Goal: Task Accomplishment & Management: Complete application form

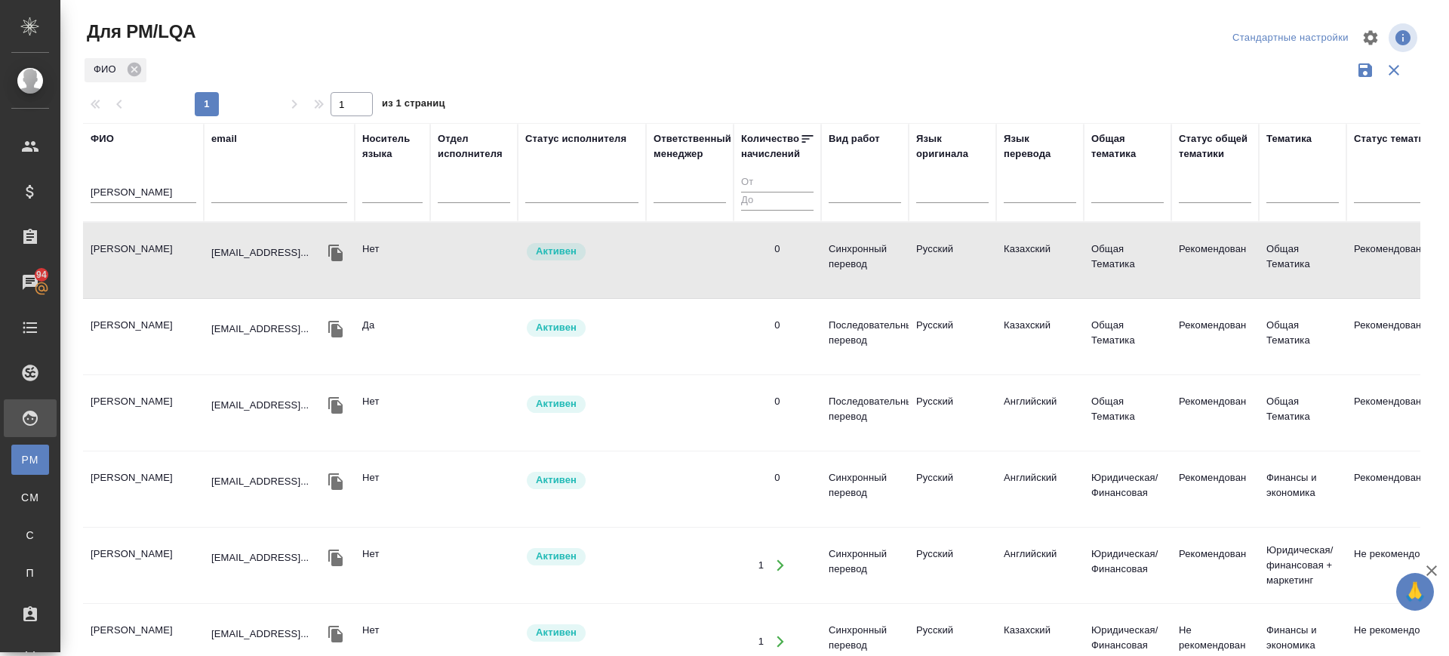
scroll to position [19, 0]
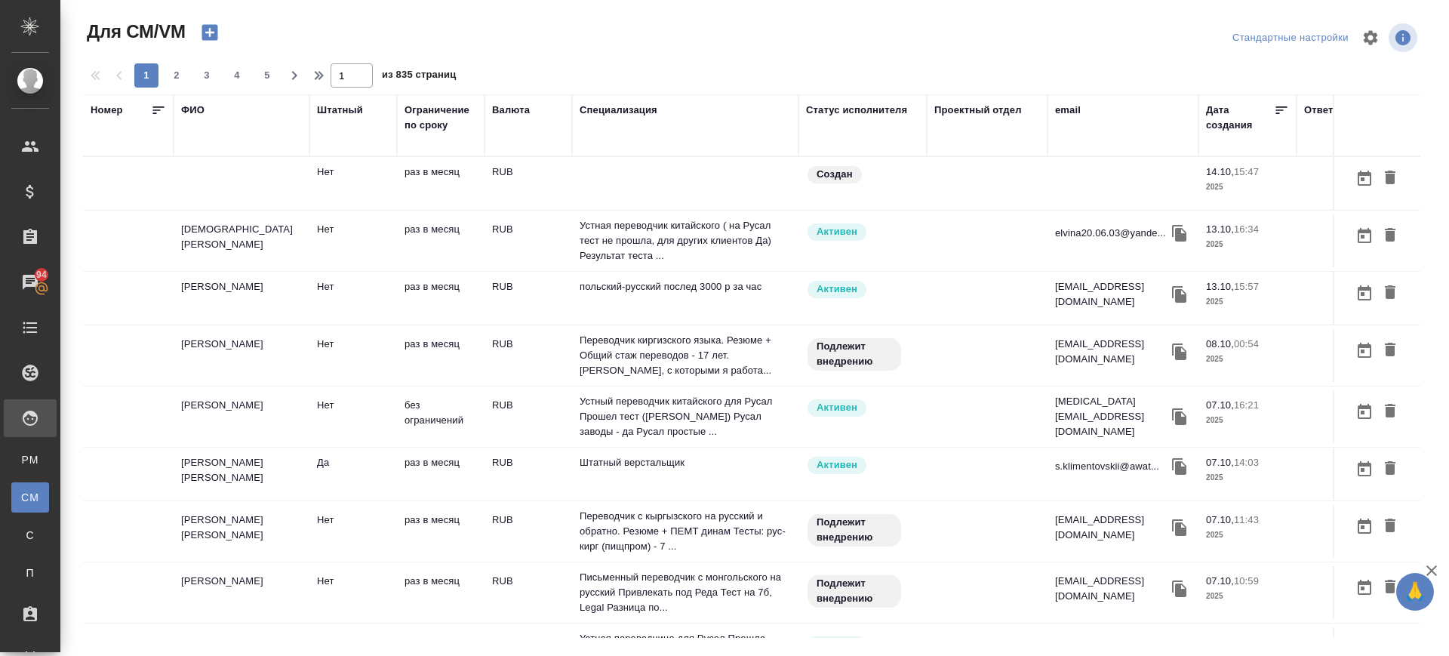
click at [211, 27] on icon "button" at bounding box center [210, 33] width 16 height 16
click at [597, 109] on div "Специализация" at bounding box center [619, 110] width 78 height 15
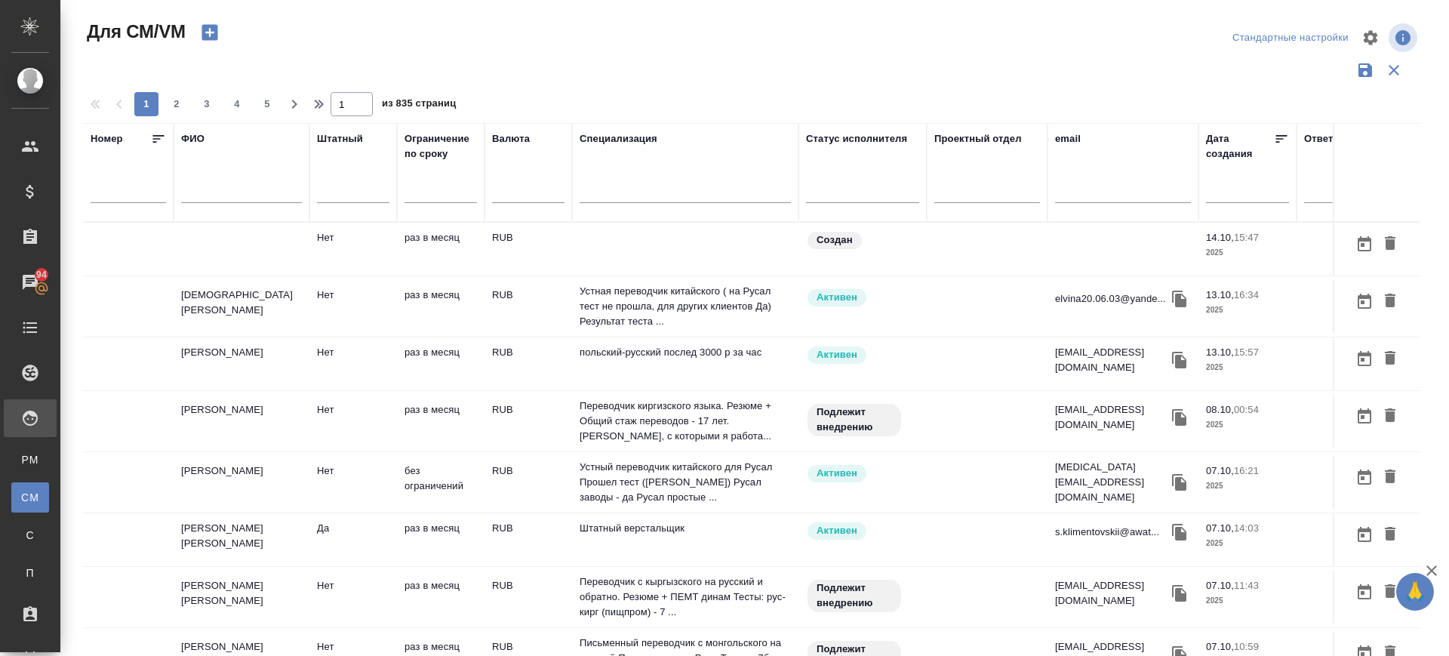
click at [620, 202] on input "text" at bounding box center [685, 193] width 211 height 19
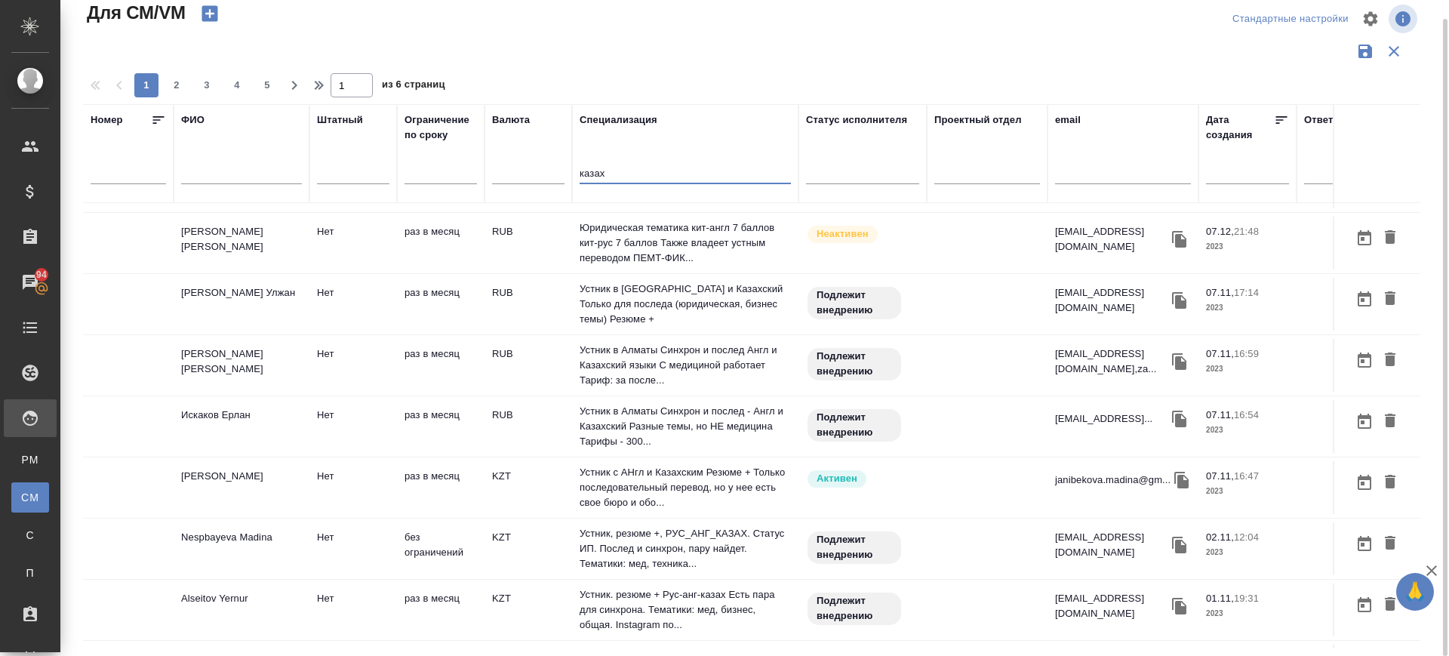
scroll to position [1054, 0]
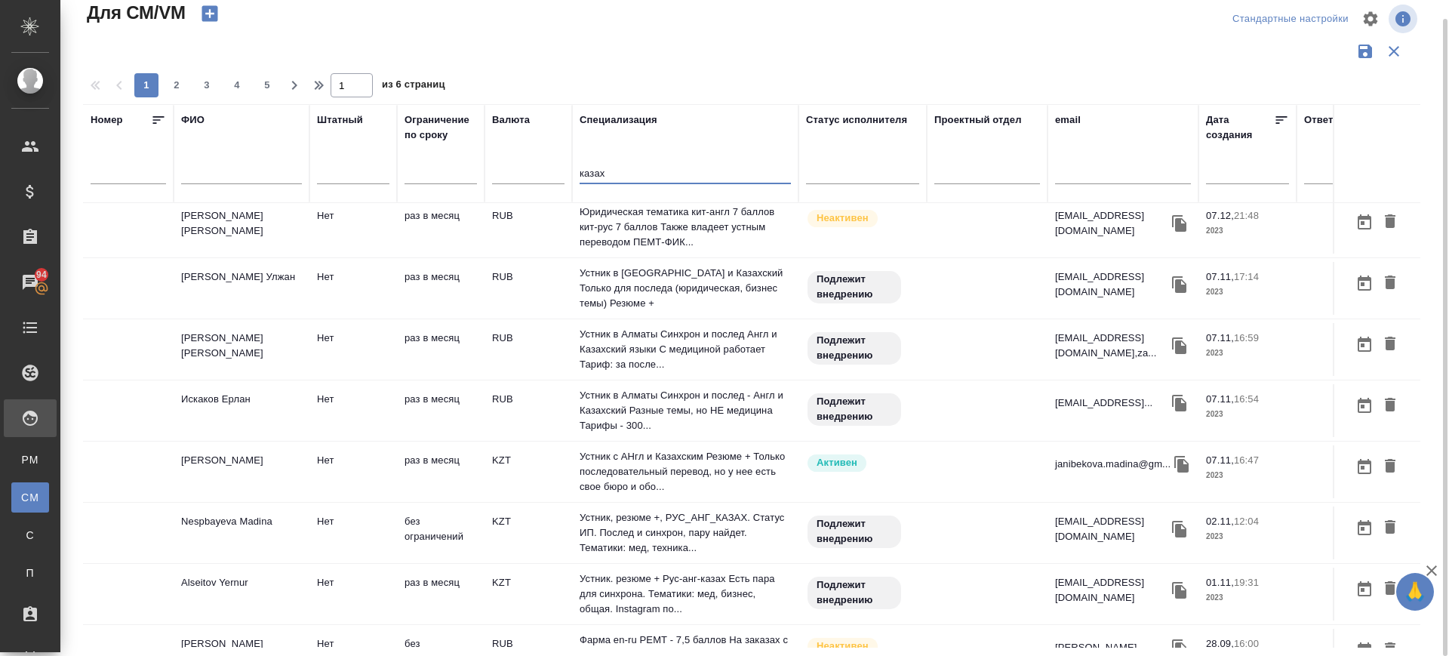
type input "казах"
click at [179, 75] on button "2" at bounding box center [177, 85] width 24 height 24
type input "2"
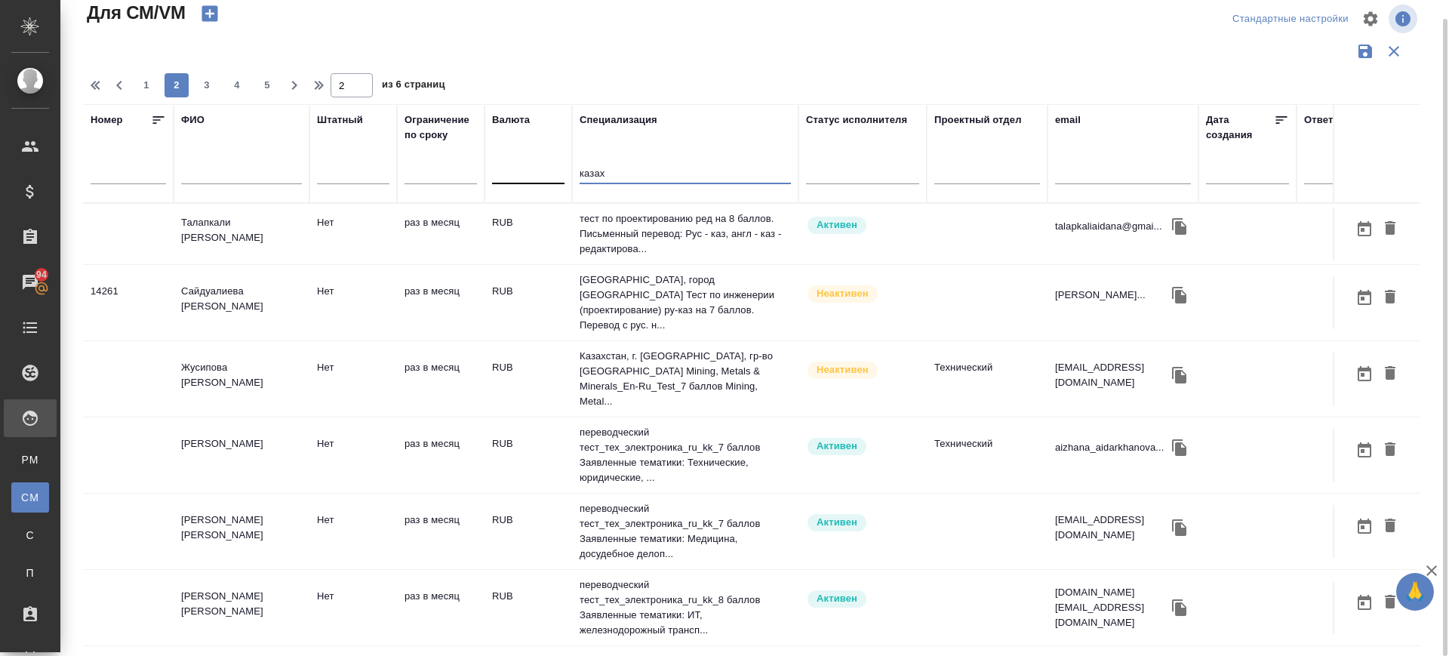
drag, startPoint x: 614, startPoint y: 168, endPoint x: 516, endPoint y: 159, distance: 98.5
click at [516, 159] on tr "Номер ФИО Штатный Ограничение по сроку Валюта Специализация казах Статус исполн…" at bounding box center [889, 153] width 1612 height 99
click at [189, 173] on input "text" at bounding box center [241, 174] width 121 height 19
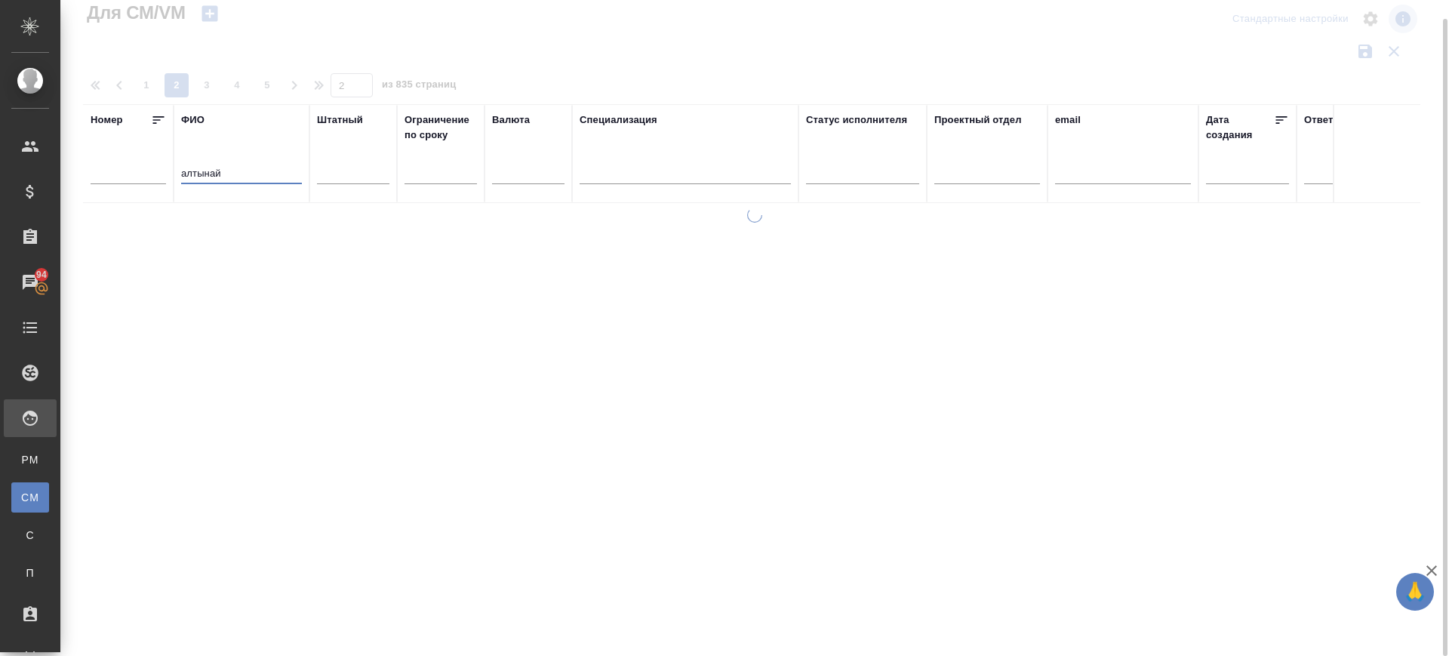
scroll to position [0, 0]
drag, startPoint x: 236, startPoint y: 174, endPoint x: 126, endPoint y: 159, distance: 111.3
click at [126, 159] on tr "Номер ФИО алтынай Штатный Ограничение по сроку Валюта Специализация Статус испо…" at bounding box center [889, 153] width 1612 height 99
type input "аширова"
type input "1"
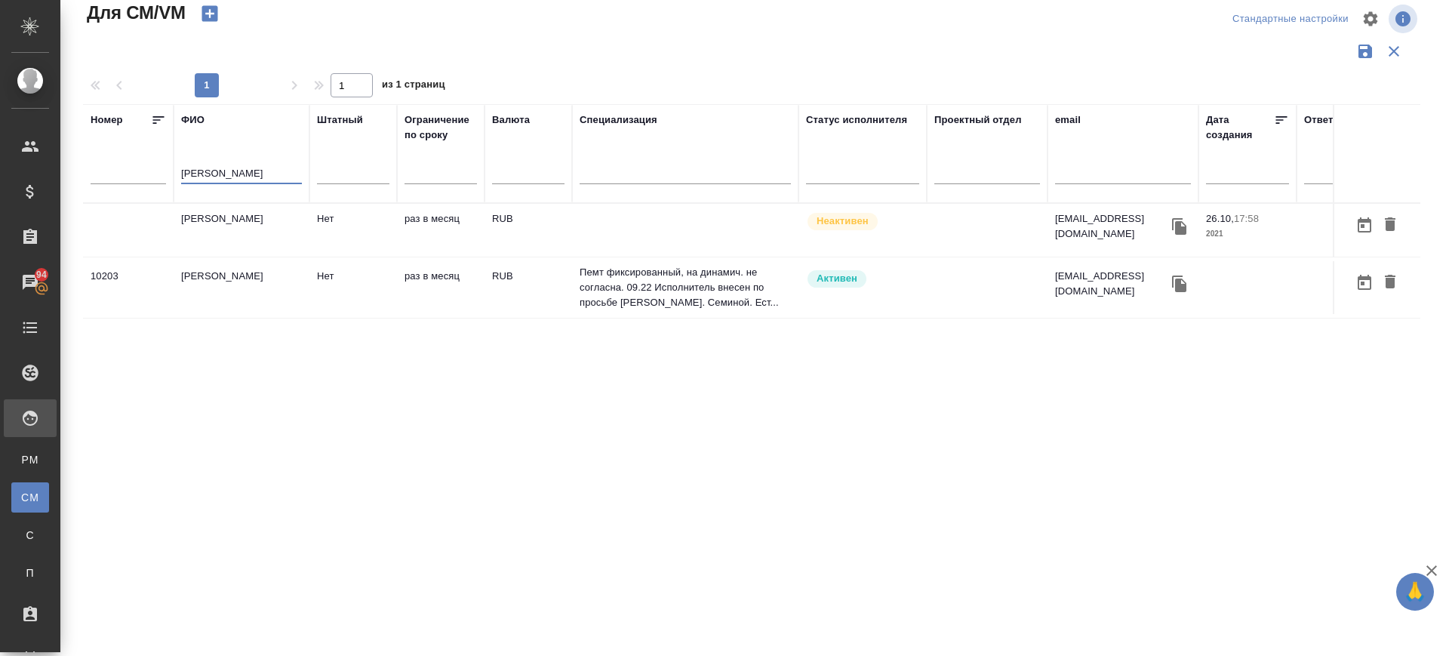
type input "аширова"
click at [248, 285] on td "Аширова Алтынай" at bounding box center [242, 287] width 136 height 53
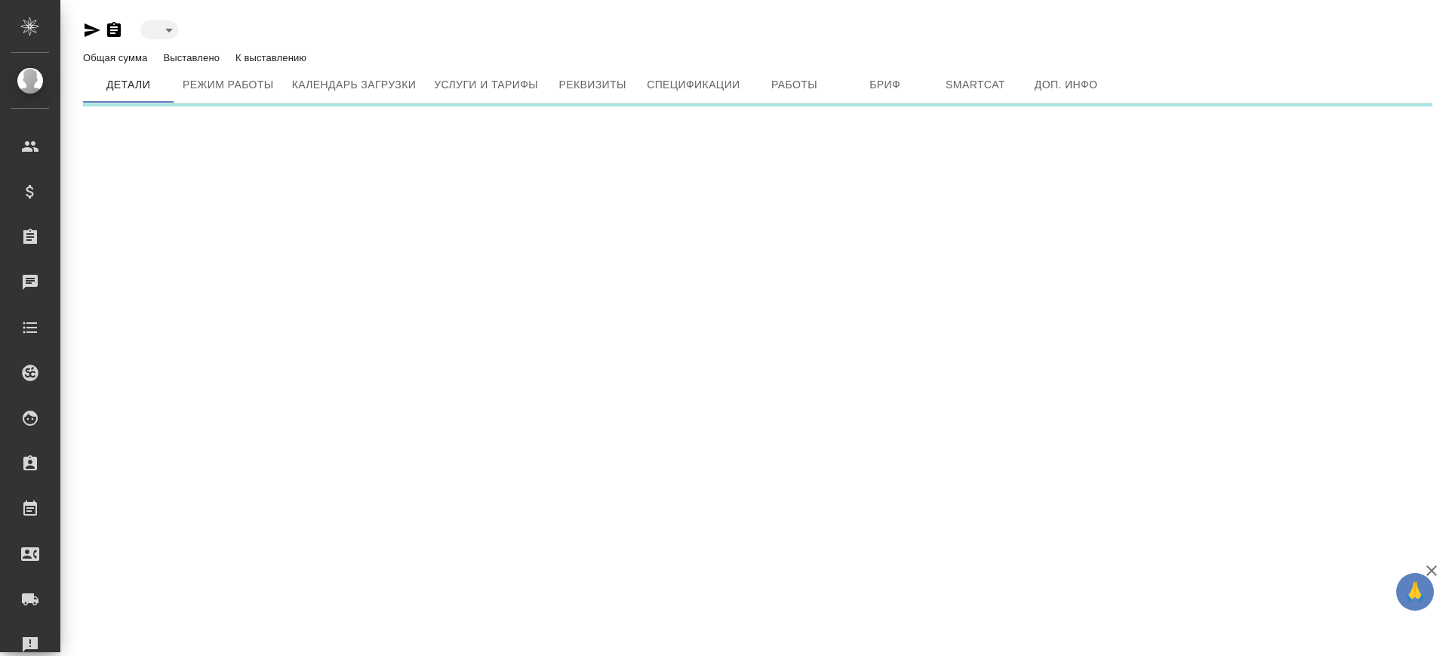
type input "created"
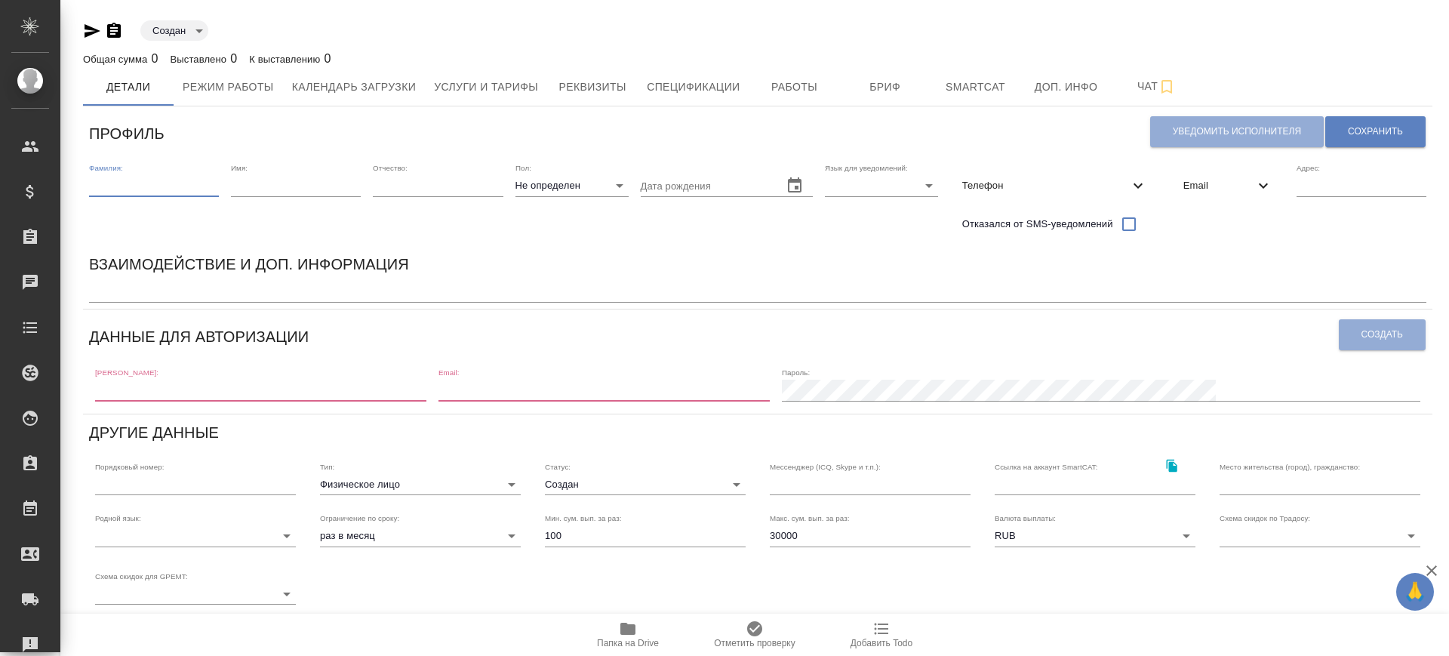
click at [125, 189] on input "text" at bounding box center [154, 185] width 130 height 21
paste input "Жасия Кажигали"
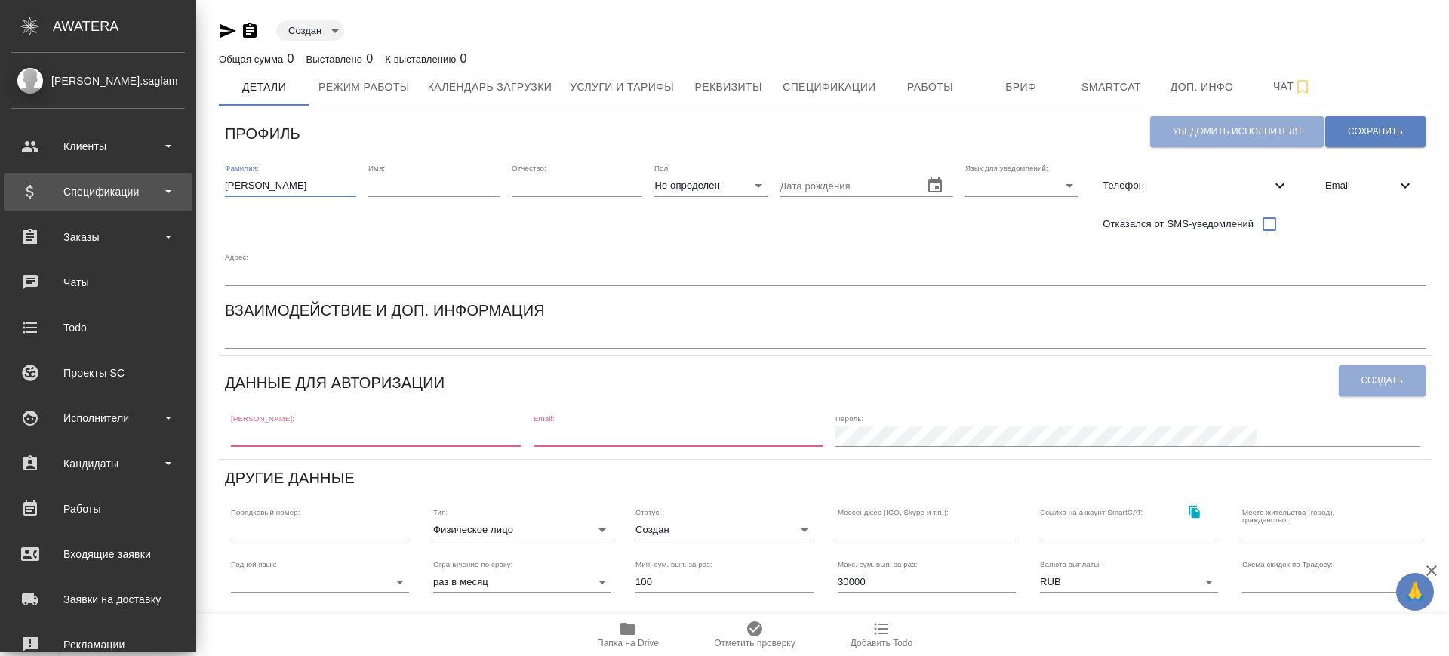
drag, startPoint x: 123, startPoint y: 189, endPoint x: 46, endPoint y: 188, distance: 77.0
click at [46, 188] on div ".cls-1 fill:#fff; AWATERA Саглам Виктория v.saglam Клиенты Спецификации Заказы …" at bounding box center [724, 328] width 1449 height 656
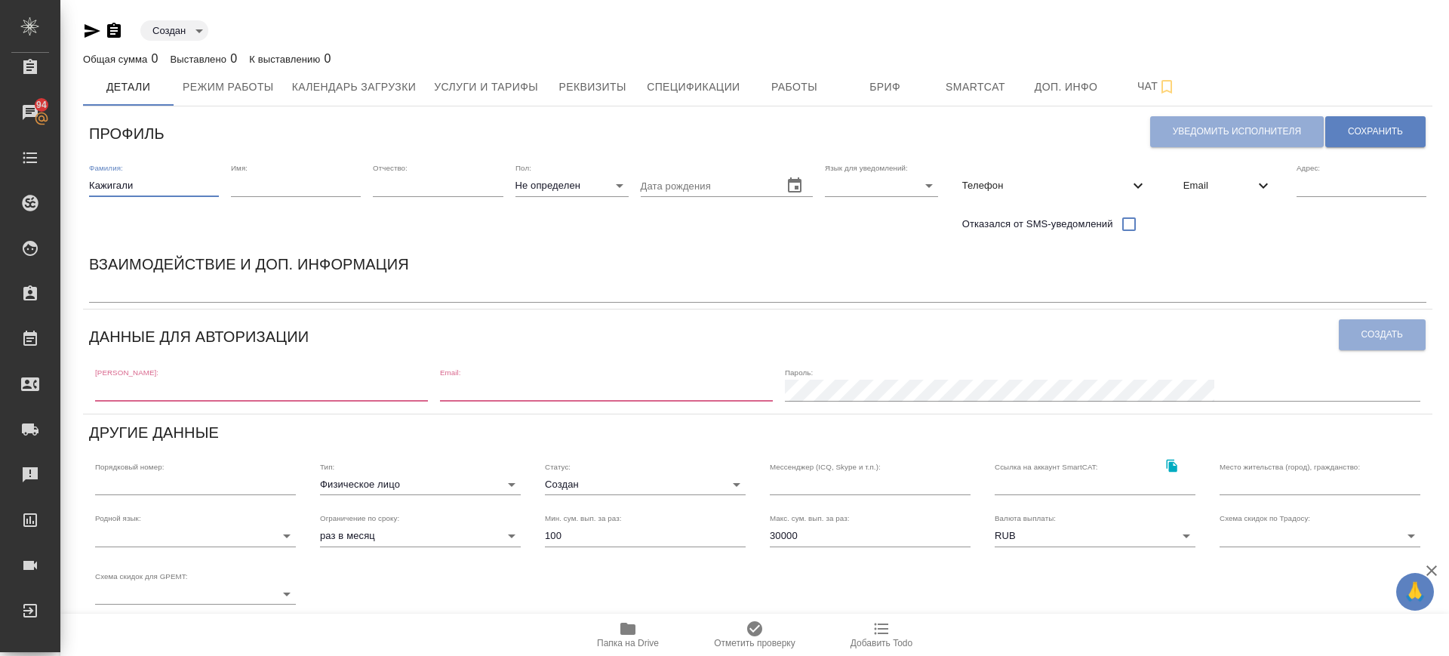
type input "Кажигали"
click at [288, 177] on input "text" at bounding box center [296, 185] width 130 height 21
paste input "Жасия"
type input "Жасия"
click at [542, 171] on div "Пол: Не определен none" at bounding box center [572, 179] width 113 height 33
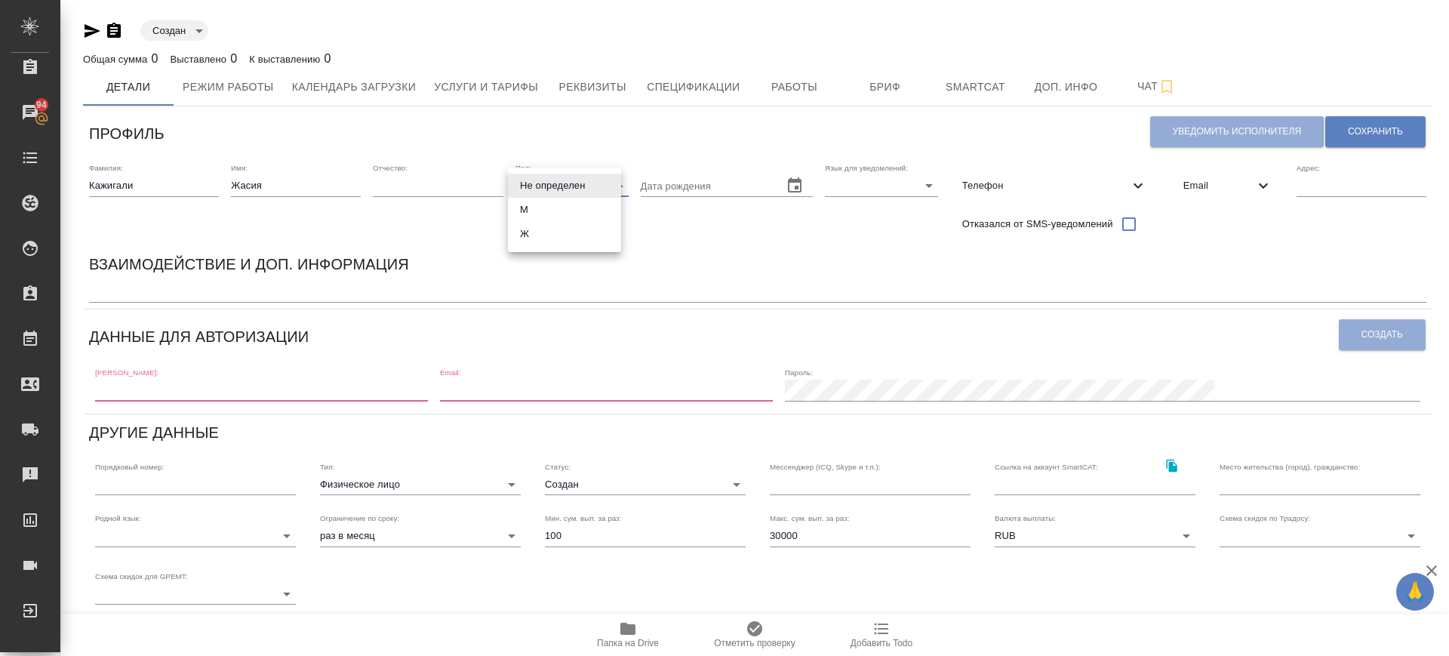
drag, startPoint x: 542, startPoint y: 181, endPoint x: 543, endPoint y: 205, distance: 24.2
click at [542, 183] on body "🙏 .cls-1 fill:#fff; AWATERA Саглам Виктория v.saglam Клиенты Спецификации Заказ…" at bounding box center [724, 328] width 1449 height 656
click at [545, 229] on li "Ж" at bounding box center [564, 234] width 113 height 24
type input "[DEMOGRAPHIC_DATA]"
click at [898, 191] on body "🙏 .cls-1 fill:#fff; AWATERA Саглам Виктория v.saglam Клиенты Спецификации Заказ…" at bounding box center [724, 328] width 1449 height 656
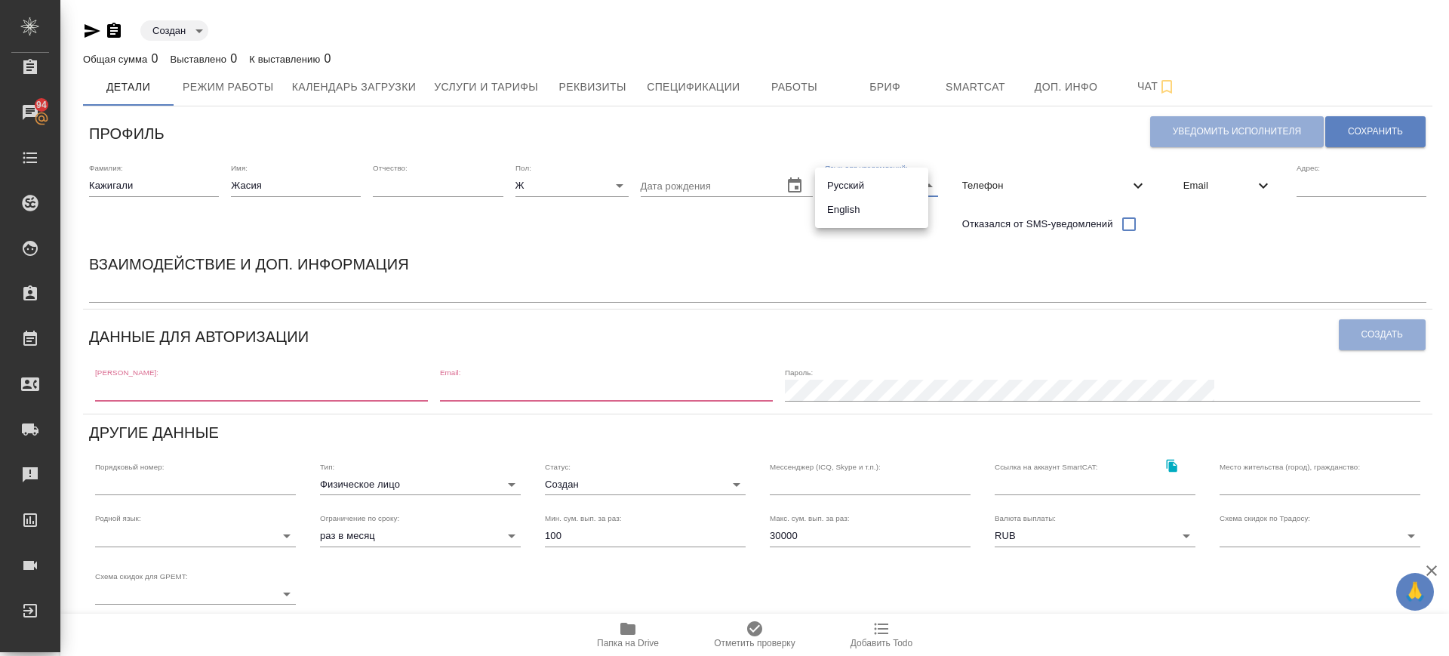
click at [898, 194] on li "Русский" at bounding box center [871, 186] width 113 height 24
type input "RU"
click at [1187, 178] on span "Email" at bounding box center [1219, 185] width 71 height 15
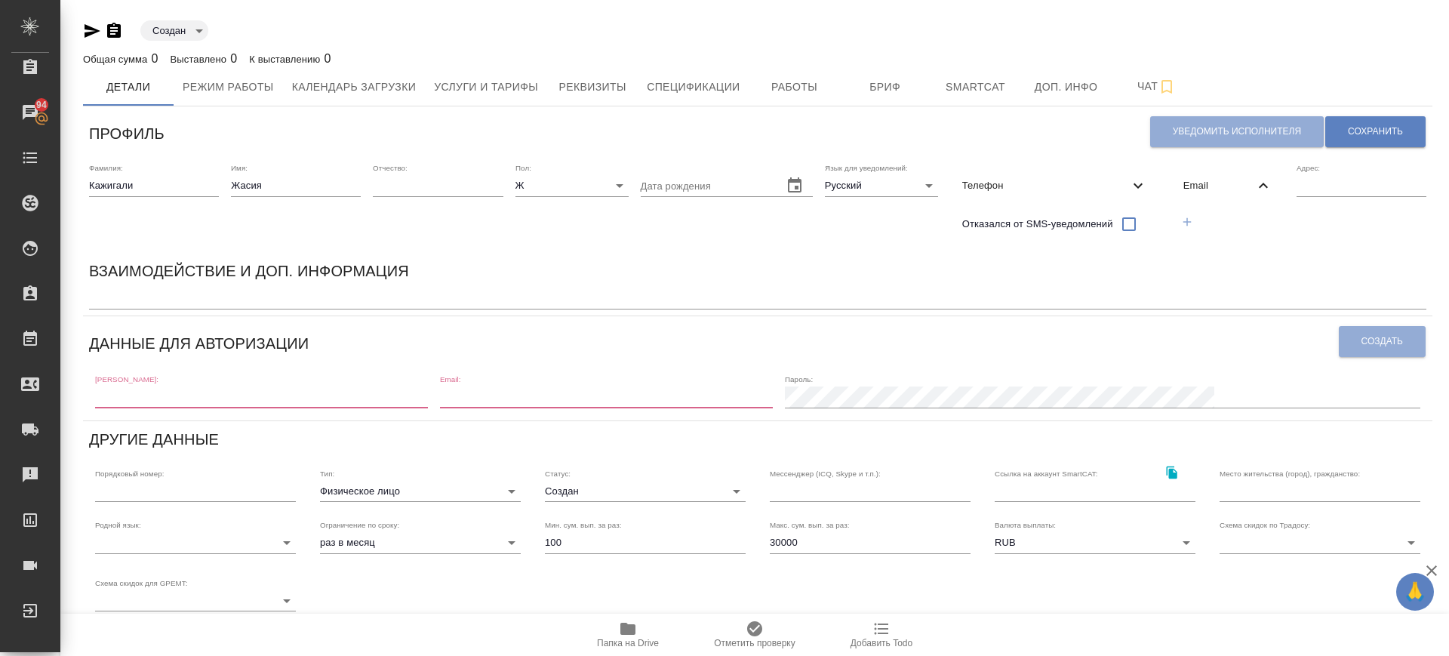
drag, startPoint x: 1175, startPoint y: 219, endPoint x: 1207, endPoint y: 220, distance: 32.5
click at [1181, 220] on icon "button" at bounding box center [1188, 222] width 14 height 14
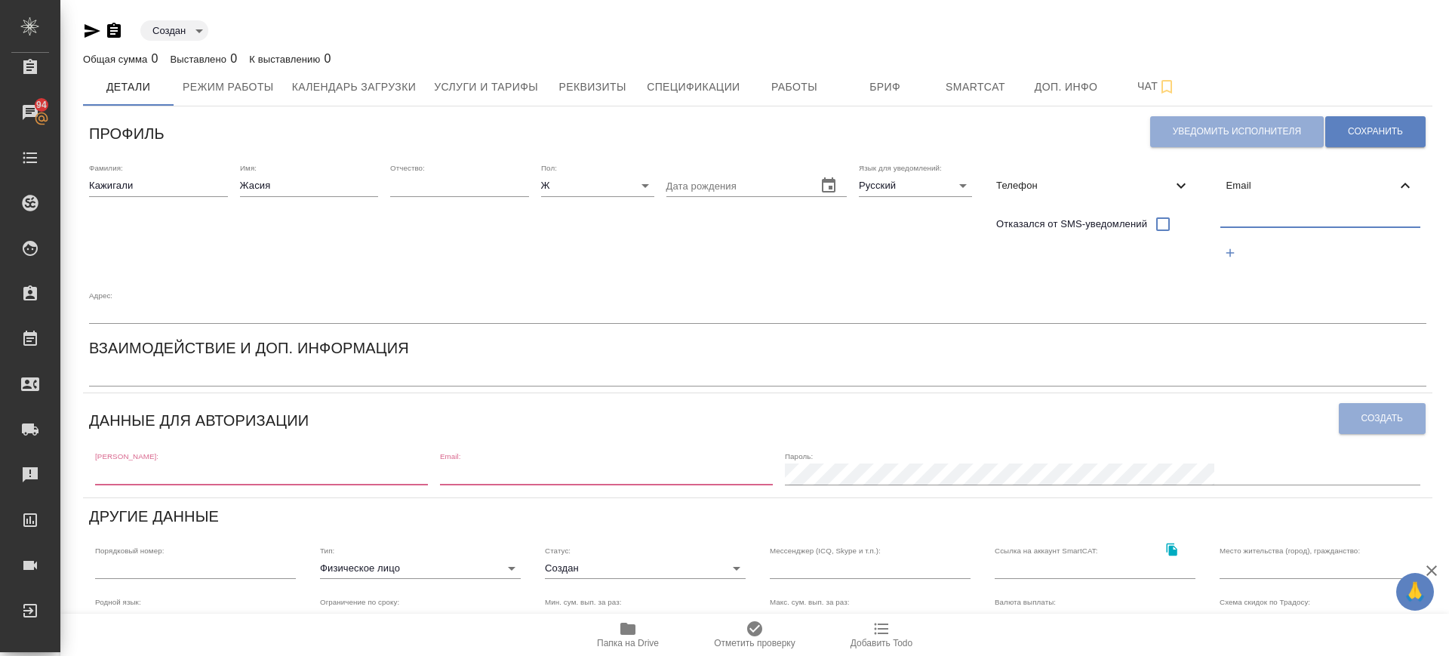
click at [1241, 214] on input "text" at bounding box center [1321, 217] width 201 height 19
paste input "khanzhasmin@gmail.com"
type input "khanzhasmin@gmail.com"
click at [1361, 132] on span "Сохранить" at bounding box center [1375, 131] width 55 height 13
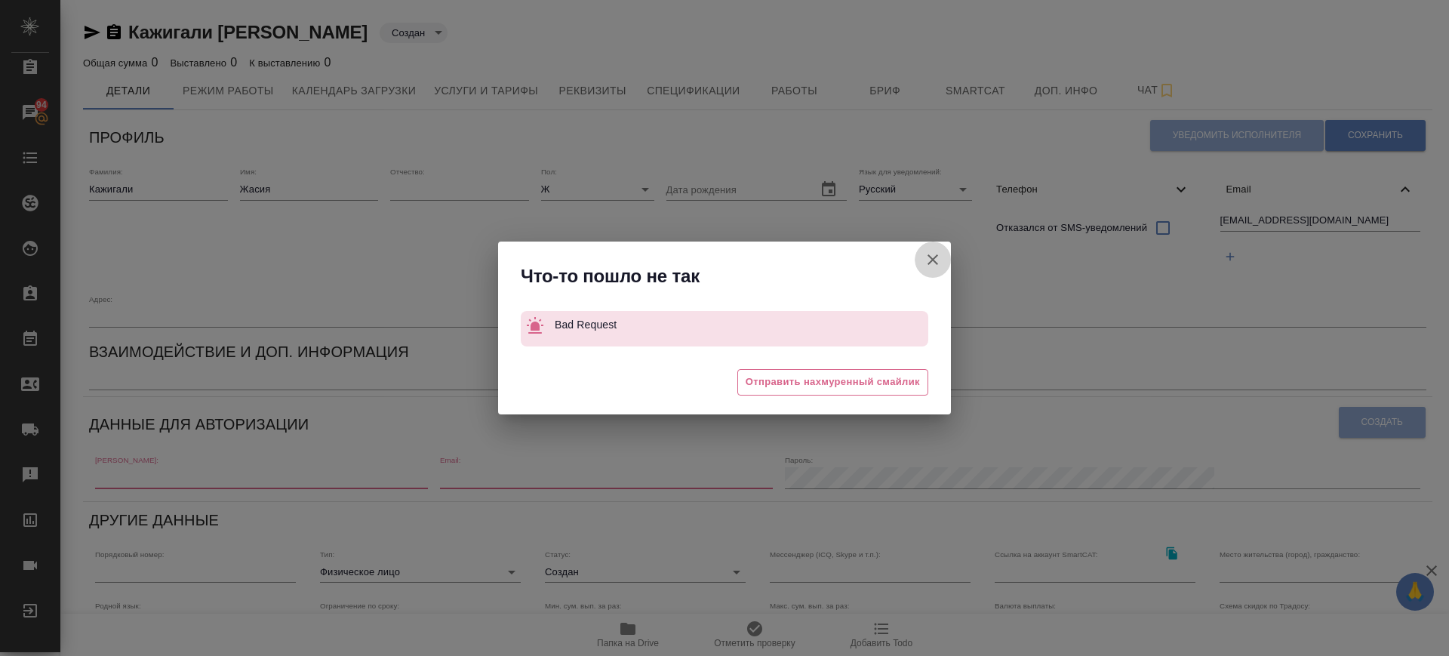
click at [932, 255] on icon "button" at bounding box center [933, 260] width 18 height 18
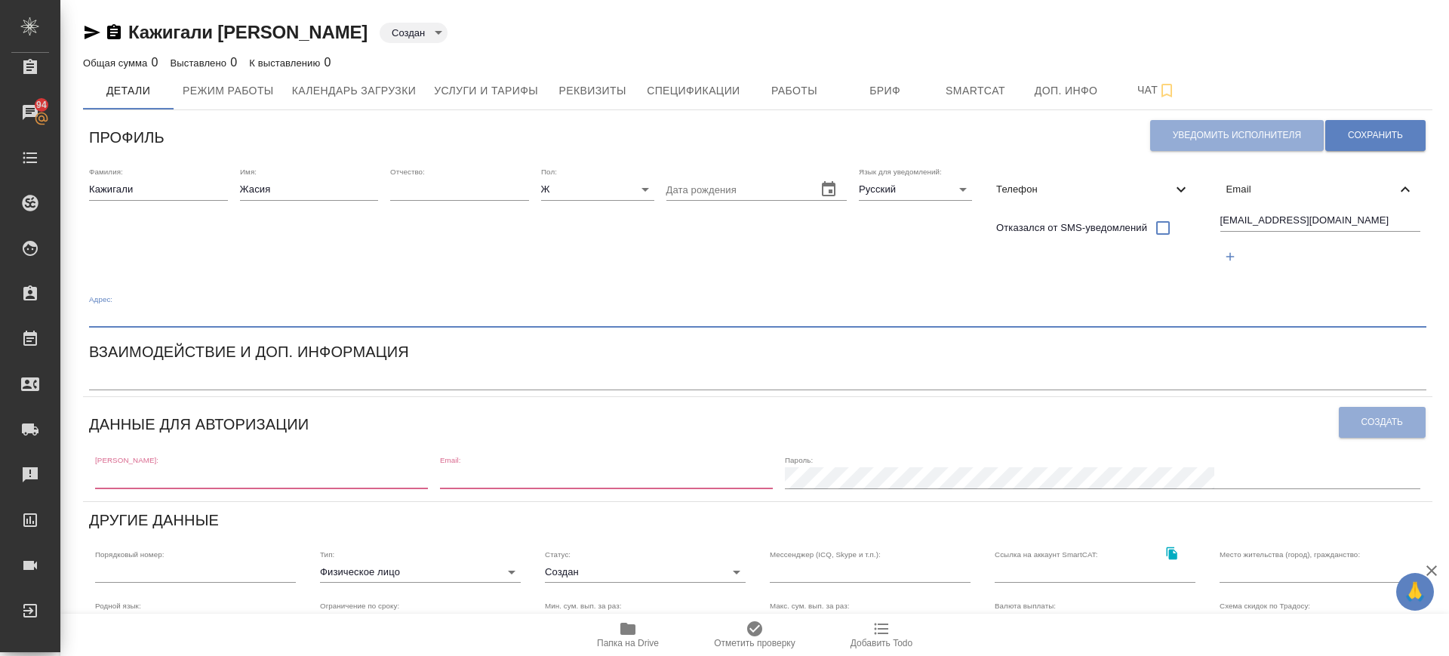
click at [208, 327] on input "text" at bounding box center [758, 316] width 1338 height 21
click at [119, 391] on div "Взаимодействие и доп. информация x" at bounding box center [758, 365] width 1350 height 63
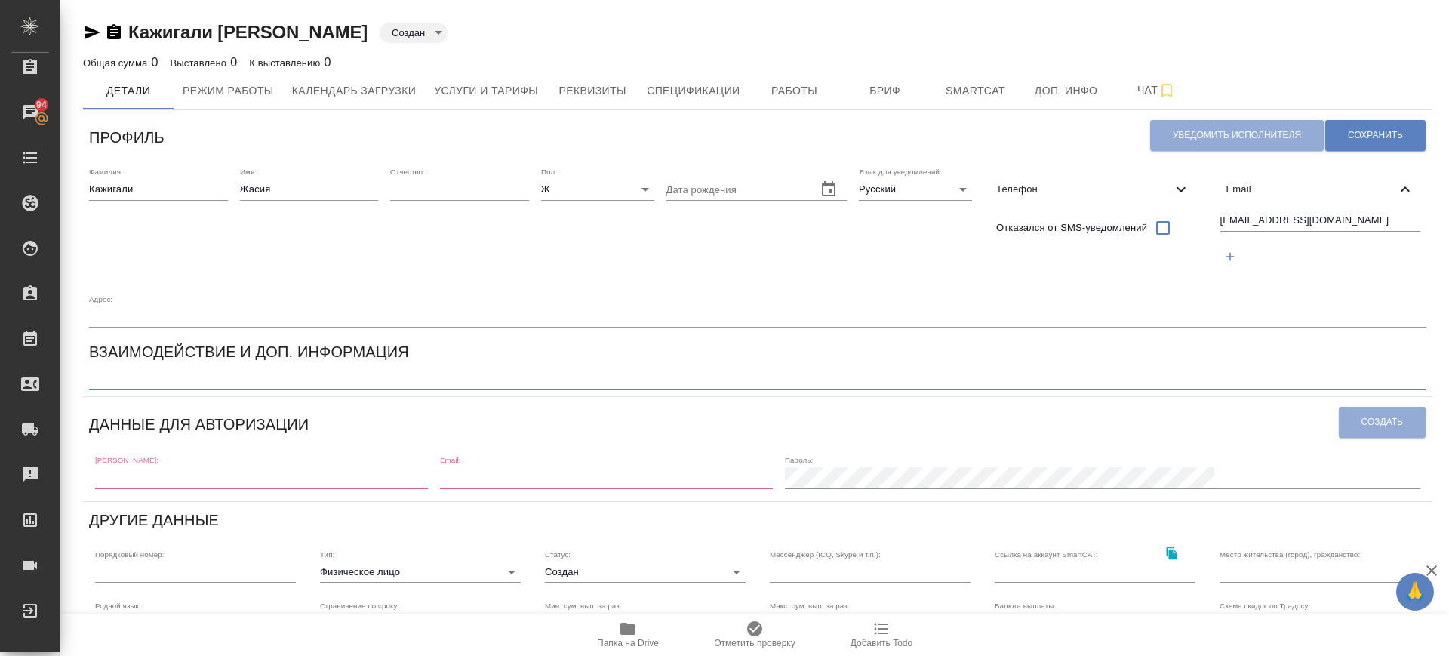
click at [117, 380] on textarea at bounding box center [758, 379] width 1338 height 11
type textarea "Переводчик казахского. Казахский-русский, казахский-английски"
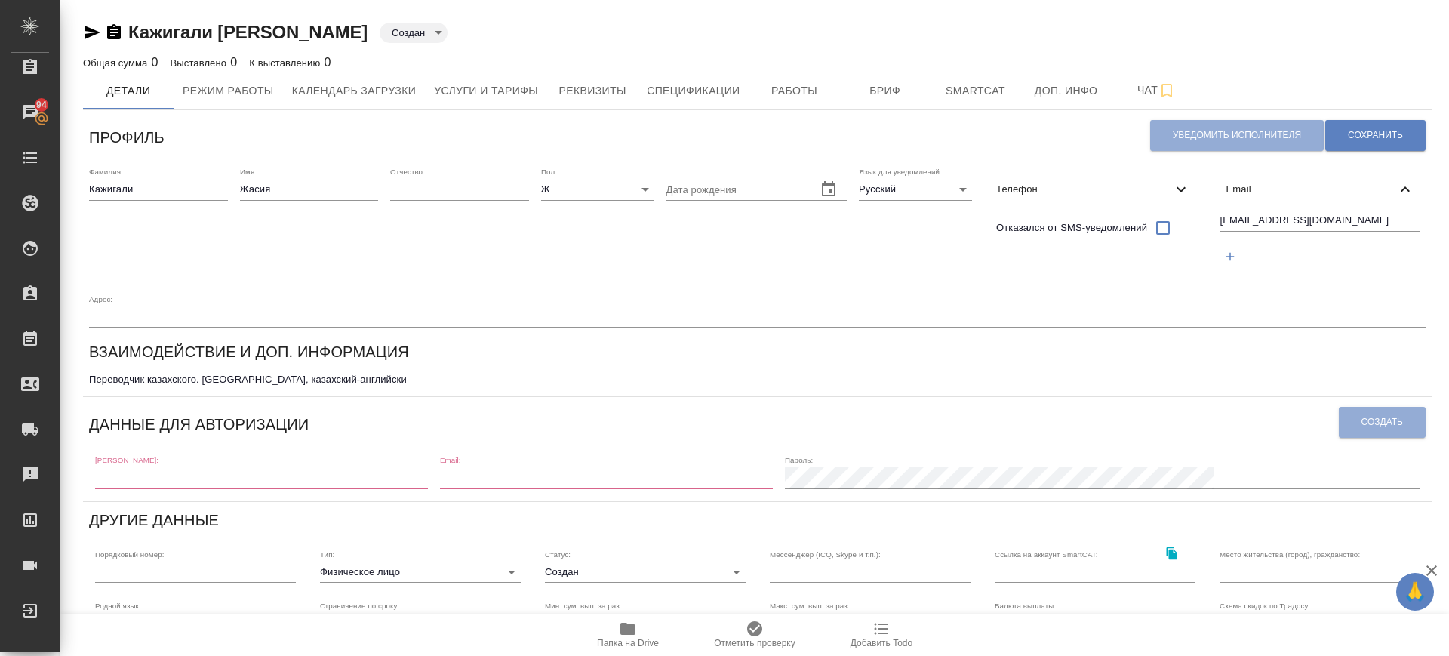
click at [405, 391] on div "Взаимодействие и доп. информация Переводчик казахского. Казахский-русский, каза…" at bounding box center [758, 365] width 1350 height 63
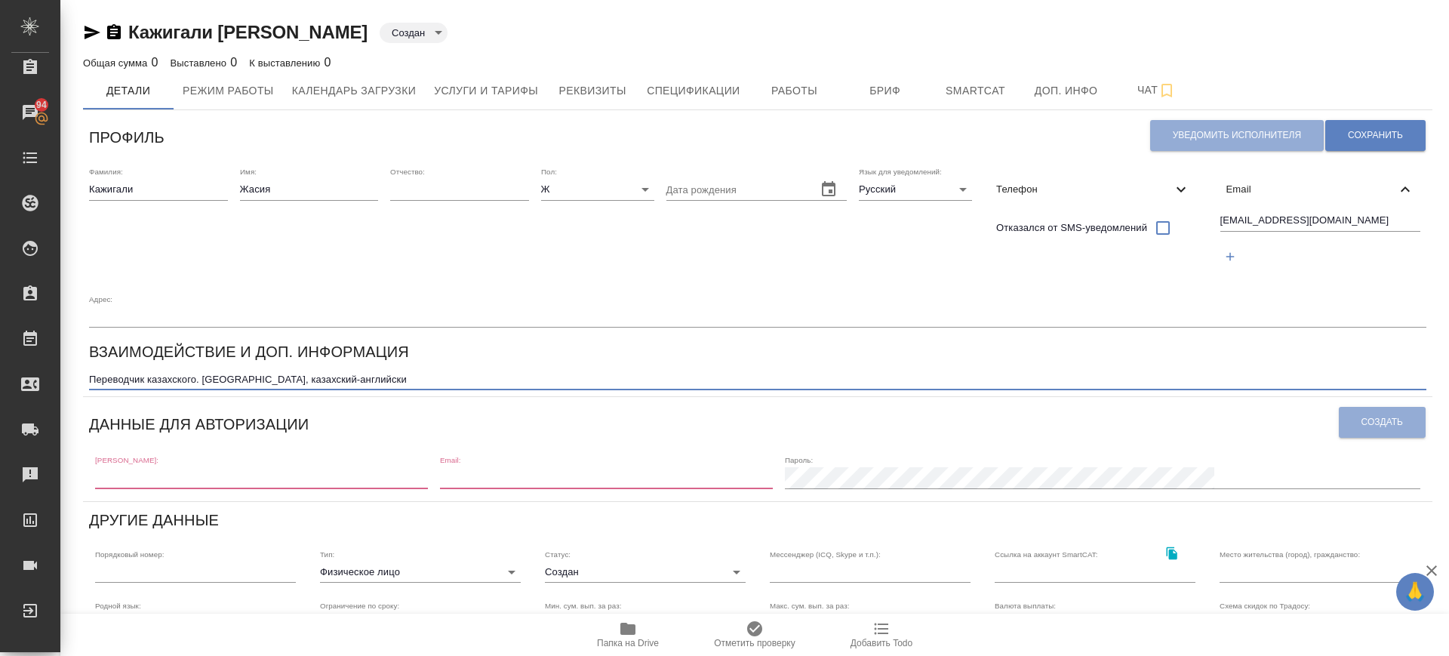
click at [401, 381] on textarea "Переводчик казахского. Казахский-русский, казахский-английски" at bounding box center [758, 379] width 1338 height 11
type textarea "Переводчик казахского. Казахский-русский, казахский-английский, русский-английс…"
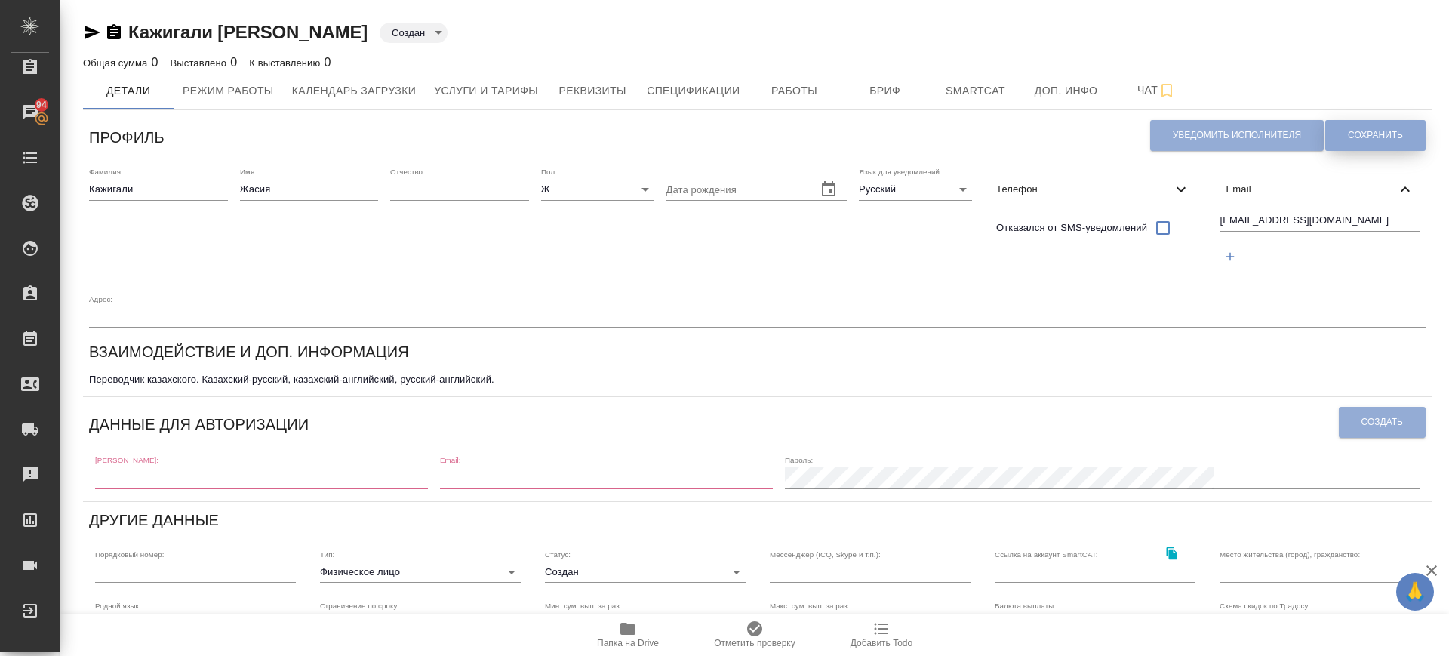
click at [1348, 134] on span "Сохранить" at bounding box center [1375, 135] width 55 height 13
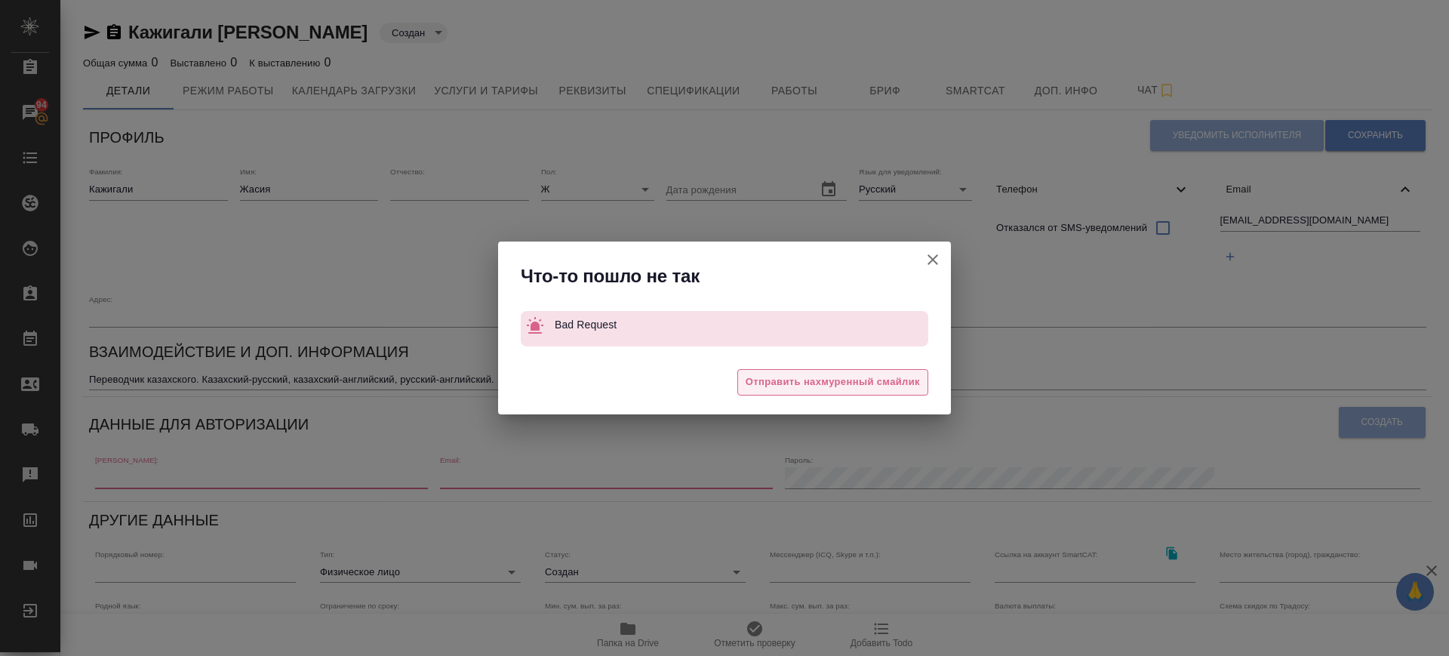
click at [885, 389] on span "Отправить нахмуренный смайлик" at bounding box center [833, 382] width 174 height 17
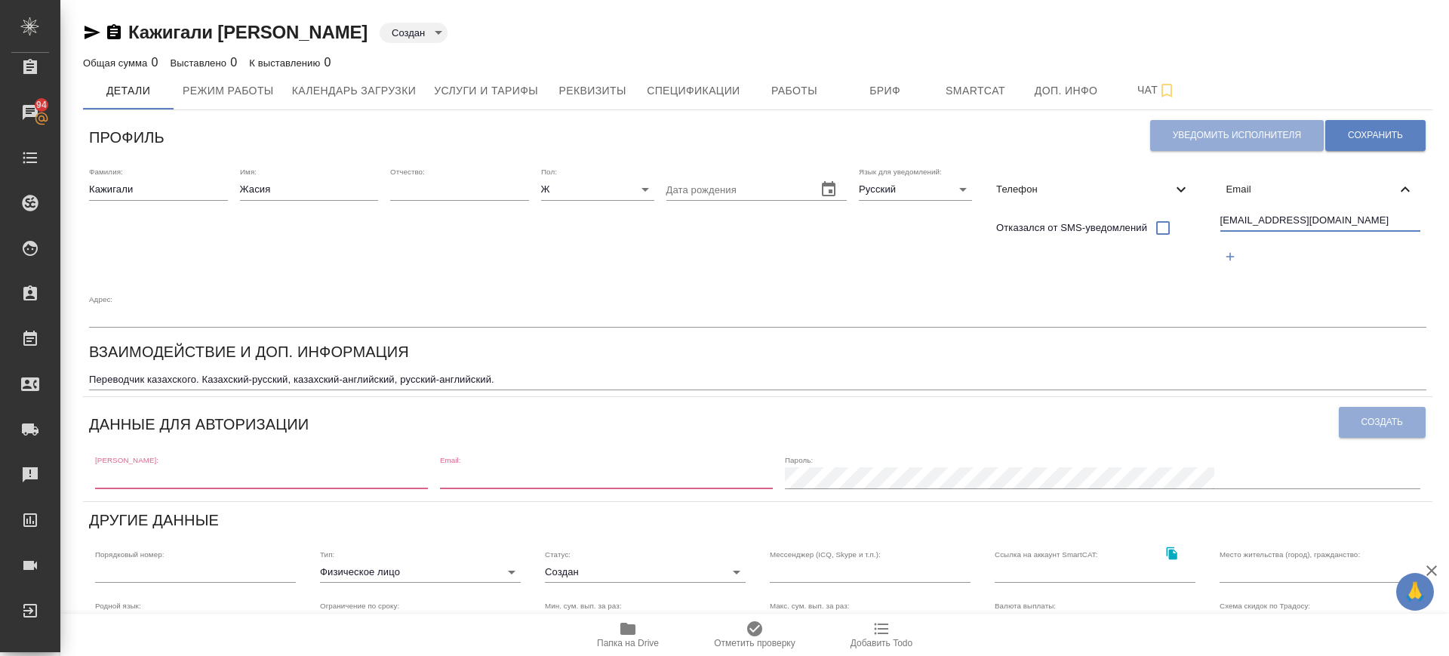
drag, startPoint x: 1335, startPoint y: 218, endPoint x: 1074, endPoint y: 231, distance: 261.5
click at [1074, 231] on div "Фамилия: Кажигали Имя: Жасия Отчество: Пол: Ж female Дата рождения Язык для уве…" at bounding box center [758, 247] width 1350 height 173
click at [217, 476] on input "text" at bounding box center [261, 477] width 333 height 21
paste input "khanzhasmin@gmail.com"
type input "khanzhasmin@gmail.com"
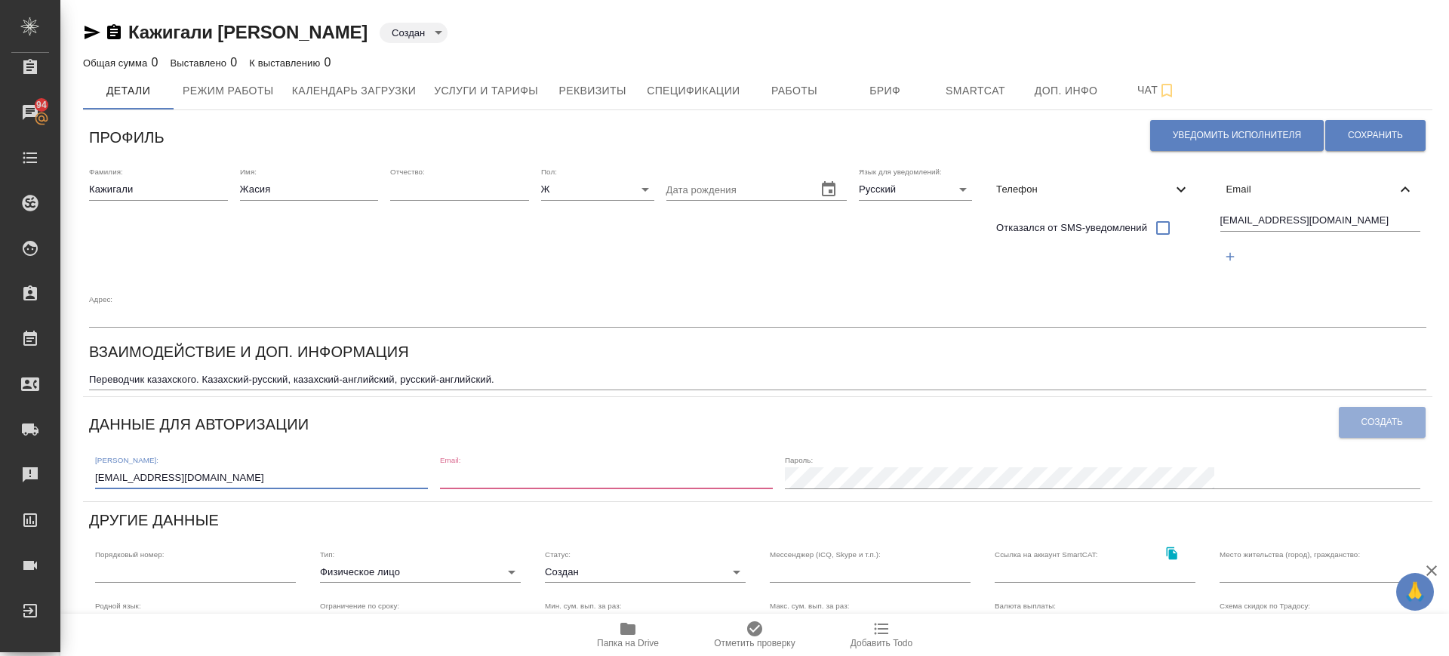
drag, startPoint x: 587, startPoint y: 473, endPoint x: 586, endPoint y: 485, distance: 11.4
click at [587, 480] on input "email" at bounding box center [606, 477] width 333 height 21
paste input "khanzhasmin@gmail.com"
type input "khanzhasmin@gmail.com"
click at [1366, 421] on span "Создать" at bounding box center [1383, 422] width 42 height 13
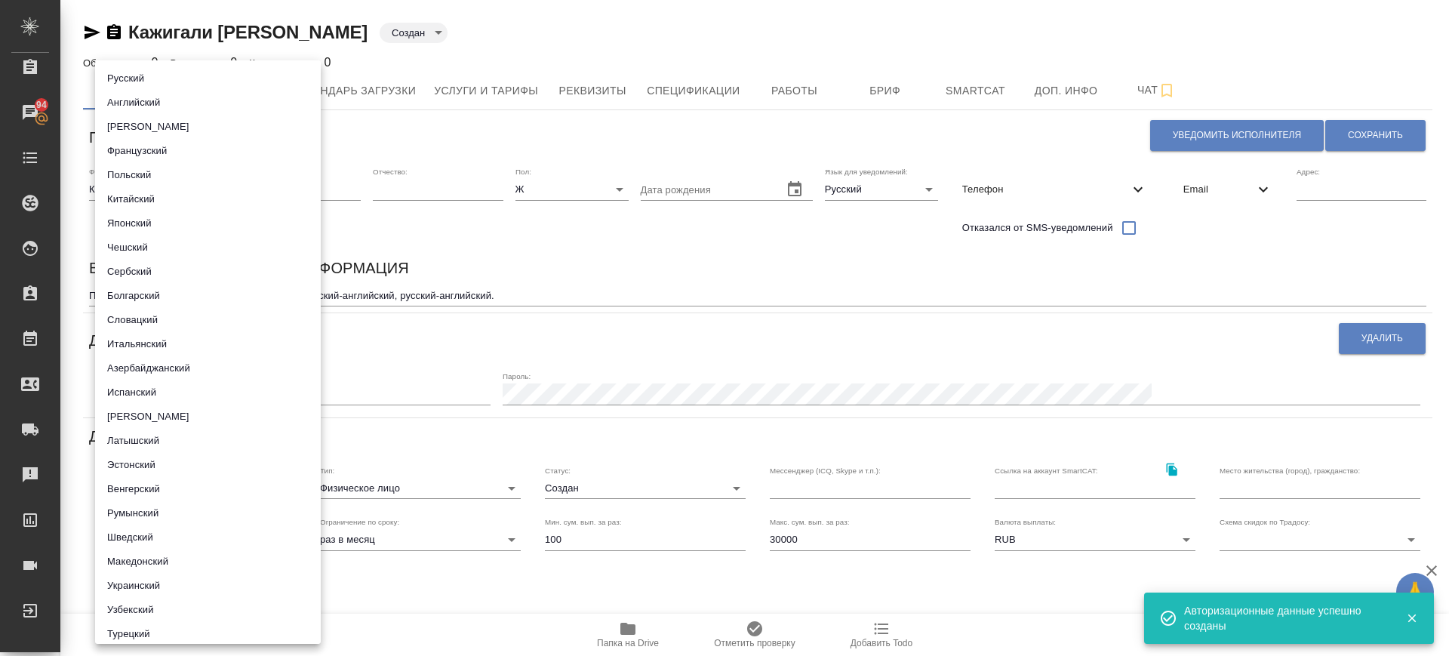
click at [199, 542] on body "🙏 .cls-1 fill:#fff; AWATERA Саглам Виктория v.saglam Клиенты Спецификации Заказ…" at bounding box center [724, 328] width 1449 height 656
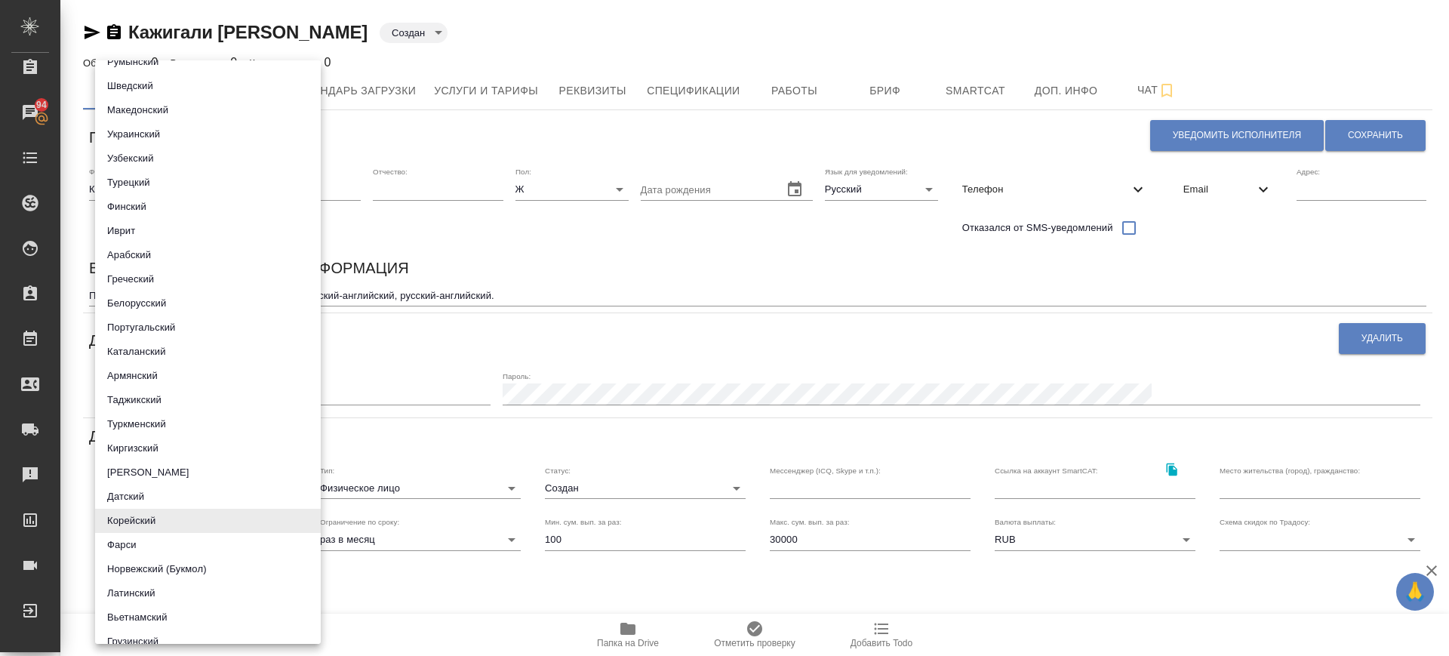
scroll to position [765, 0]
click at [160, 349] on li "Казахский" at bounding box center [208, 352] width 226 height 24
type input "5b23e16b512f265610b60651"
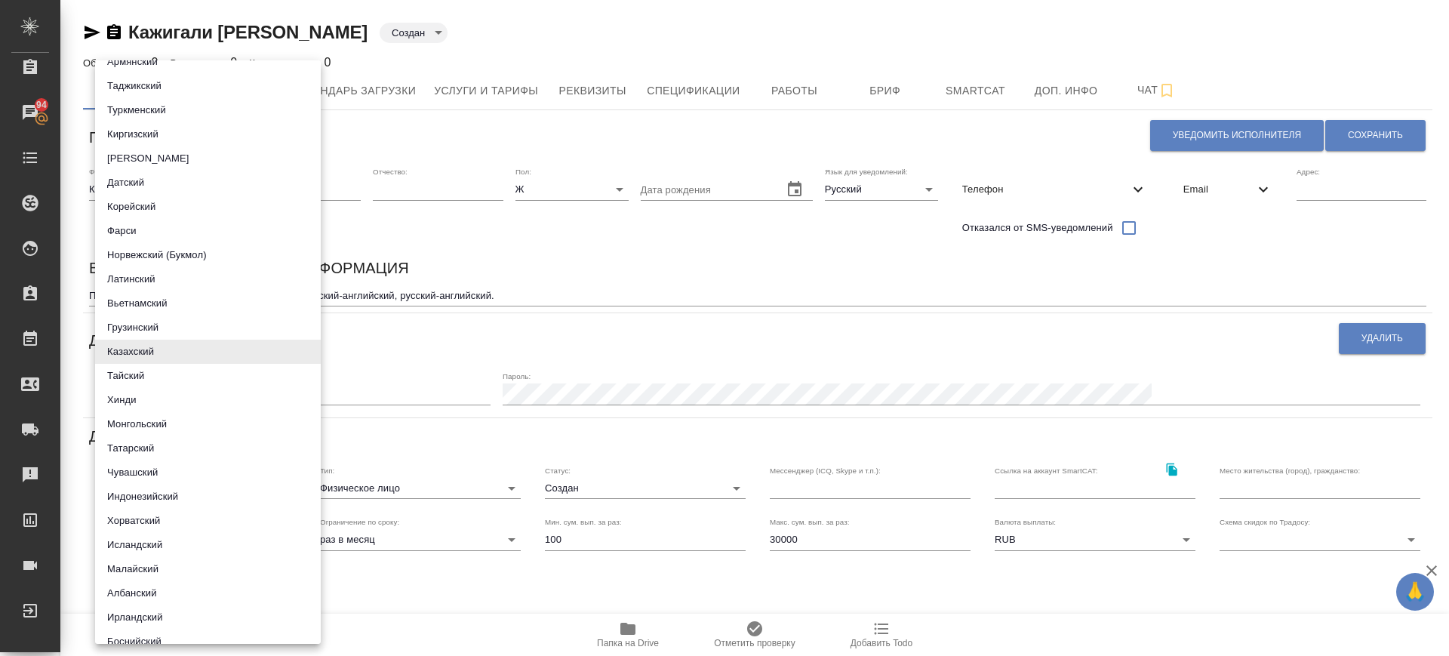
click at [485, 374] on div at bounding box center [724, 328] width 1449 height 656
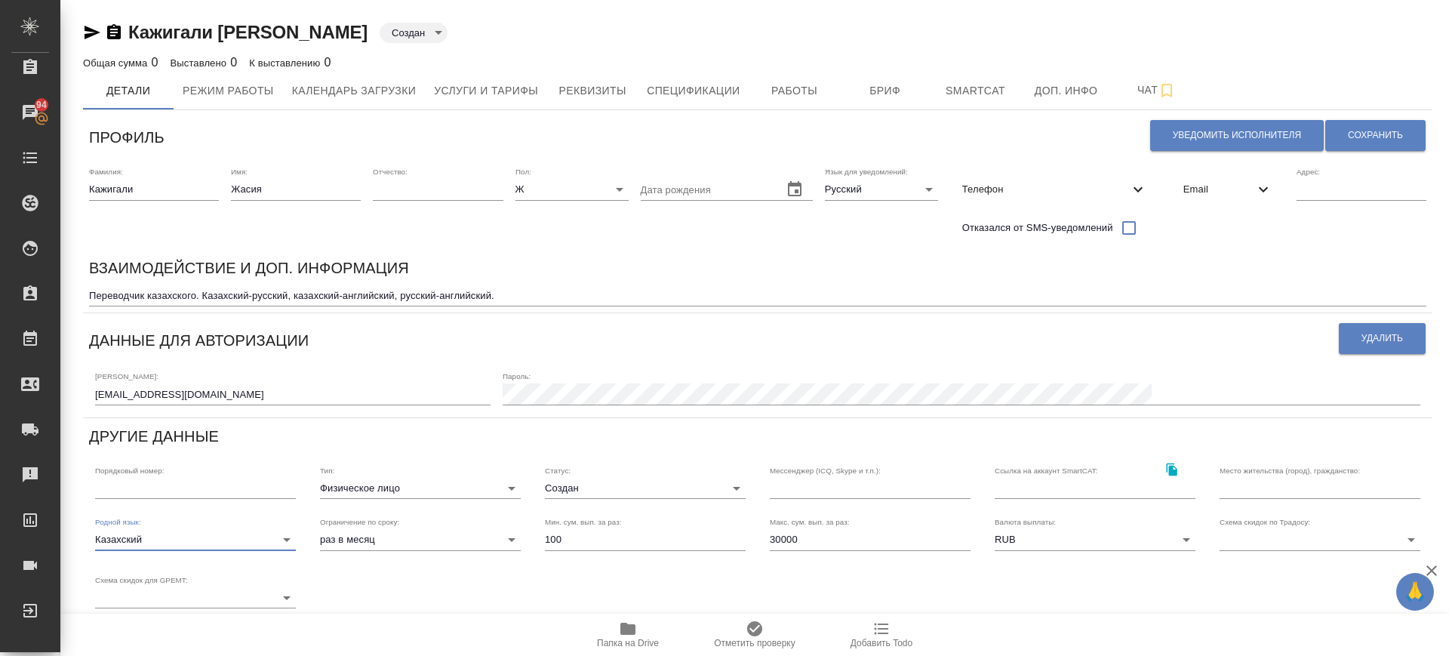
click at [598, 493] on body "🙏 .cls-1 fill:#fff; AWATERA Саглам Виктория v.saglam Клиенты Спецификации Заказ…" at bounding box center [724, 328] width 1449 height 656
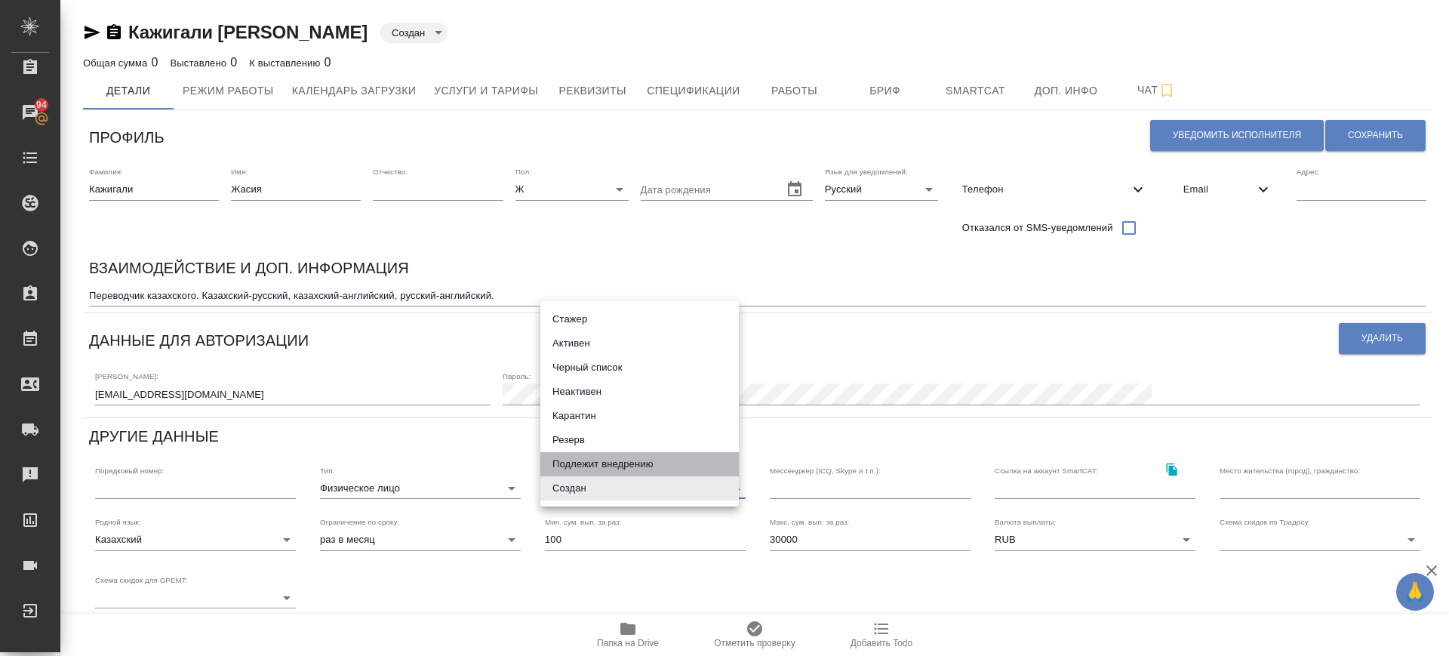
click at [602, 458] on li "Подлежит внедрению" at bounding box center [639, 464] width 199 height 24
type input "toBeImplemented"
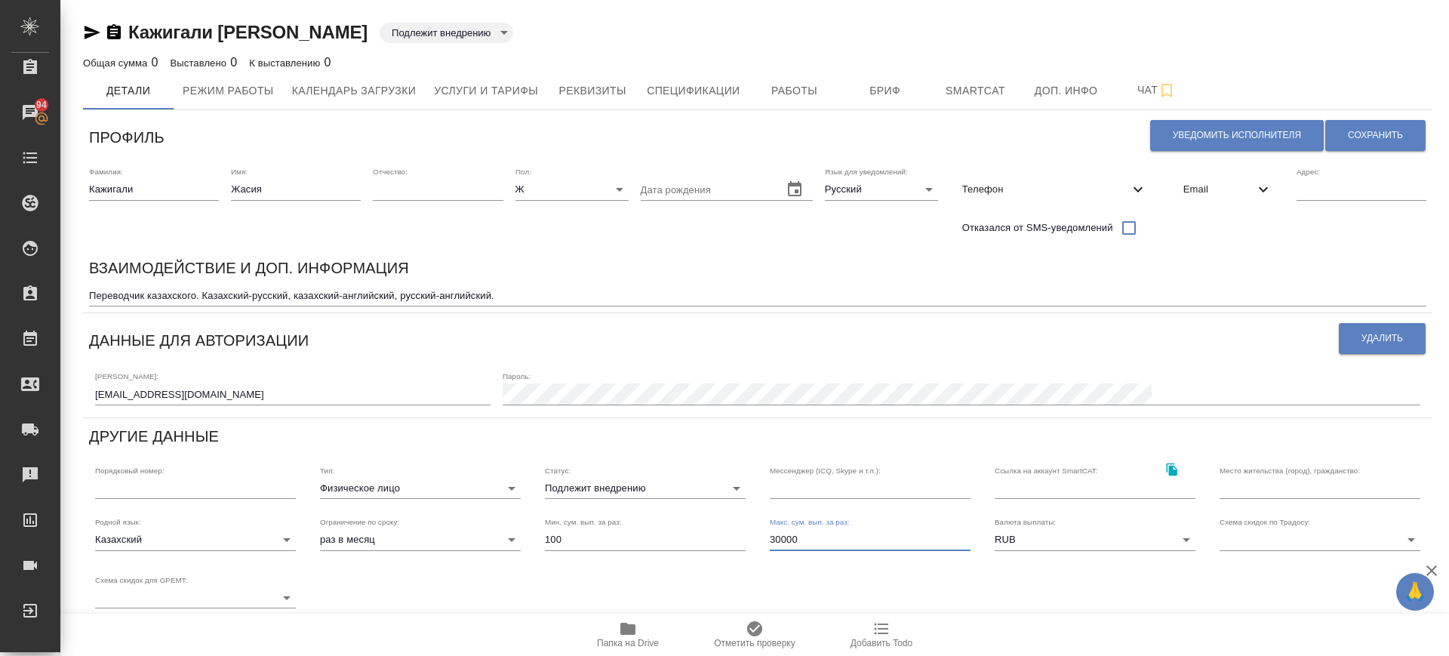
drag, startPoint x: 771, startPoint y: 542, endPoint x: 759, endPoint y: 542, distance: 11.3
click at [759, 542] on div "Макс. сум. вып. за раз: 30000" at bounding box center [870, 533] width 225 height 57
type input "100000"
click at [1356, 140] on span "Сохранить" at bounding box center [1375, 135] width 55 height 13
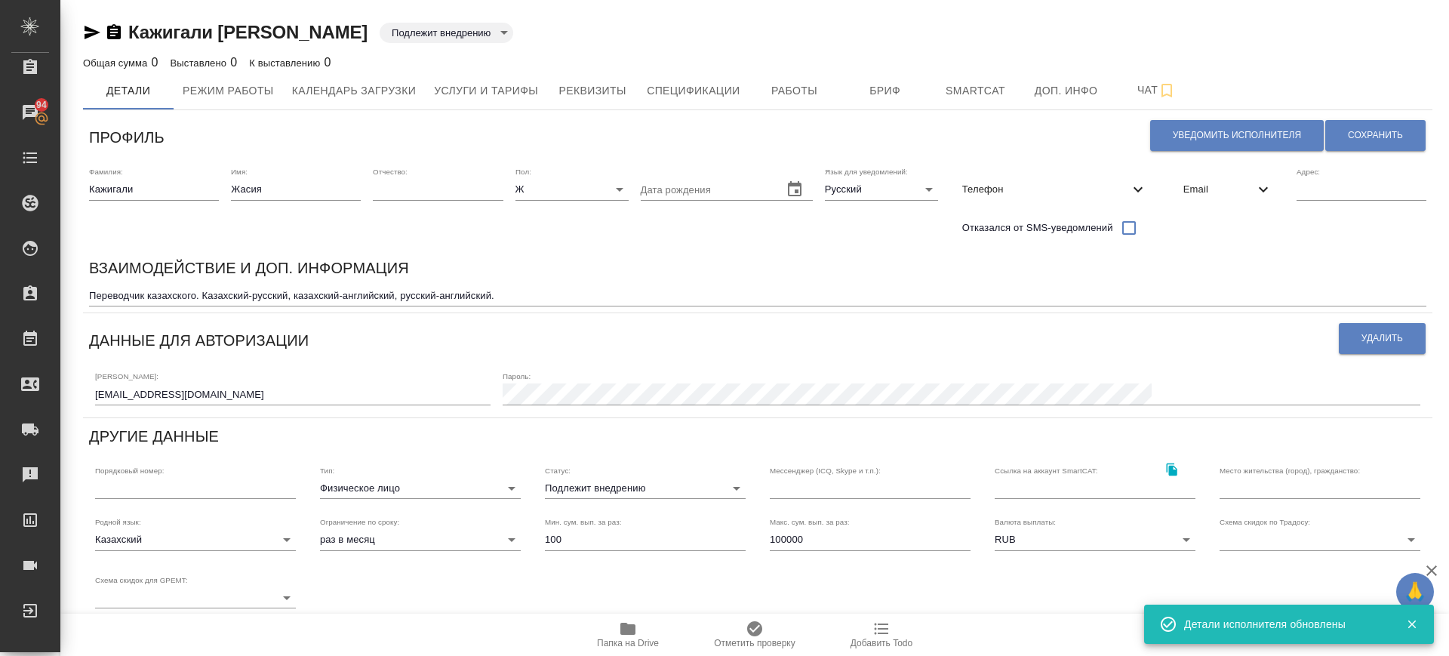
click at [445, 484] on body "🙏 .cls-1 fill:#fff; AWATERA Саглам Виктория v.saglam Клиенты Спецификации Заказ…" at bounding box center [724, 328] width 1449 height 656
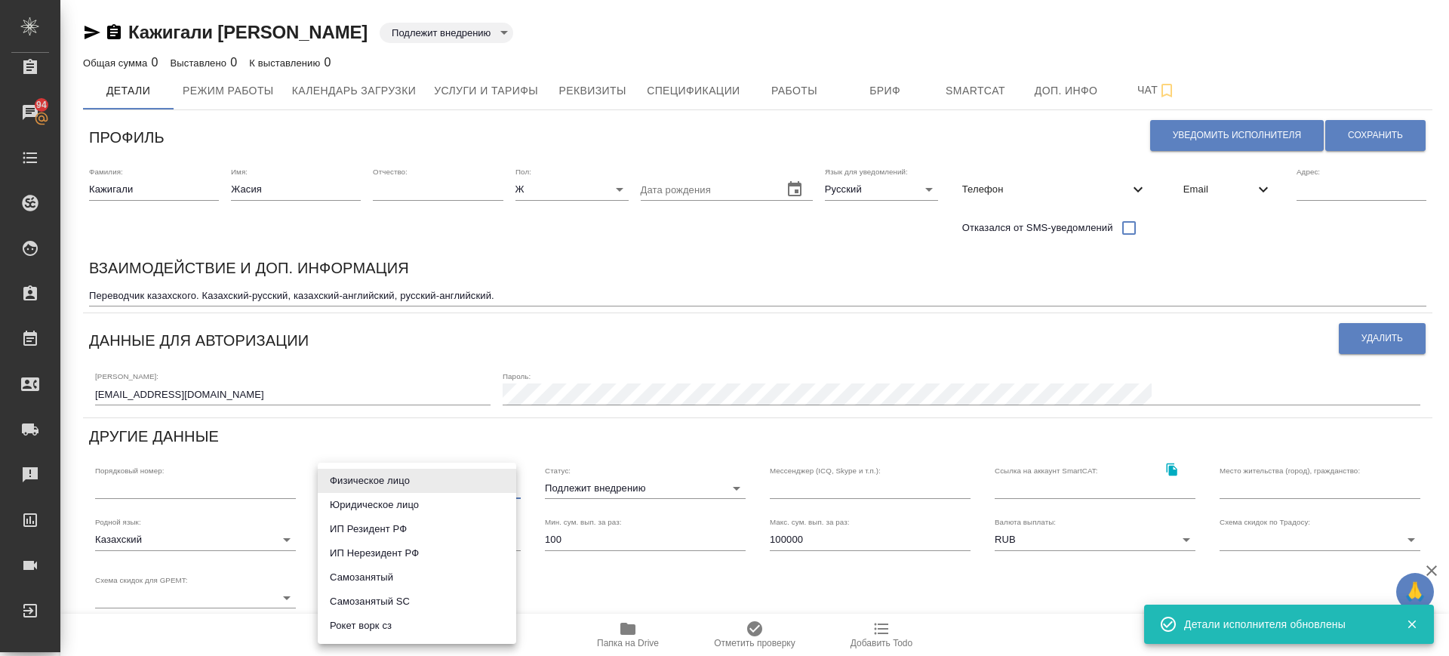
click at [375, 480] on li "Физическое лицо" at bounding box center [417, 481] width 199 height 24
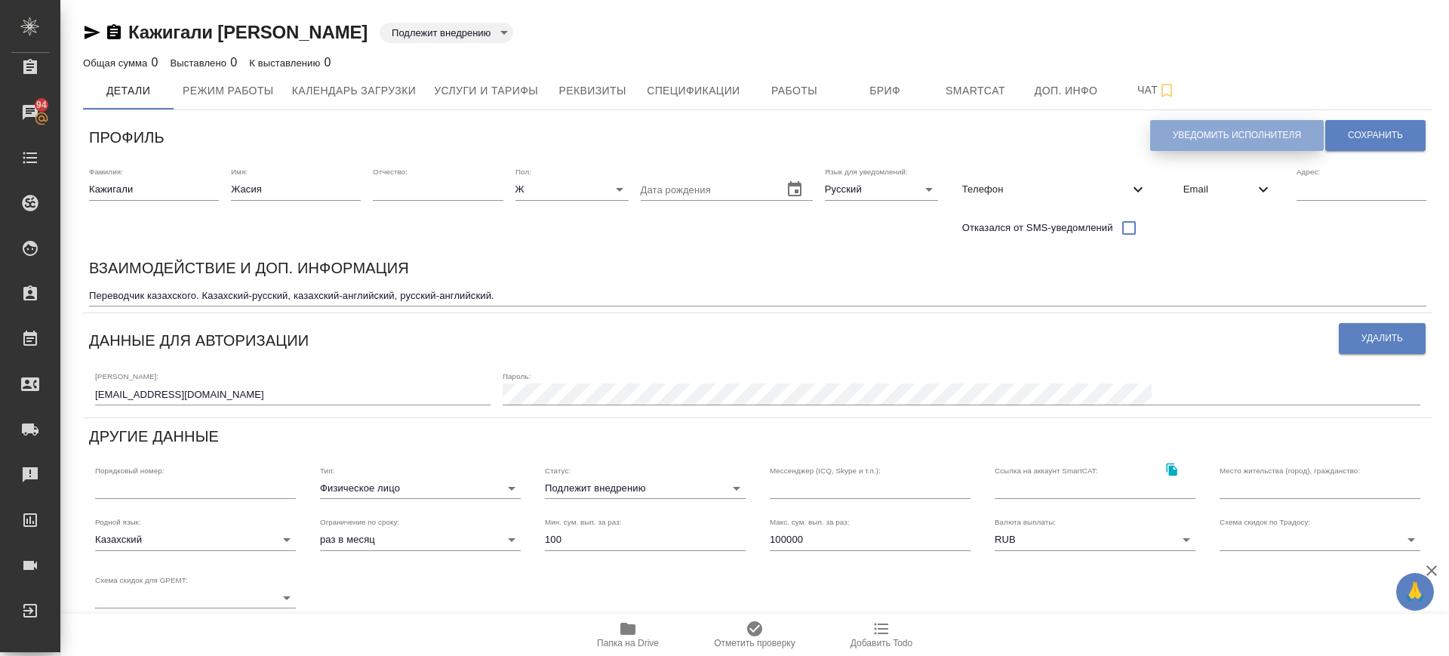
click at [1237, 139] on span "Уведомить исполнителя" at bounding box center [1237, 135] width 128 height 13
type textarea "Добрый день, Жасия! Ознакомиться с подробной информацией по выполненным работам…"
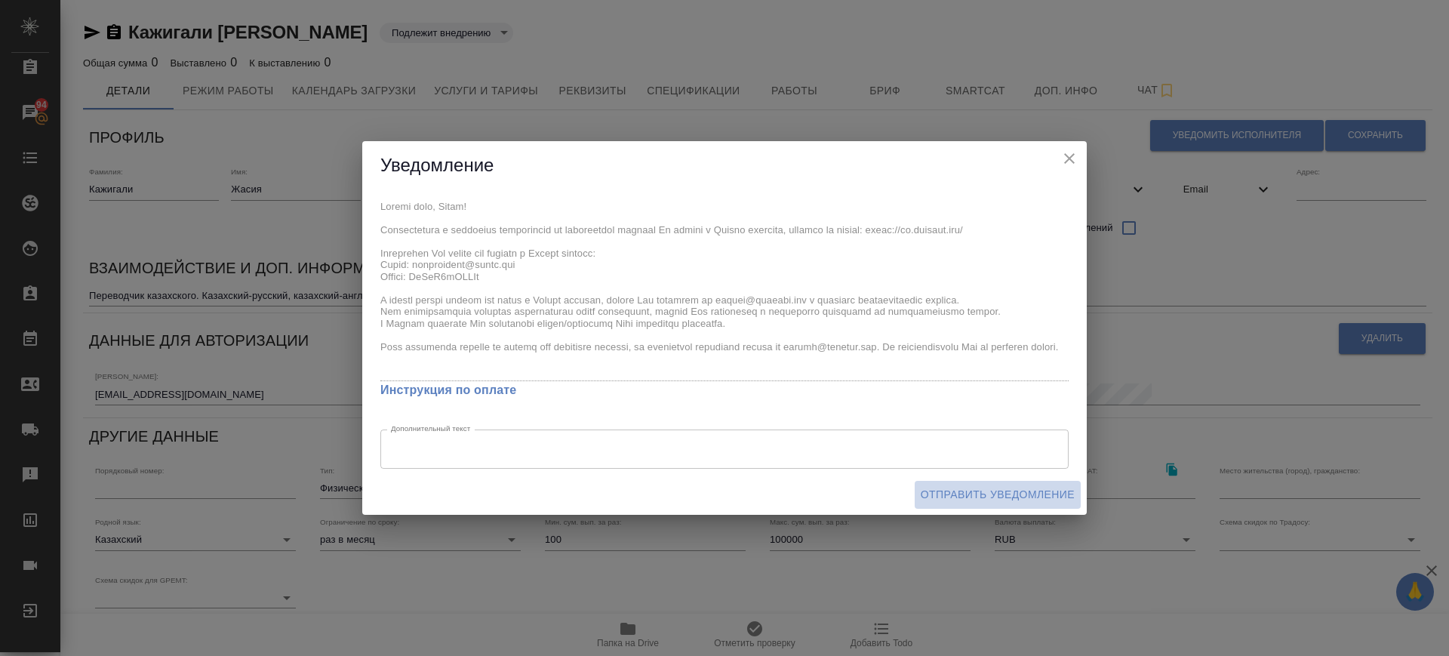
click at [996, 495] on span "Отправить уведомление" at bounding box center [998, 494] width 154 height 19
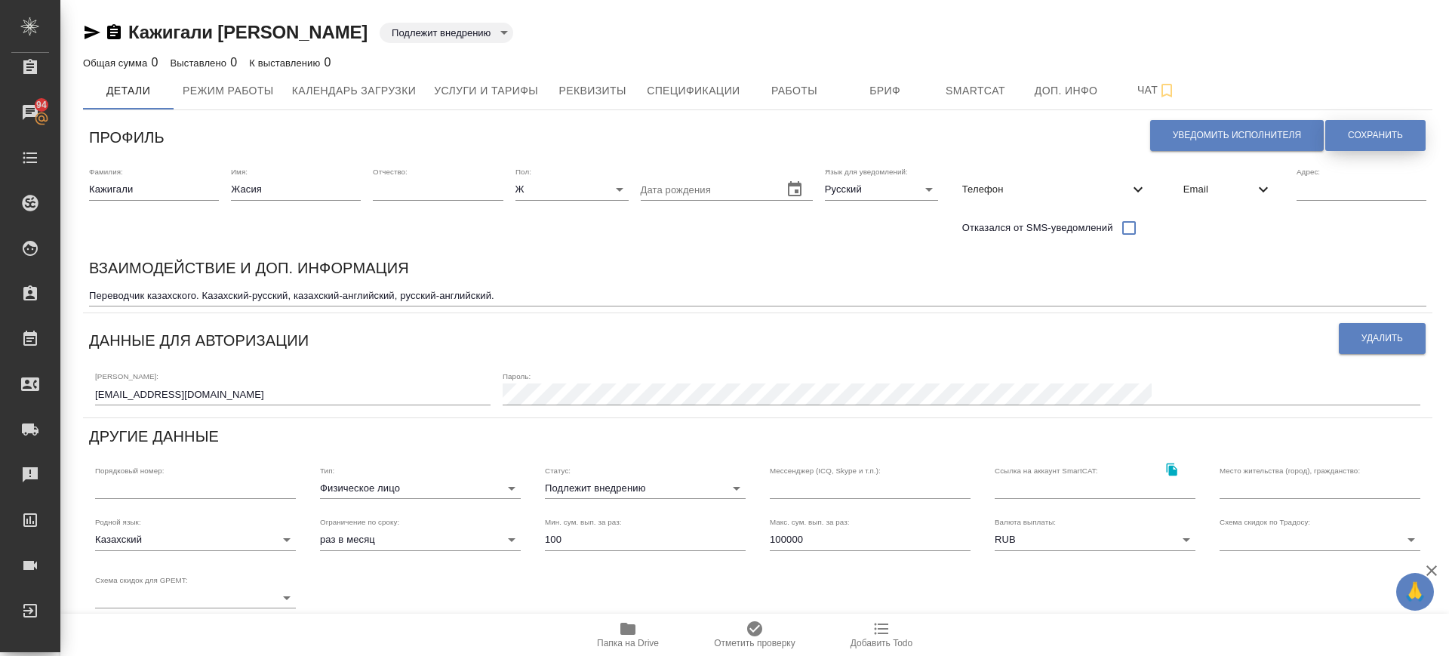
click at [1378, 131] on span "Сохранить" at bounding box center [1375, 135] width 55 height 13
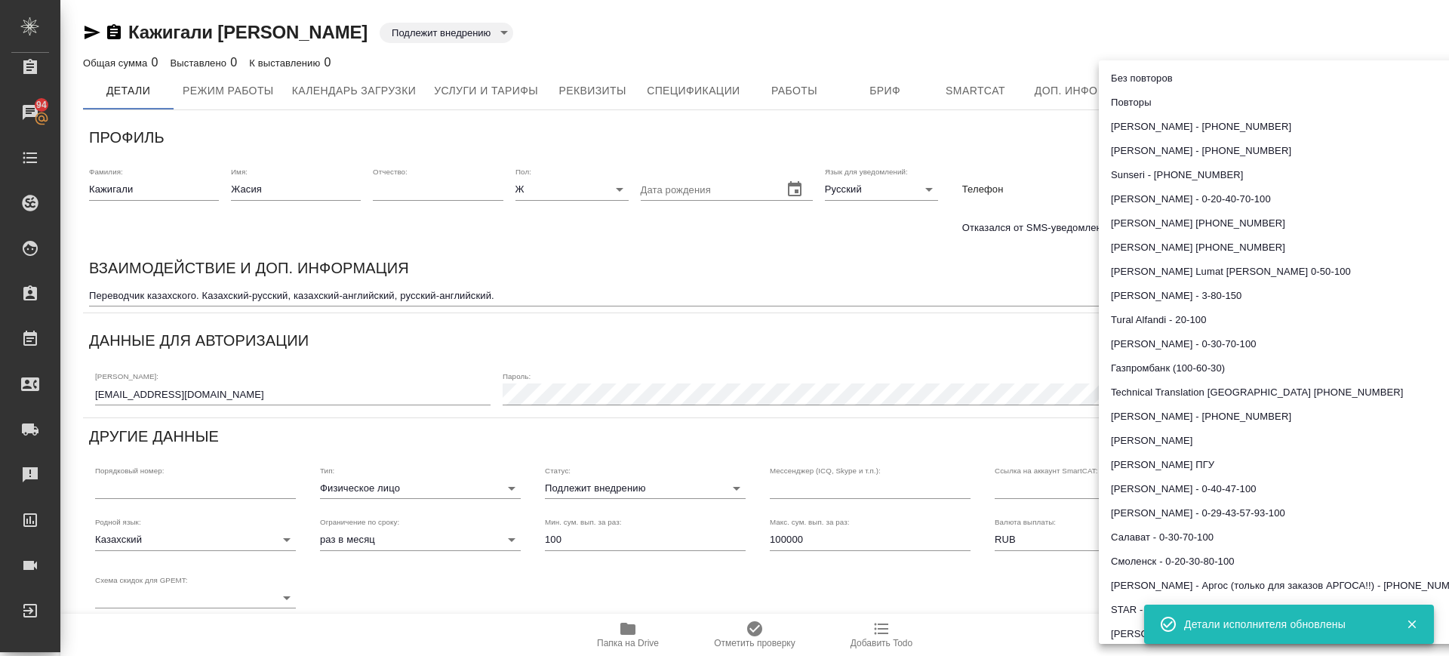
click at [1280, 534] on body "🙏 .cls-1 fill:#fff; AWATERA Саглам Виктория v.saglam Клиенты Спецификации Заказ…" at bounding box center [724, 328] width 1449 height 656
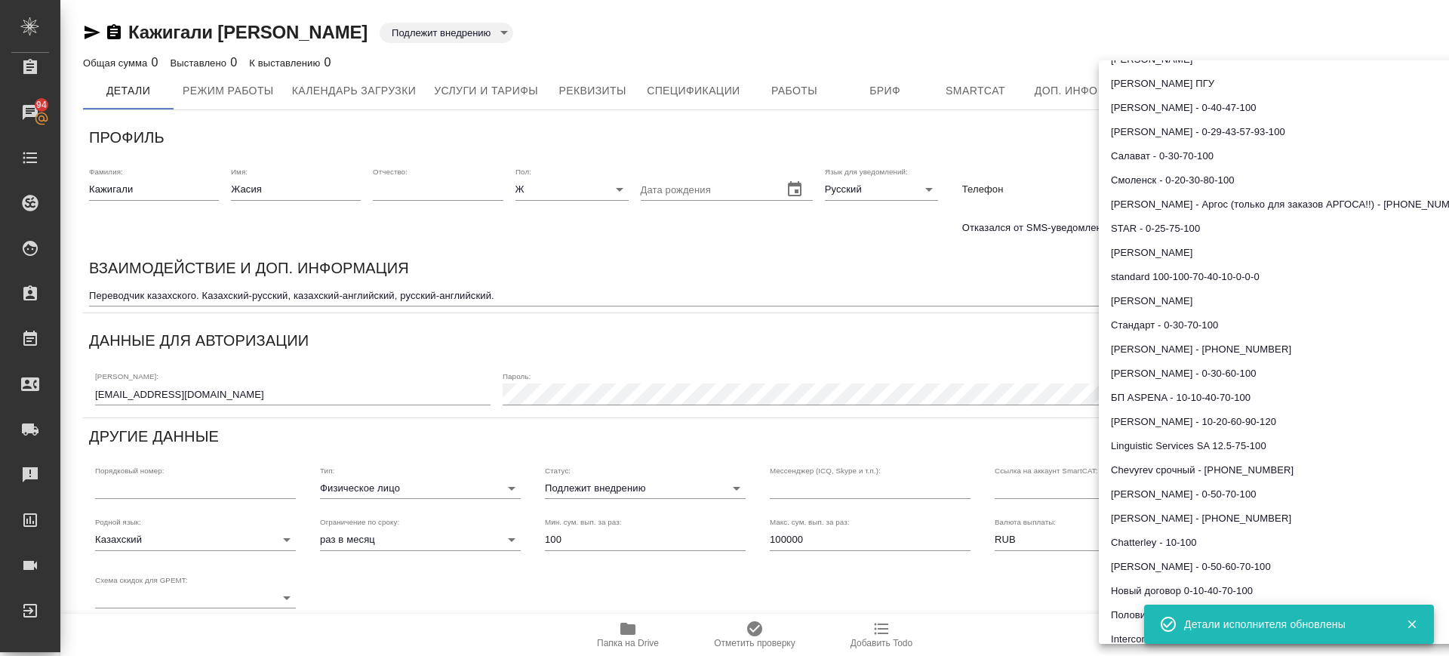
scroll to position [566, 0]
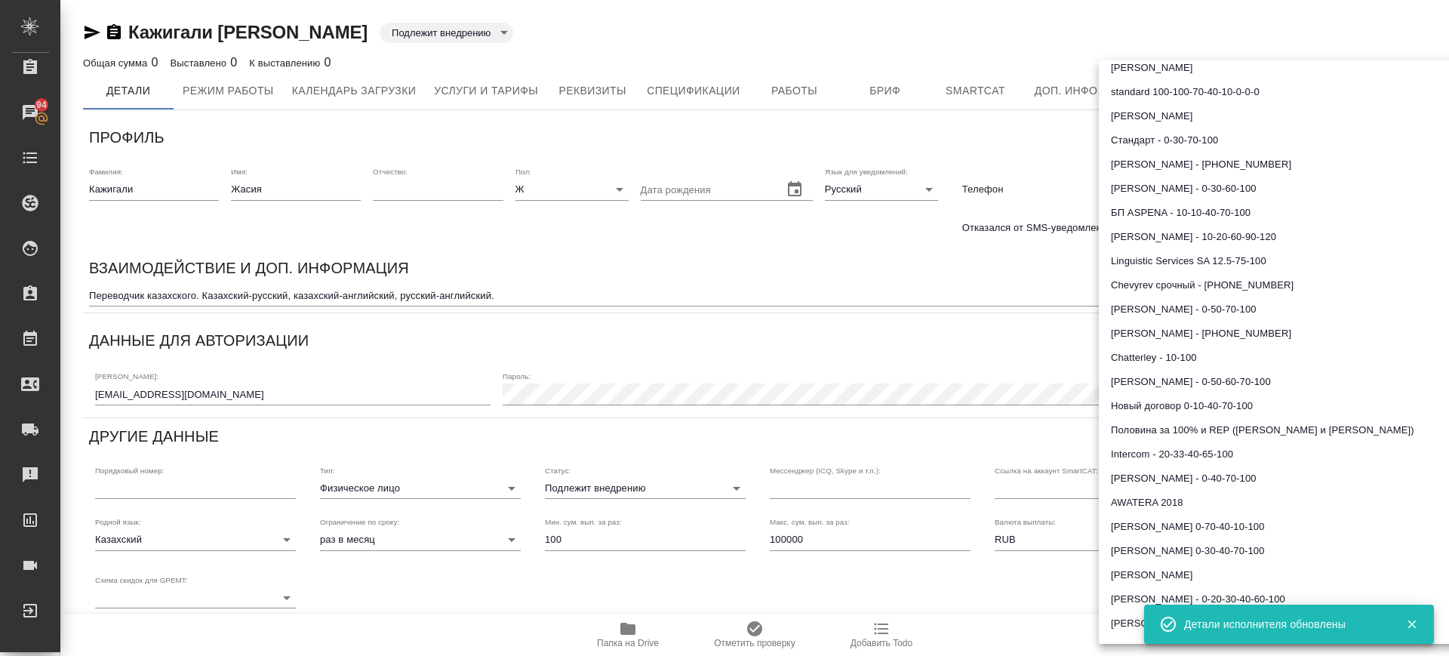
click at [1203, 496] on li "AWATERA 2018" at bounding box center [1299, 503] width 401 height 24
type input "5cde10d6a3295b01d2d99676"
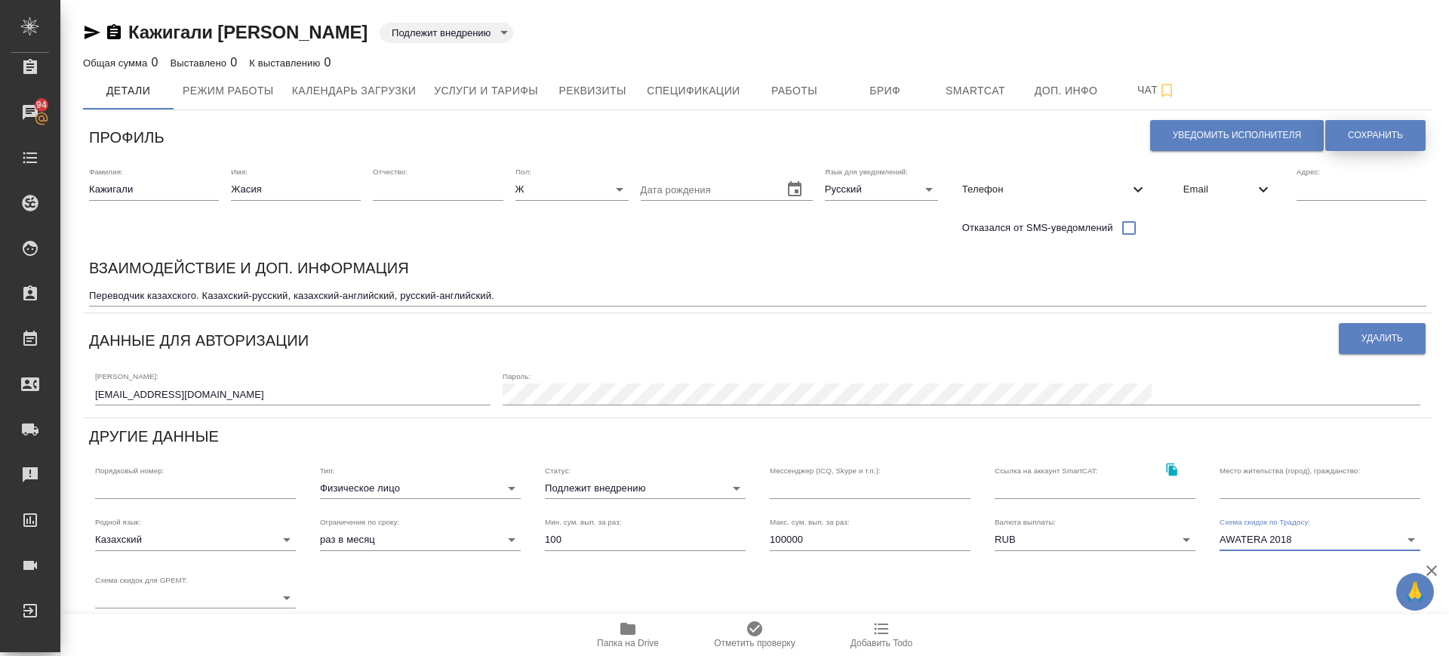
click at [1325, 143] on button "Сохранить" at bounding box center [1375, 135] width 100 height 31
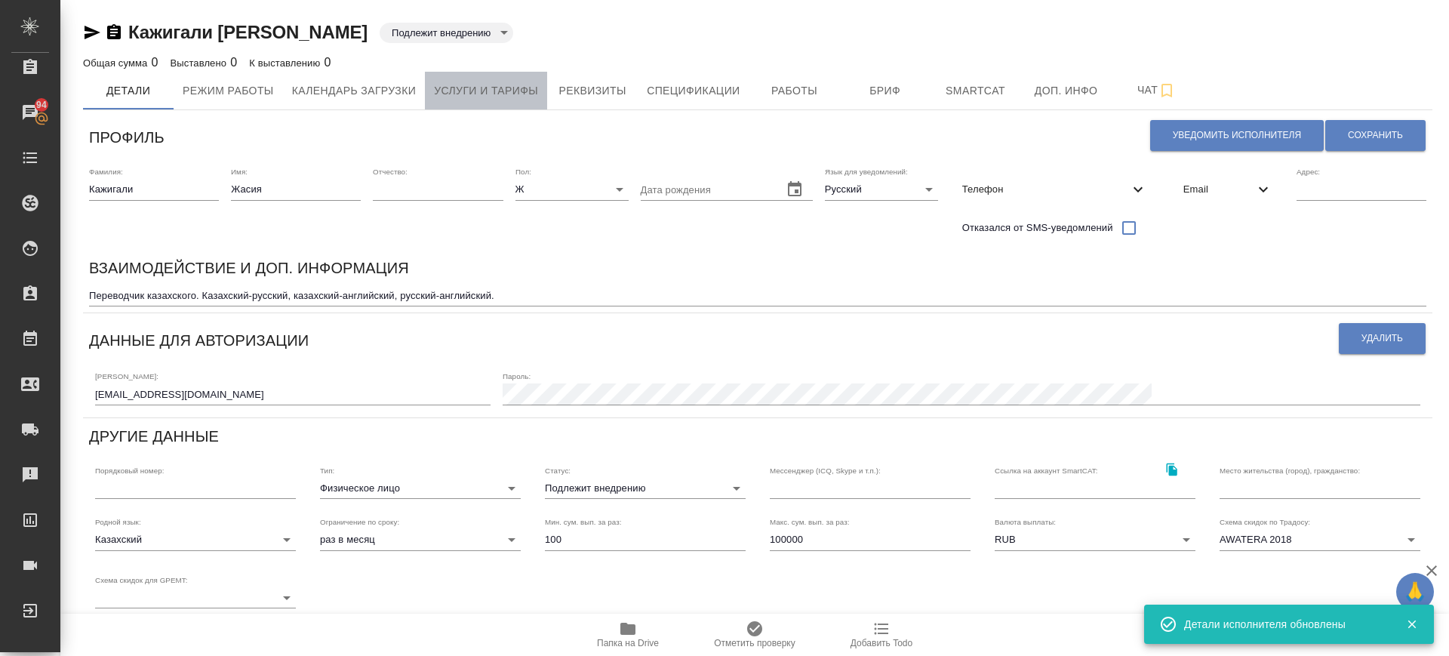
click at [500, 100] on button "Услуги и тарифы" at bounding box center [486, 91] width 122 height 38
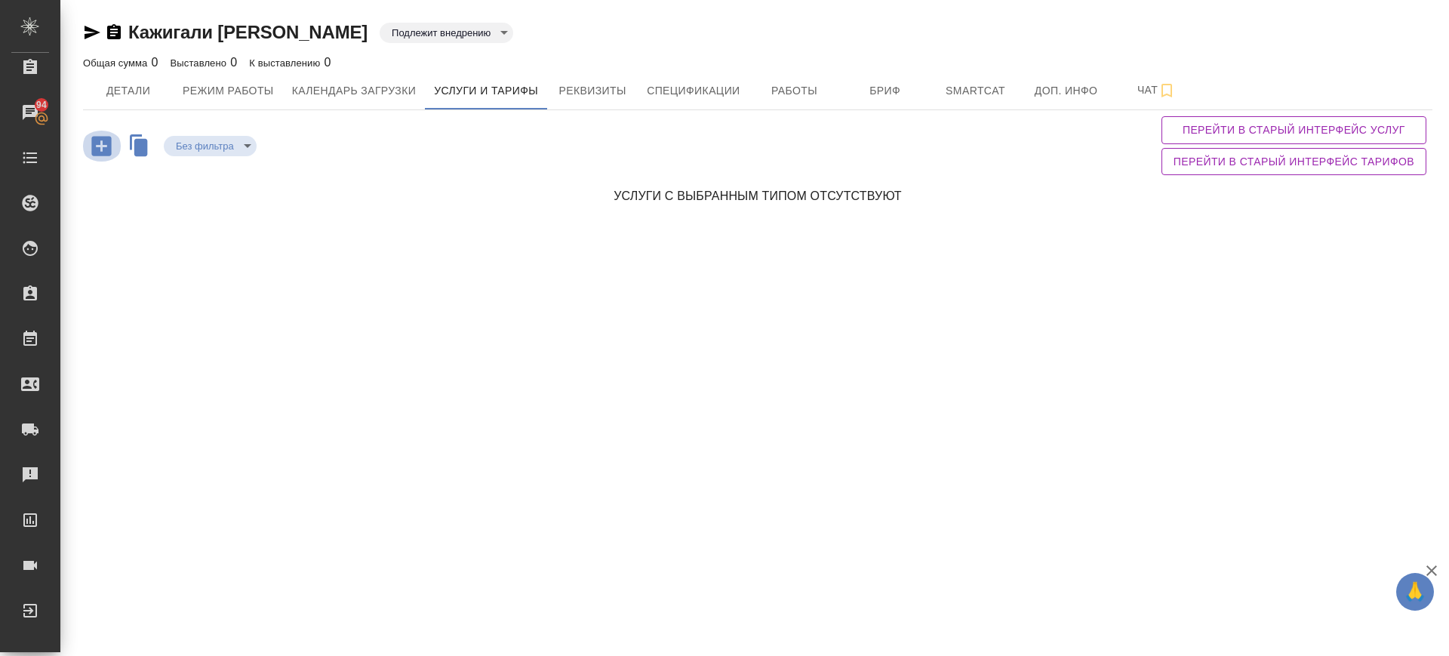
click at [95, 152] on icon "button" at bounding box center [101, 146] width 20 height 20
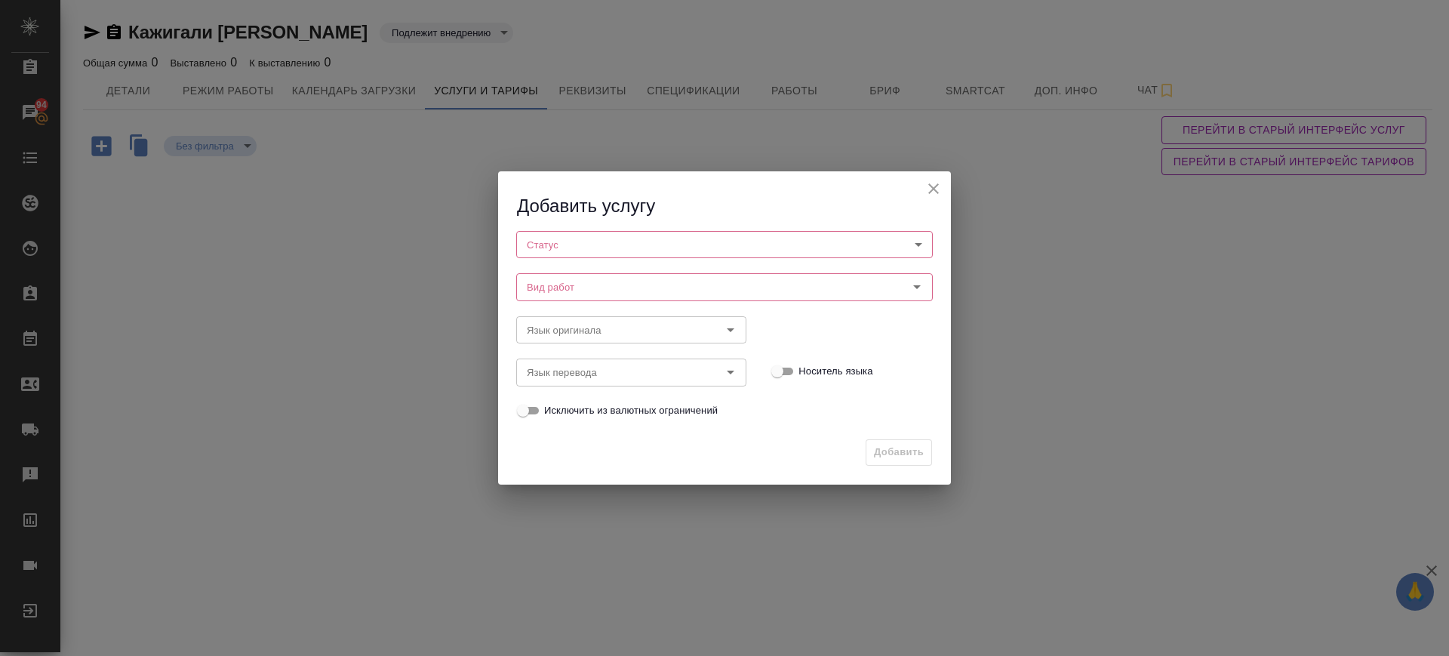
click at [935, 188] on icon "close" at bounding box center [934, 189] width 18 height 18
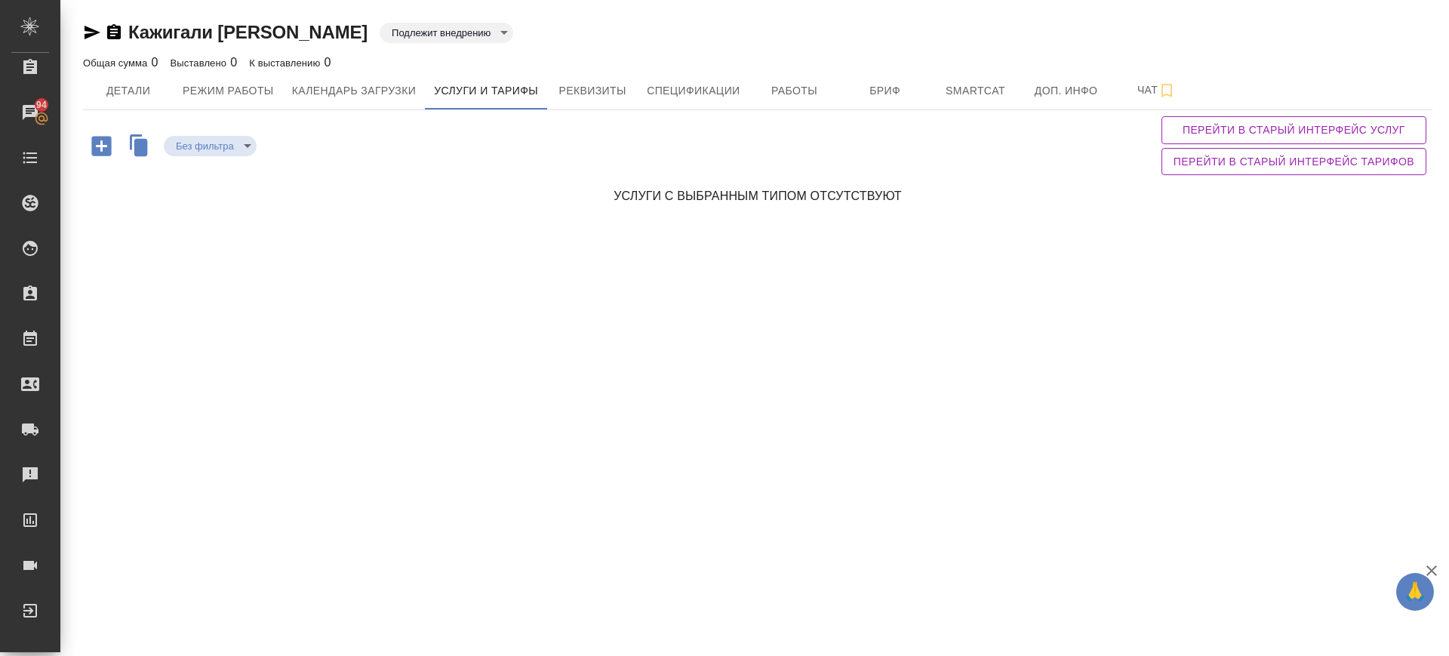
click at [103, 142] on icon "button" at bounding box center [101, 146] width 20 height 20
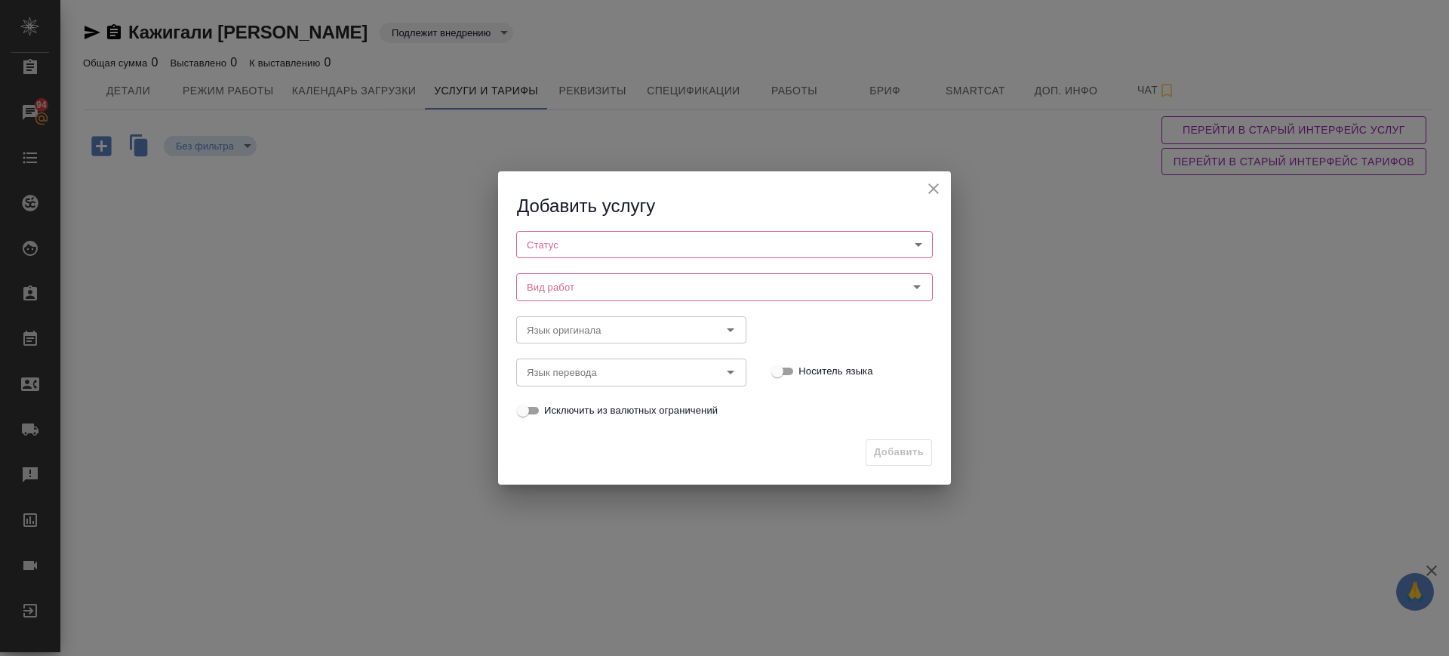
click at [546, 255] on body "🙏 .cls-1 fill:#fff; AWATERA Саглам Виктория v.saglam Клиенты Спецификации Заказ…" at bounding box center [724, 328] width 1449 height 656
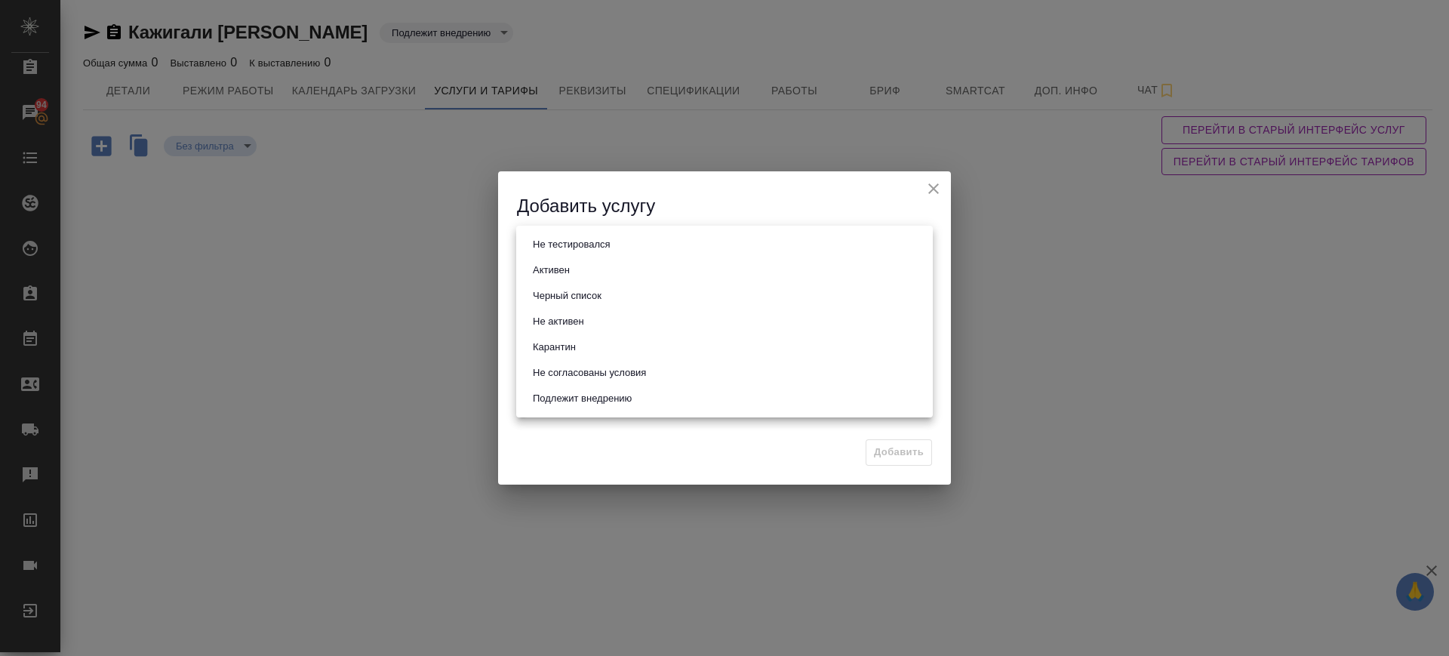
click at [563, 283] on li "Черный список" at bounding box center [724, 296] width 417 height 26
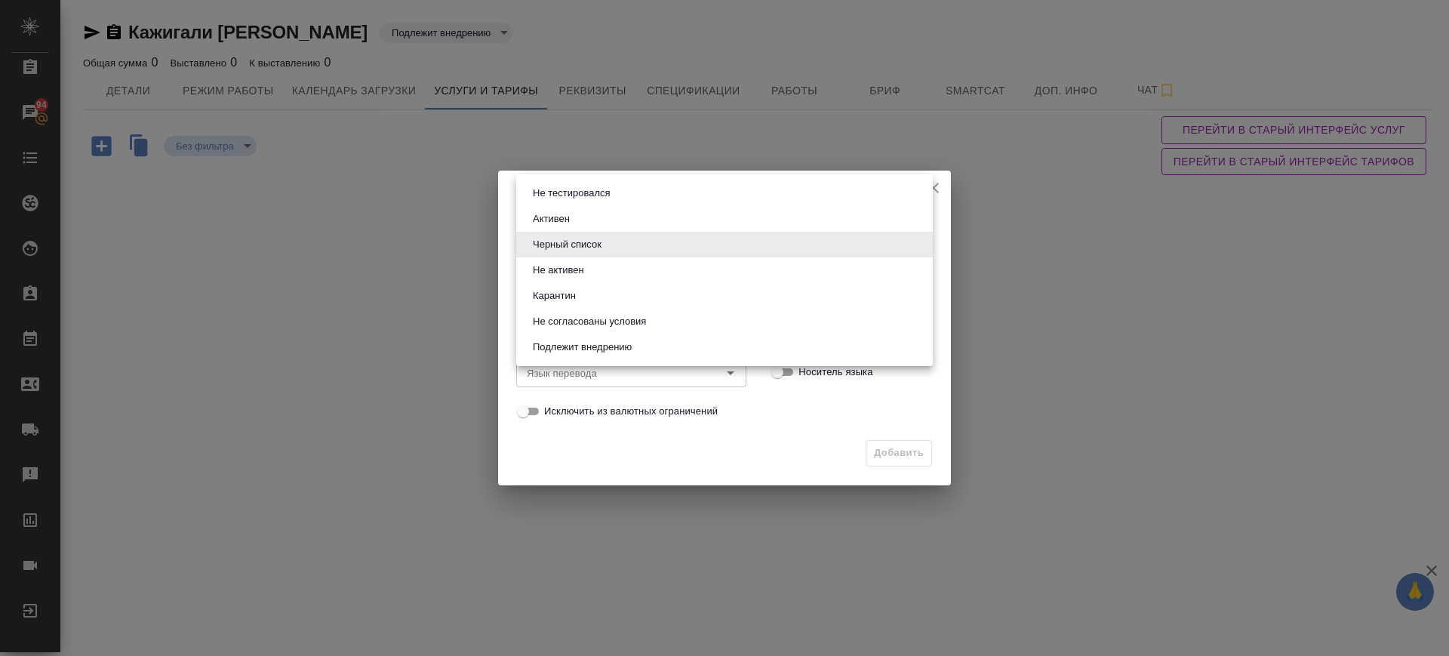
click at [563, 245] on body "🙏 .cls-1 fill:#fff; AWATERA Саглам Виктория v.saglam Клиенты Спецификации Заказ…" at bounding box center [724, 328] width 1449 height 656
click at [571, 264] on button "Не активен" at bounding box center [558, 270] width 60 height 17
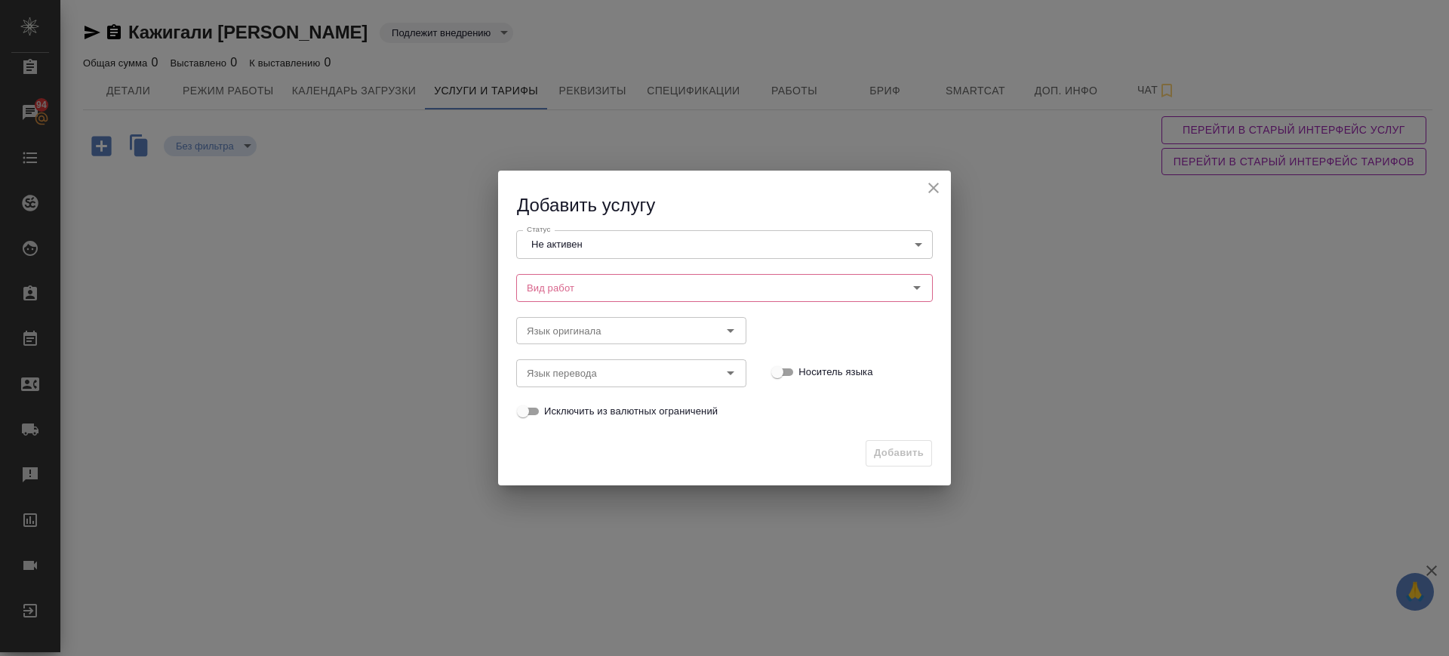
click at [563, 227] on div "Статус Не активен notActive Статус" at bounding box center [724, 243] width 447 height 68
click at [568, 238] on body "🙏 .cls-1 fill:#fff; AWATERA Саглам Виктория v.saglam Клиенты Спецификации Заказ…" at bounding box center [724, 328] width 1449 height 656
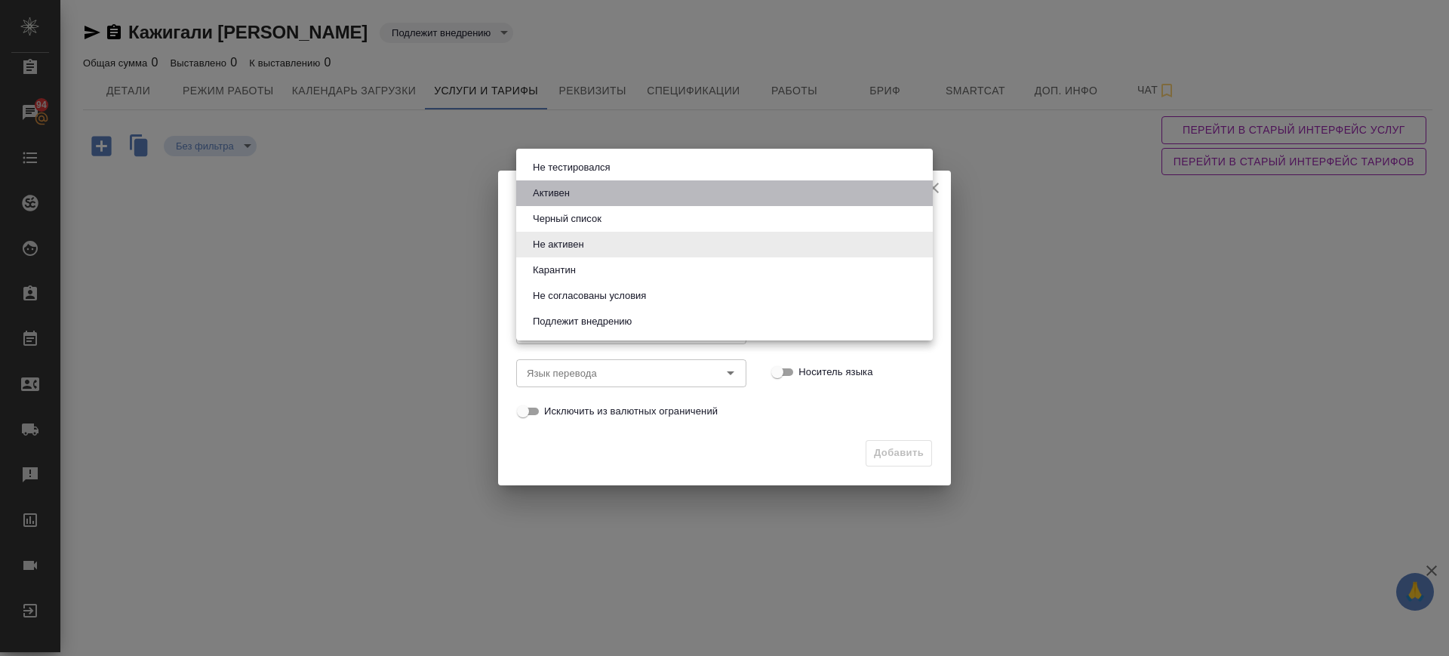
click at [563, 194] on button "Активен" at bounding box center [551, 193] width 46 height 17
type input "active"
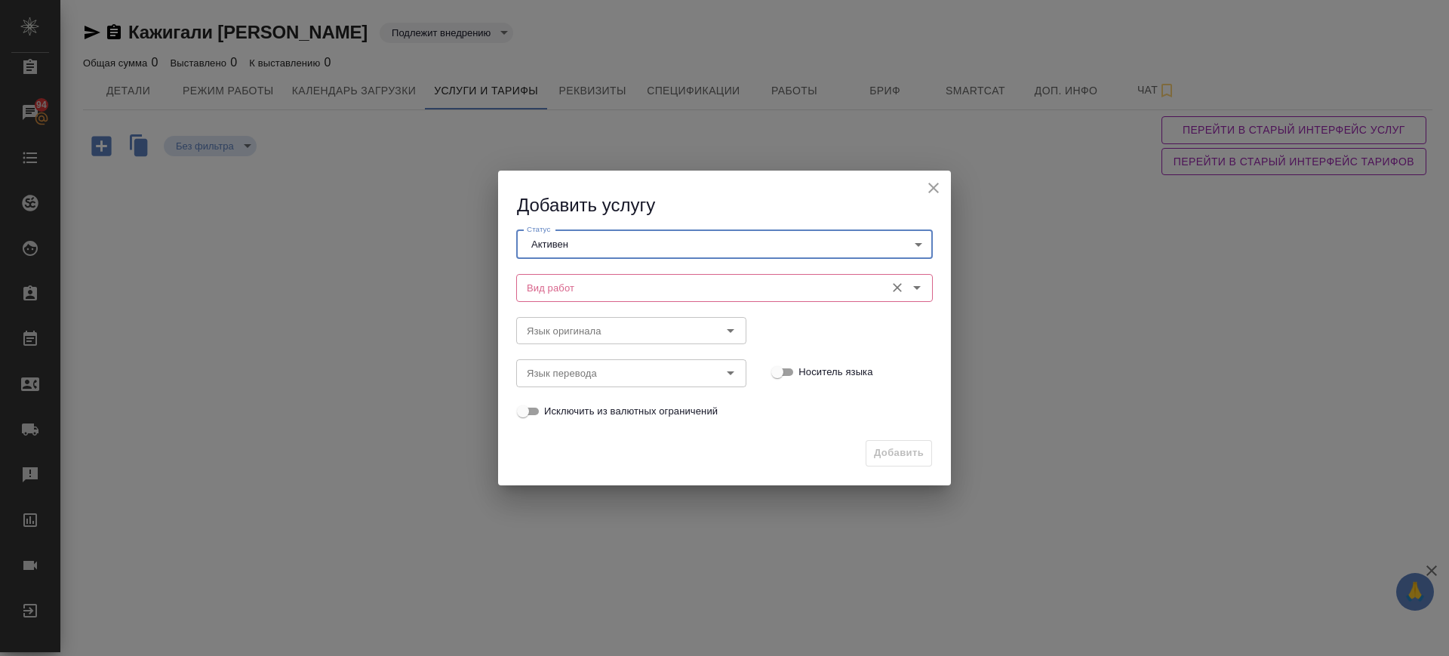
click at [582, 282] on input "Вид работ" at bounding box center [699, 288] width 357 height 18
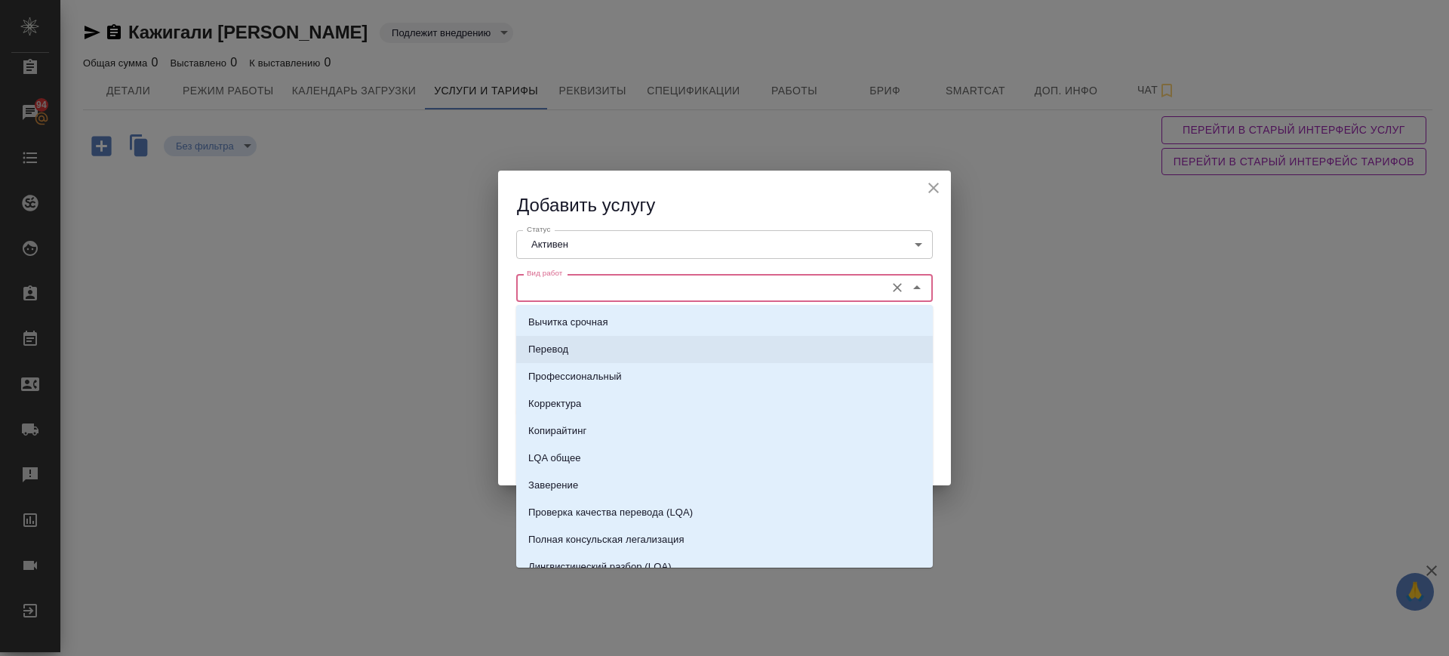
drag, startPoint x: 590, startPoint y: 344, endPoint x: 578, endPoint y: 326, distance: 21.4
click at [588, 343] on li "Перевод" at bounding box center [724, 349] width 417 height 27
type input "Перевод"
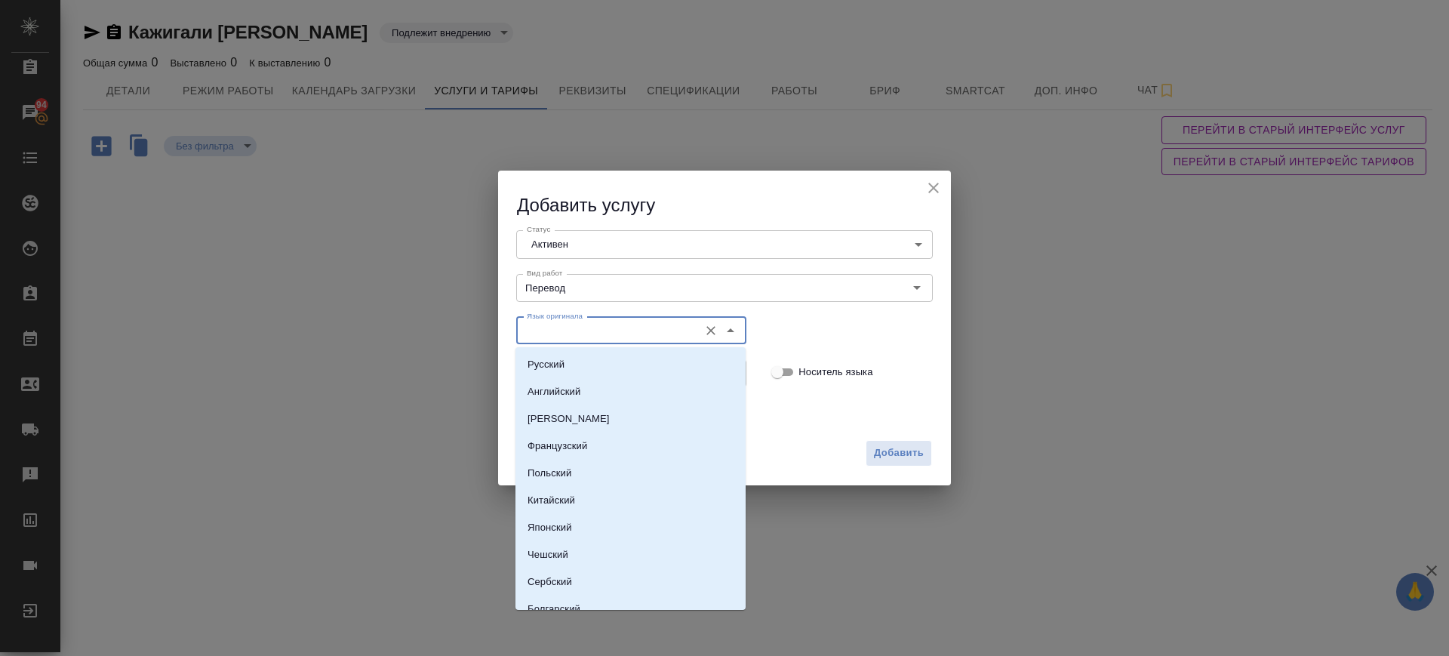
click at [578, 325] on input "Язык оригинала" at bounding box center [606, 331] width 171 height 18
click at [578, 363] on li "Русский" at bounding box center [631, 364] width 230 height 27
type input "Русский"
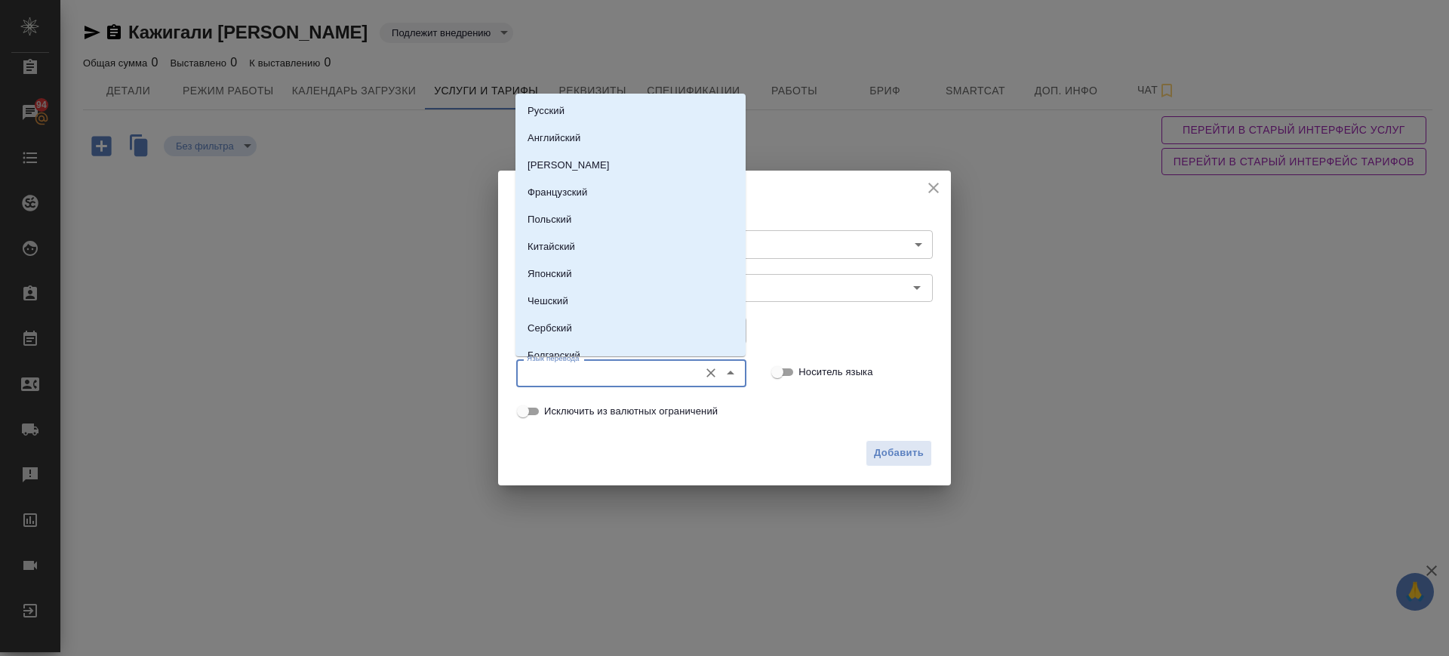
click at [582, 380] on input "Язык перевода" at bounding box center [606, 373] width 171 height 18
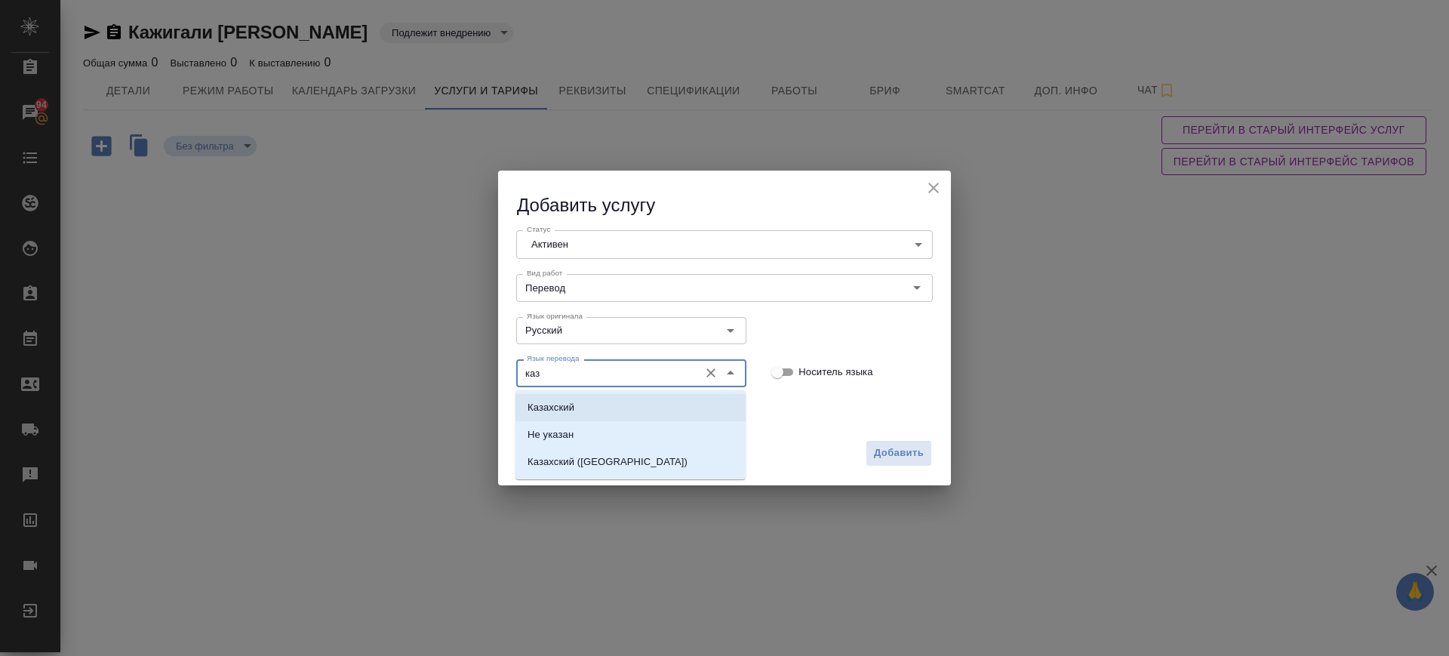
drag, startPoint x: 589, startPoint y: 406, endPoint x: 647, endPoint y: 436, distance: 65.2
click at [590, 406] on li "Казахский" at bounding box center [631, 407] width 230 height 27
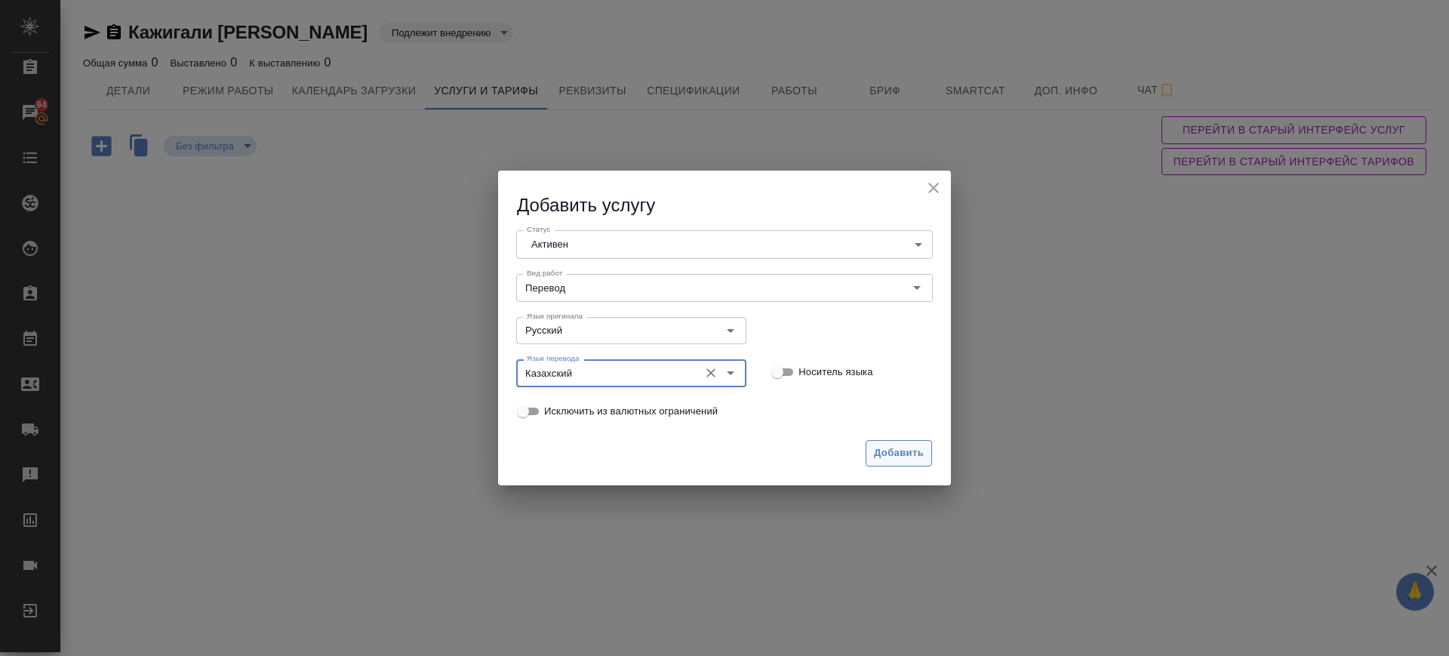
type input "Казахский"
click at [869, 454] on button "Добавить" at bounding box center [899, 453] width 66 height 26
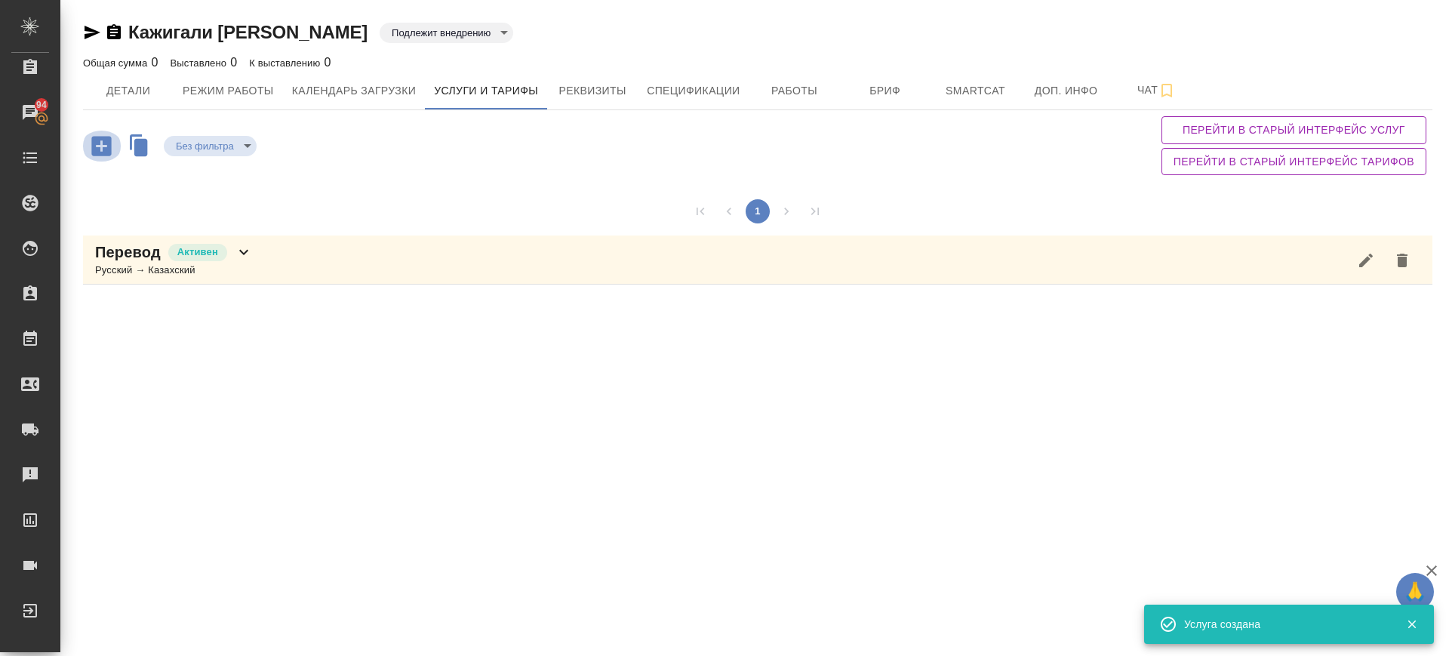
click at [97, 144] on icon "button" at bounding box center [101, 146] width 26 height 26
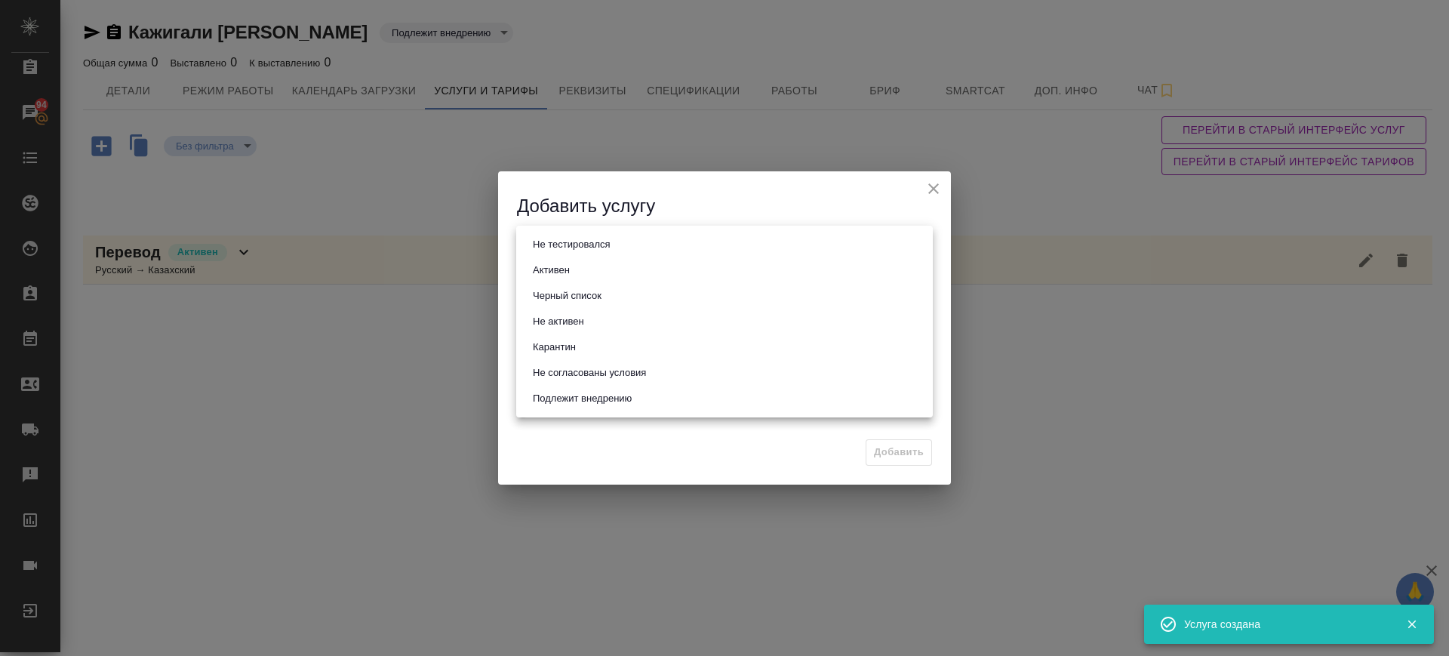
click at [645, 252] on body "🙏 .cls-1 fill:#fff; AWATERA Саглам Виктория v.saglam Клиенты Спецификации Заказ…" at bounding box center [724, 328] width 1449 height 656
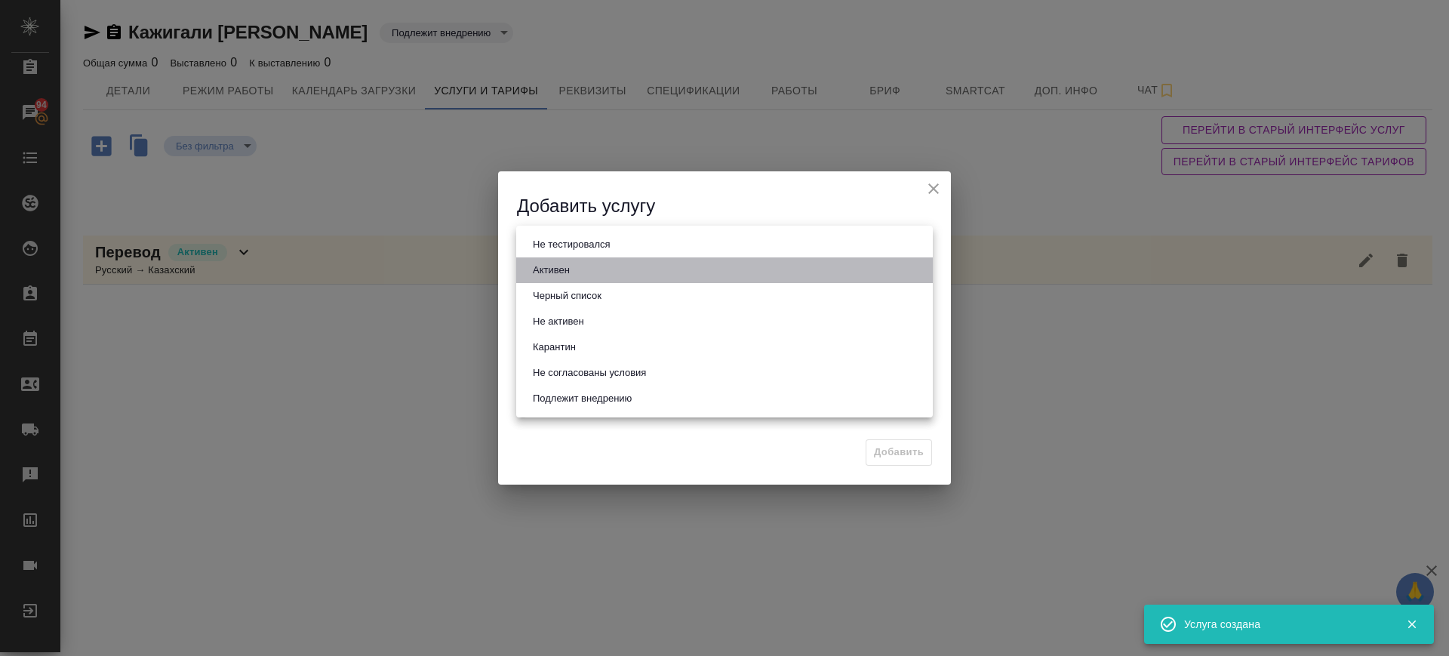
click at [599, 268] on li "Активен" at bounding box center [724, 270] width 417 height 26
type input "active"
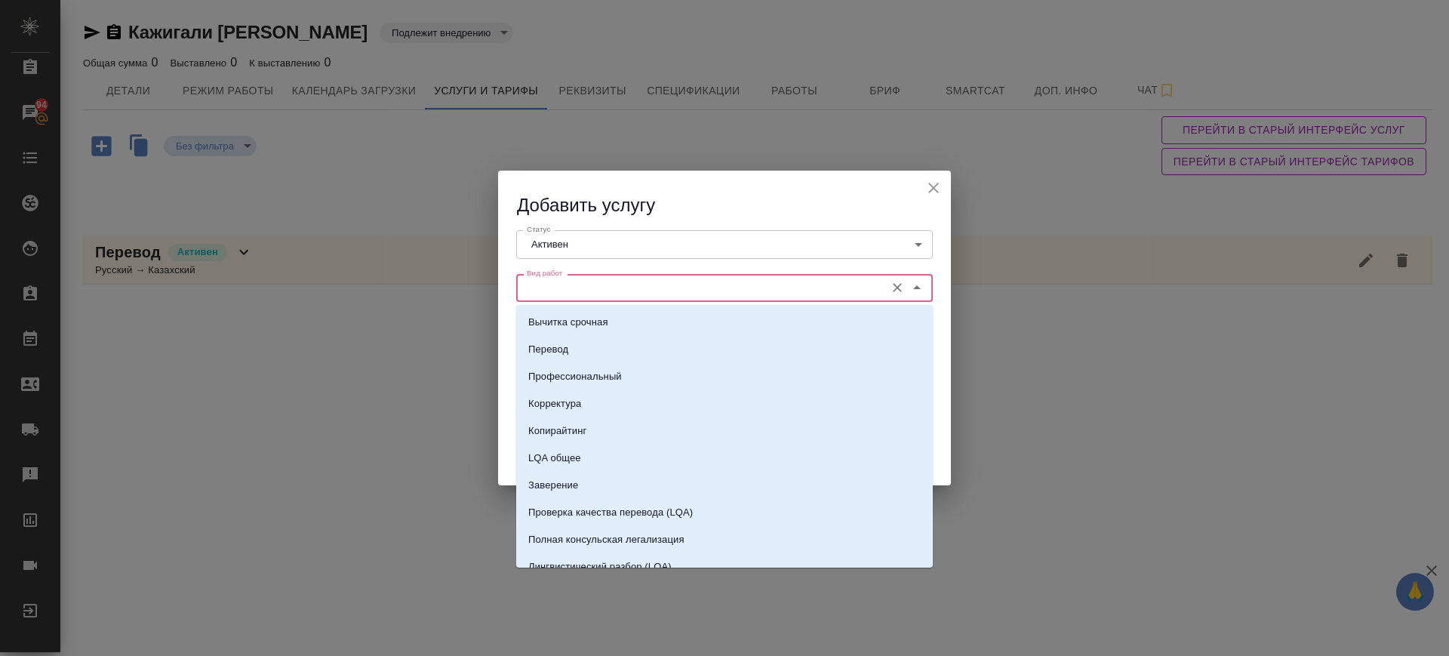
click at [599, 284] on input "Вид работ" at bounding box center [699, 288] width 357 height 18
click at [590, 346] on li "Перевод" at bounding box center [724, 349] width 417 height 27
type input "Перевод"
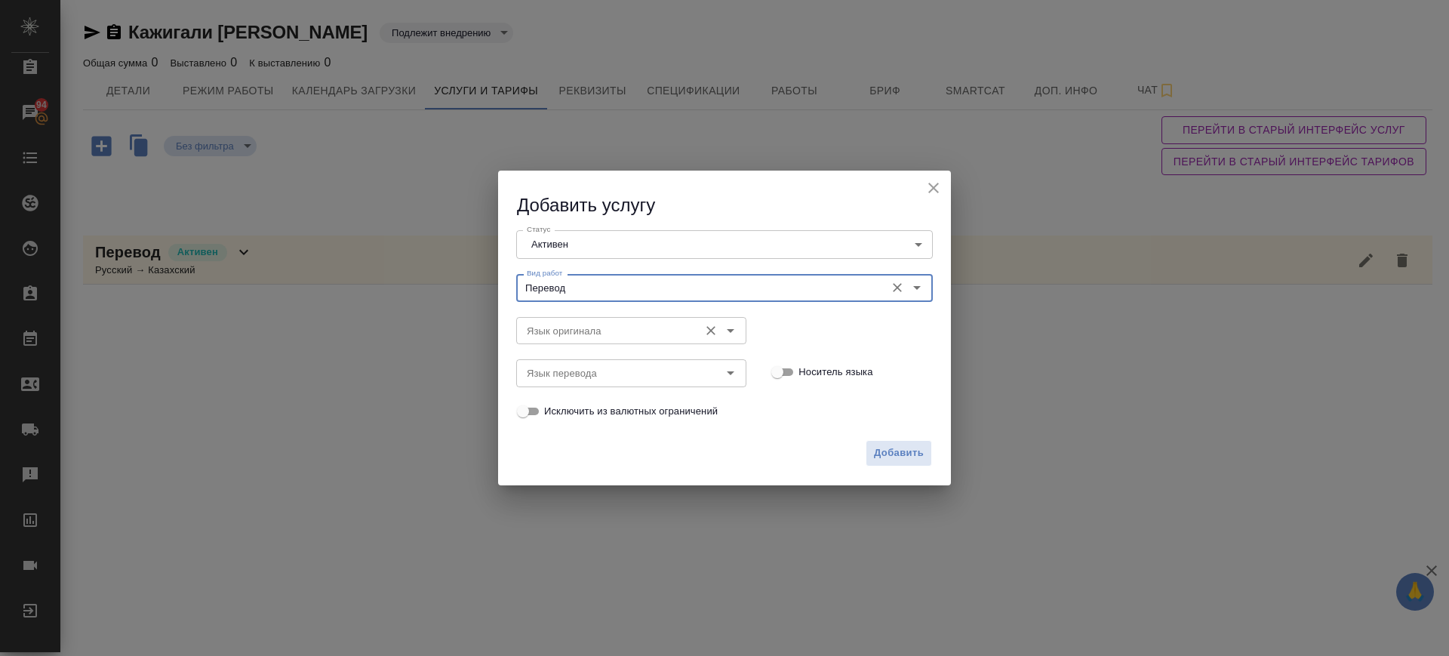
click at [580, 334] on input "Язык оригинала" at bounding box center [606, 331] width 171 height 18
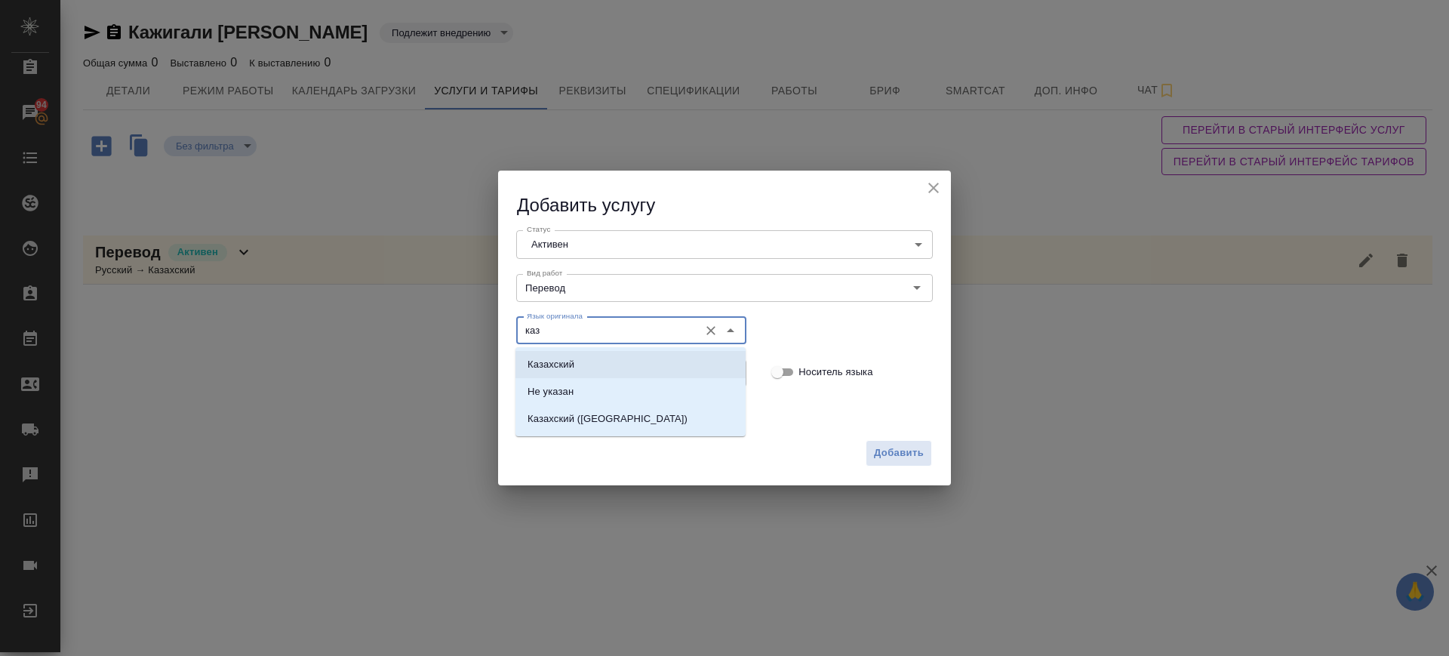
click at [590, 357] on li "Казахский" at bounding box center [631, 364] width 230 height 27
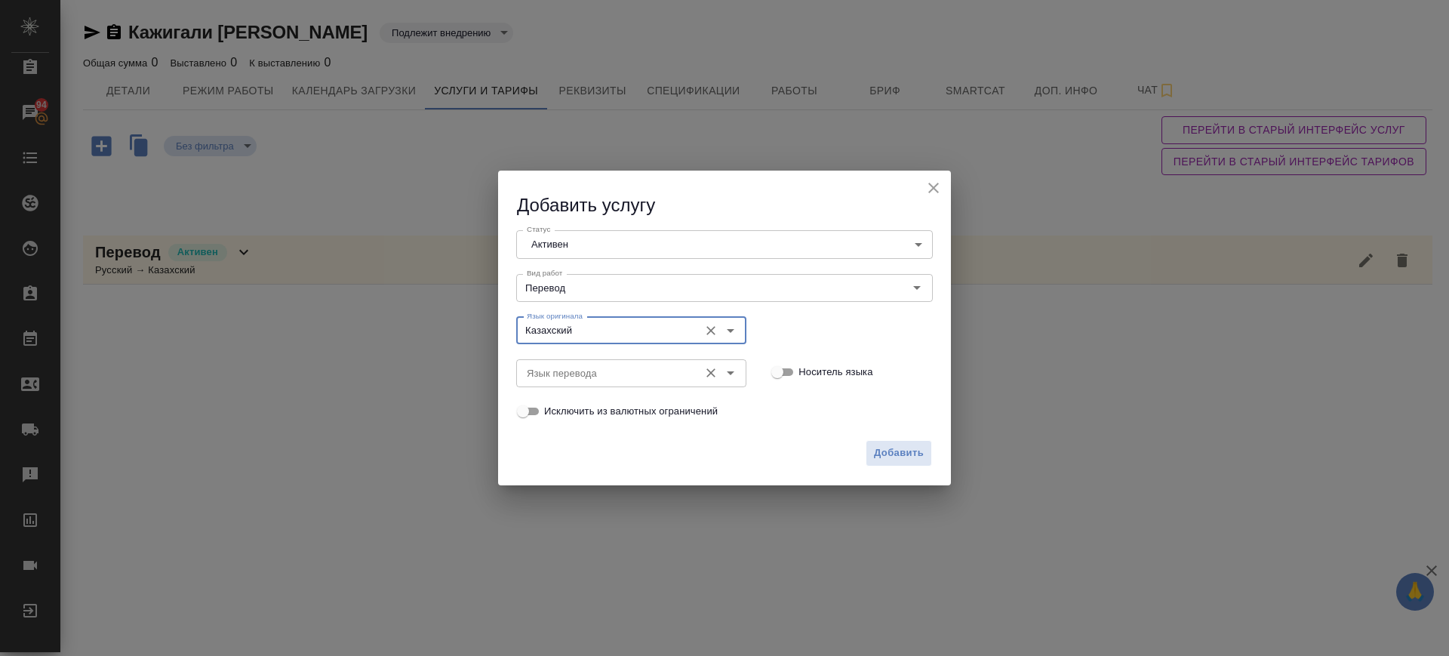
type input "Казахский"
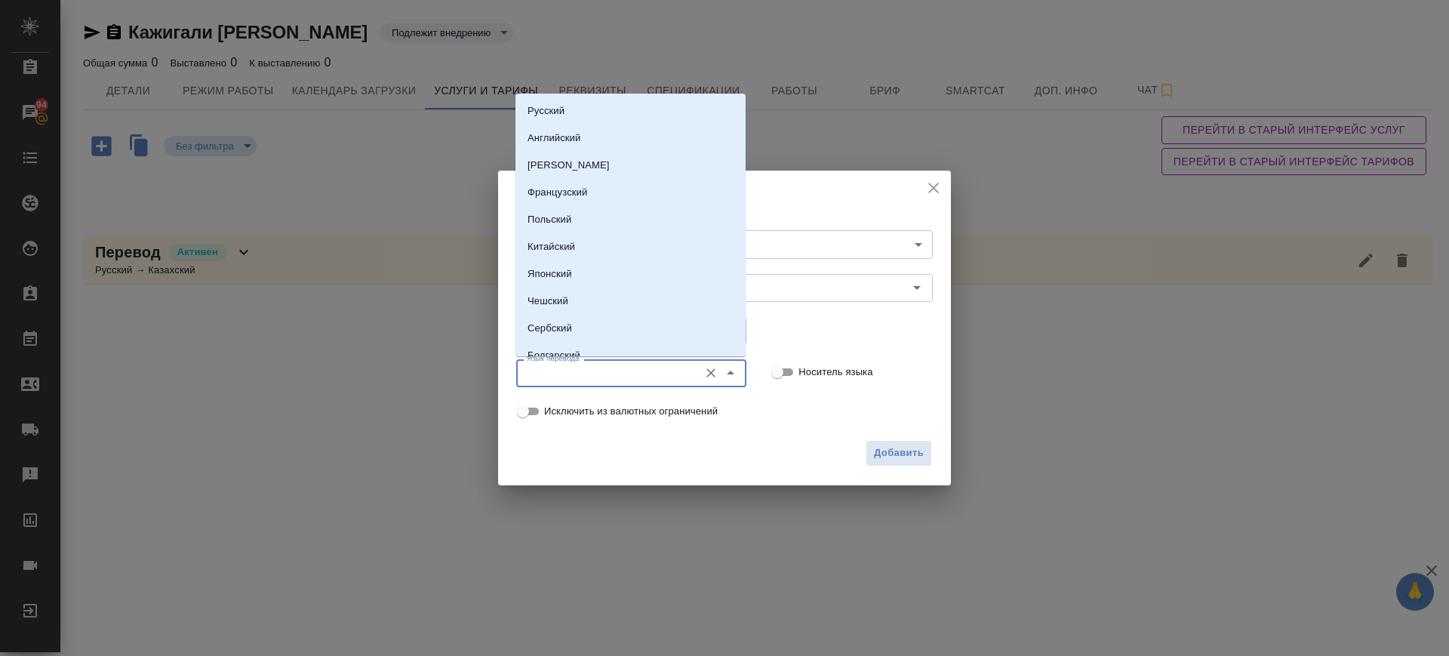
click at [593, 368] on input "Язык перевода" at bounding box center [606, 373] width 171 height 18
click at [562, 106] on p "Русский" at bounding box center [546, 110] width 37 height 15
type input "Русский"
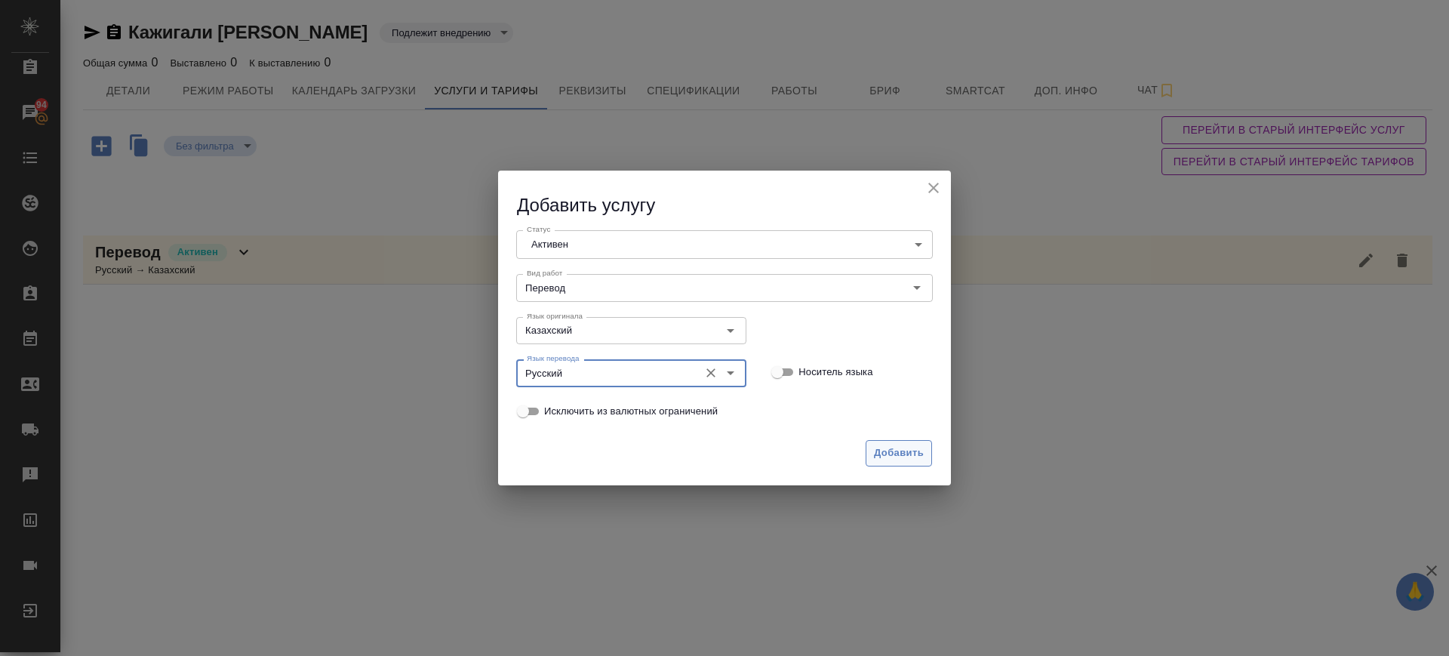
click at [873, 460] on button "Добавить" at bounding box center [899, 453] width 66 height 26
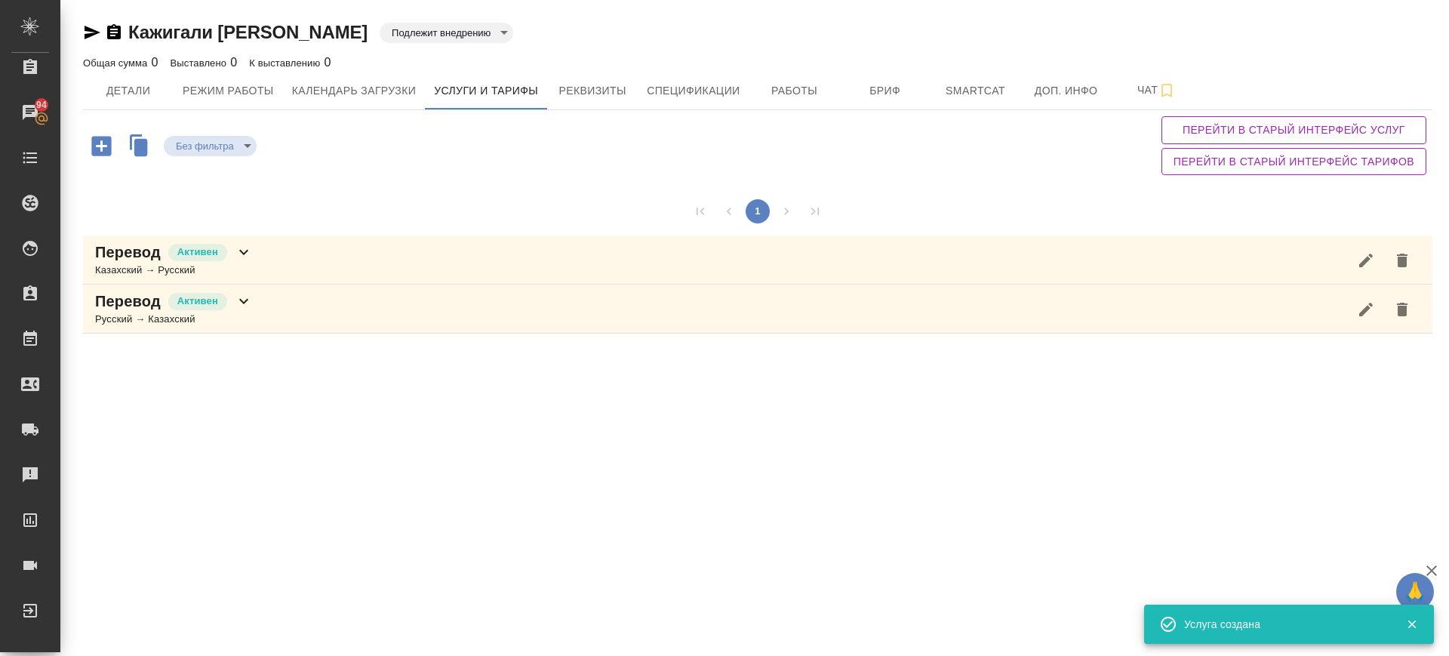
click at [104, 143] on icon "button" at bounding box center [101, 146] width 20 height 20
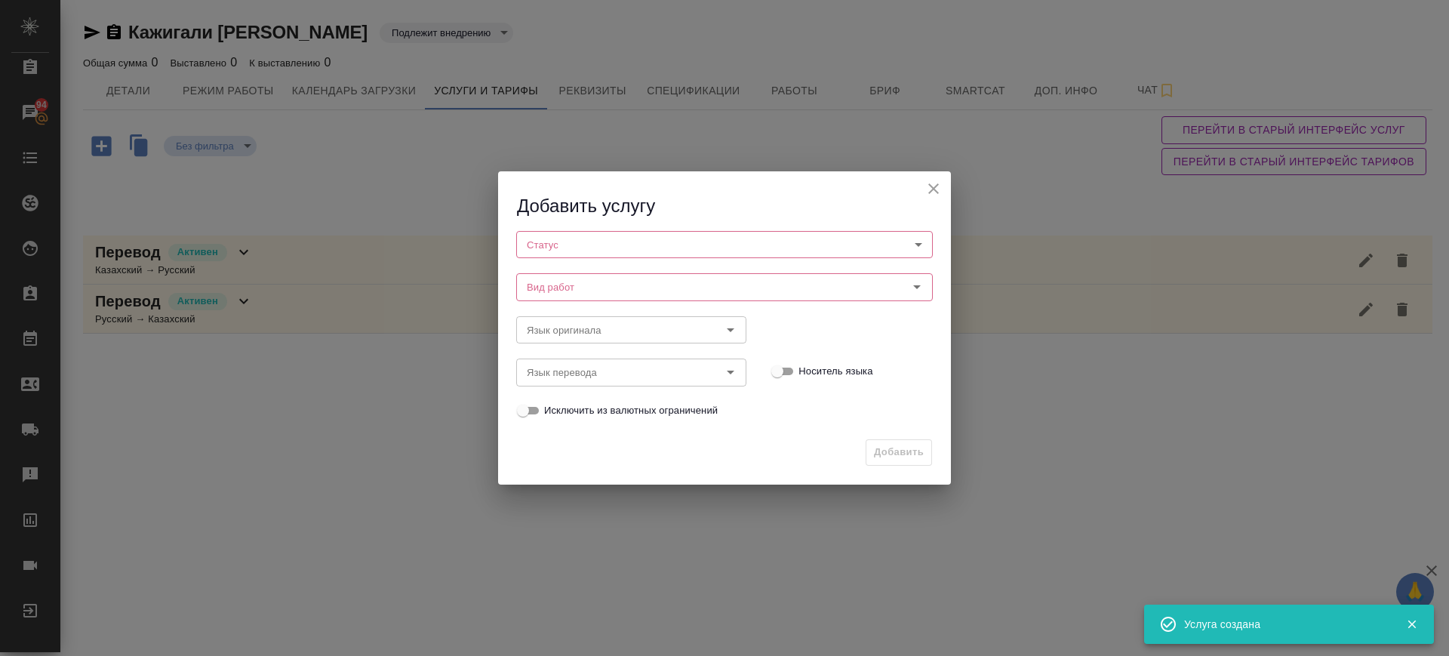
click at [650, 247] on body "🙏 .cls-1 fill:#fff; AWATERA Саглам Виктория v.saglam Клиенты Спецификации Заказ…" at bounding box center [724, 328] width 1449 height 656
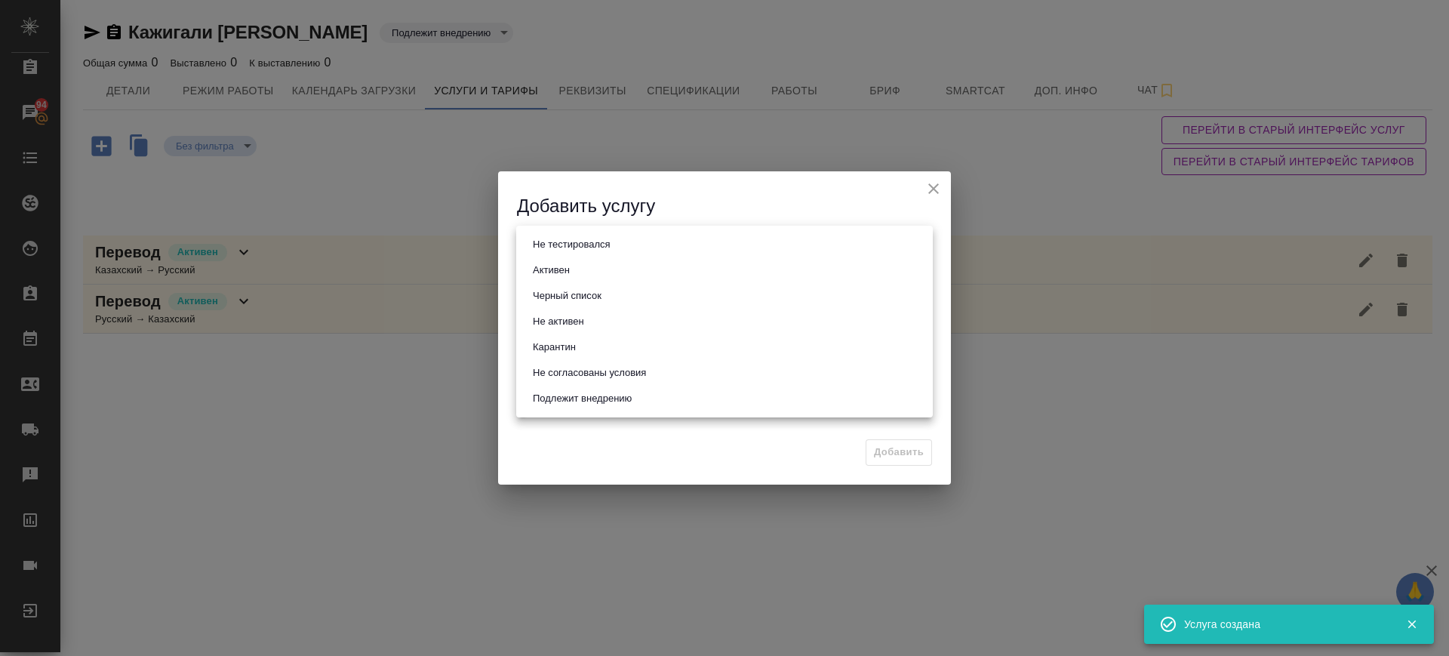
click at [596, 272] on li "Активен" at bounding box center [724, 270] width 417 height 26
type input "active"
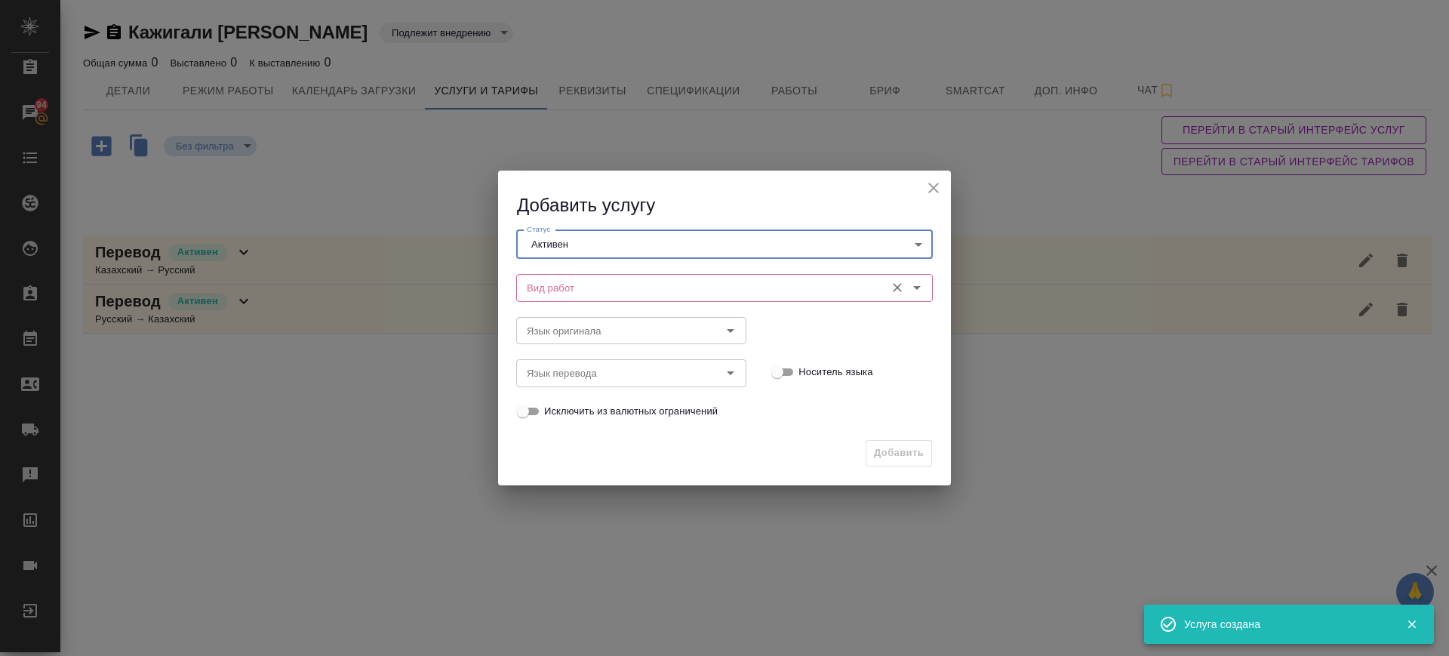
click at [583, 288] on input "Вид работ" at bounding box center [699, 288] width 357 height 18
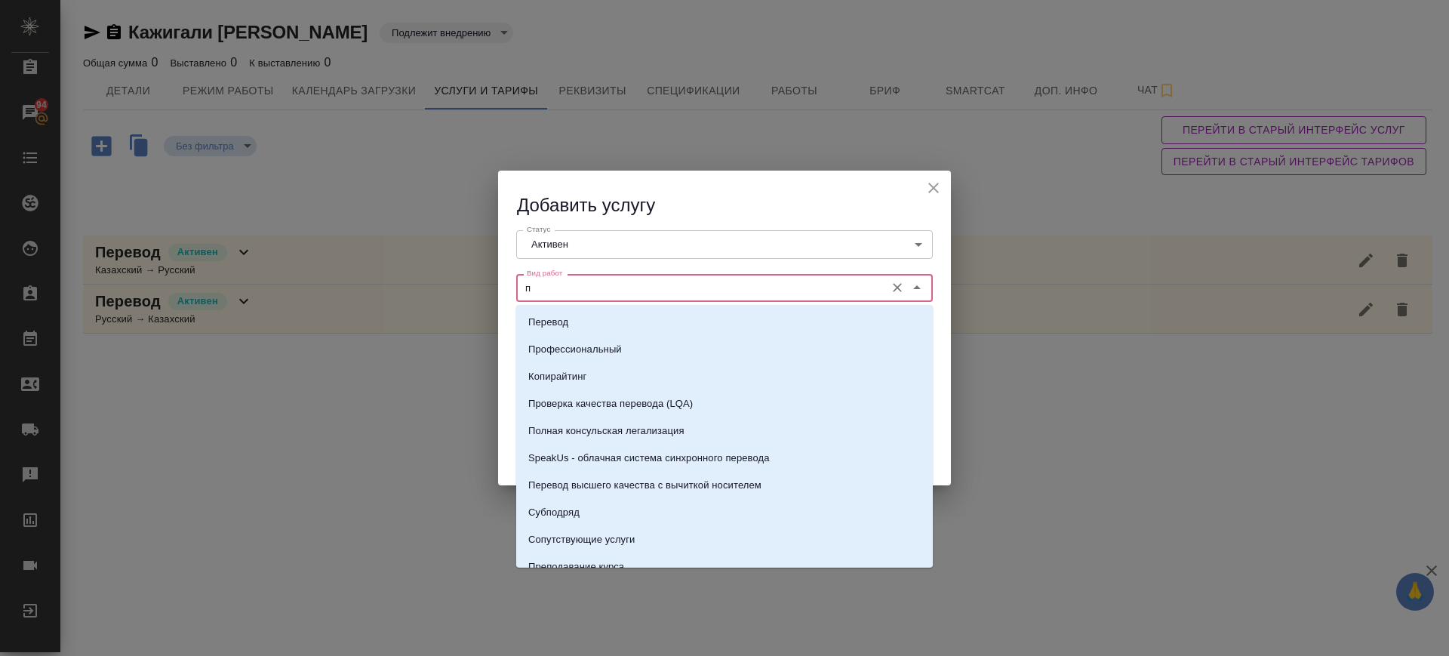
drag, startPoint x: 583, startPoint y: 288, endPoint x: 448, endPoint y: 282, distance: 135.3
click at [448, 282] on div "Добавить услугу Статус Активен active Статус Вид работ п Вид работ Язык оригина…" at bounding box center [724, 328] width 1449 height 656
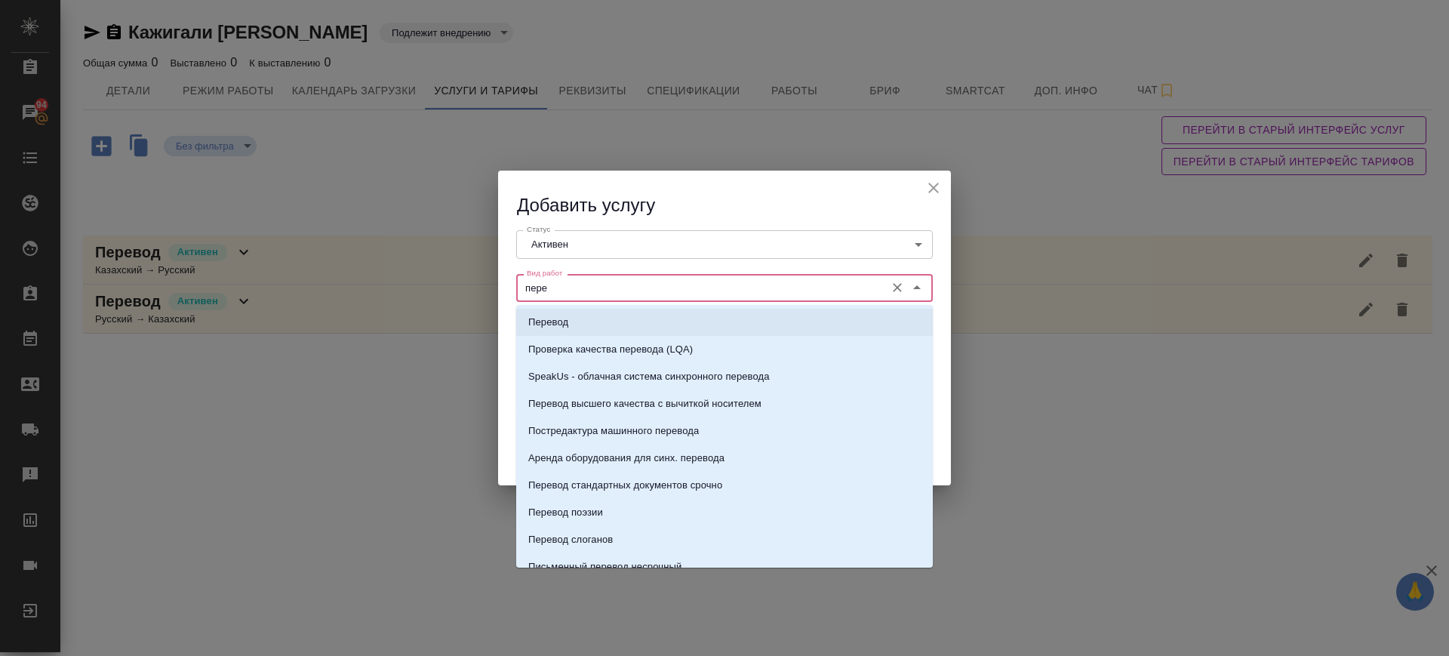
click at [565, 328] on p "Перевод" at bounding box center [548, 322] width 40 height 15
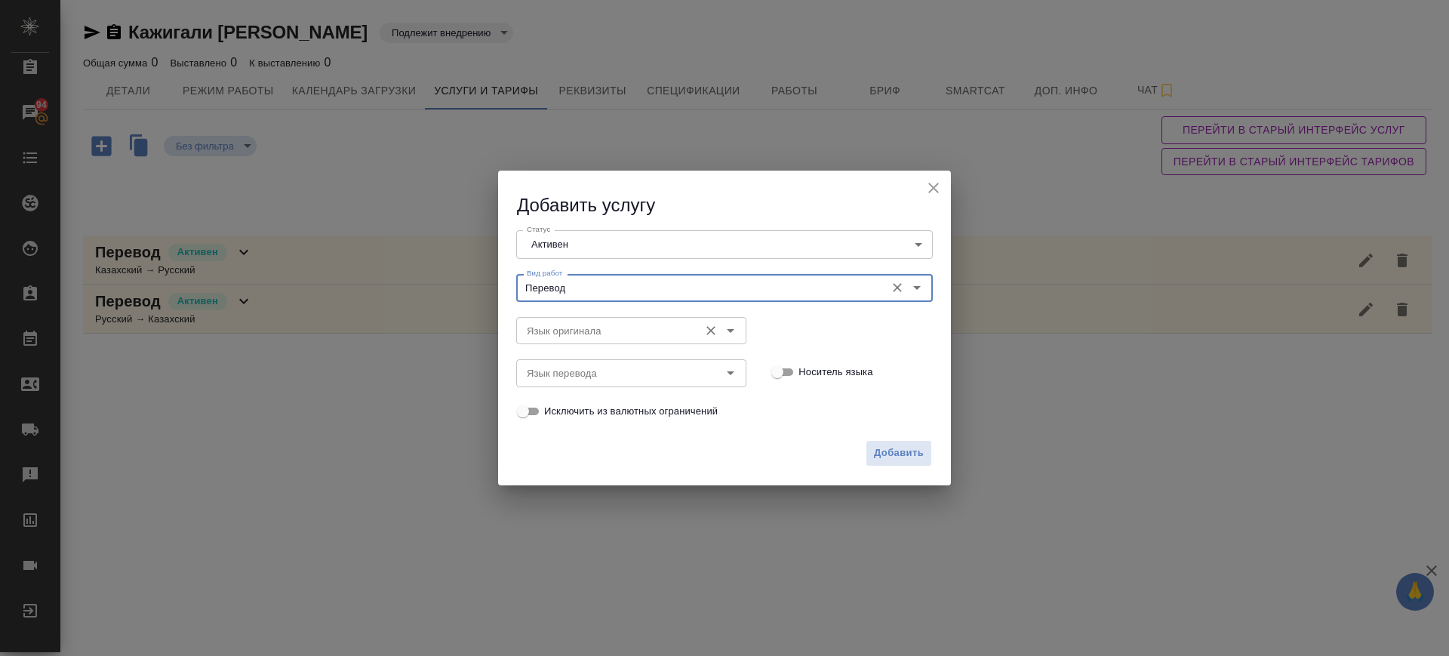
type input "Перевод"
click at [571, 332] on input "Язык оригинала" at bounding box center [606, 331] width 171 height 18
click at [931, 187] on icon "close" at bounding box center [934, 188] width 18 height 18
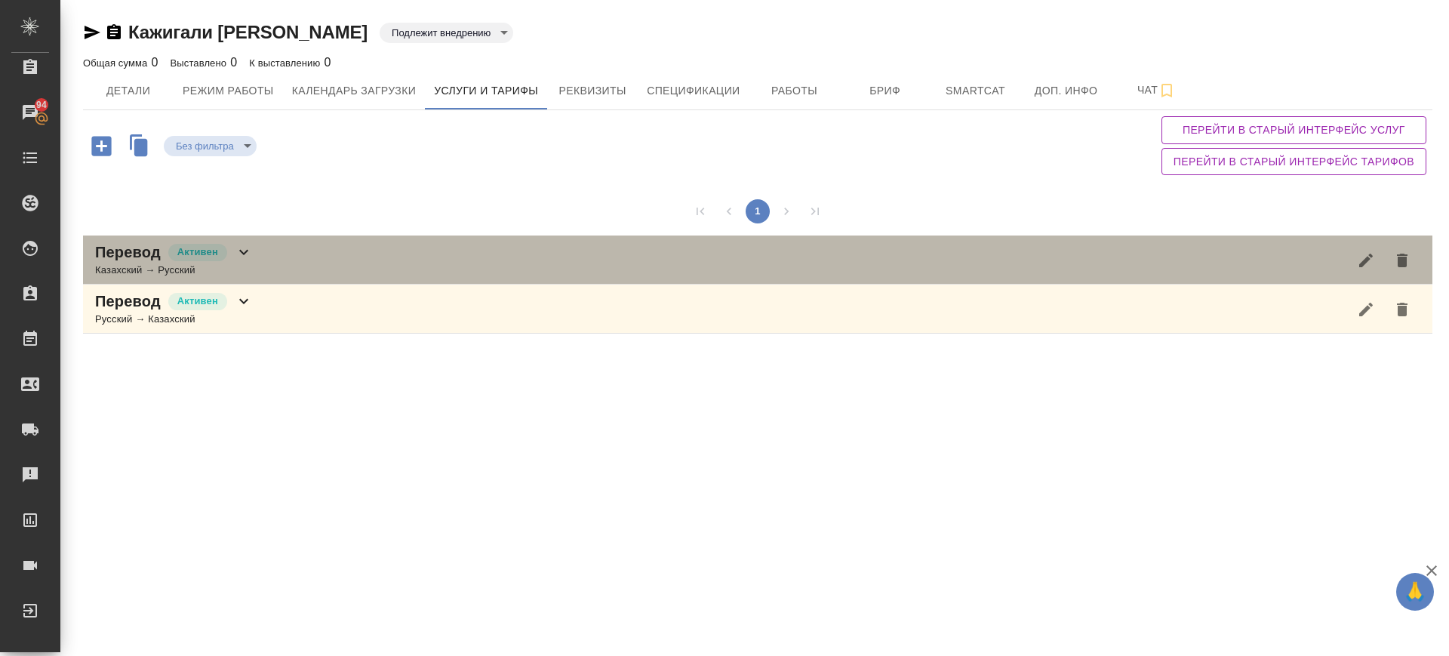
click at [274, 251] on div "Перевод Активен Казахский → Русский" at bounding box center [758, 260] width 1350 height 49
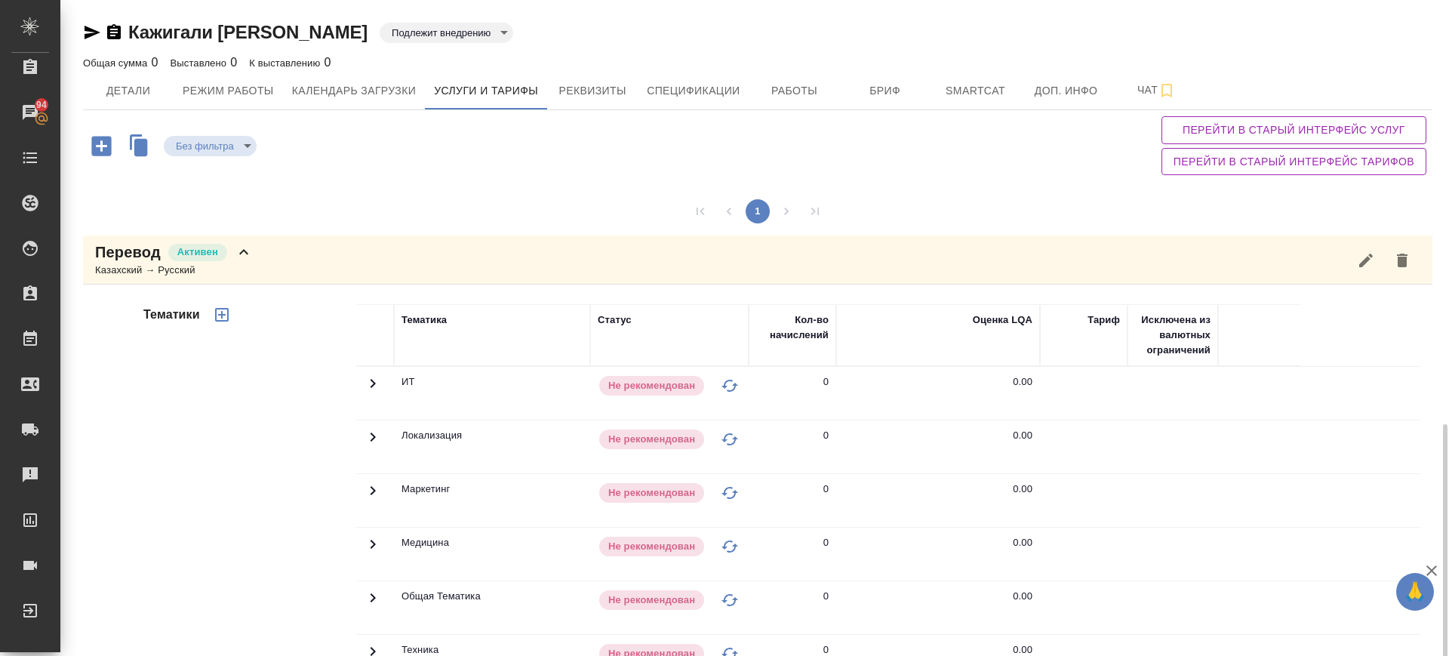
scroll to position [245, 0]
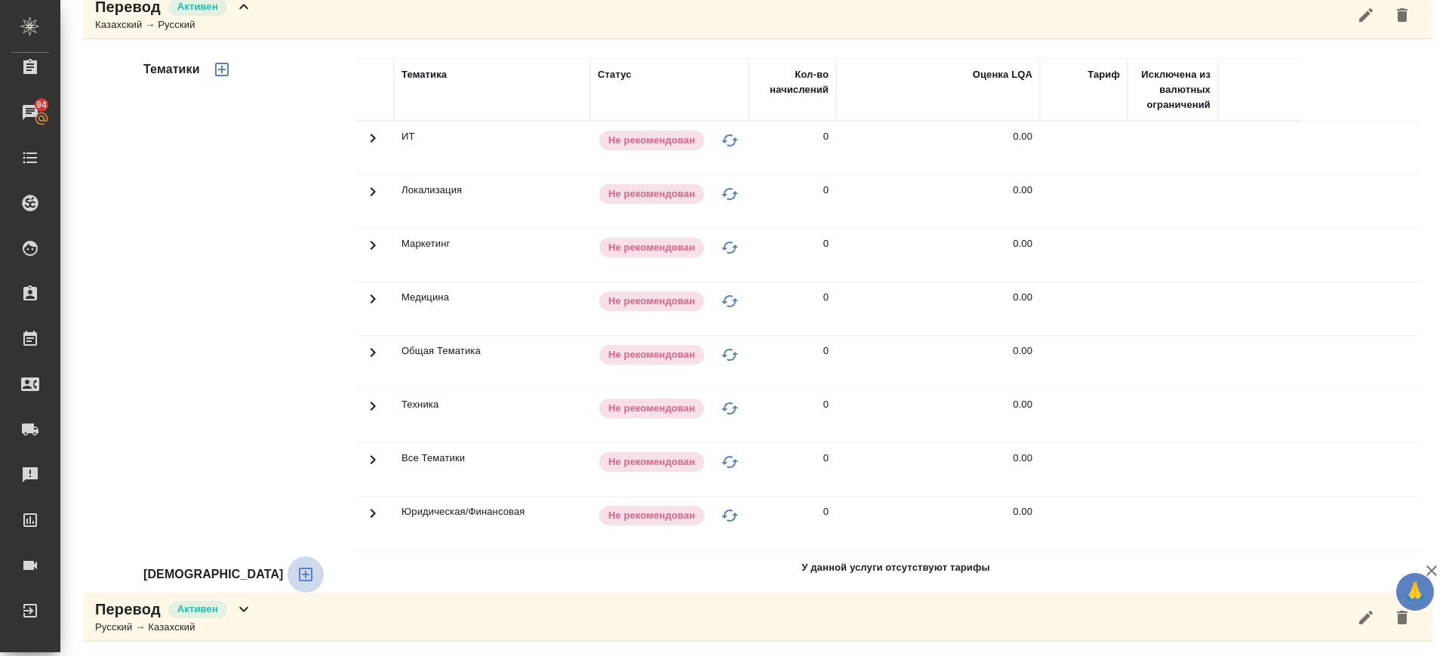
click at [297, 579] on icon "button" at bounding box center [306, 574] width 18 height 18
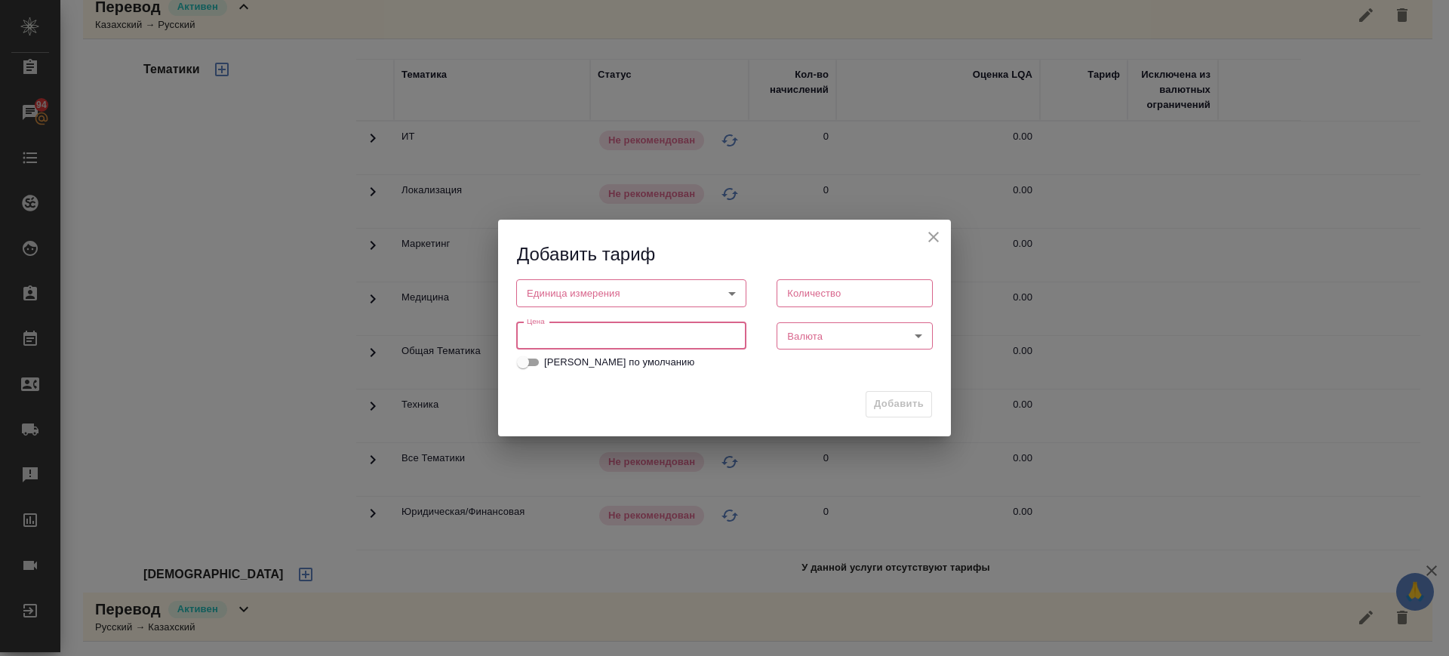
click at [542, 337] on input "number" at bounding box center [631, 335] width 230 height 27
type input "1"
click at [673, 295] on body "🙏 .cls-1 fill:#fff; AWATERA Саглам Виктория v.saglam Клиенты Спецификации Заказ…" at bounding box center [724, 328] width 1449 height 656
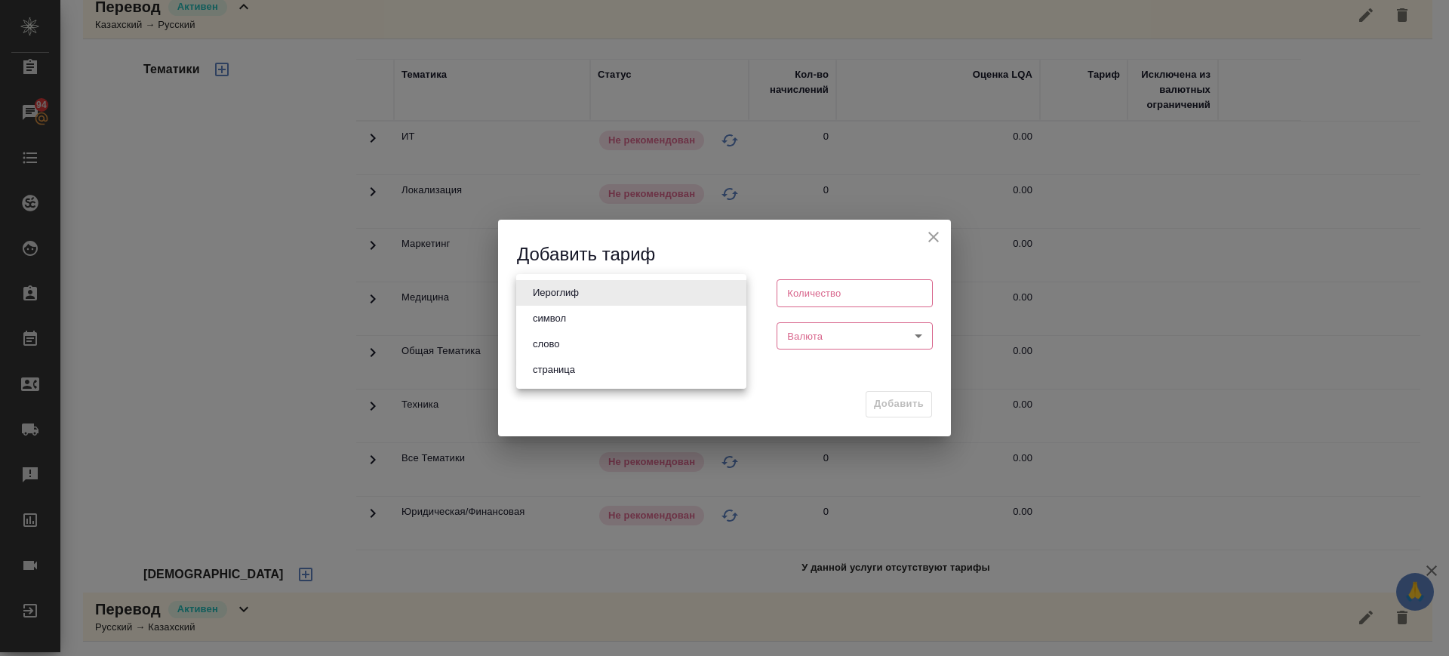
drag, startPoint x: 580, startPoint y: 346, endPoint x: 743, endPoint y: 334, distance: 162.7
click at [583, 345] on li "слово" at bounding box center [631, 344] width 230 height 26
type input "5a8b1489cc6b4906c91bfd90"
type input "1"
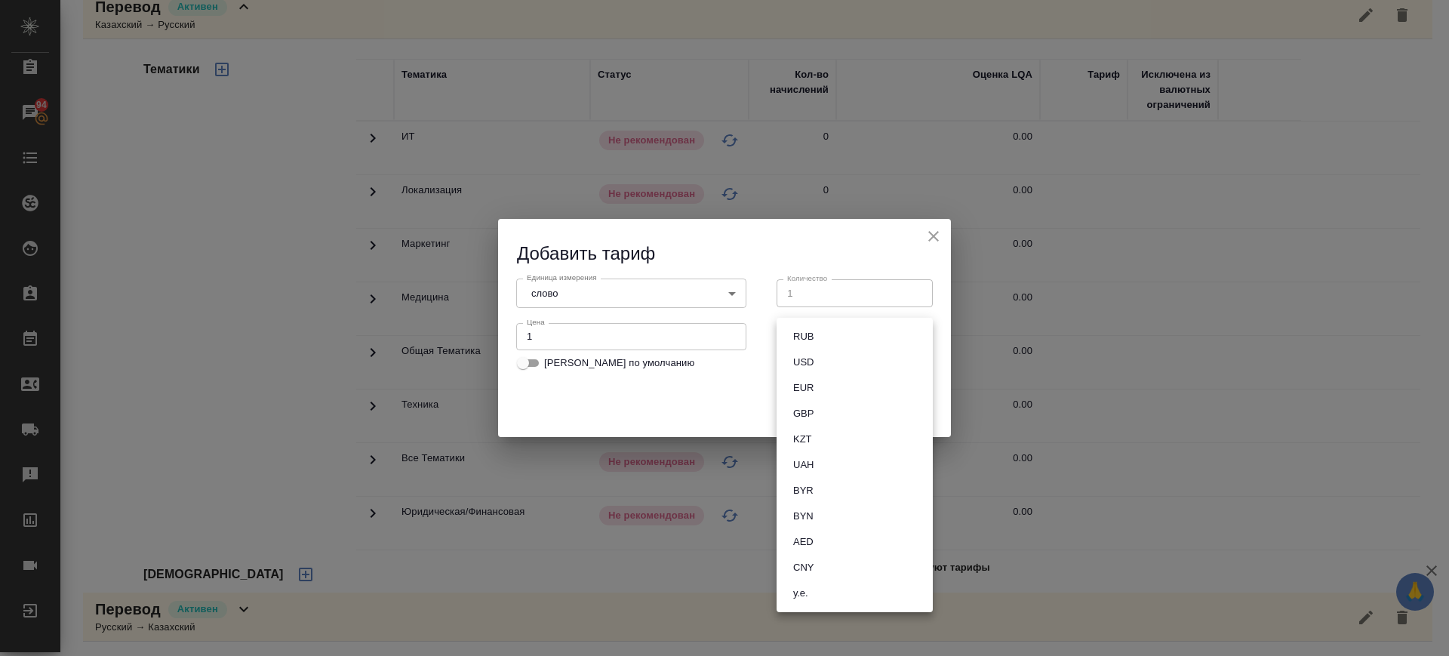
click at [832, 330] on body "🙏 .cls-1 fill:#fff; AWATERA Саглам Виктория v.saglam Клиенты Спецификации Заказ…" at bounding box center [724, 328] width 1449 height 656
click at [832, 331] on li "RUB" at bounding box center [855, 337] width 156 height 26
type input "RUB"
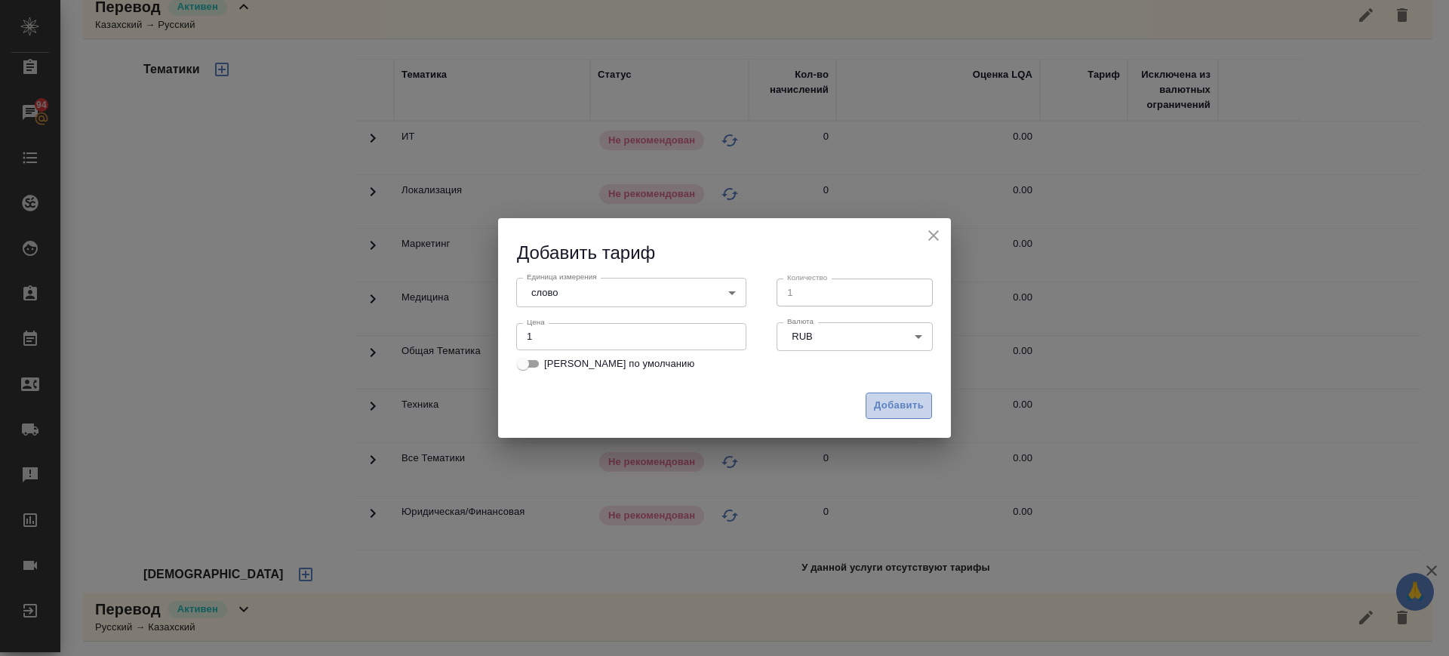
click at [891, 402] on span "Добавить" at bounding box center [899, 405] width 50 height 17
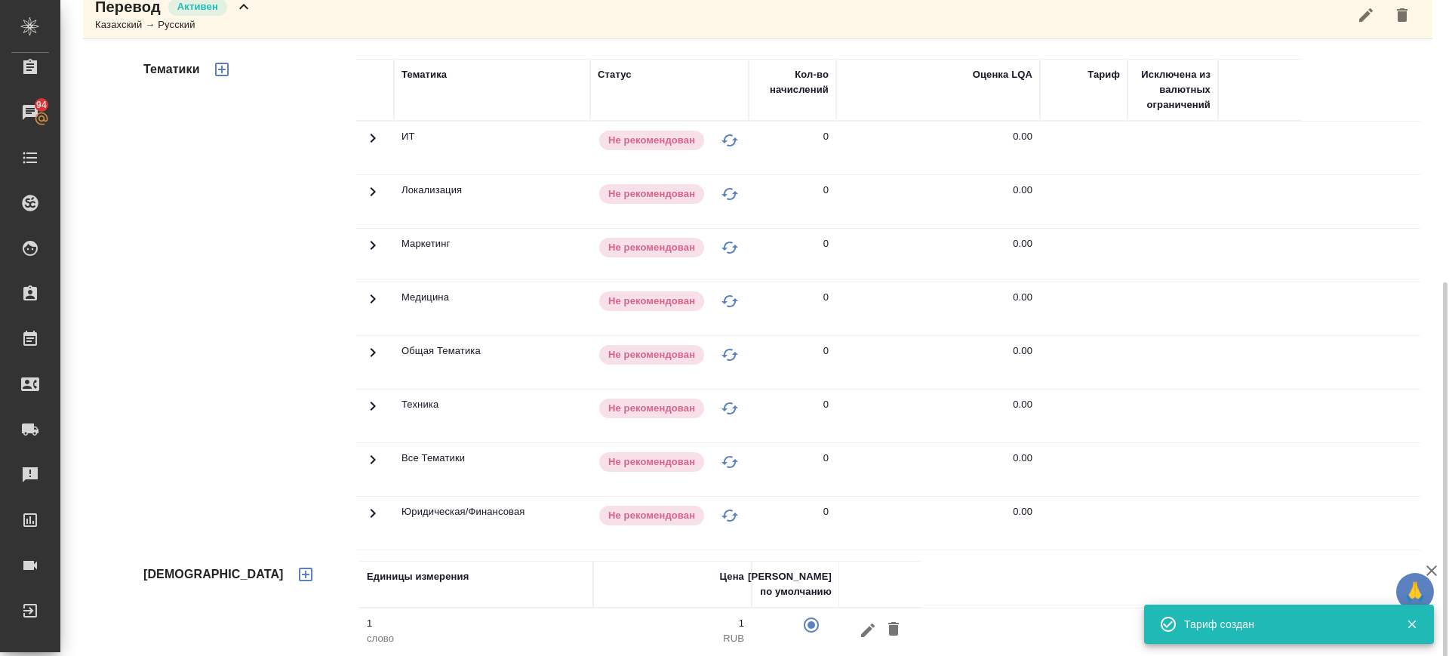
scroll to position [315, 0]
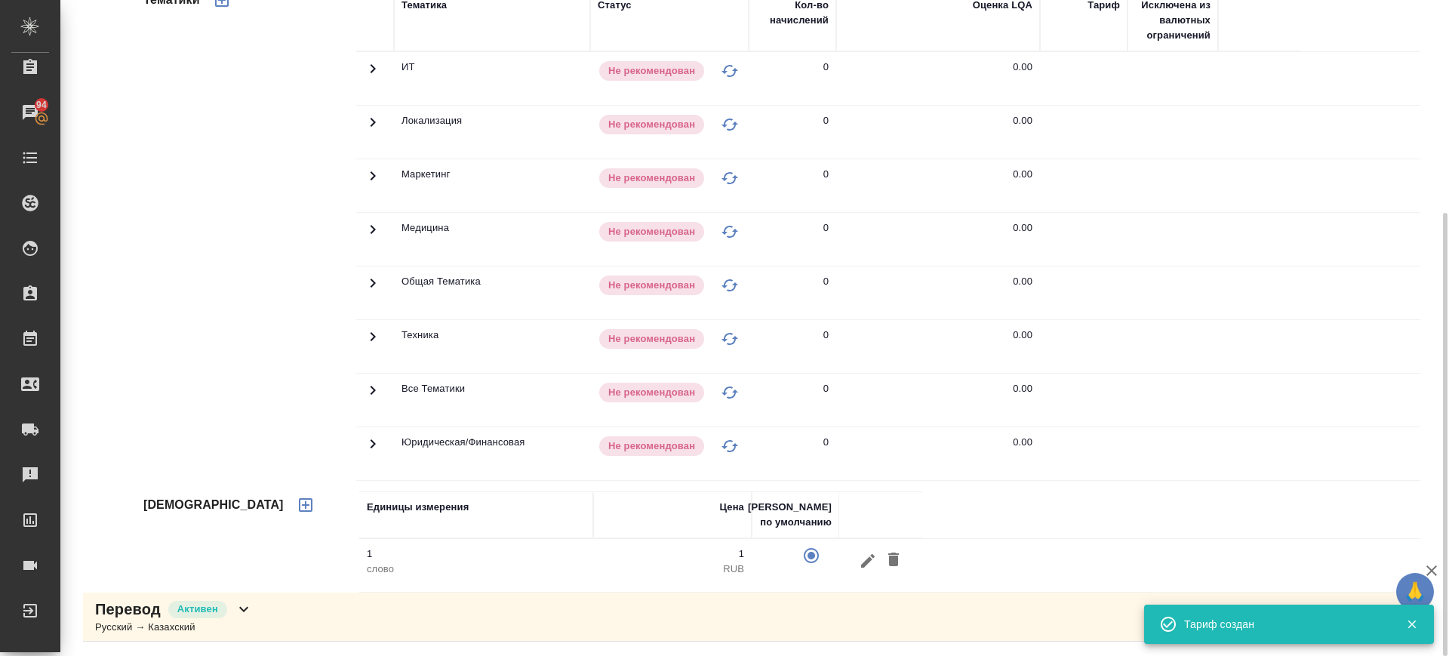
click at [285, 611] on div "Перевод Активен Русский → Казахский" at bounding box center [758, 617] width 1350 height 49
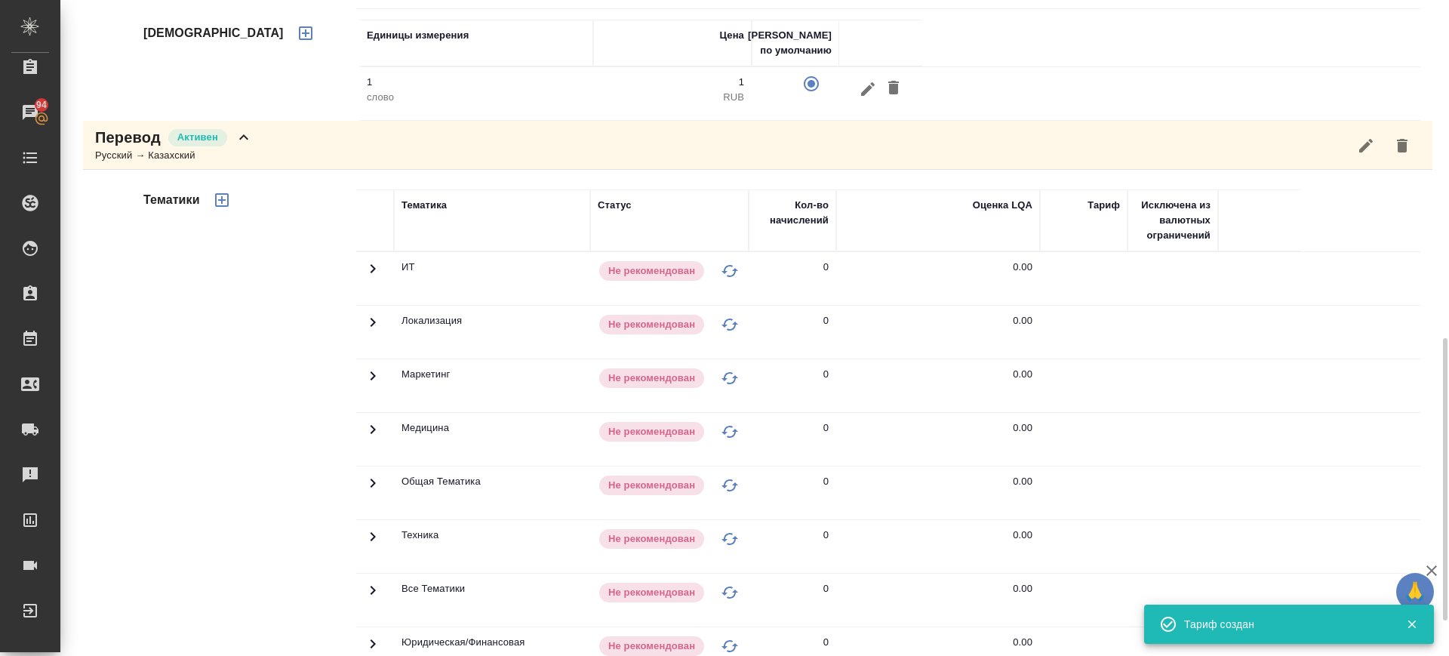
scroll to position [868, 0]
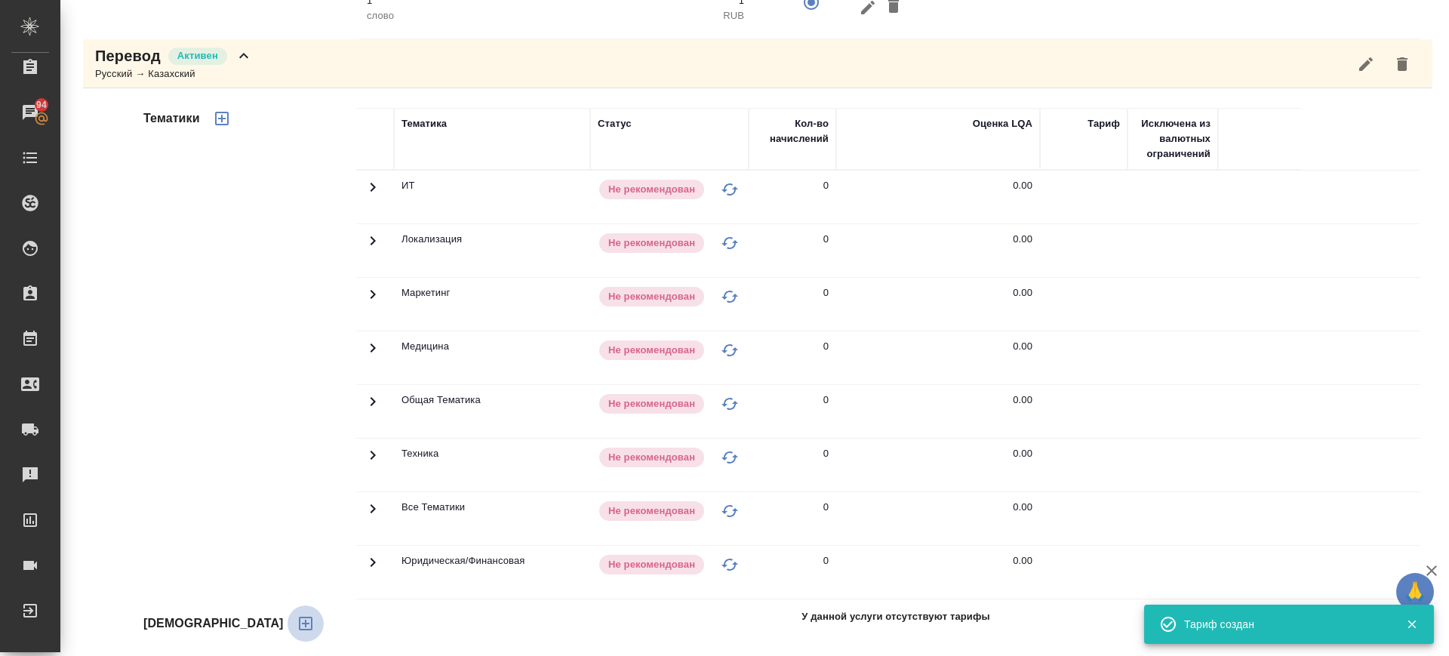
click at [297, 622] on icon "button" at bounding box center [306, 623] width 18 height 18
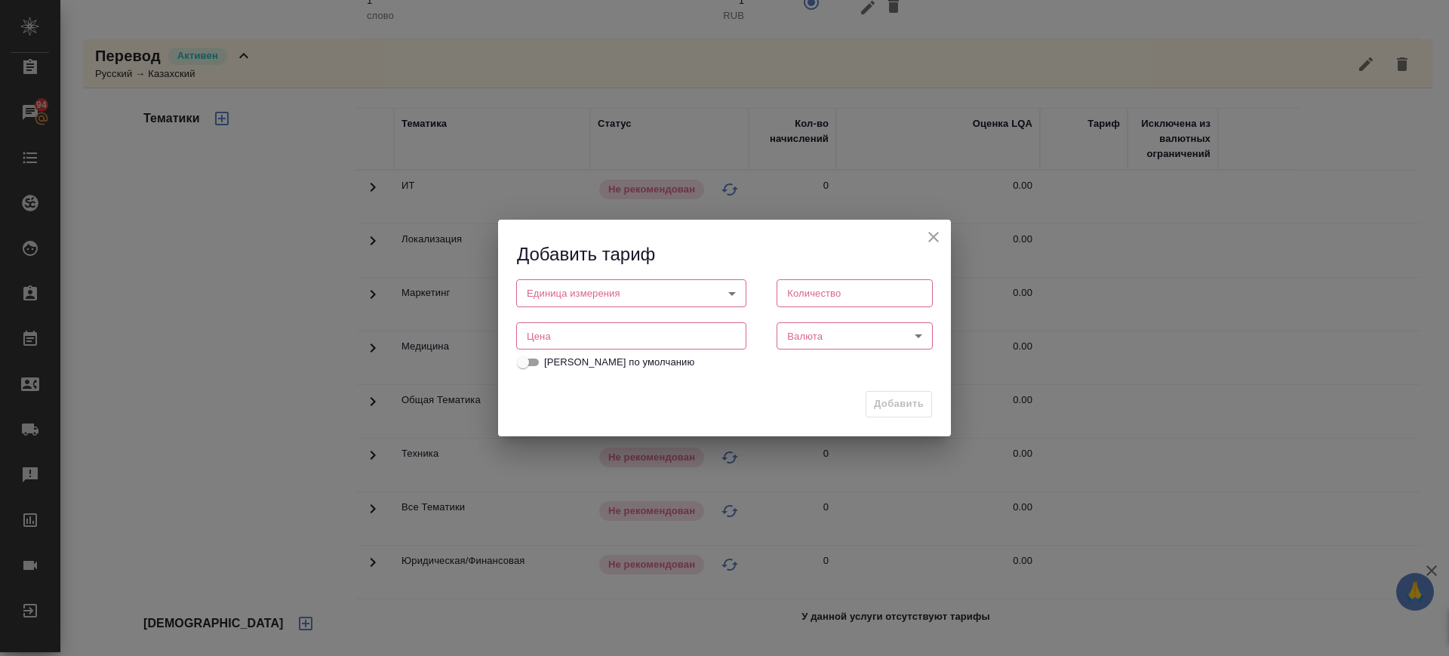
click at [545, 334] on input "number" at bounding box center [631, 335] width 230 height 27
type input "1"
click at [614, 284] on body "🙏 .cls-1 fill:#fff; AWATERA Саглам Виктория v.saglam Клиенты Спецификации Заказ…" at bounding box center [724, 328] width 1449 height 656
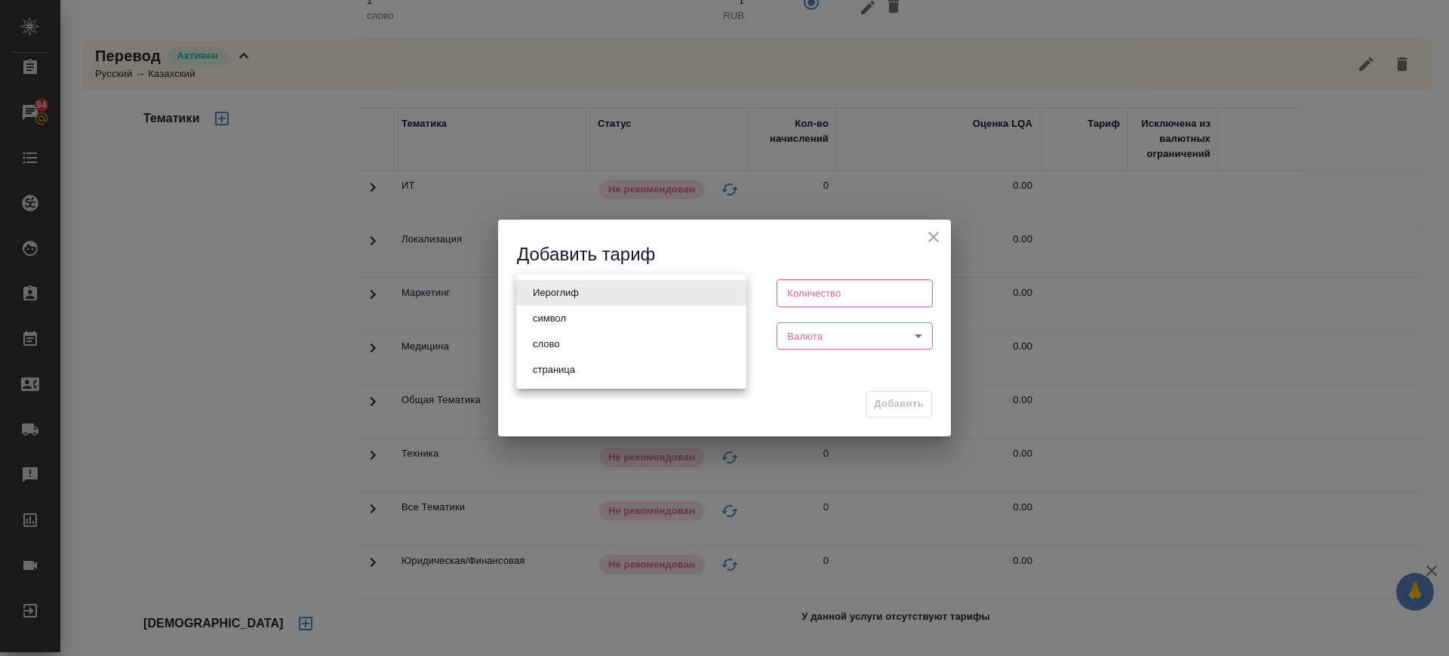
click at [589, 345] on li "слово" at bounding box center [631, 344] width 230 height 26
type input "5a8b1489cc6b4906c91bfd90"
type input "1"
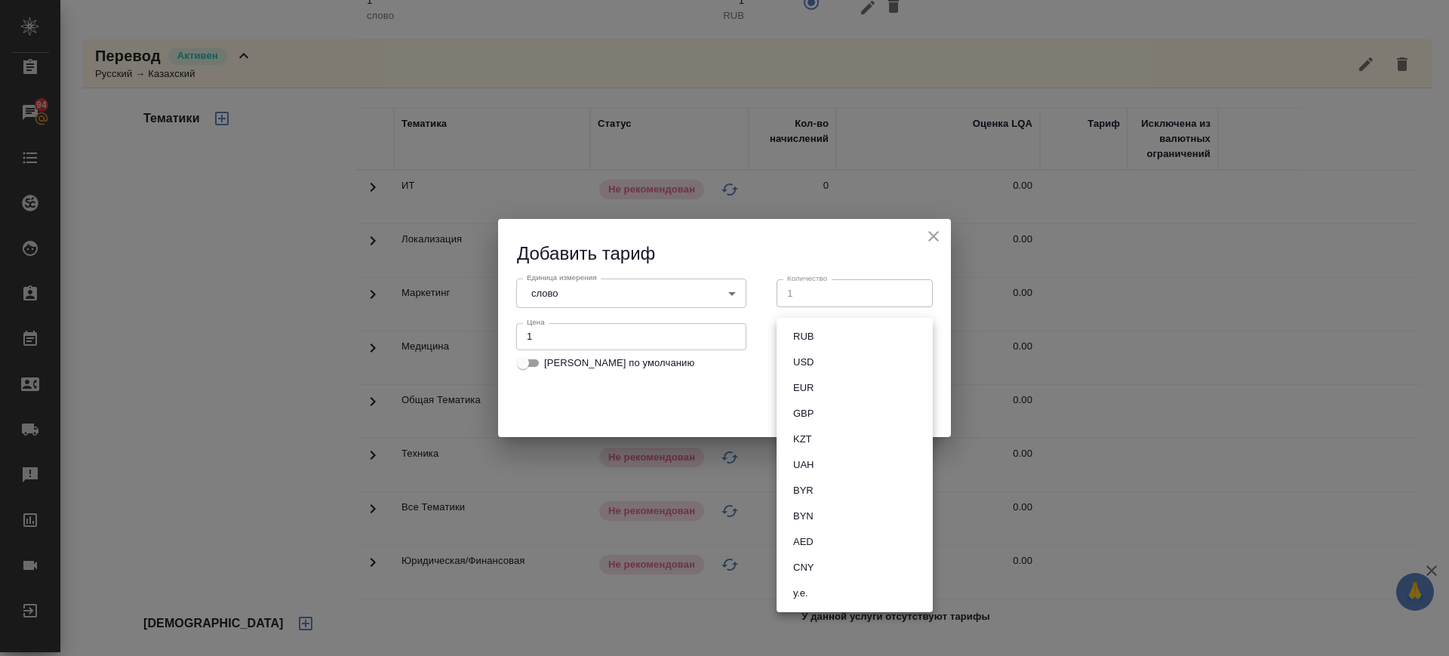
click at [851, 338] on body "🙏 .cls-1 fill:#fff; AWATERA Саглам Виктория v.saglam Клиенты Спецификации Заказ…" at bounding box center [724, 328] width 1449 height 656
click at [844, 336] on li "RUB" at bounding box center [855, 337] width 156 height 26
type input "RUB"
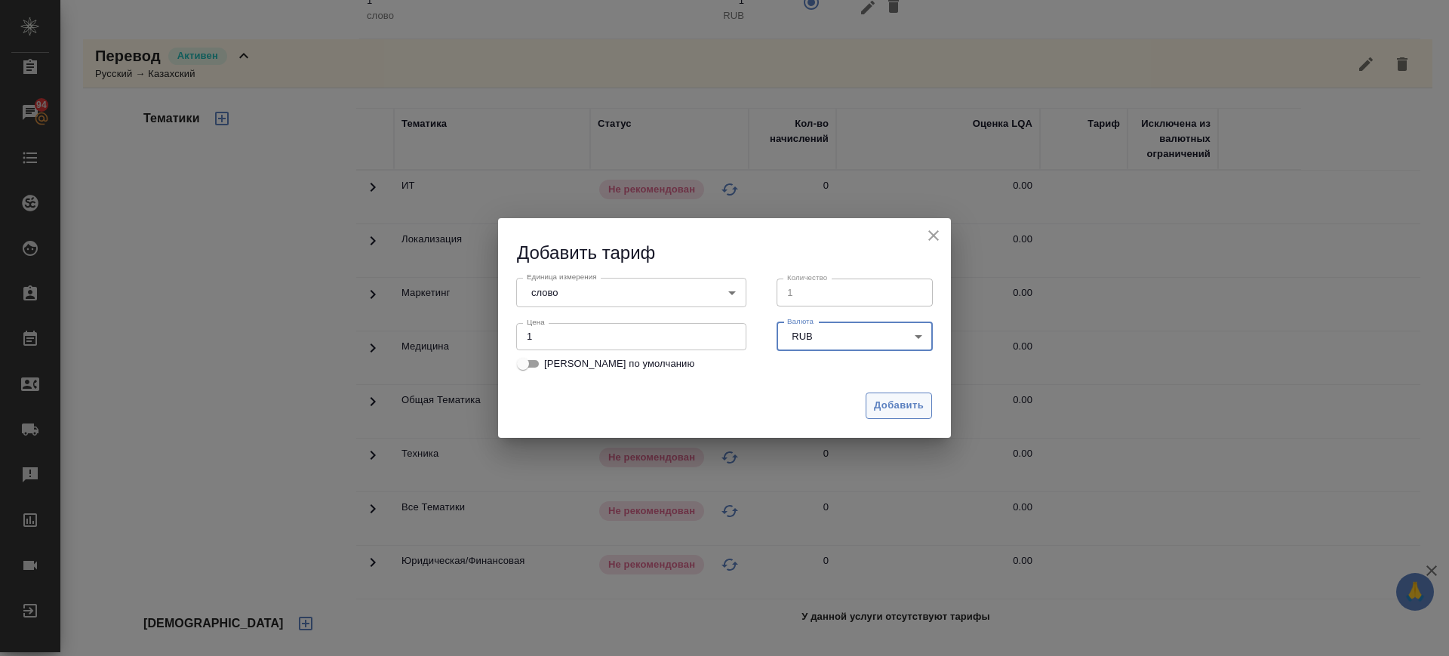
click at [895, 406] on span "Добавить" at bounding box center [899, 405] width 50 height 17
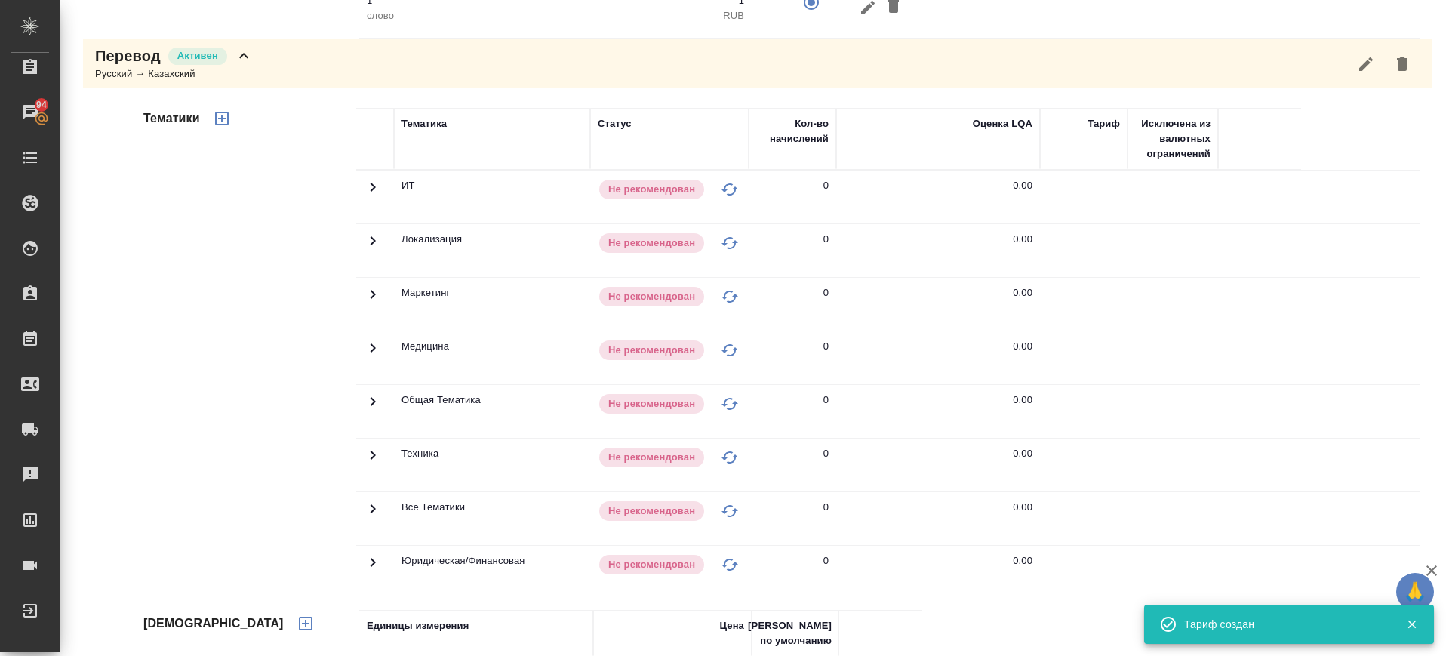
click at [222, 122] on icon "button" at bounding box center [222, 118] width 18 height 18
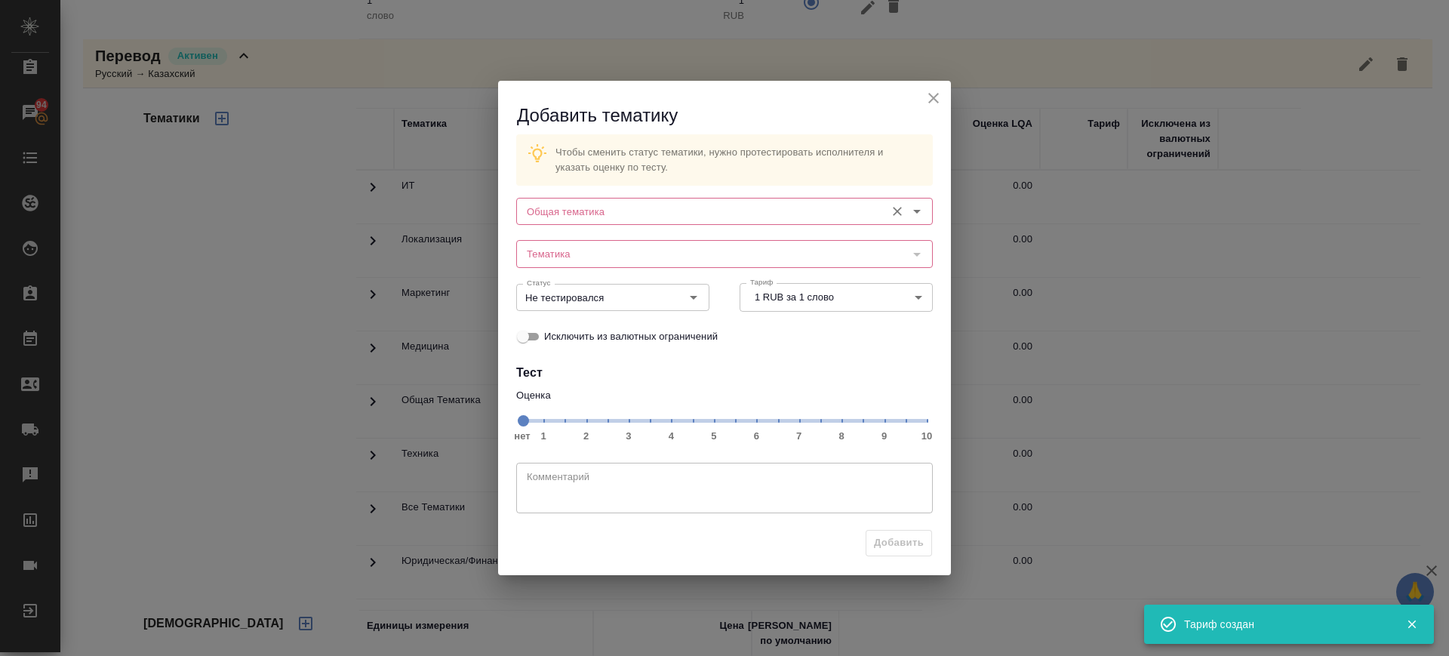
click at [683, 214] on input "Общая тематика" at bounding box center [699, 211] width 357 height 18
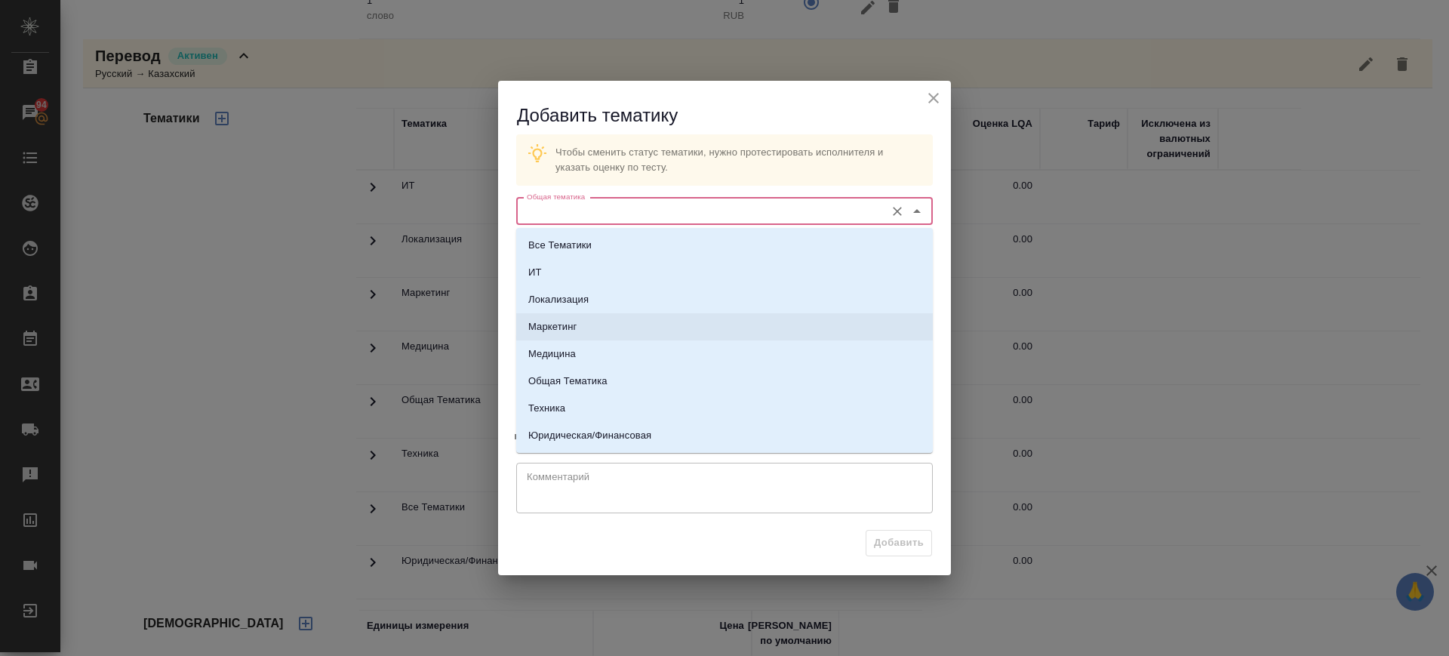
drag, startPoint x: 627, startPoint y: 313, endPoint x: 608, endPoint y: 263, distance: 54.0
click at [626, 313] on li "Маркетинг" at bounding box center [724, 326] width 417 height 27
type input "Маркетинг"
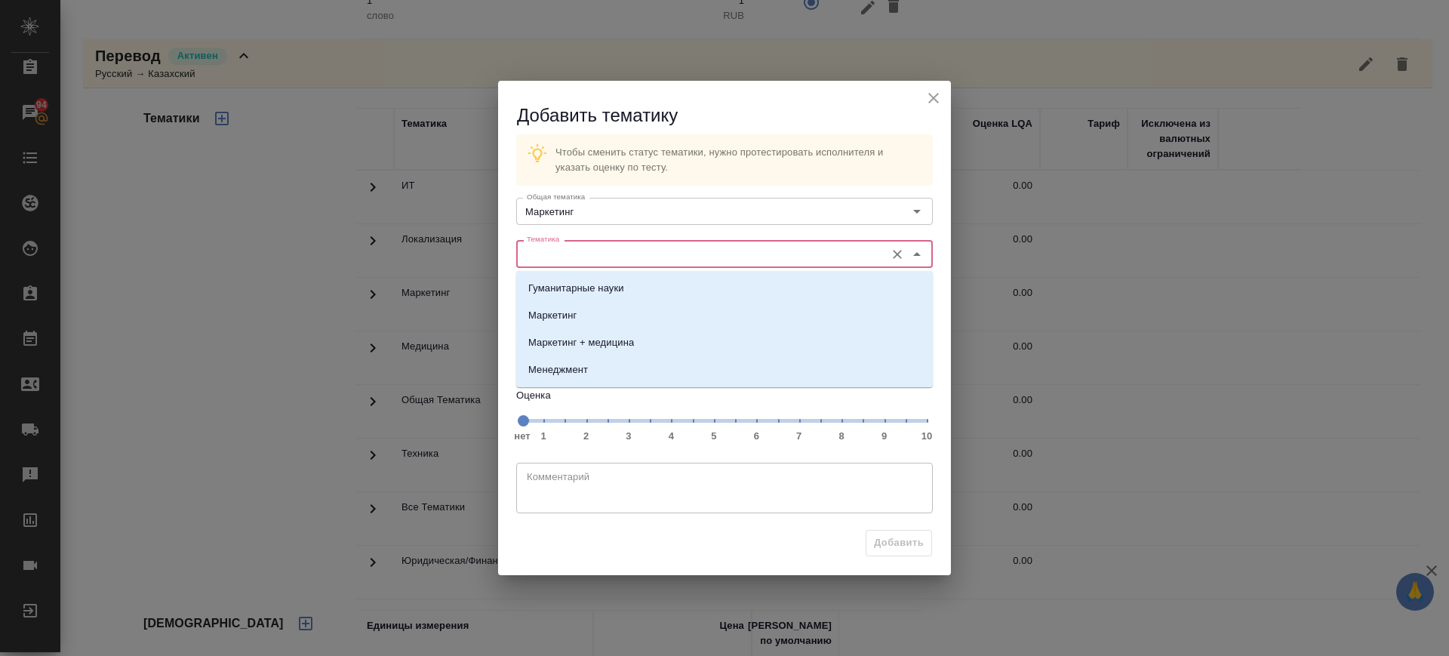
click at [602, 248] on input "Тематика" at bounding box center [699, 254] width 357 height 18
click at [626, 305] on li "Маркетинг" at bounding box center [724, 315] width 417 height 27
type input "Маркетинг"
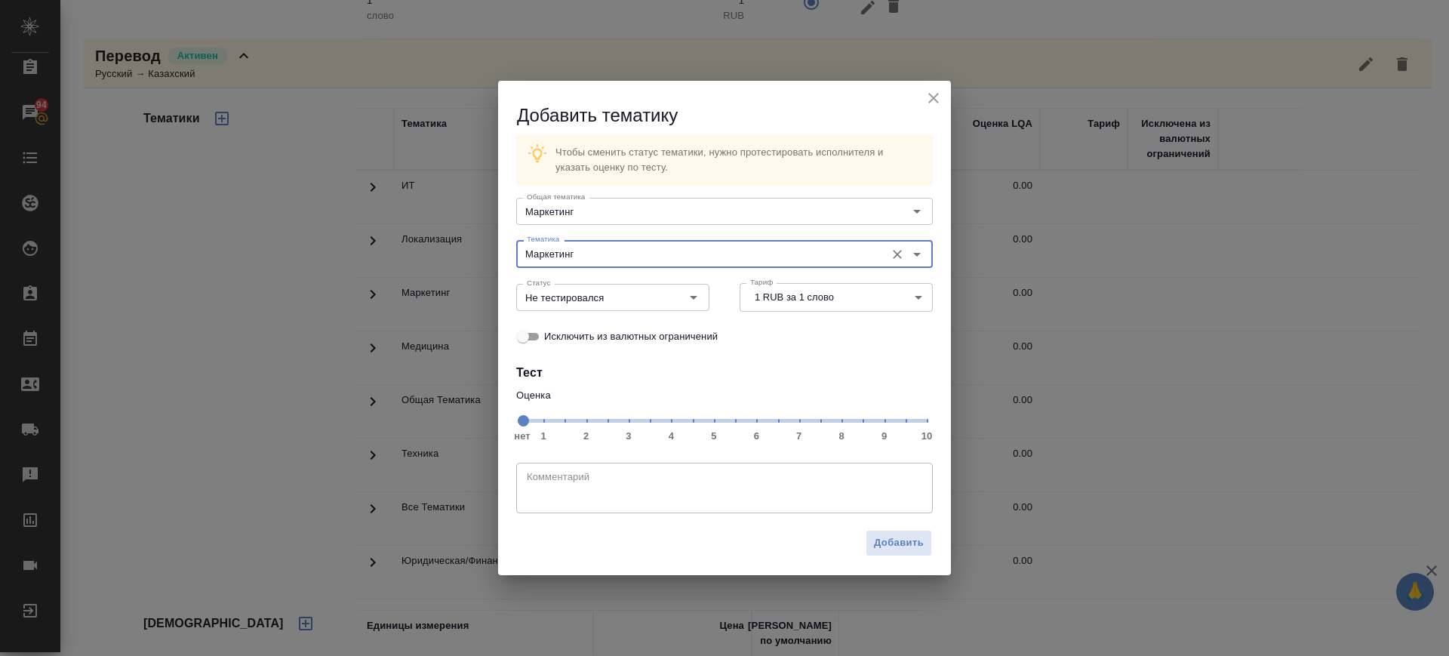
drag, startPoint x: 801, startPoint y: 425, endPoint x: 645, endPoint y: 332, distance: 181.1
click at [801, 424] on span "нет 1 2 3 4 5 6 7 8 9 10" at bounding box center [724, 419] width 405 height 21
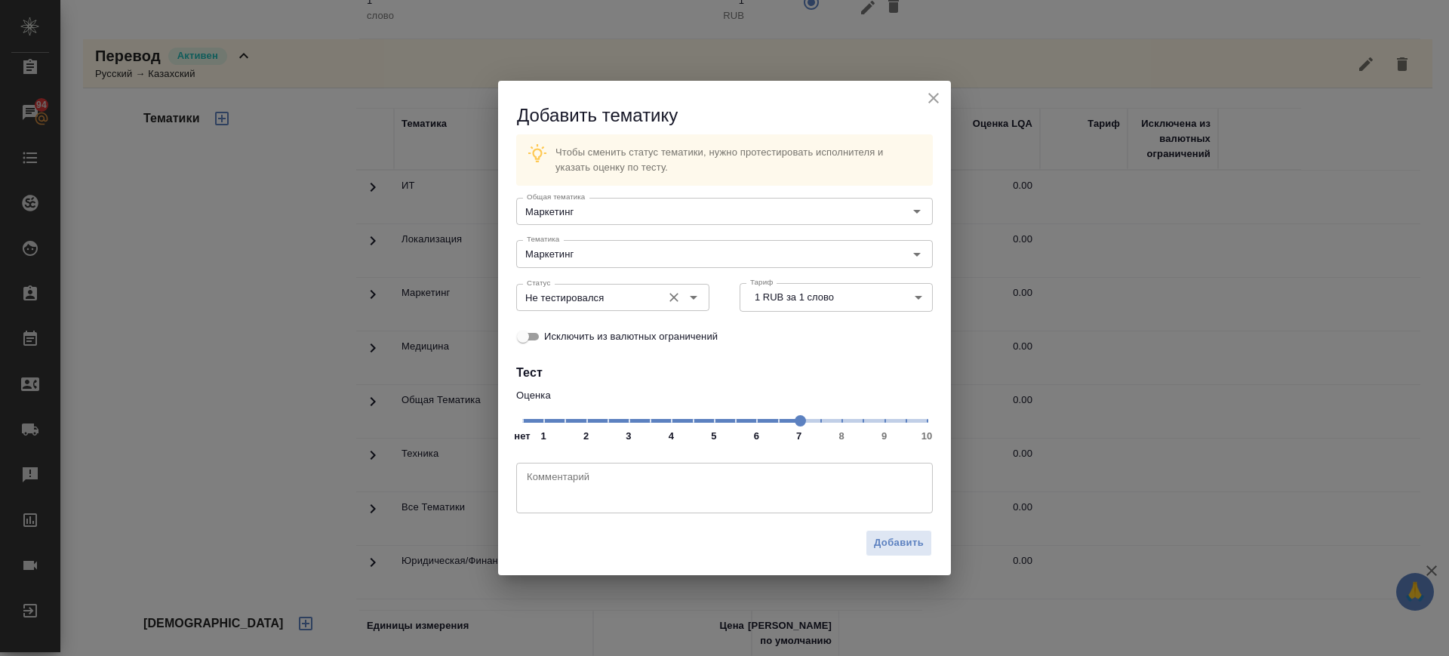
click at [620, 304] on input "Не тестировался" at bounding box center [588, 297] width 134 height 18
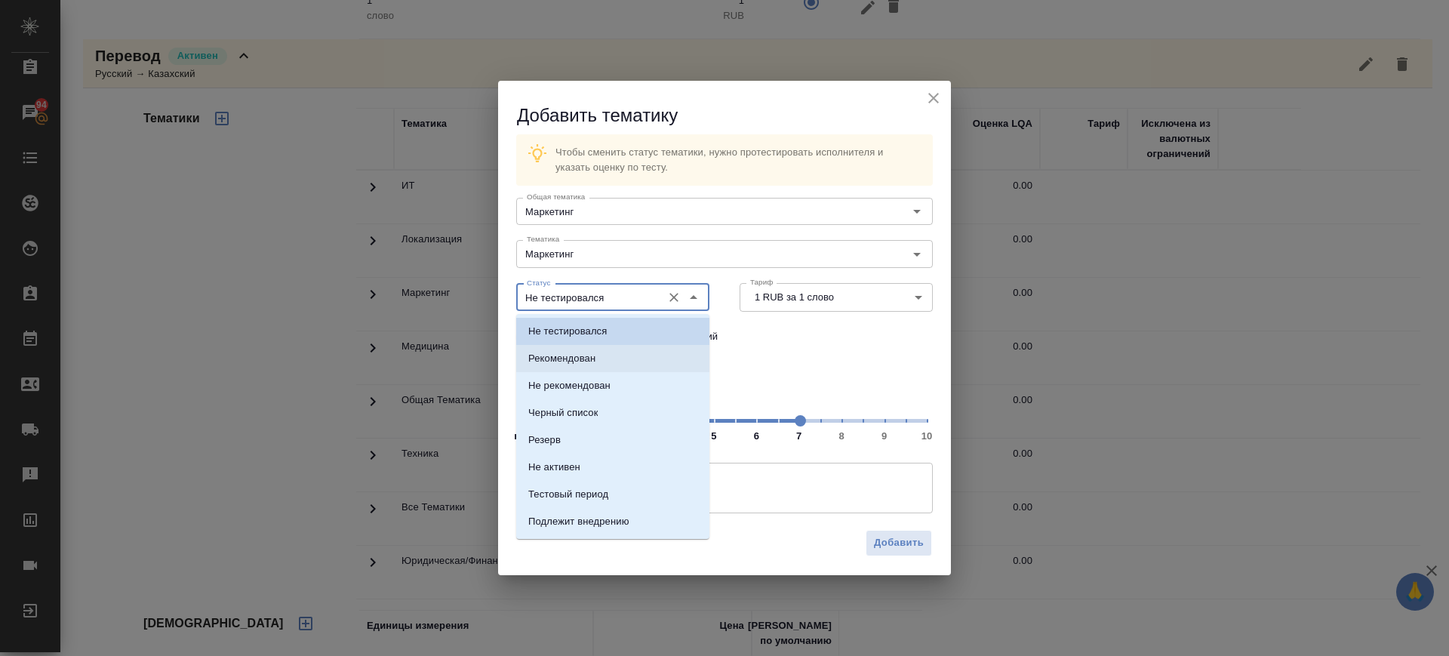
click at [614, 354] on li "Рекомендован" at bounding box center [612, 358] width 193 height 27
type input "Рекомендован"
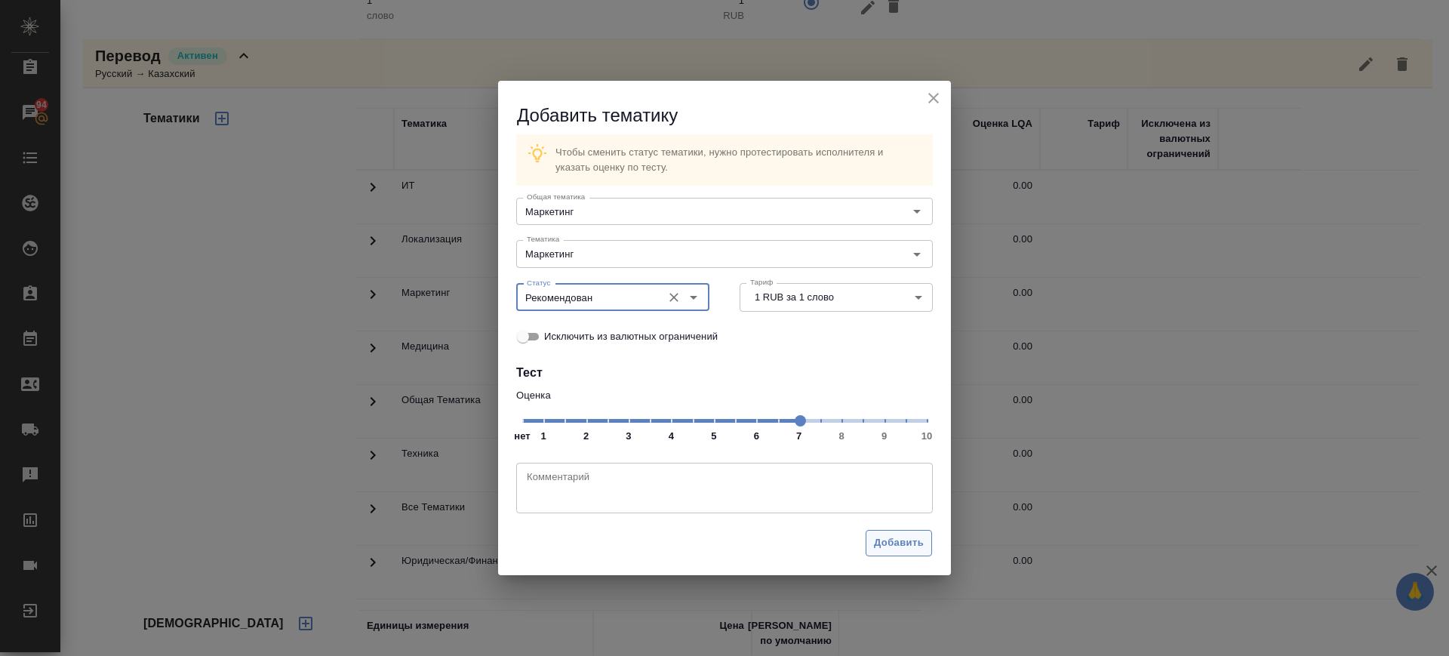
click at [901, 542] on span "Добавить" at bounding box center [899, 542] width 50 height 17
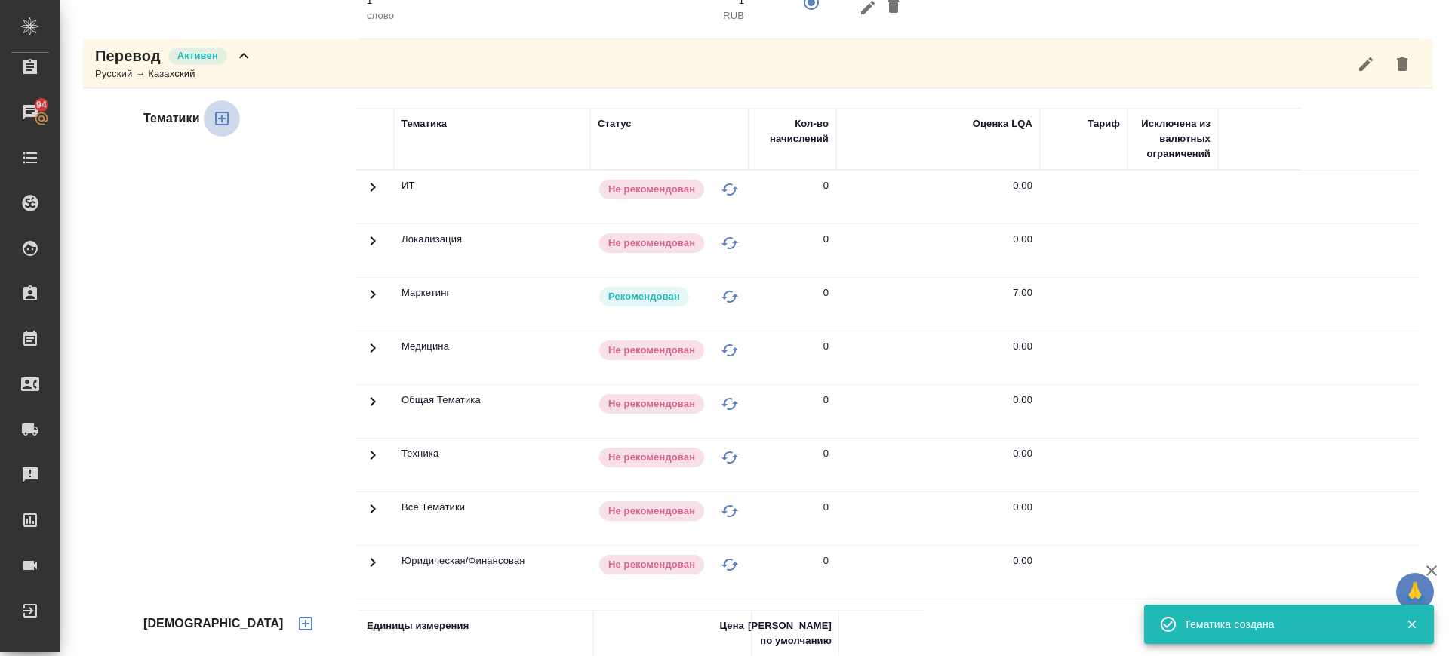
click at [226, 123] on icon "button" at bounding box center [222, 118] width 18 height 18
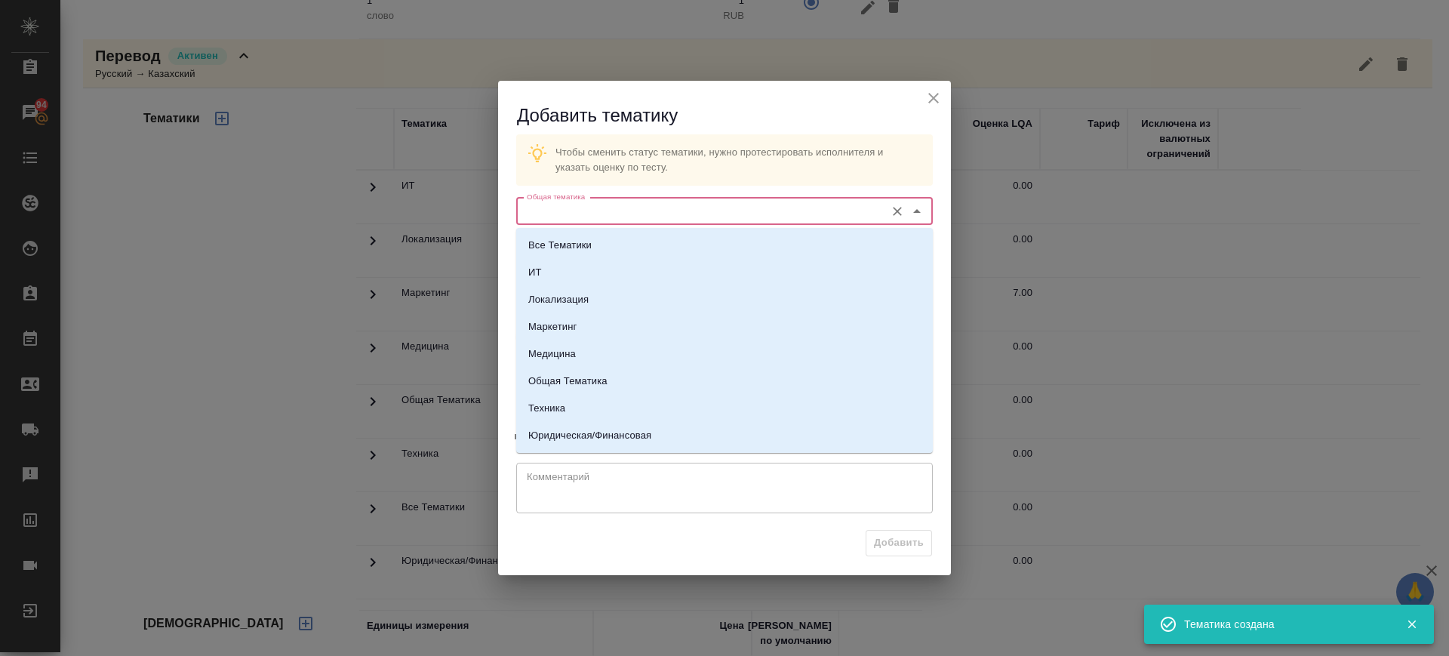
click at [728, 206] on input "Общая тематика" at bounding box center [699, 211] width 357 height 18
click at [705, 430] on li "Юридическая/Финансовая" at bounding box center [724, 435] width 417 height 27
type input "Юридическая/Финансовая"
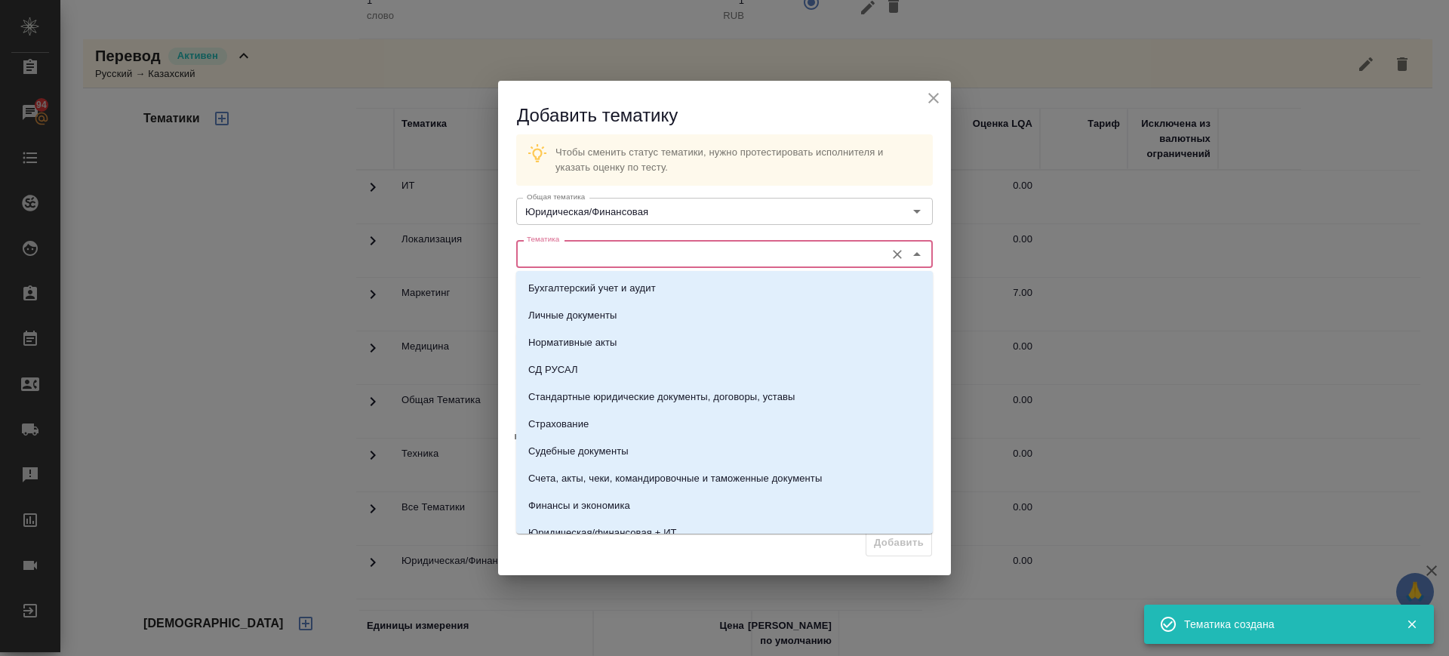
click at [617, 247] on input "Тематика" at bounding box center [699, 254] width 357 height 18
click at [673, 398] on p "Стандартные юридические документы, договоры, уставы" at bounding box center [661, 396] width 267 height 15
type input "Стандартные юридические документы, договоры, уставы"
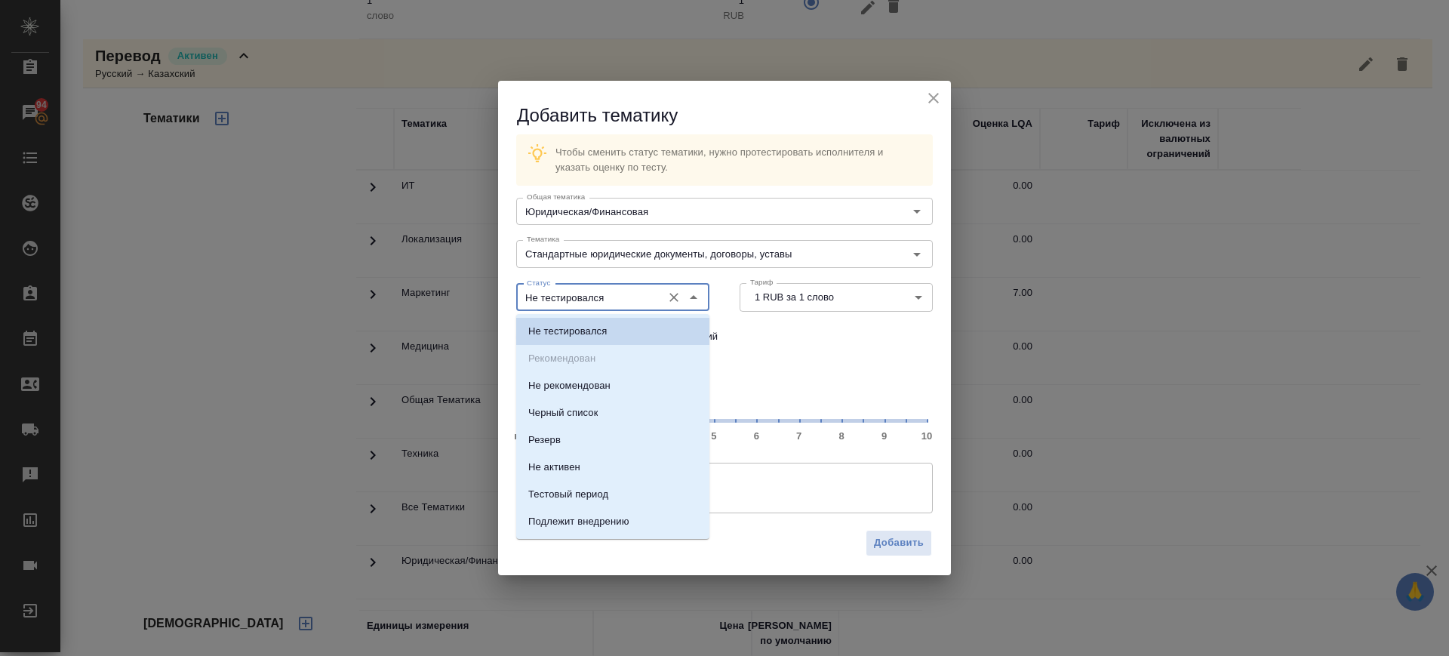
click at [653, 301] on input "Не тестировался" at bounding box center [588, 297] width 134 height 18
click at [806, 423] on span "нет 1 2 3 4 5 6 7 8 9 10" at bounding box center [724, 419] width 405 height 21
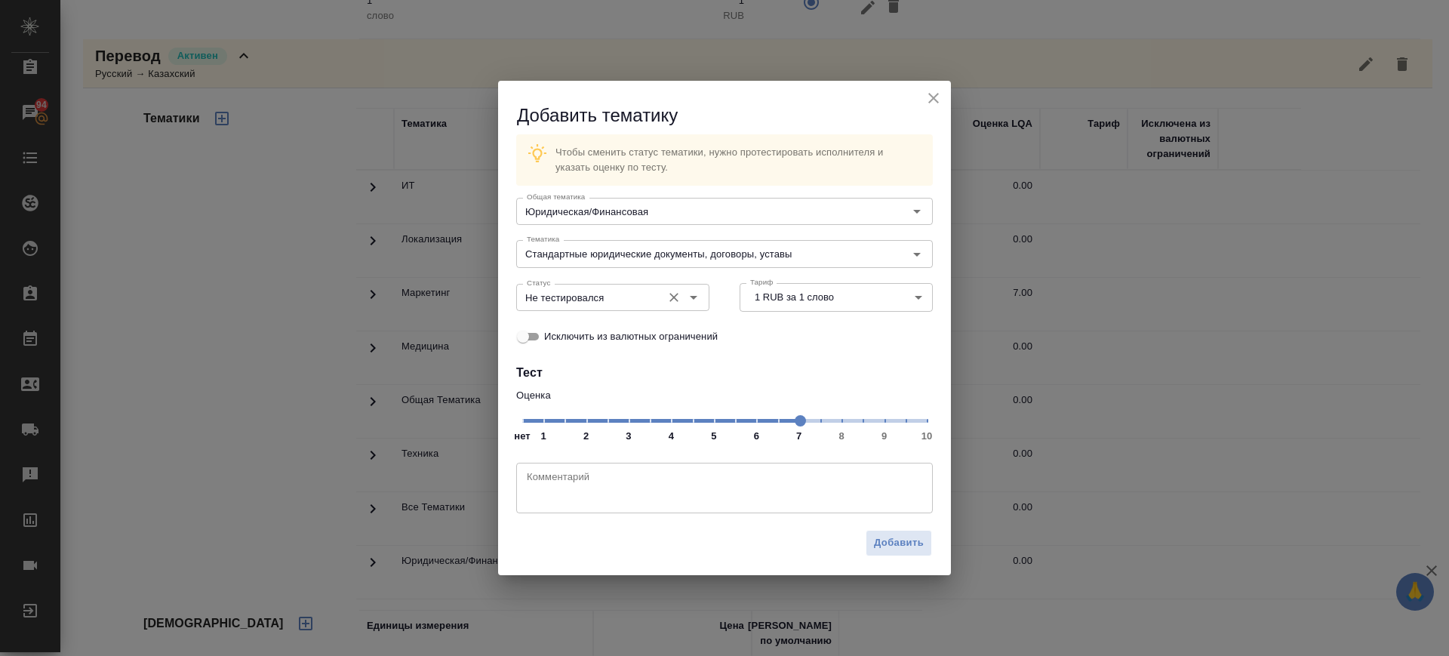
click at [584, 295] on input "Не тестировался" at bounding box center [588, 297] width 134 height 18
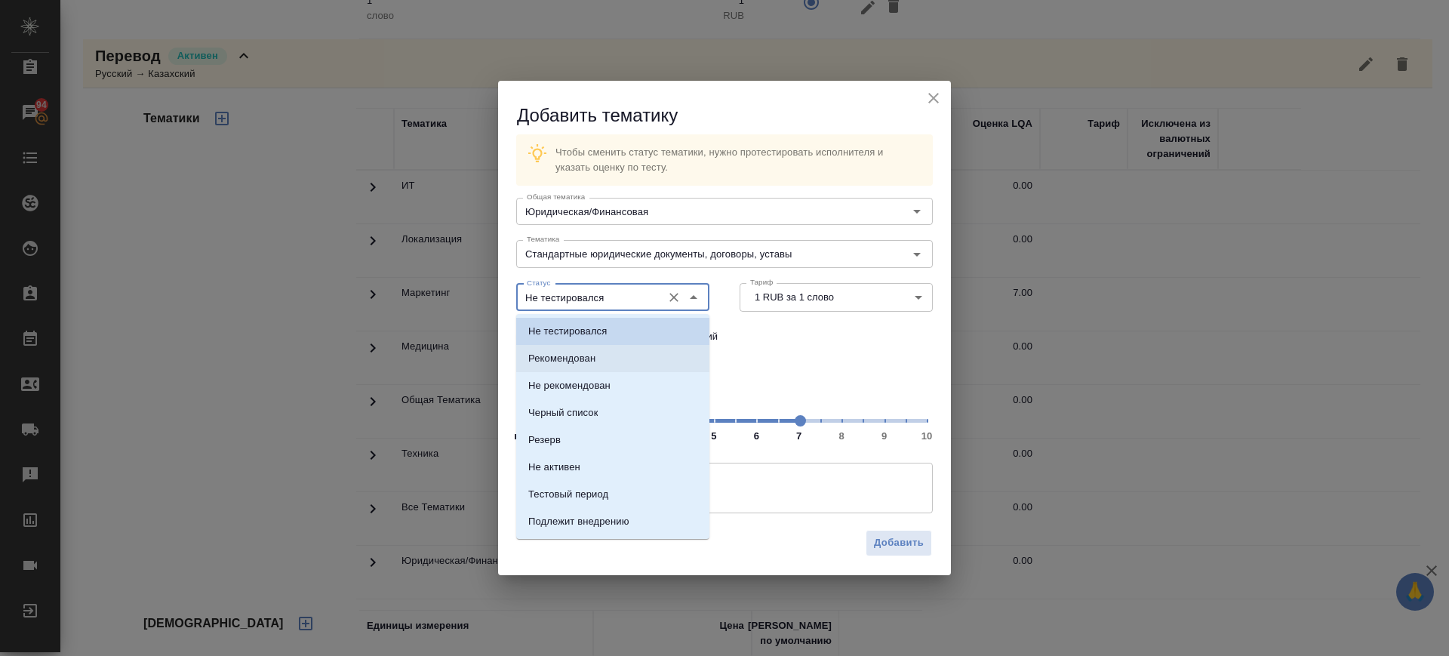
click at [576, 359] on p "Рекомендован" at bounding box center [561, 358] width 67 height 15
type input "Рекомендован"
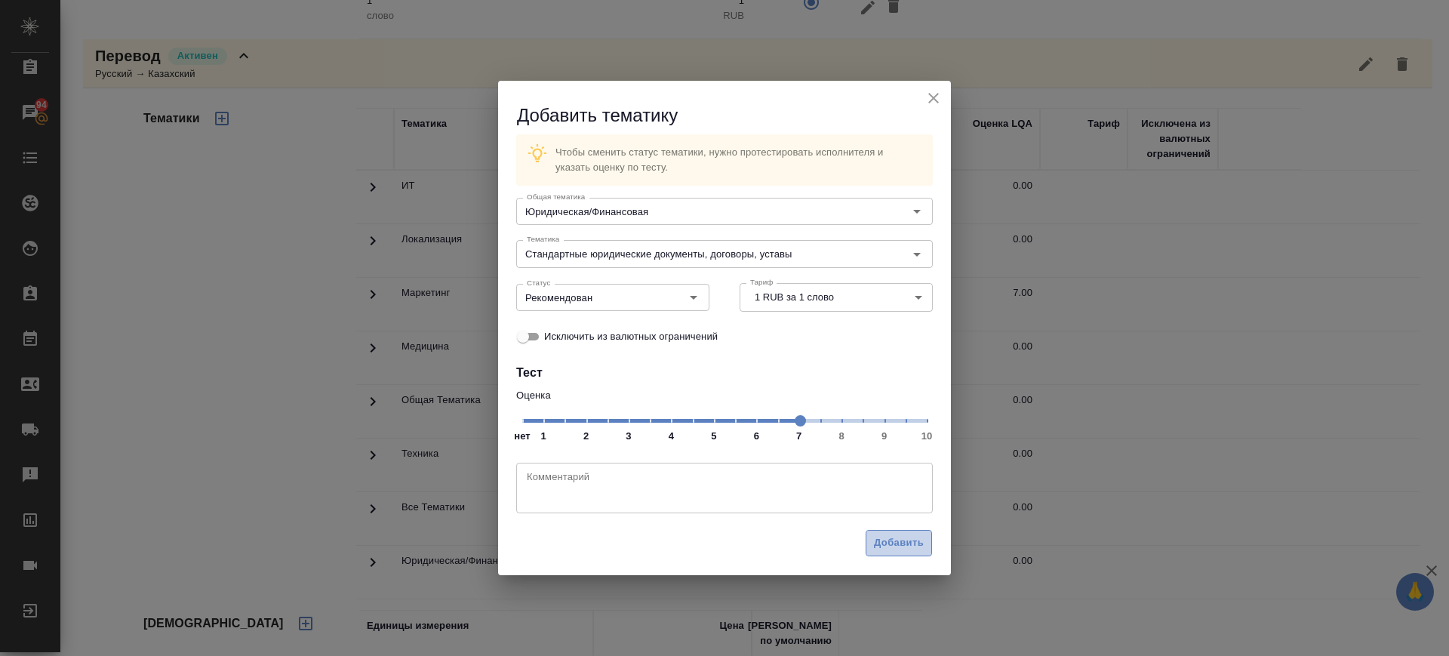
click at [890, 553] on button "Добавить" at bounding box center [899, 543] width 66 height 26
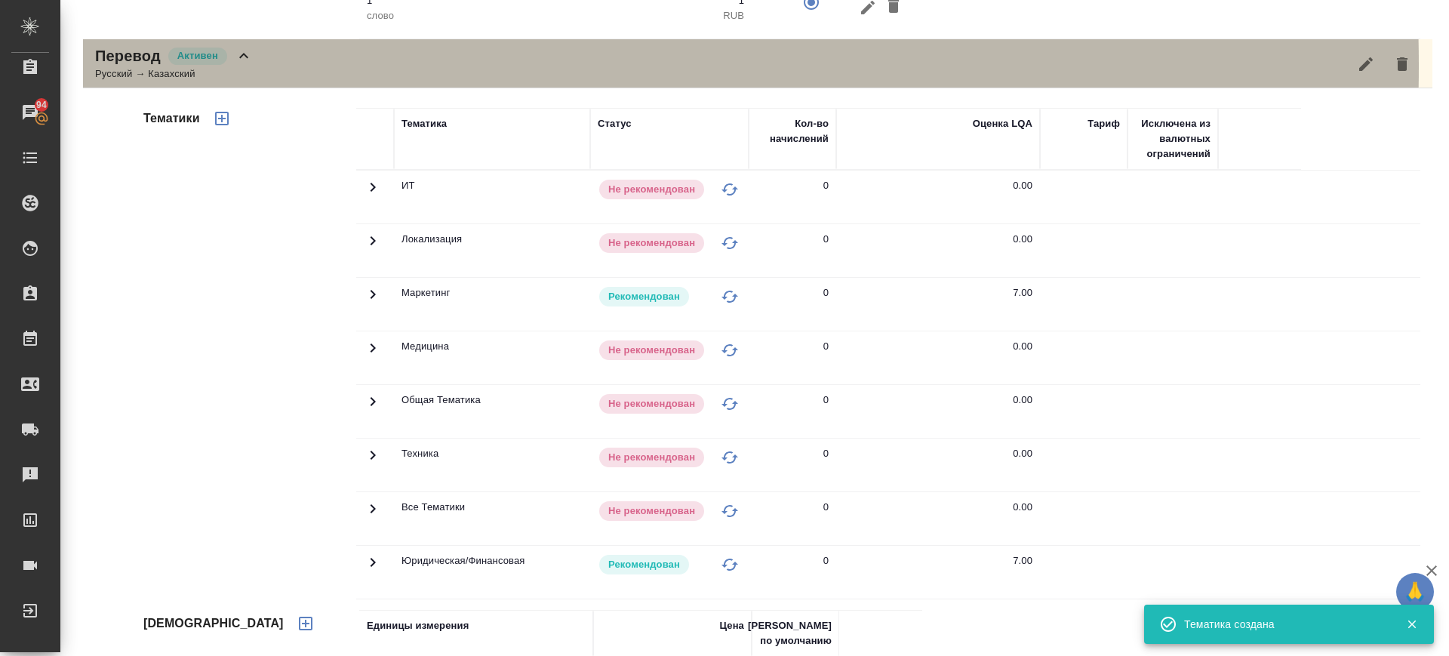
click at [316, 65] on div "Перевод Активен Русский → Казахский" at bounding box center [758, 63] width 1350 height 49
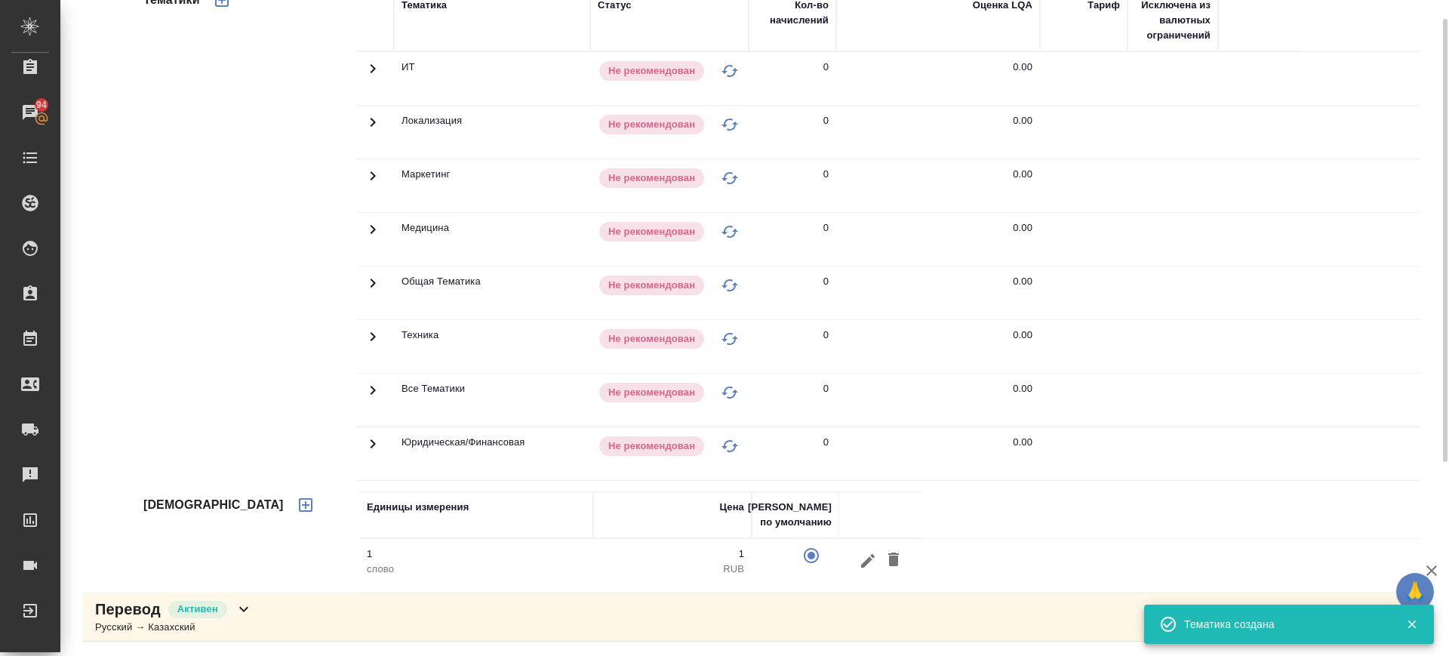
scroll to position [0, 0]
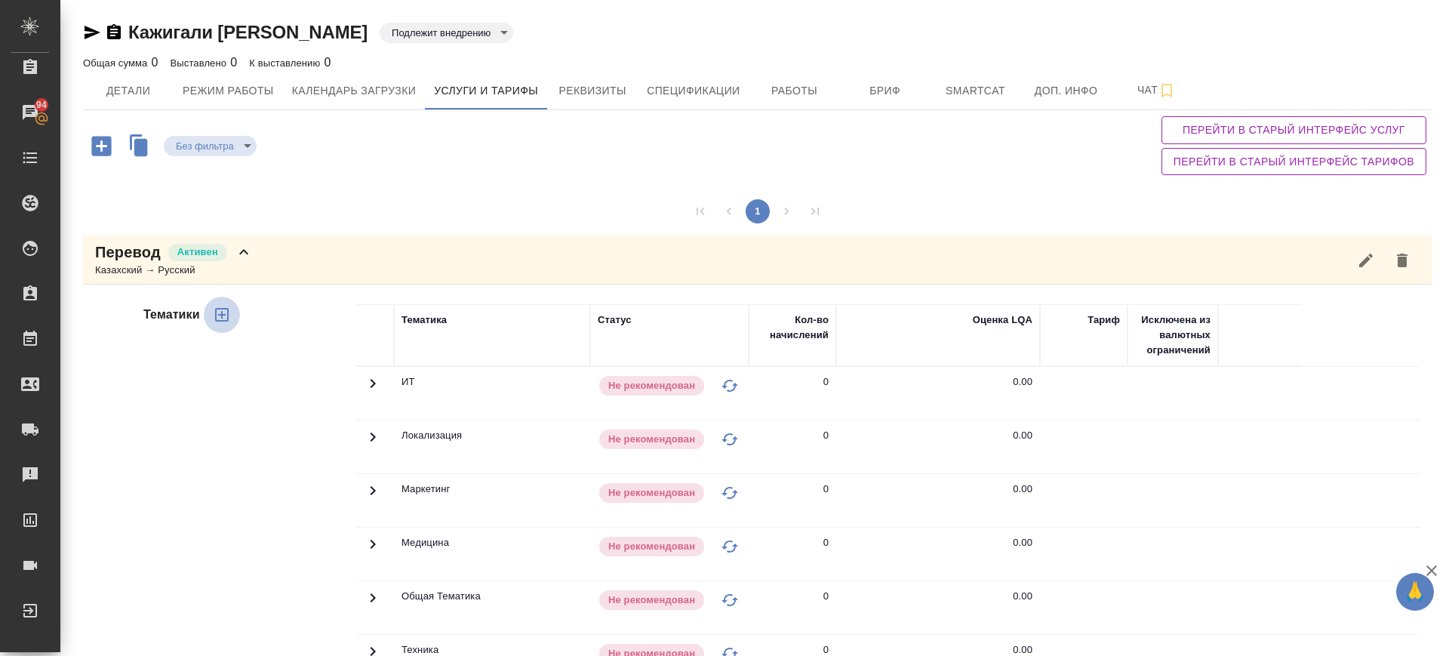
click at [224, 313] on icon "button" at bounding box center [222, 315] width 18 height 18
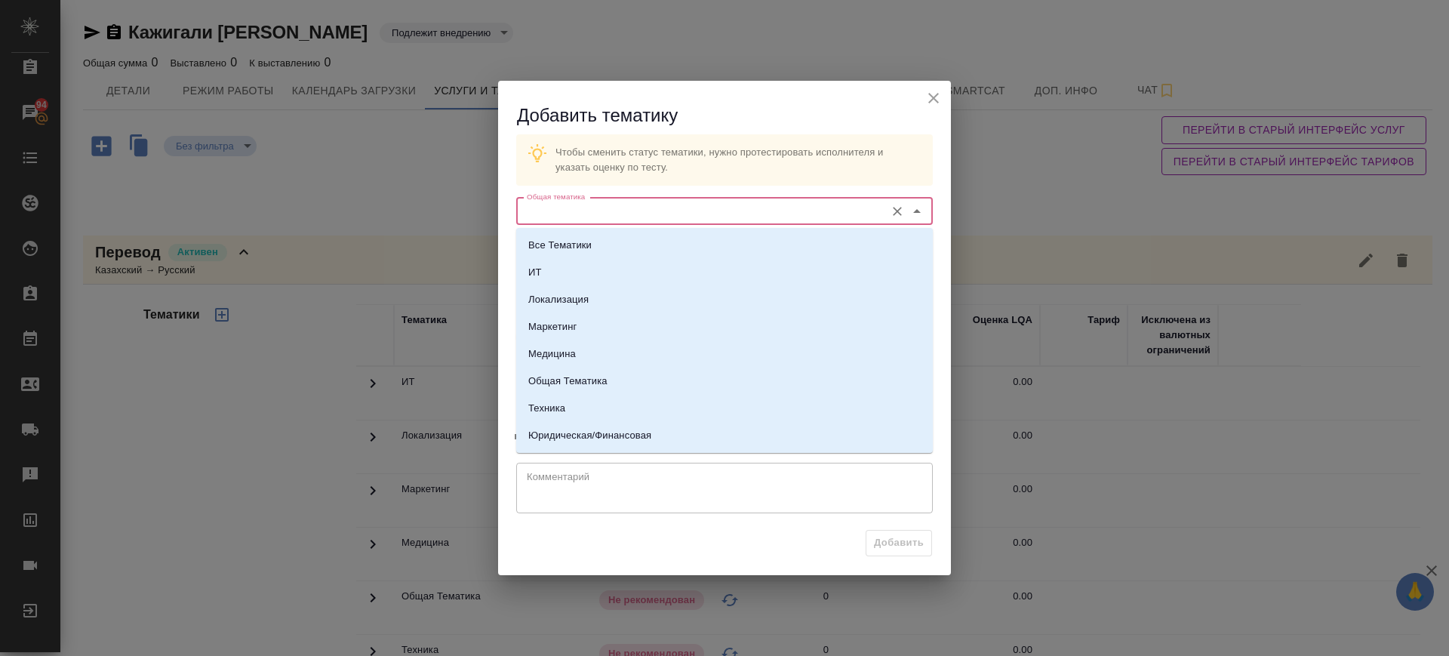
click at [646, 202] on input "Общая тематика" at bounding box center [699, 211] width 357 height 18
click at [574, 330] on p "Маркетинг" at bounding box center [552, 326] width 48 height 15
type input "Маркетинг"
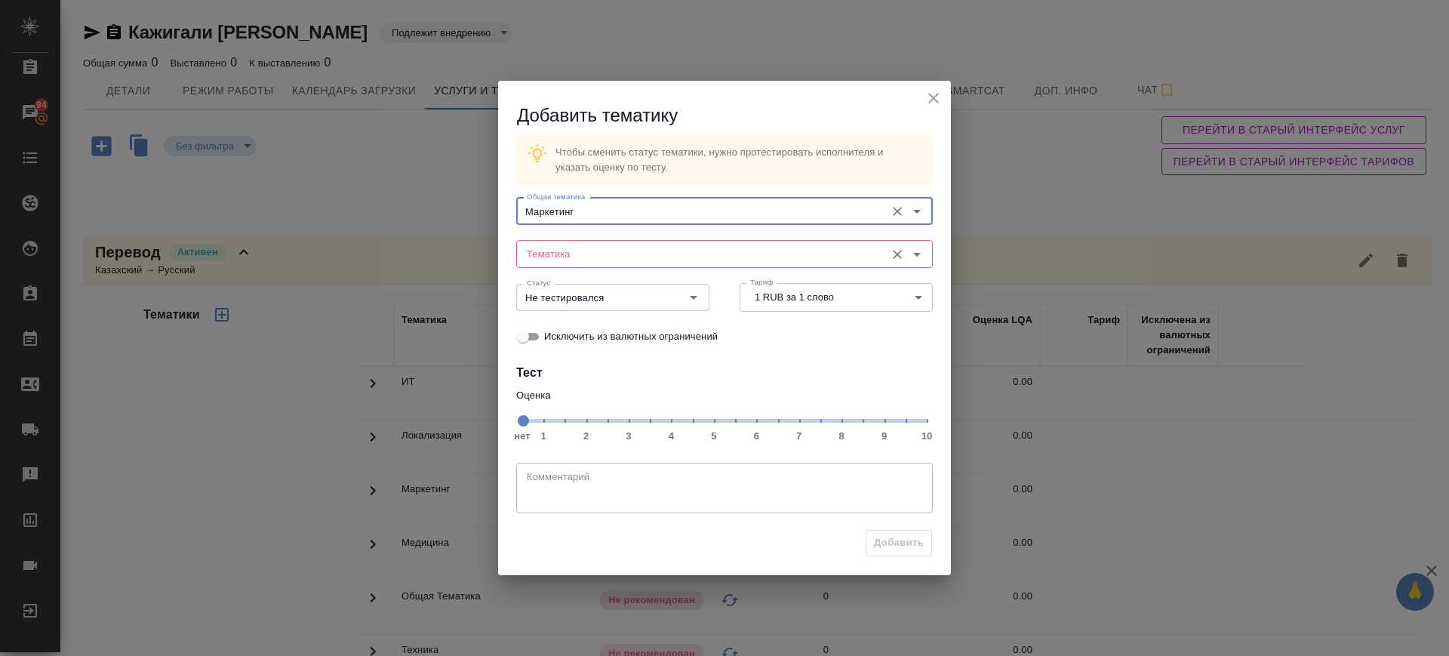
click at [640, 242] on div "Тематика" at bounding box center [724, 253] width 417 height 27
click at [610, 242] on div "Тематика" at bounding box center [724, 253] width 417 height 27
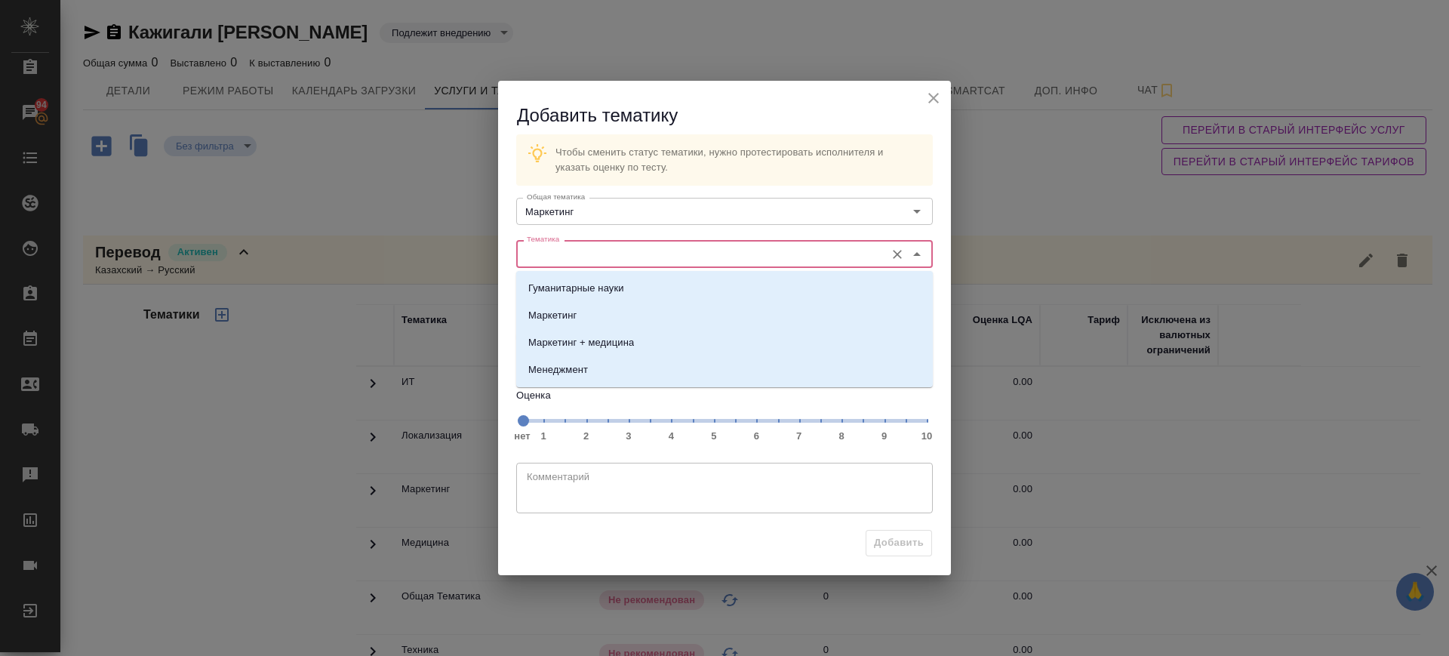
click at [559, 260] on input "Тематика" at bounding box center [699, 254] width 357 height 18
click at [568, 310] on p "Маркетинг" at bounding box center [552, 315] width 48 height 15
type input "Маркетинг"
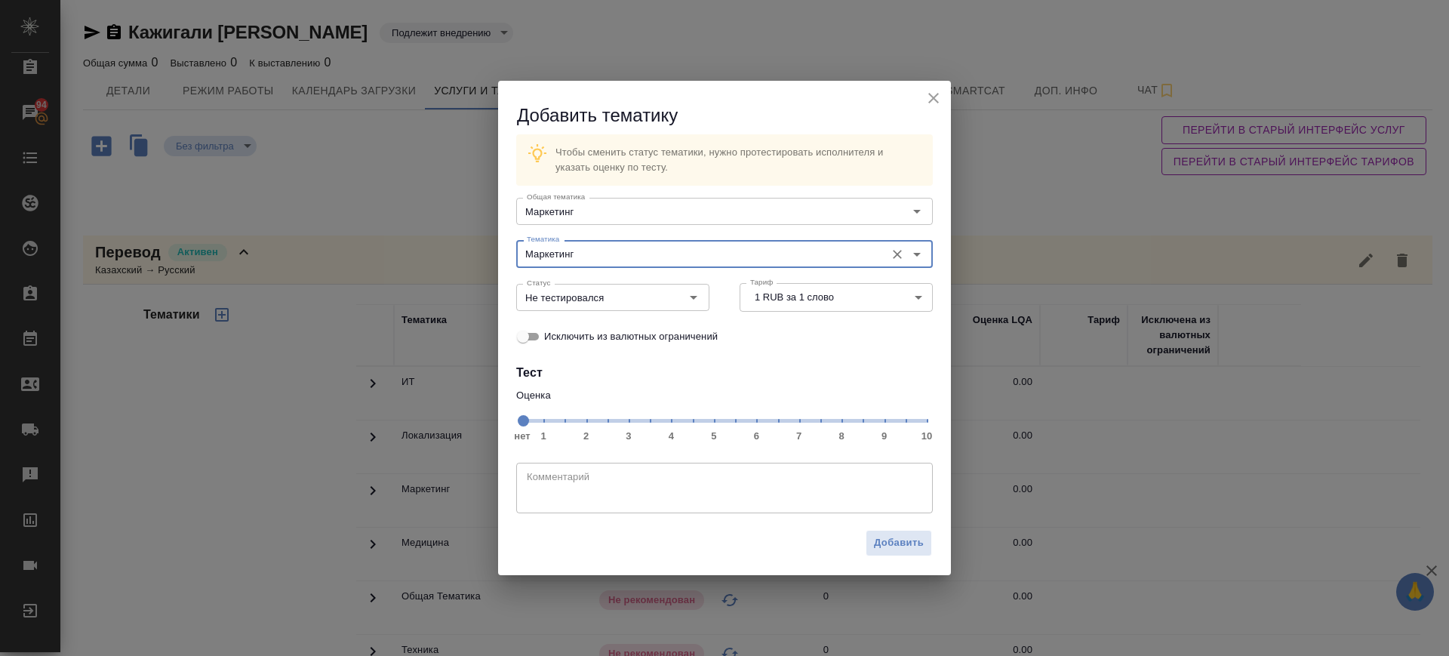
click at [802, 426] on span "нет 1 2 3 4 5 6 7 8 9 10" at bounding box center [724, 419] width 405 height 21
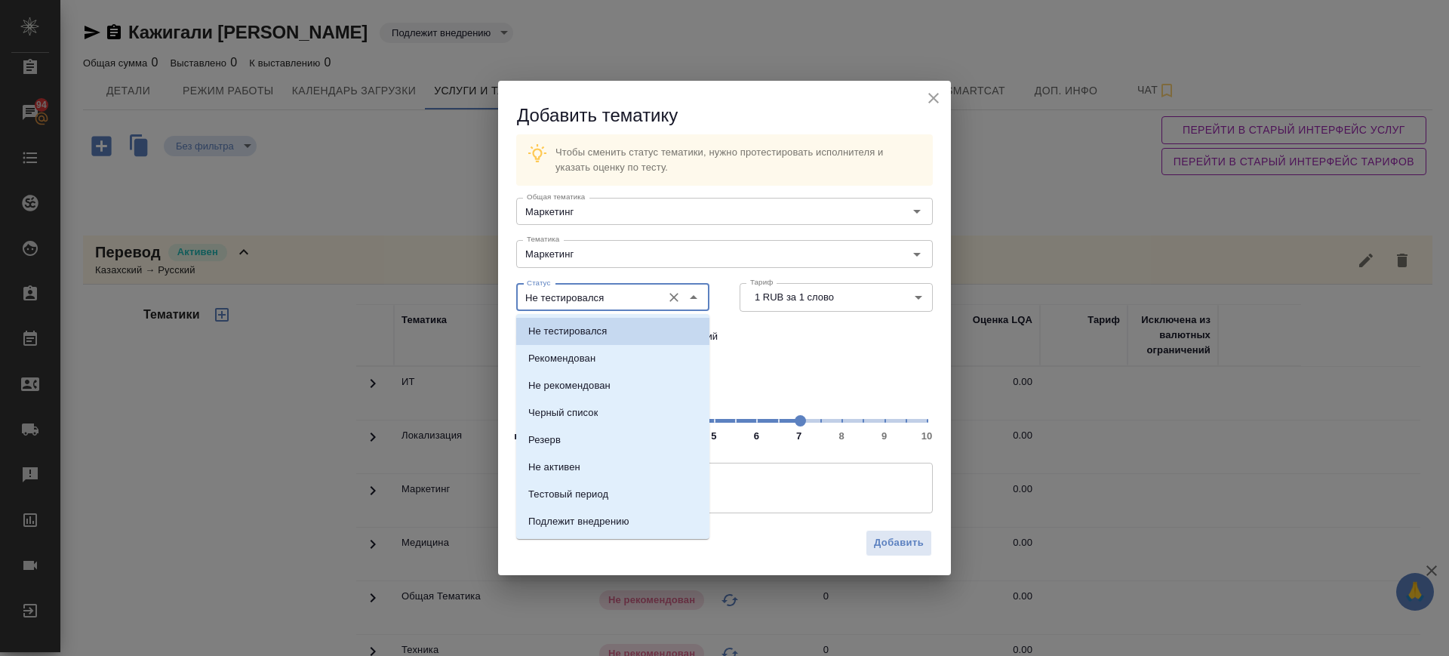
drag, startPoint x: 583, startPoint y: 289, endPoint x: 586, endPoint y: 343, distance: 54.4
click at [583, 291] on input "Не тестировался" at bounding box center [588, 297] width 134 height 18
click at [589, 361] on p "Рекомендован" at bounding box center [561, 358] width 67 height 15
type input "Рекомендован"
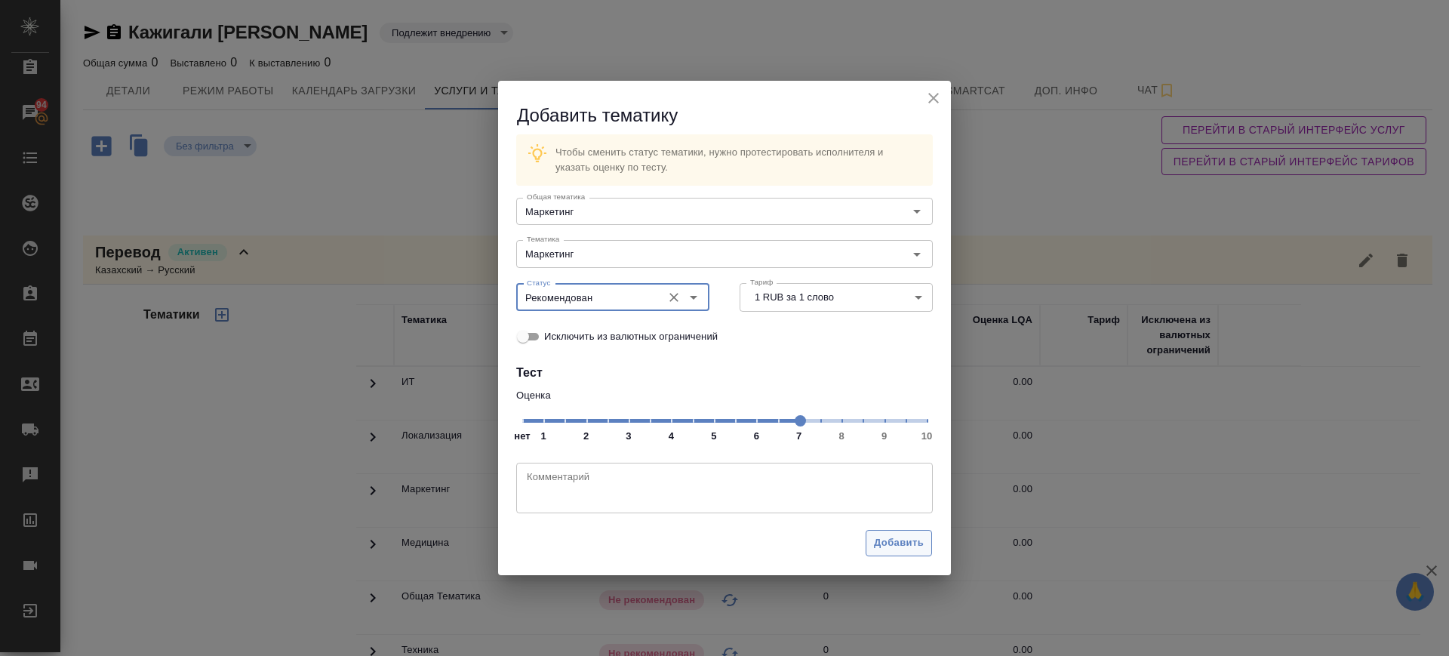
drag, startPoint x: 894, startPoint y: 543, endPoint x: 588, endPoint y: 402, distance: 337.4
click at [894, 541] on span "Добавить" at bounding box center [899, 542] width 50 height 17
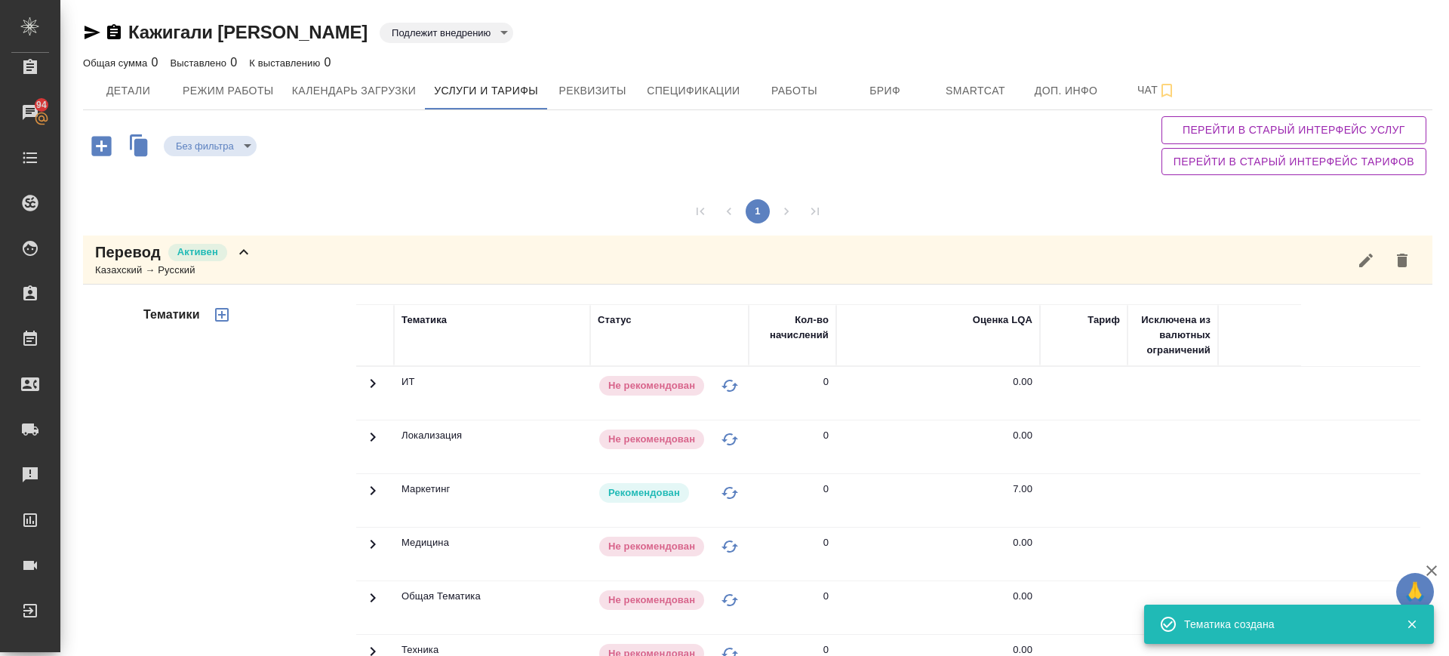
click at [216, 315] on icon "button" at bounding box center [222, 315] width 14 height 14
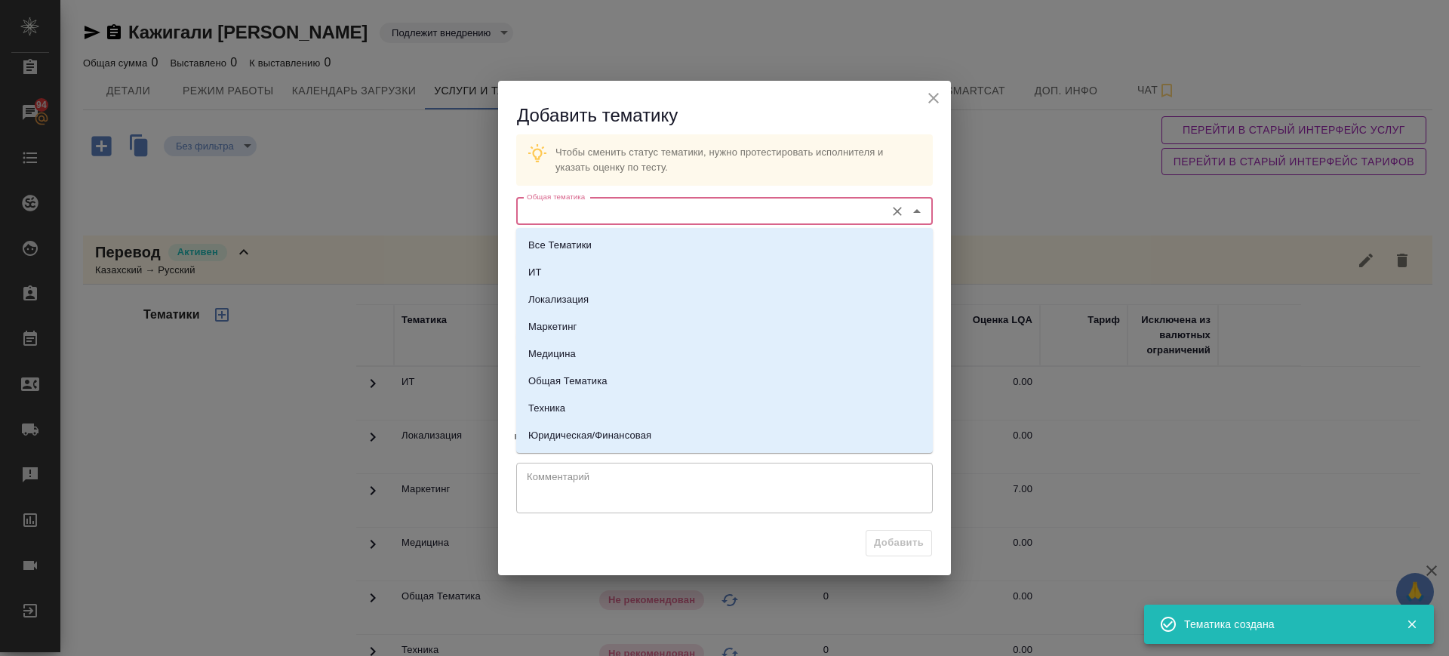
click at [611, 209] on input "Общая тематика" at bounding box center [699, 211] width 357 height 18
click at [675, 433] on li "Юридическая/Финансовая" at bounding box center [724, 435] width 417 height 27
type input "Юридическая/Финансовая"
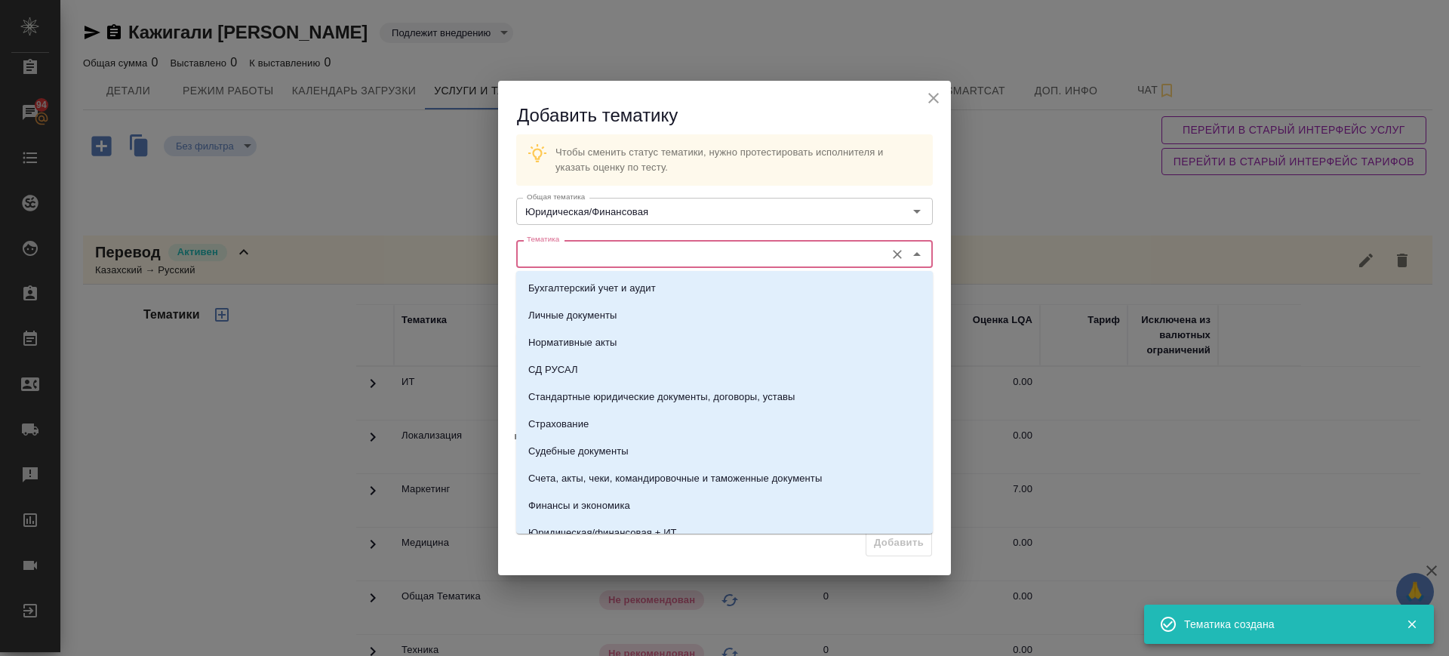
click at [636, 259] on input "Тематика" at bounding box center [699, 254] width 357 height 18
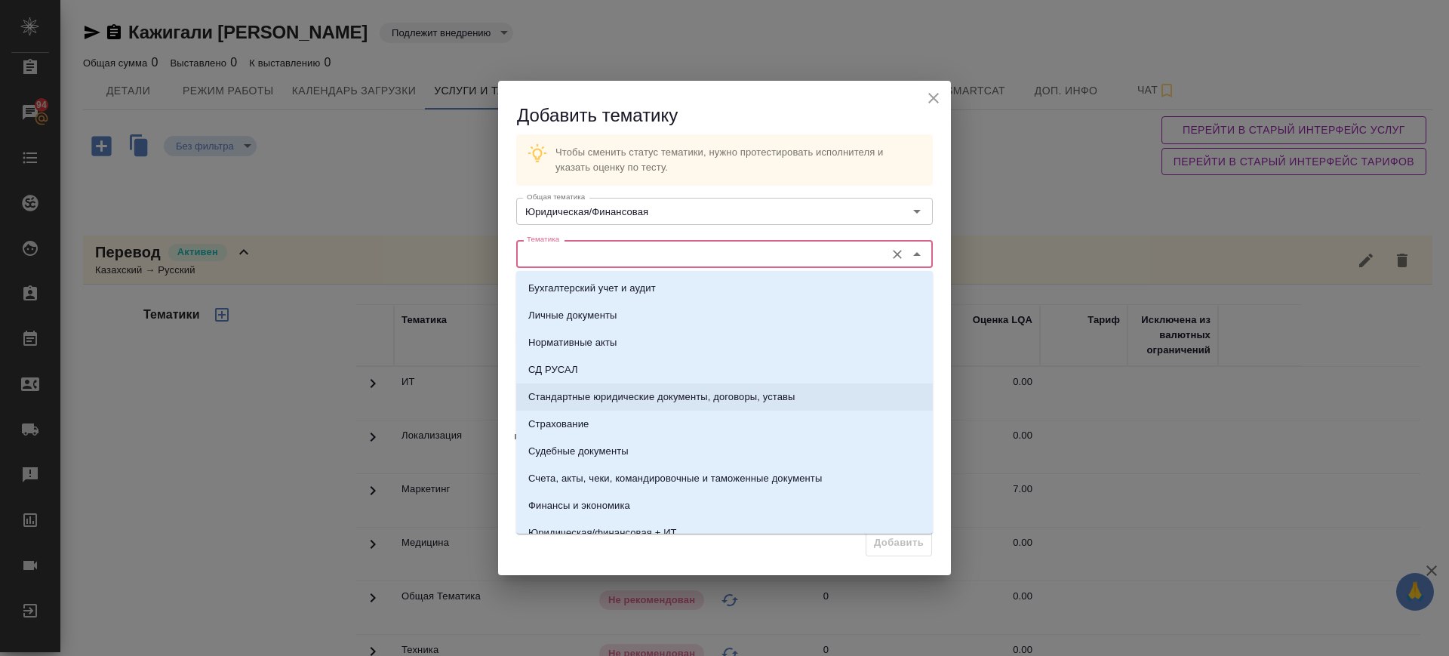
click at [654, 404] on li "Стандартные юридические документы, договоры, уставы" at bounding box center [724, 396] width 417 height 27
type input "Стандартные юридические документы, договоры, уставы"
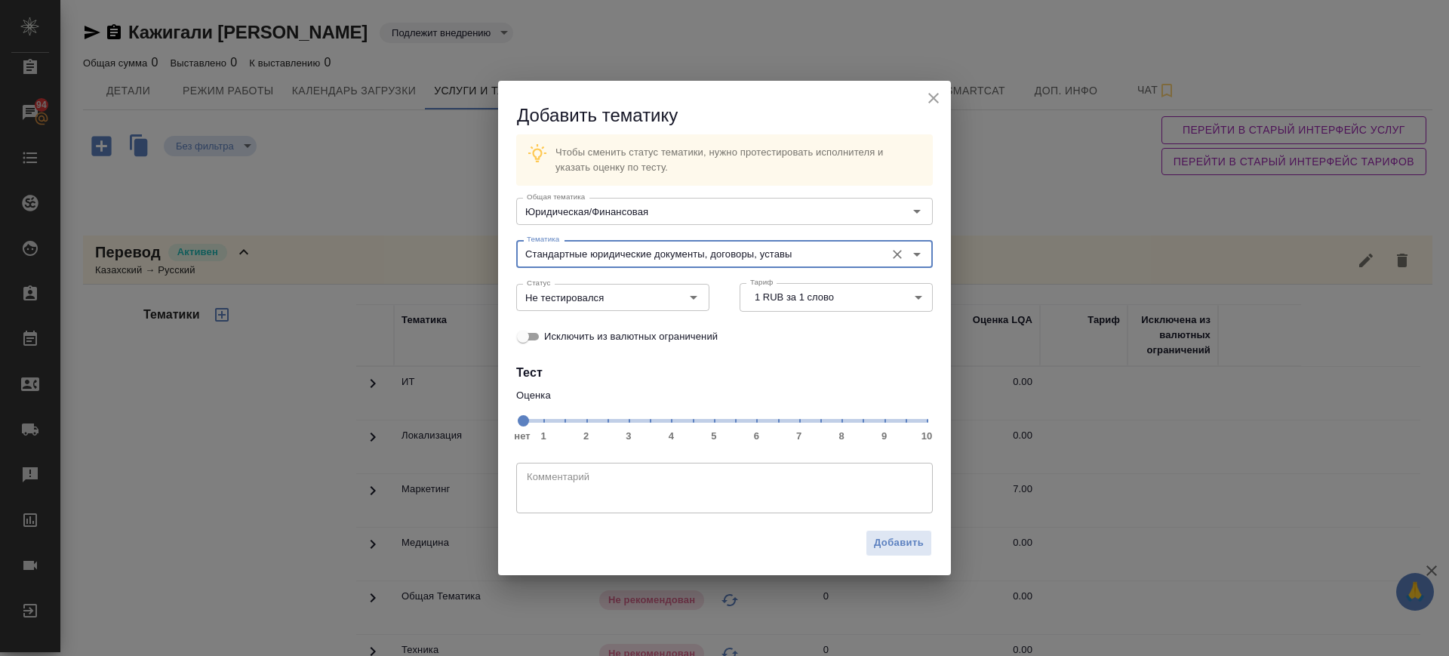
drag, startPoint x: 801, startPoint y: 422, endPoint x: 790, endPoint y: 426, distance: 11.2
click at [801, 420] on span "нет 1 2 3 4 5 6 7 8 9 10" at bounding box center [724, 419] width 405 height 21
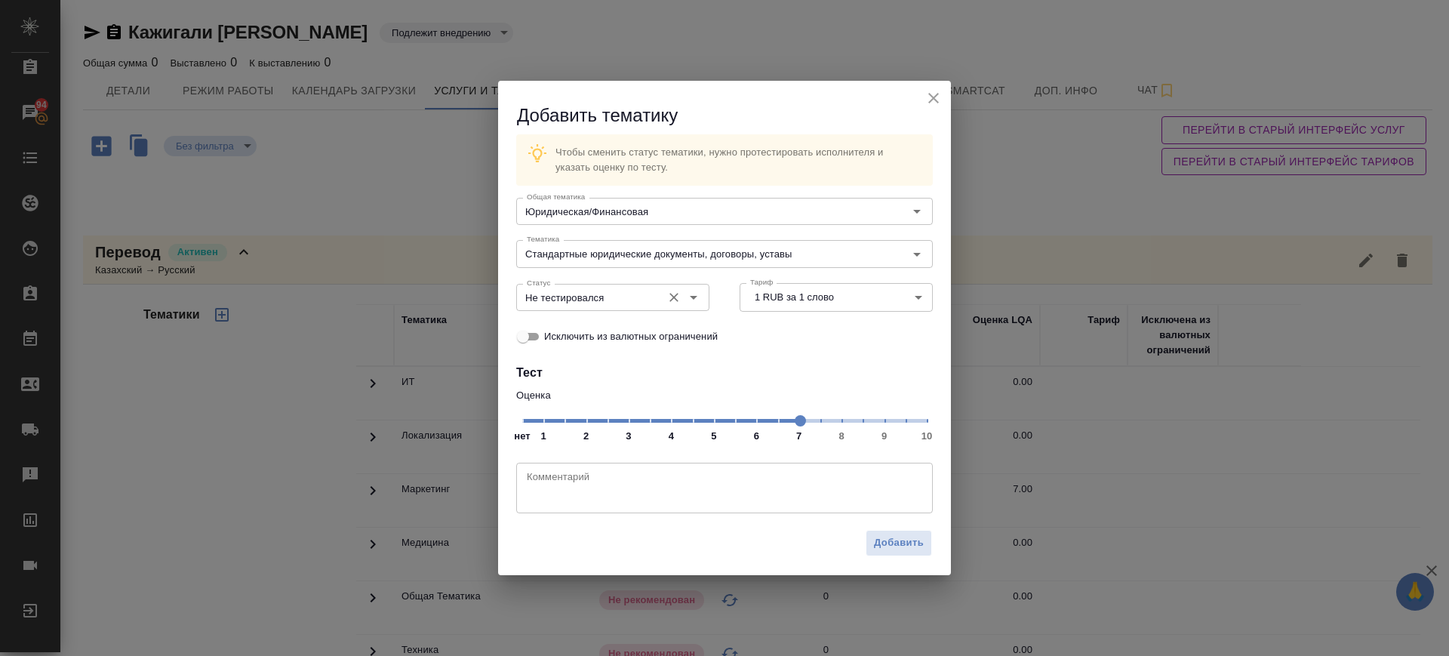
click at [595, 300] on input "Не тестировался" at bounding box center [588, 297] width 134 height 18
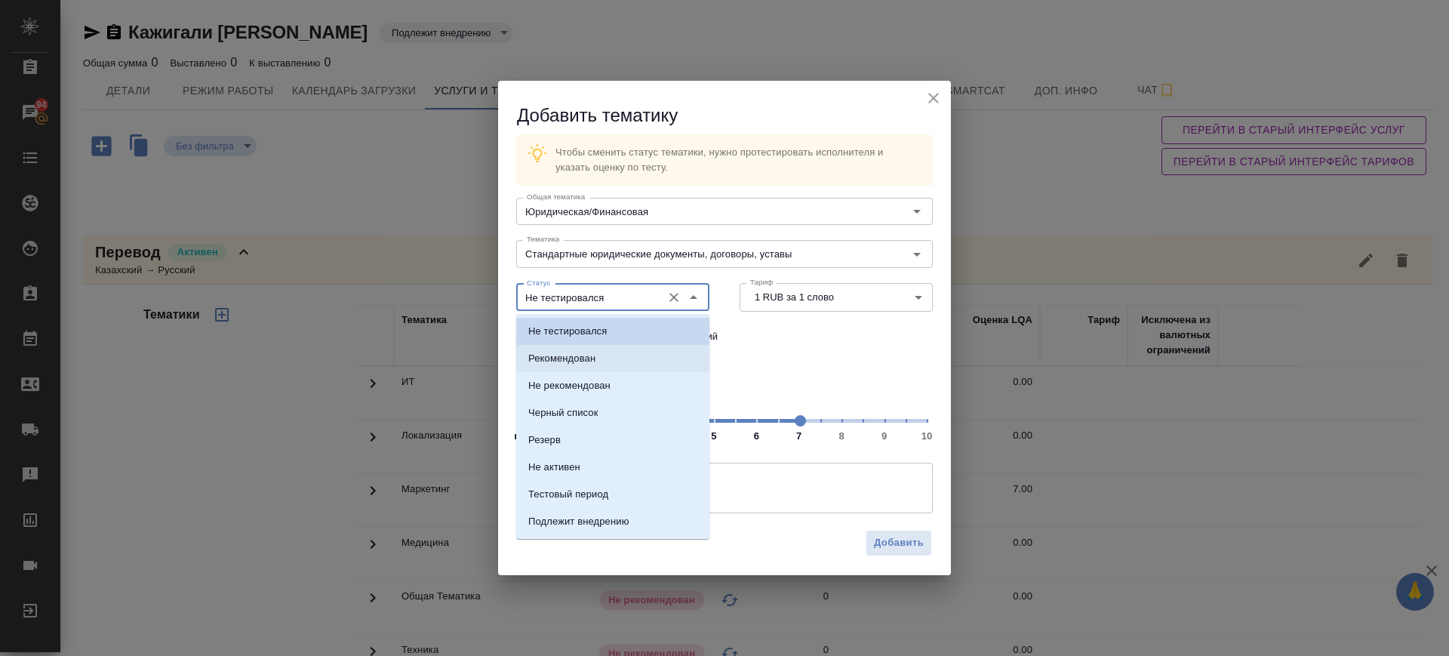
click at [597, 361] on li "Рекомендован" at bounding box center [612, 358] width 193 height 27
type input "Рекомендован"
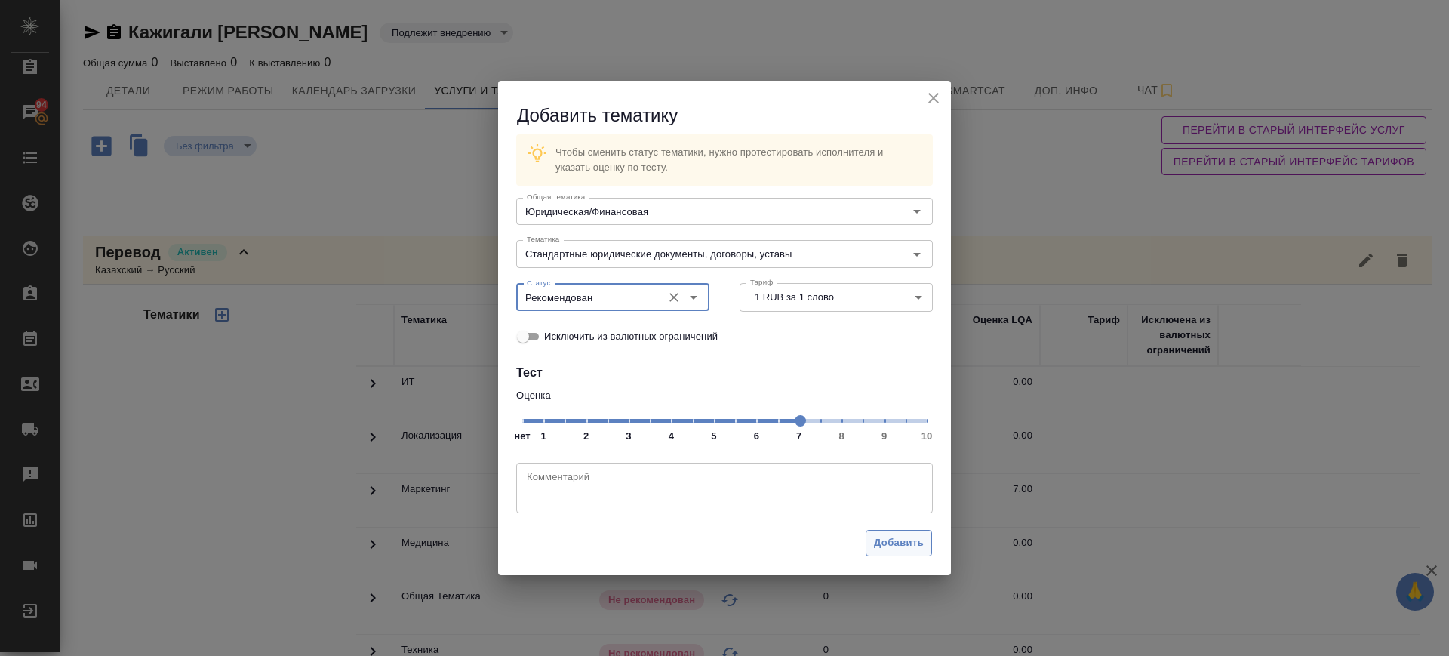
click at [880, 542] on span "Добавить" at bounding box center [899, 542] width 50 height 17
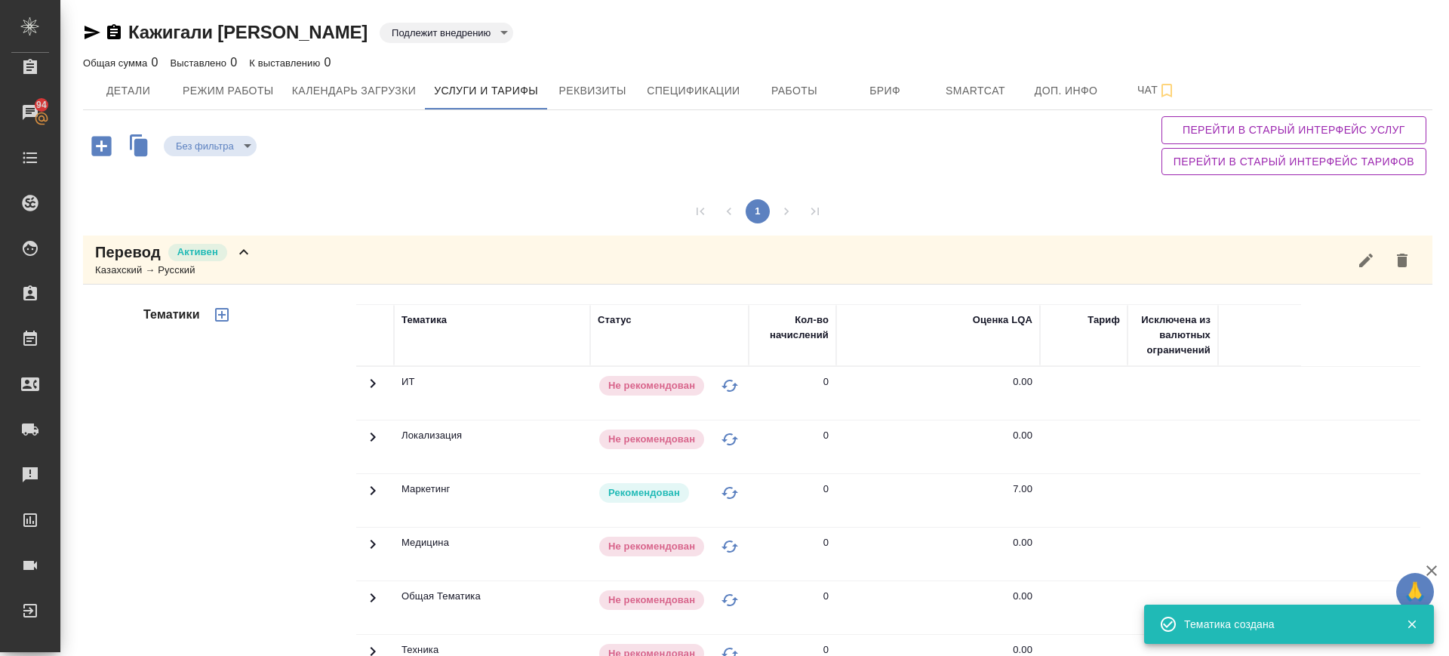
click at [365, 269] on div "Перевод Активен Казахский → Русский" at bounding box center [758, 260] width 1350 height 49
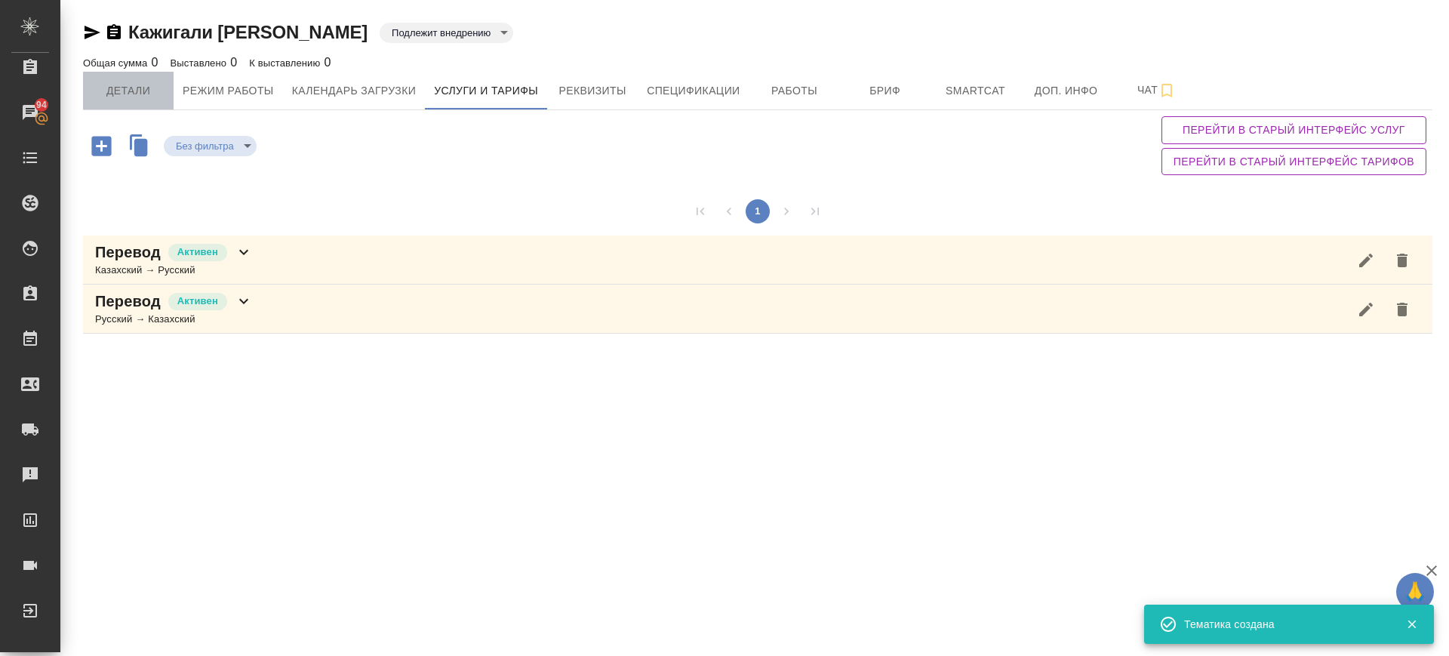
click at [159, 80] on button "Детали" at bounding box center [128, 91] width 91 height 38
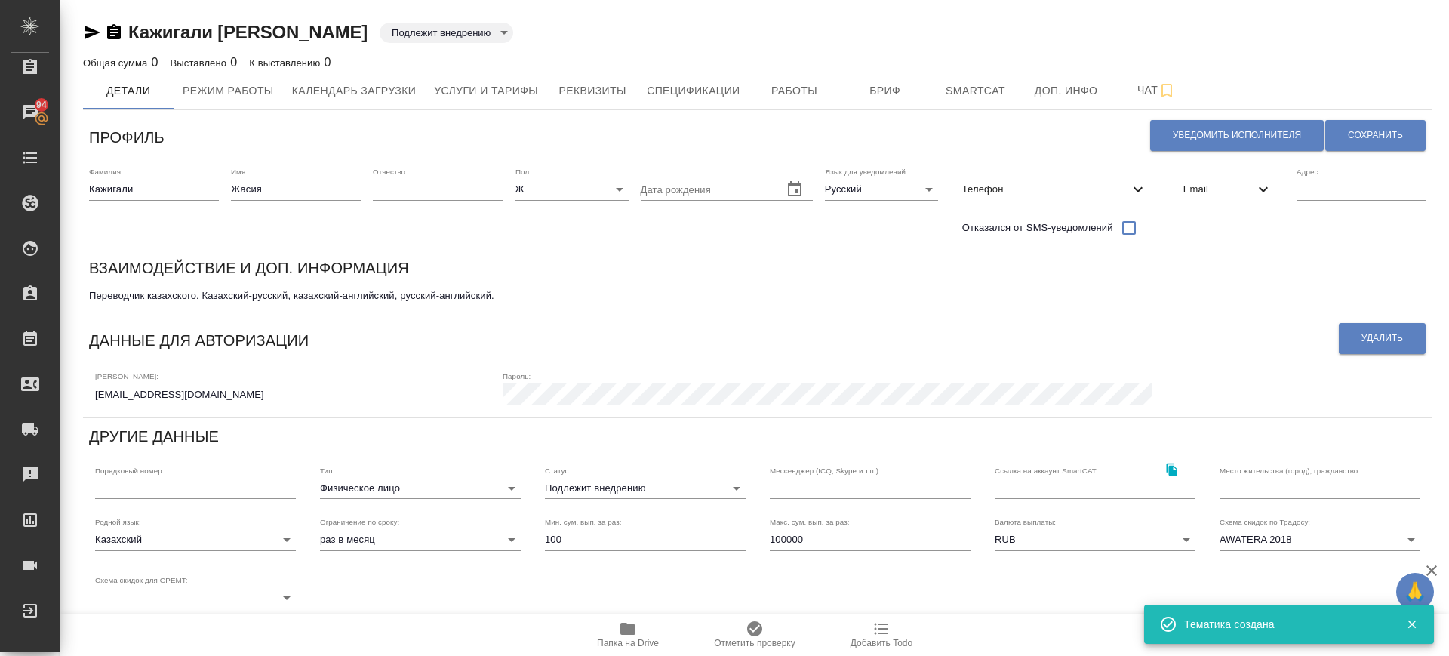
click at [516, 303] on div "Переводчик казахского. Казахский-русский, казахский-английский, русский-английс…" at bounding box center [758, 295] width 1338 height 21
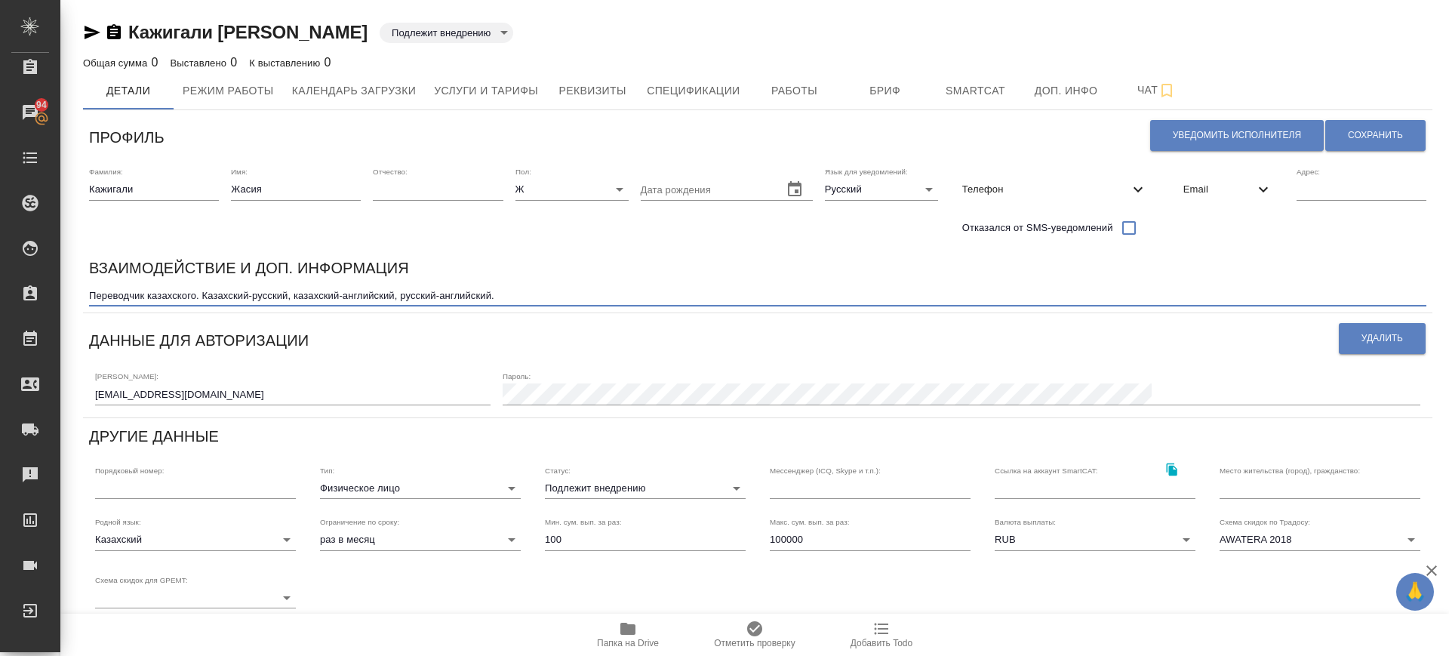
click at [513, 299] on textarea "Переводчик казахского. Казахский-русский, казахский-английский, русский-английс…" at bounding box center [758, 295] width 1338 height 11
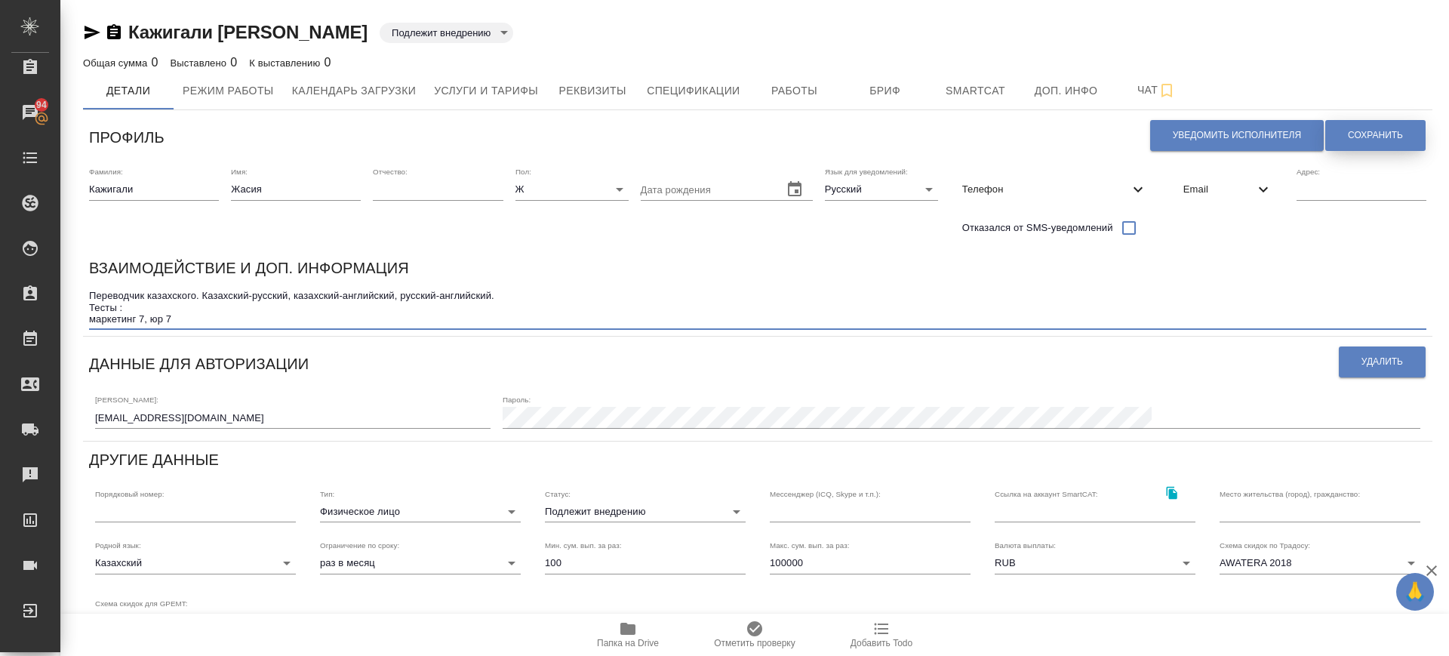
type textarea "Переводчик казахского. Казахский-русский, казахский-английский, русский-английс…"
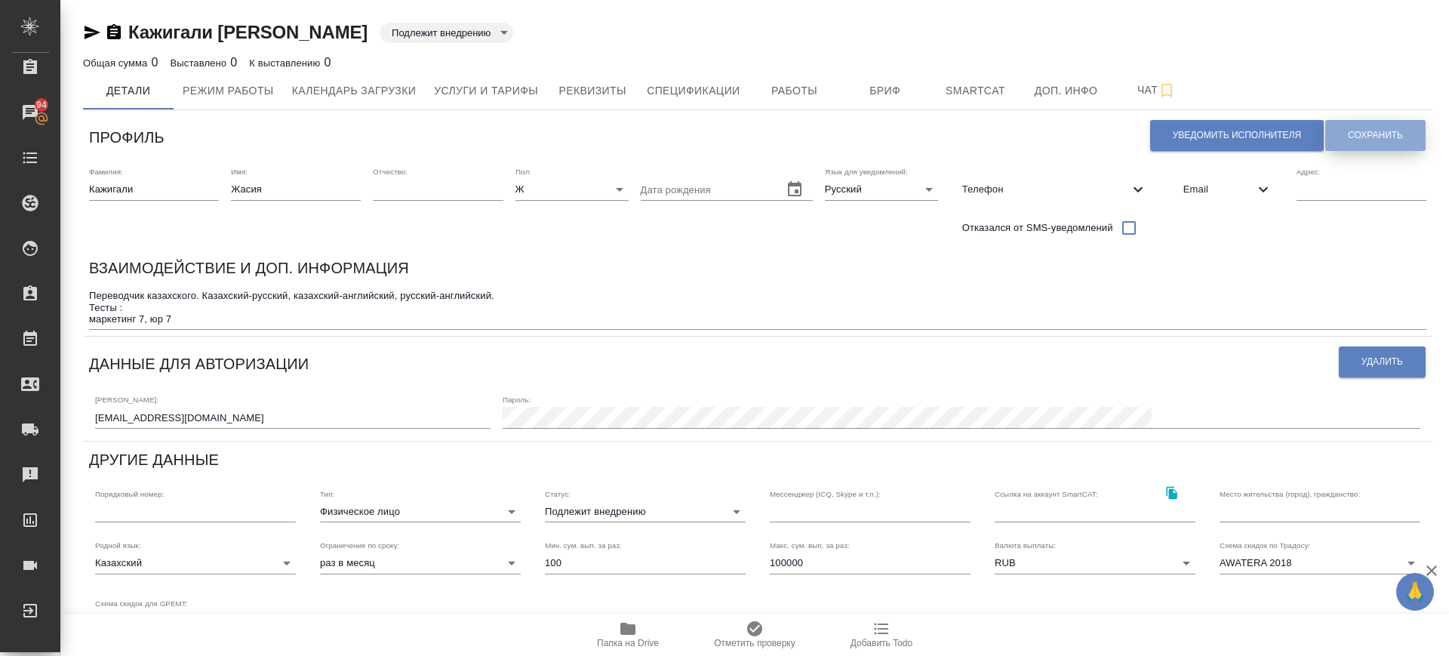
click at [1376, 128] on button "Сохранить" at bounding box center [1375, 135] width 100 height 31
click at [529, 89] on span "Услуги и тарифы" at bounding box center [486, 91] width 104 height 19
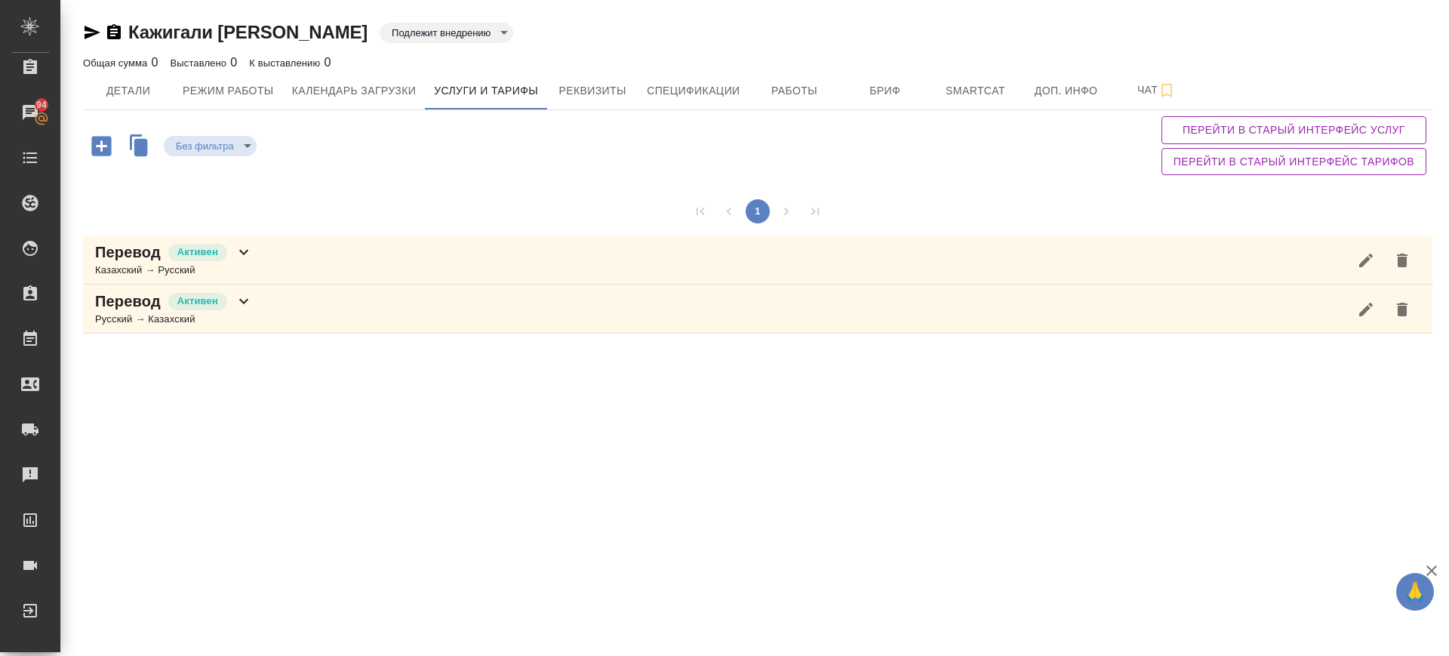
click at [99, 140] on icon "button" at bounding box center [101, 146] width 20 height 20
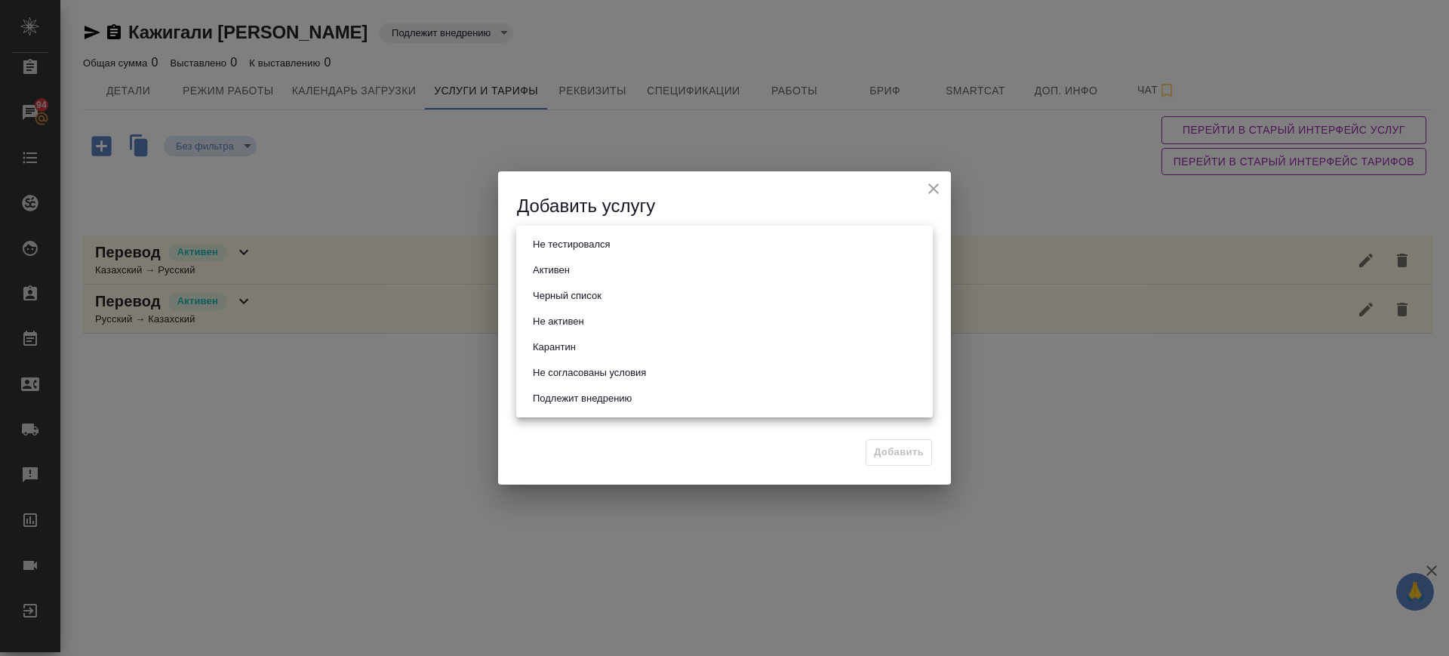
click at [572, 248] on body "🙏 .cls-1 fill:#fff; AWATERA Саглам Виктория v.saglam Клиенты Спецификации Заказ…" at bounding box center [724, 328] width 1449 height 656
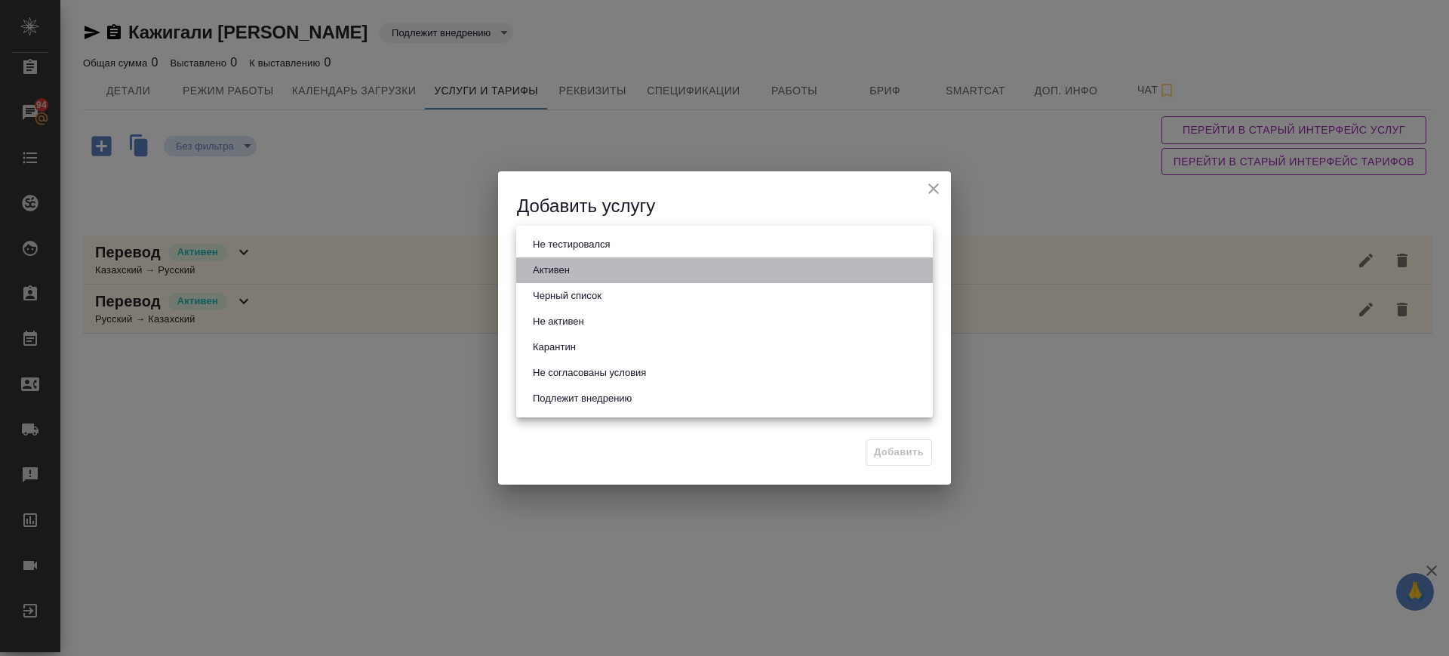
click at [576, 268] on li "Активен" at bounding box center [724, 270] width 417 height 26
type input "active"
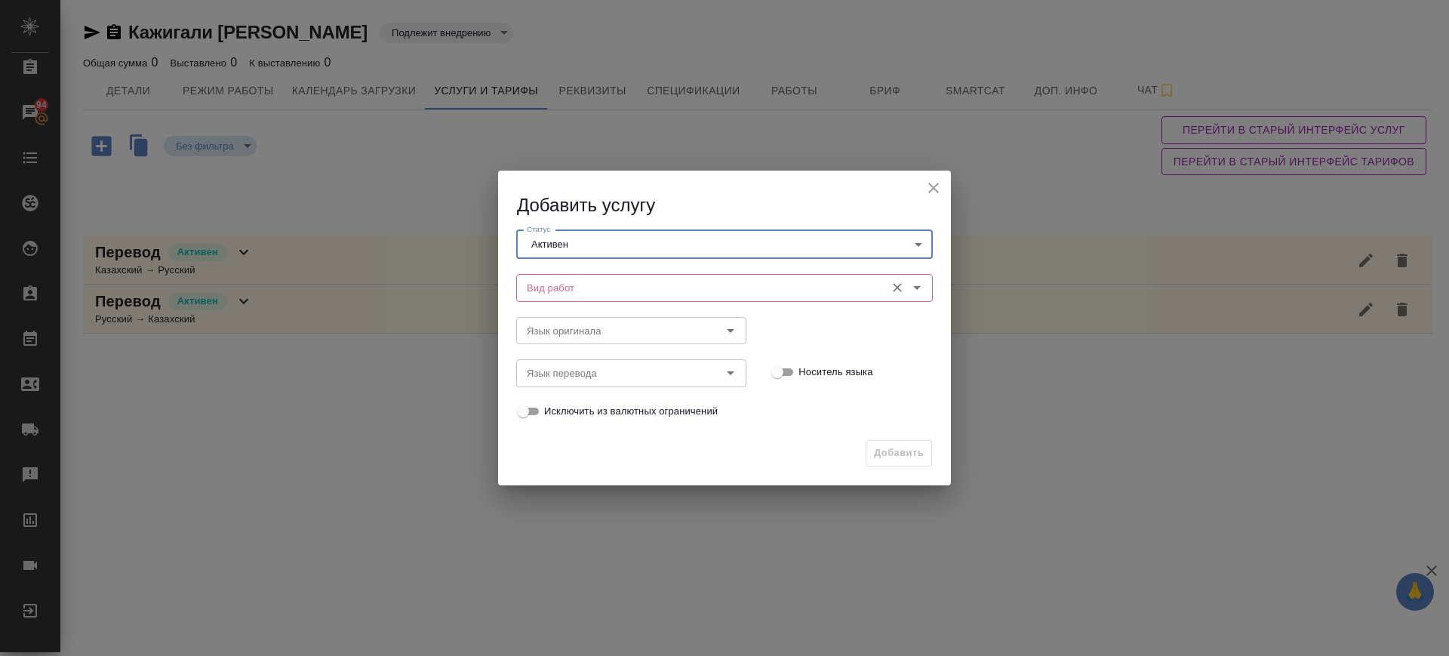
click at [583, 291] on input "Вид работ" at bounding box center [699, 288] width 357 height 18
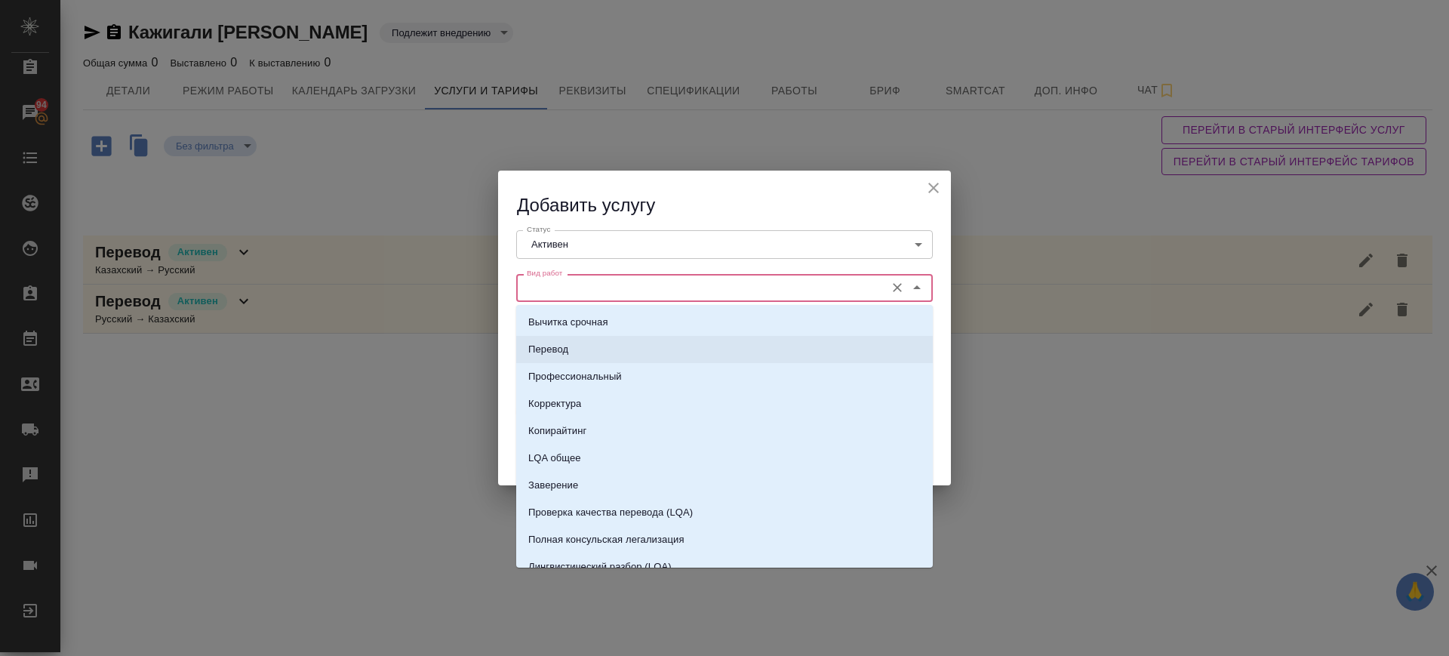
click at [603, 349] on li "Перевод" at bounding box center [724, 349] width 417 height 27
type input "Перевод"
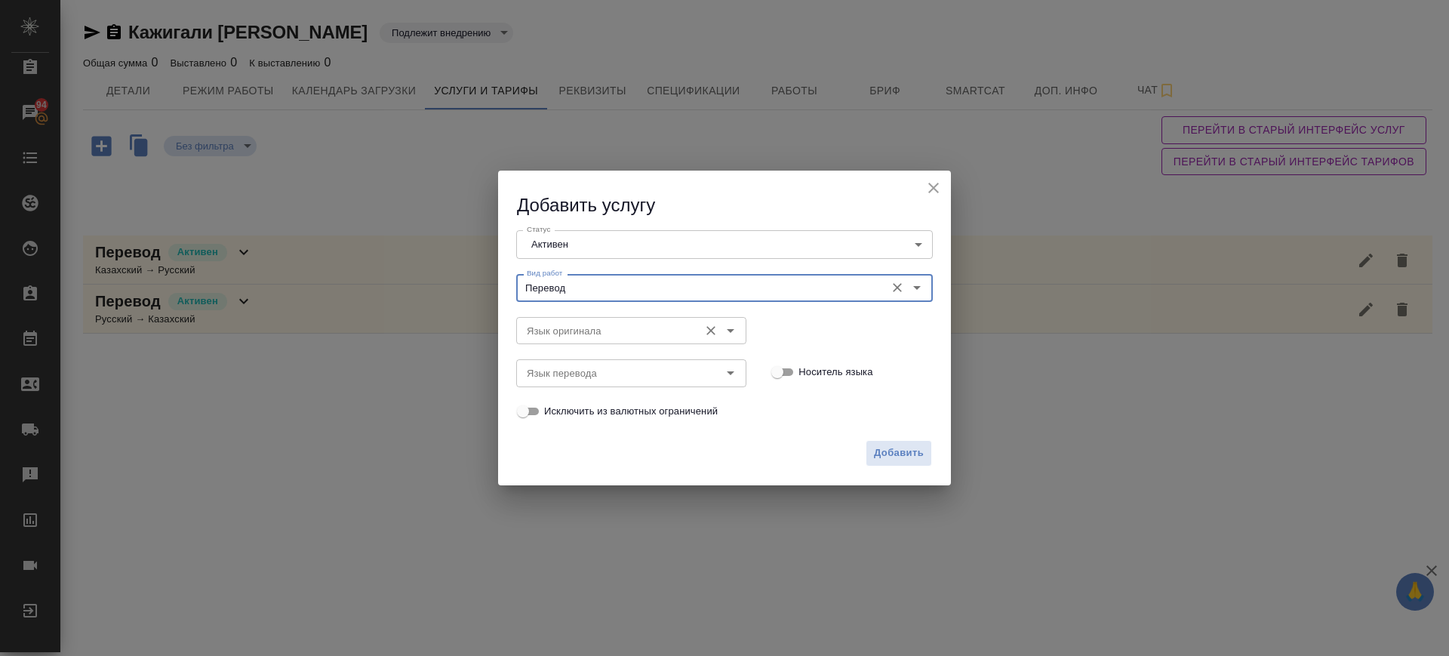
click at [587, 327] on input "Язык оригинала" at bounding box center [606, 331] width 171 height 18
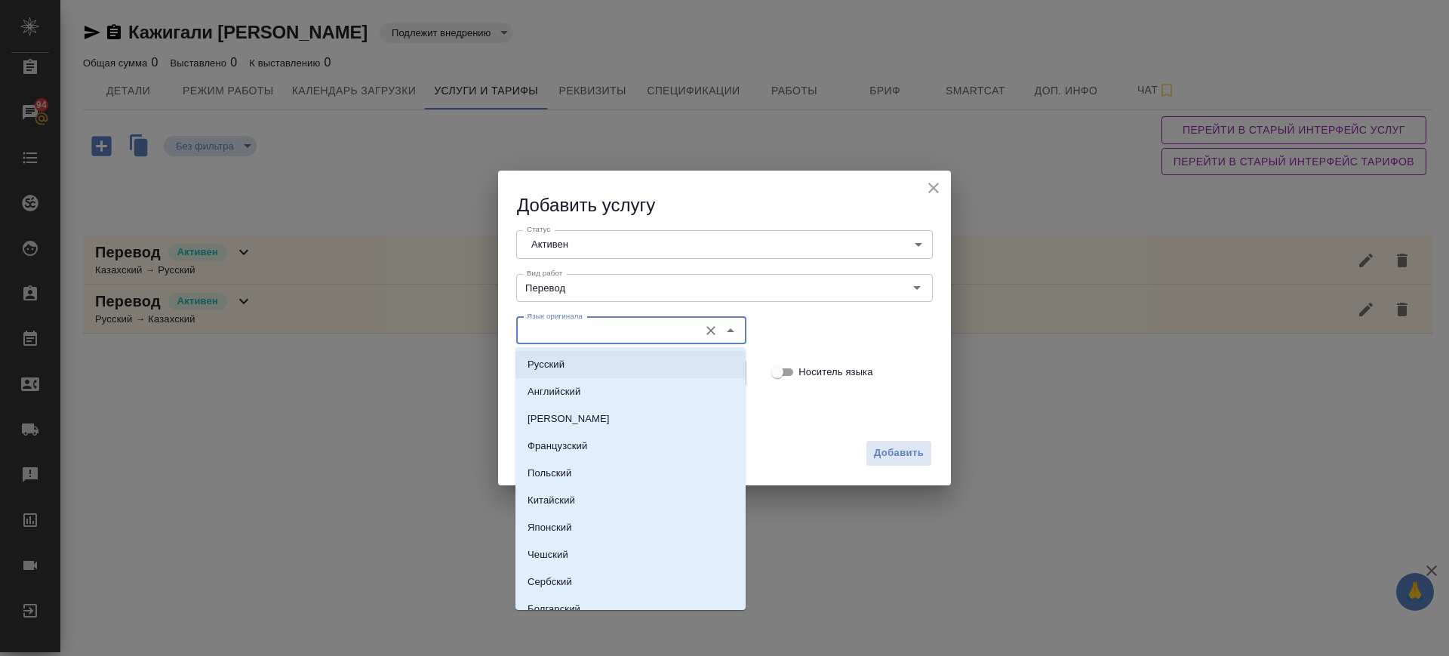
click at [601, 373] on li "Русский" at bounding box center [631, 364] width 230 height 27
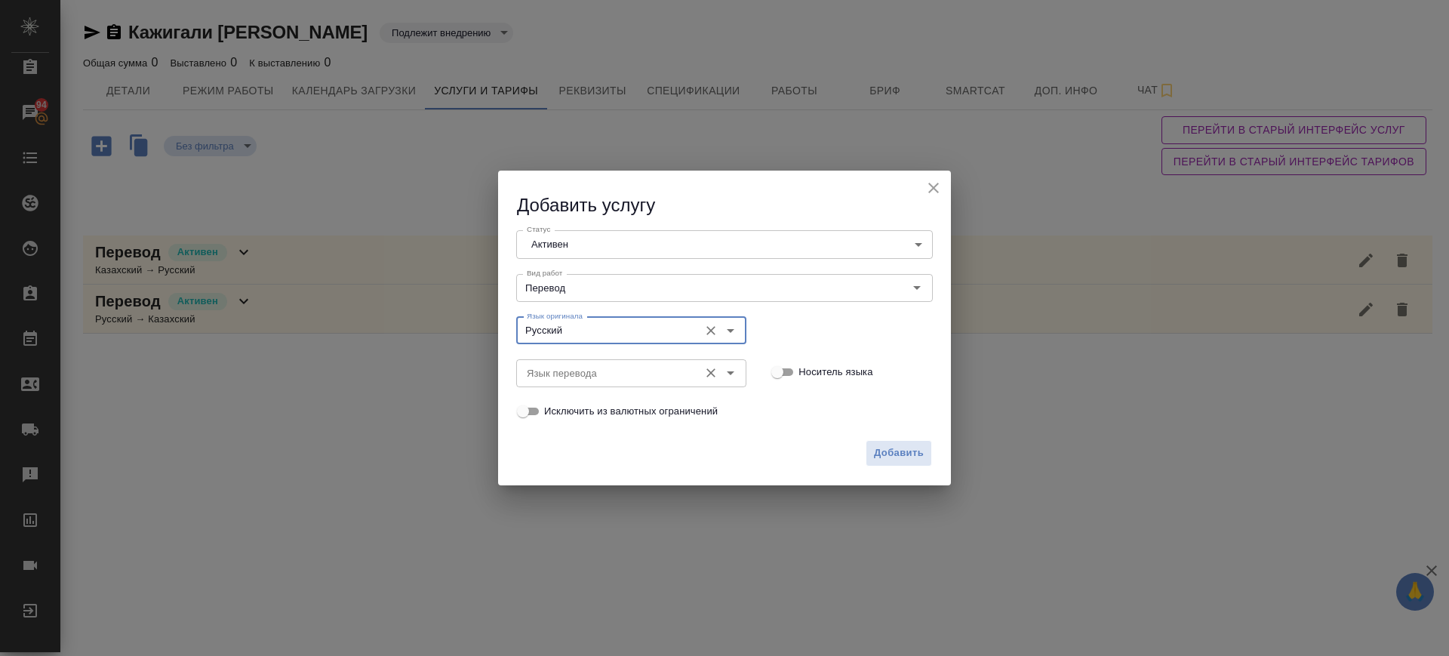
click at [601, 369] on input "Язык перевода" at bounding box center [606, 373] width 171 height 18
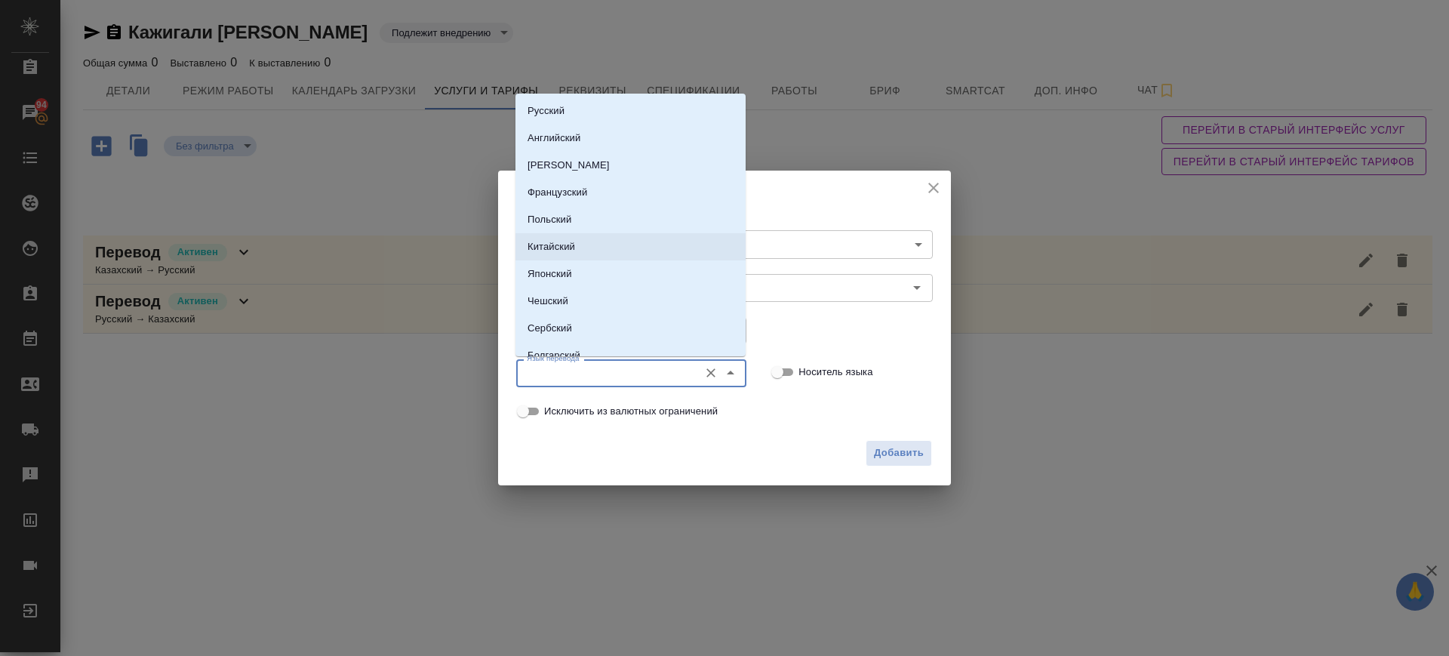
drag, startPoint x: 859, startPoint y: 349, endPoint x: 805, endPoint y: 353, distance: 53.7
click at [852, 350] on div "Носитель языка" at bounding box center [855, 371] width 186 height 49
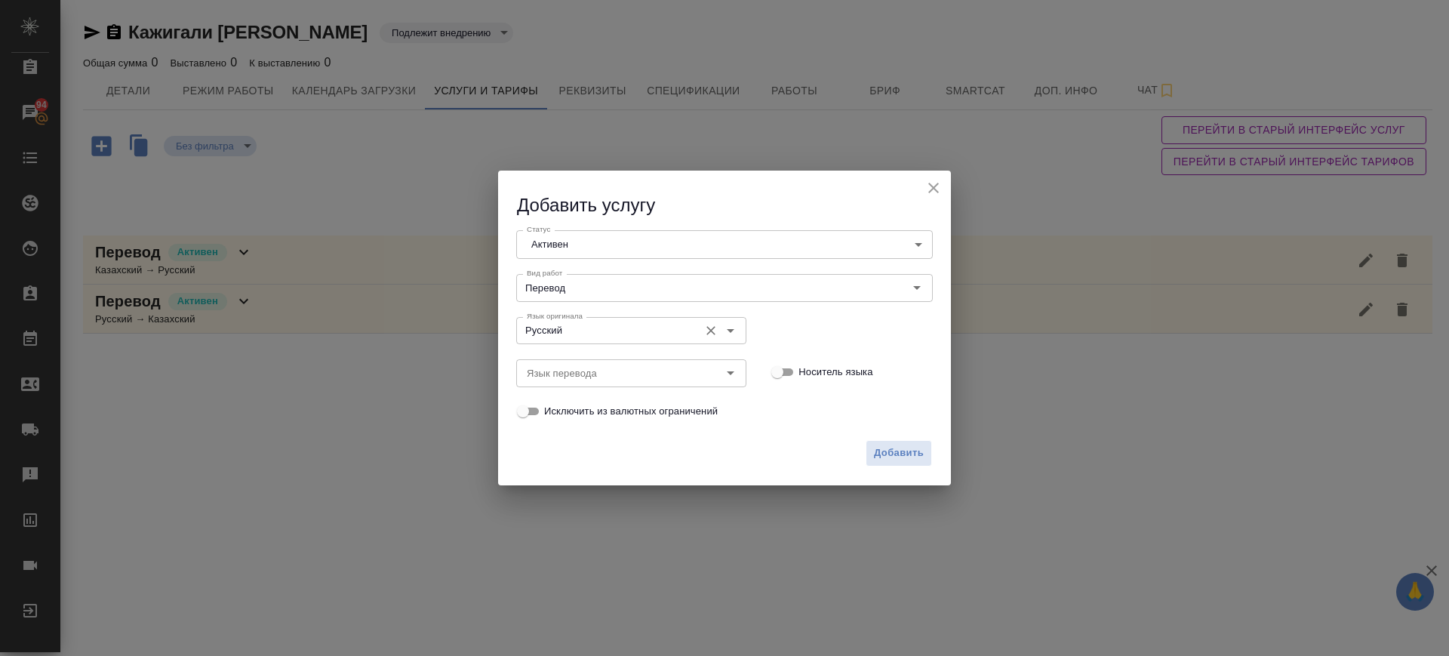
click at [615, 332] on input "Русский" at bounding box center [606, 331] width 171 height 18
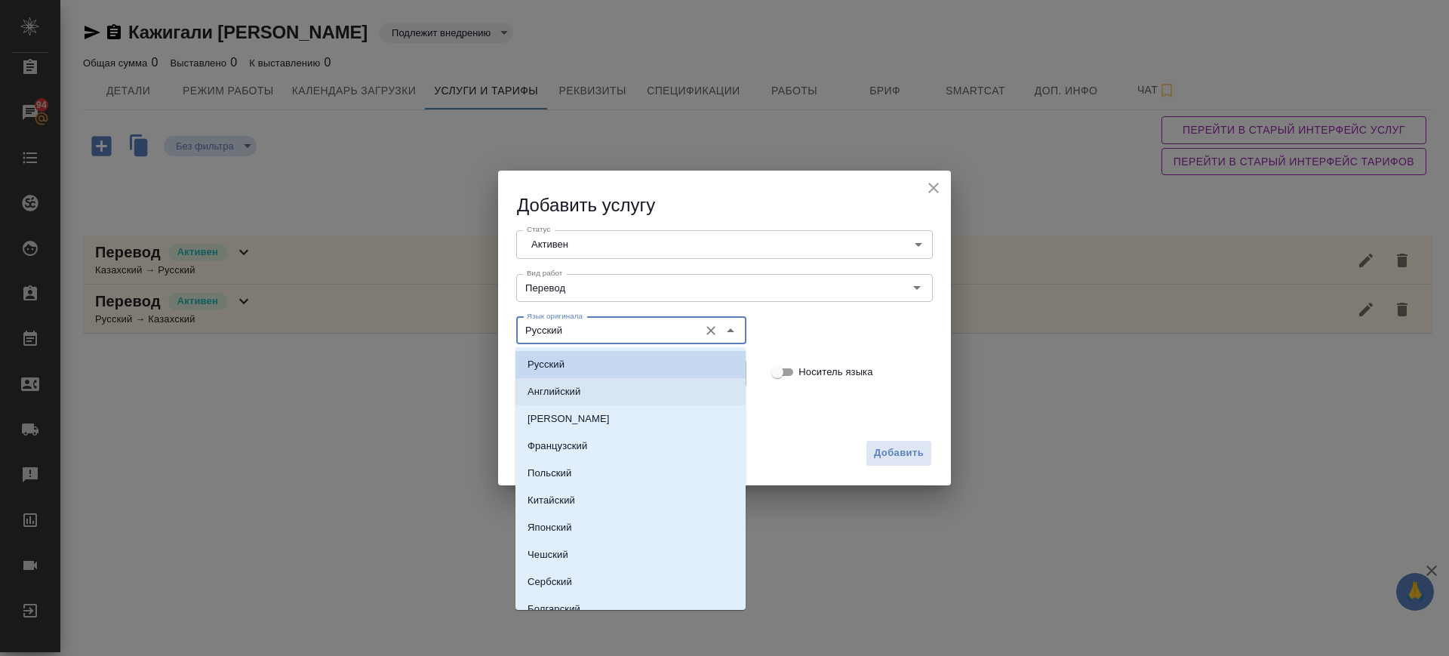
click at [612, 388] on li "Английский" at bounding box center [631, 391] width 230 height 27
type input "Английский"
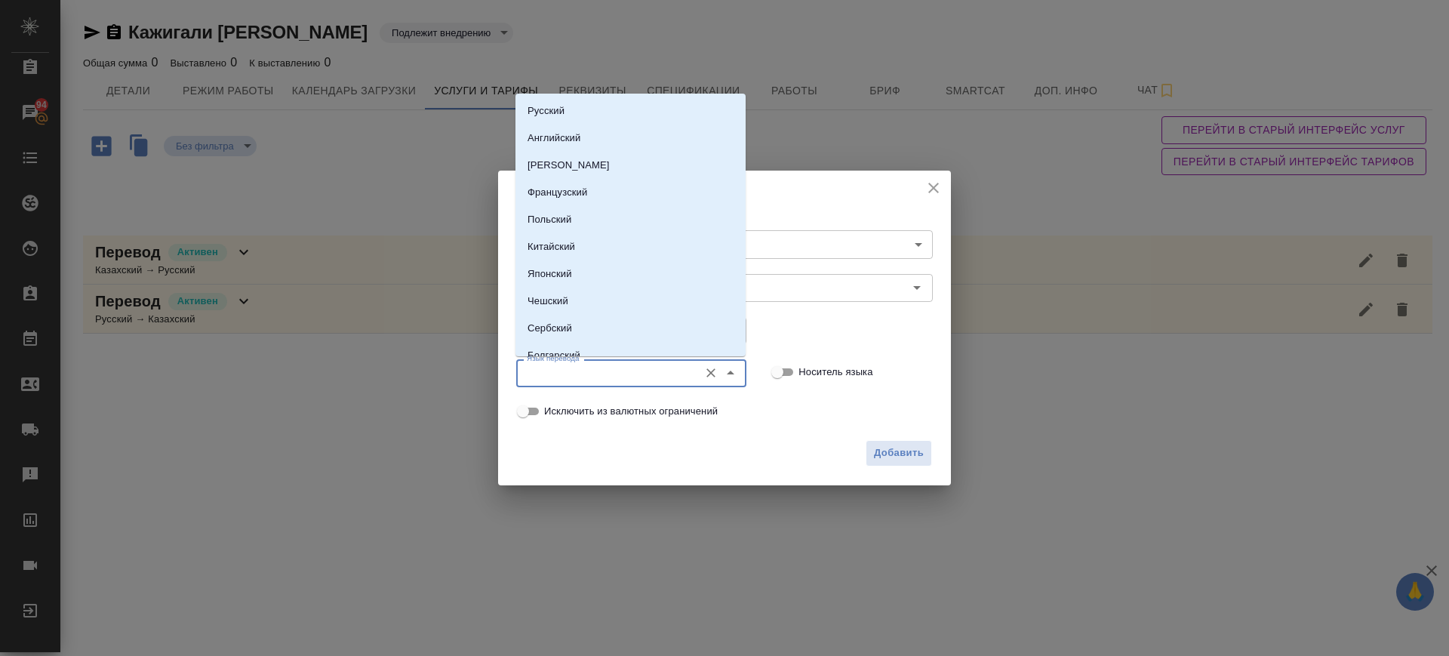
click at [602, 370] on input "Язык перевода" at bounding box center [606, 373] width 171 height 18
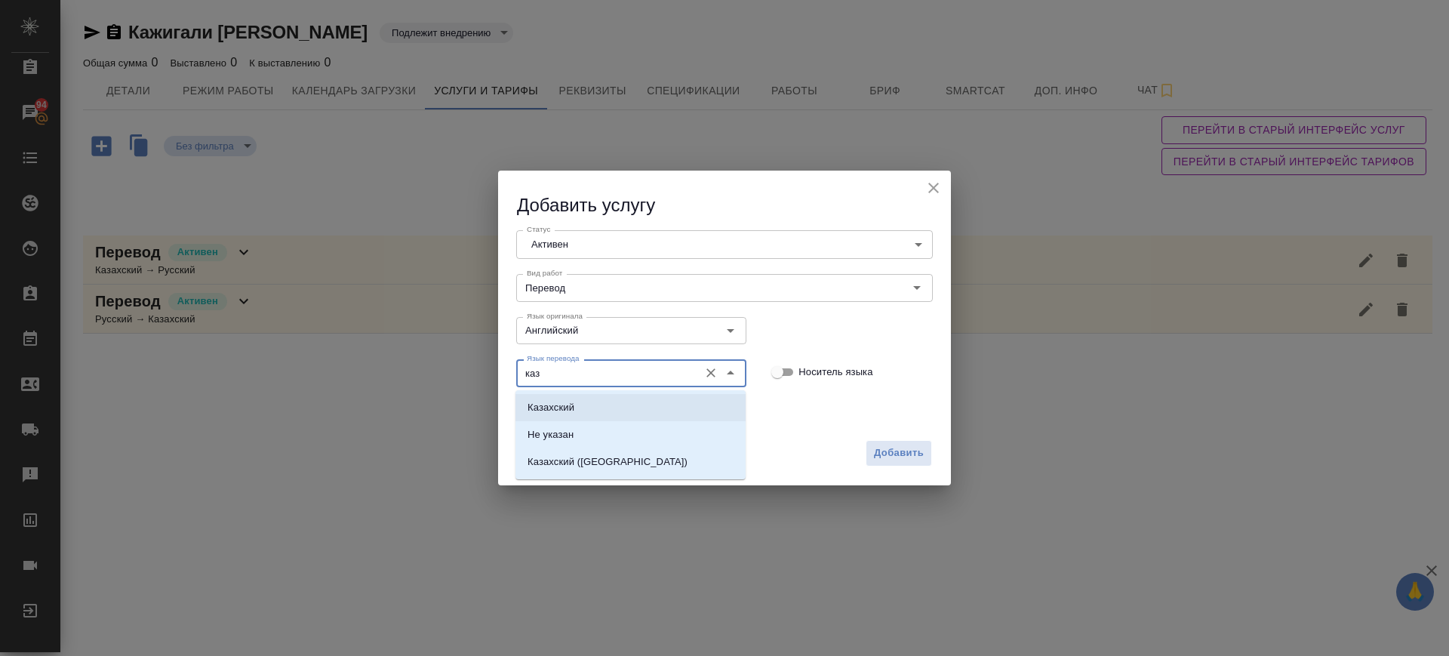
drag, startPoint x: 602, startPoint y: 404, endPoint x: 612, endPoint y: 405, distance: 9.9
click at [604, 404] on li "Казахский" at bounding box center [631, 407] width 230 height 27
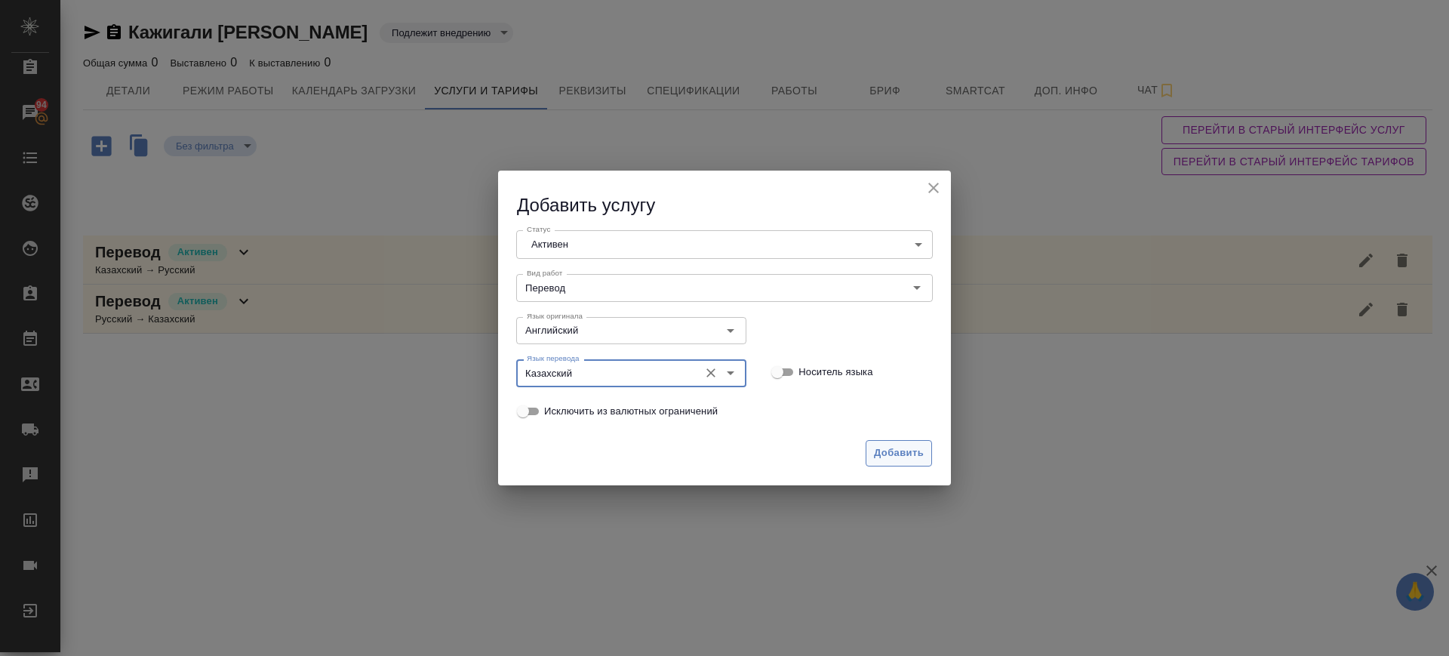
type input "Казахский"
click at [912, 453] on span "Добавить" at bounding box center [899, 453] width 50 height 17
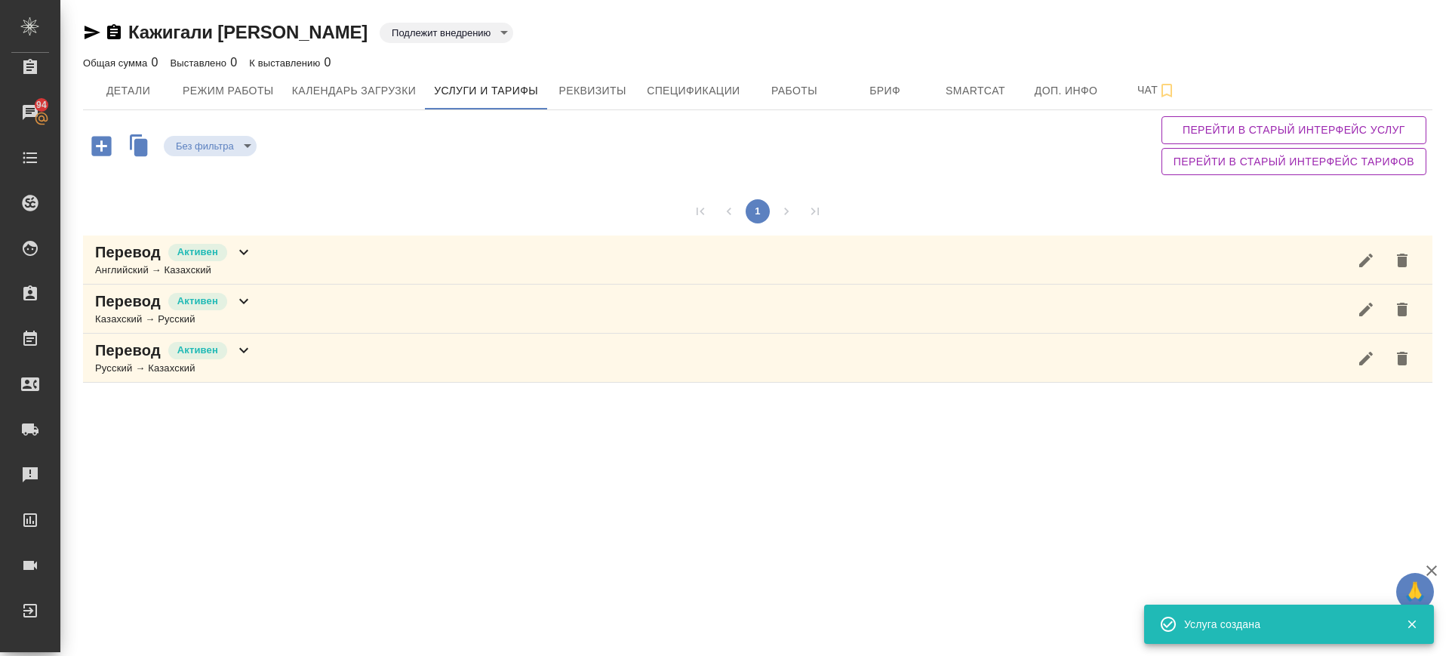
click at [111, 145] on icon "button" at bounding box center [101, 146] width 20 height 20
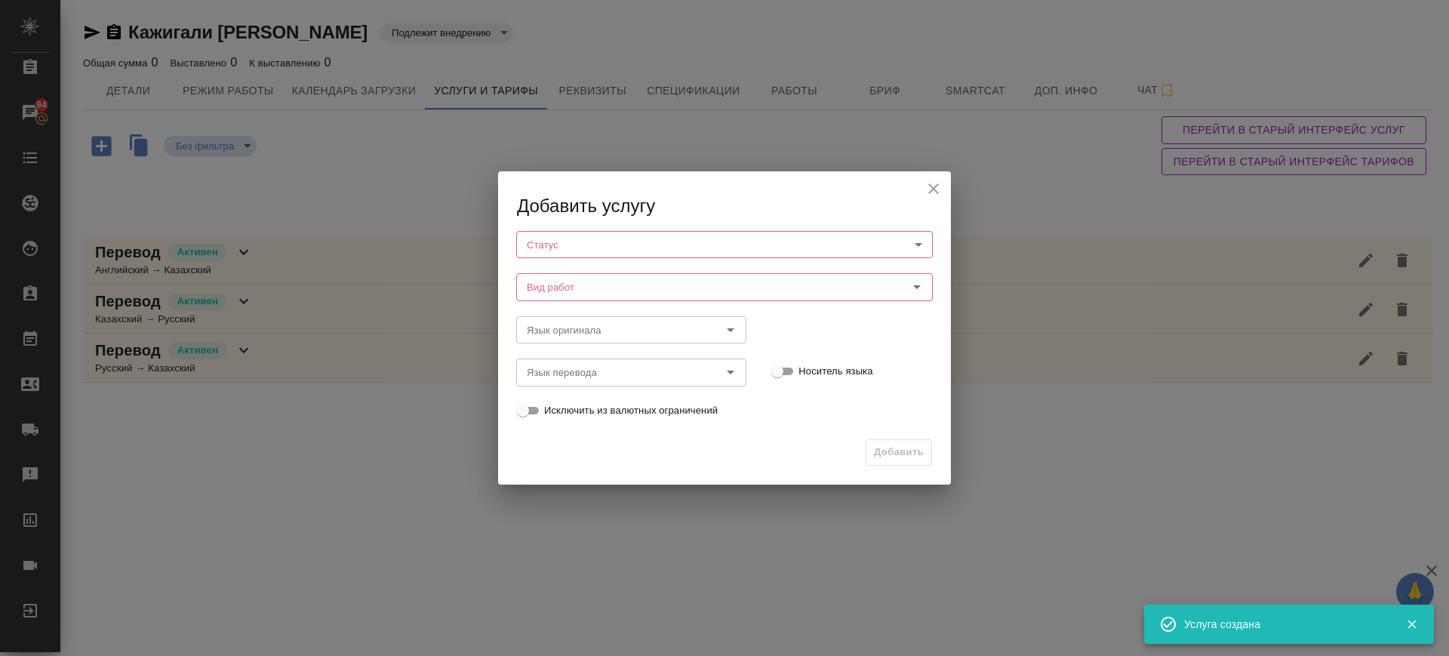
click at [634, 243] on body "🙏 .cls-1 fill:#fff; AWATERA Саглам Виктория v.saglam Клиенты Спецификации Заказ…" at bounding box center [724, 328] width 1449 height 656
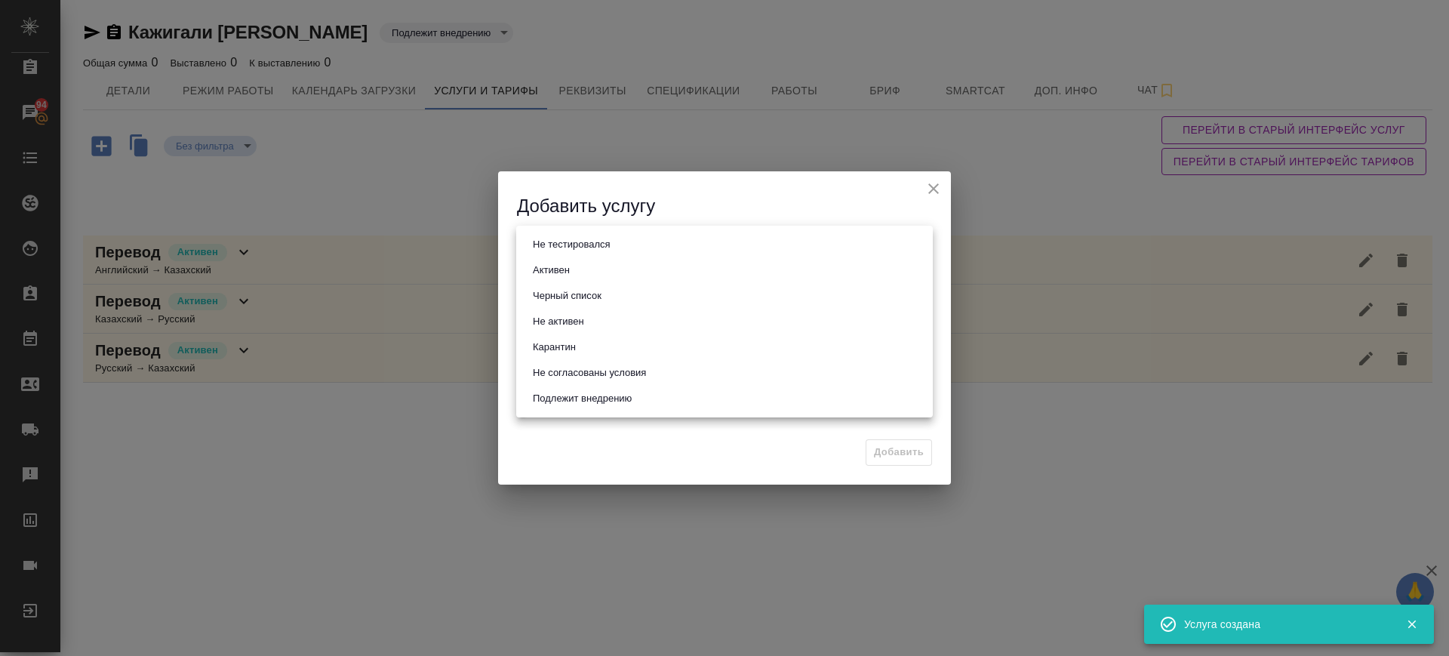
click at [588, 267] on li "Активен" at bounding box center [724, 270] width 417 height 26
type input "active"
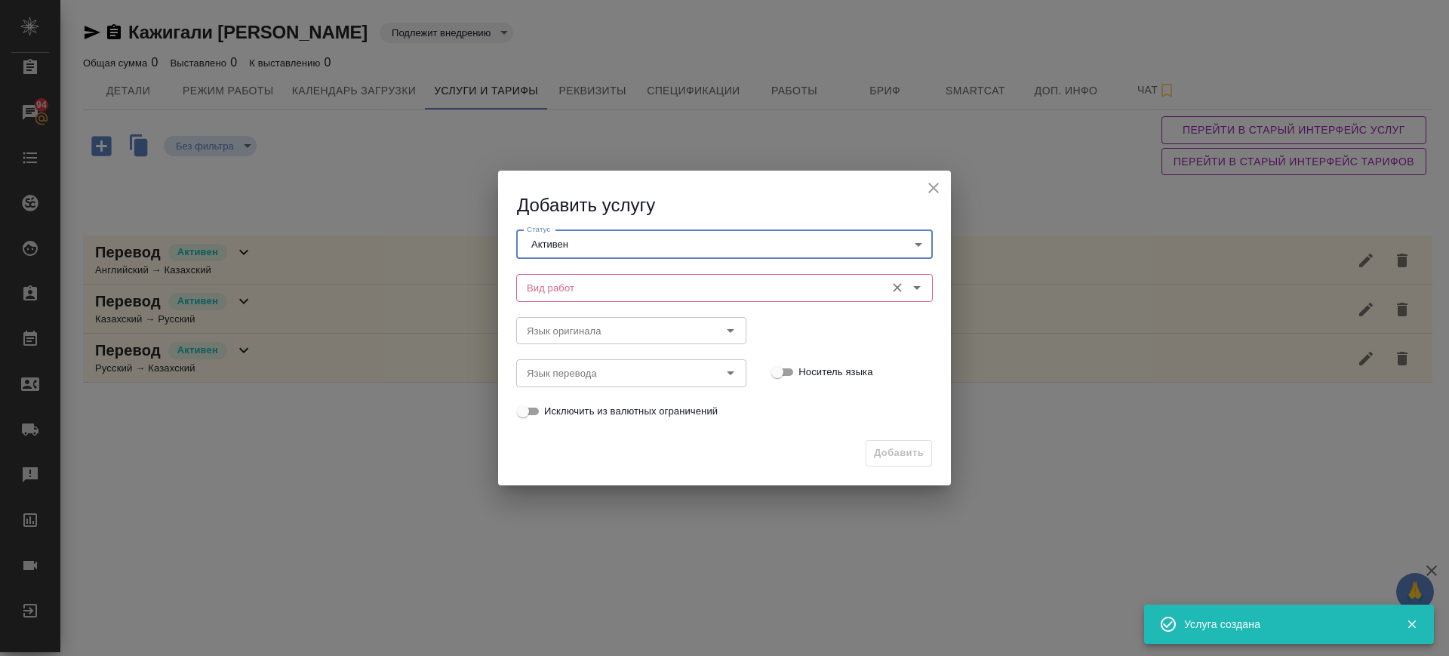
click at [568, 292] on input "Вид работ" at bounding box center [699, 288] width 357 height 18
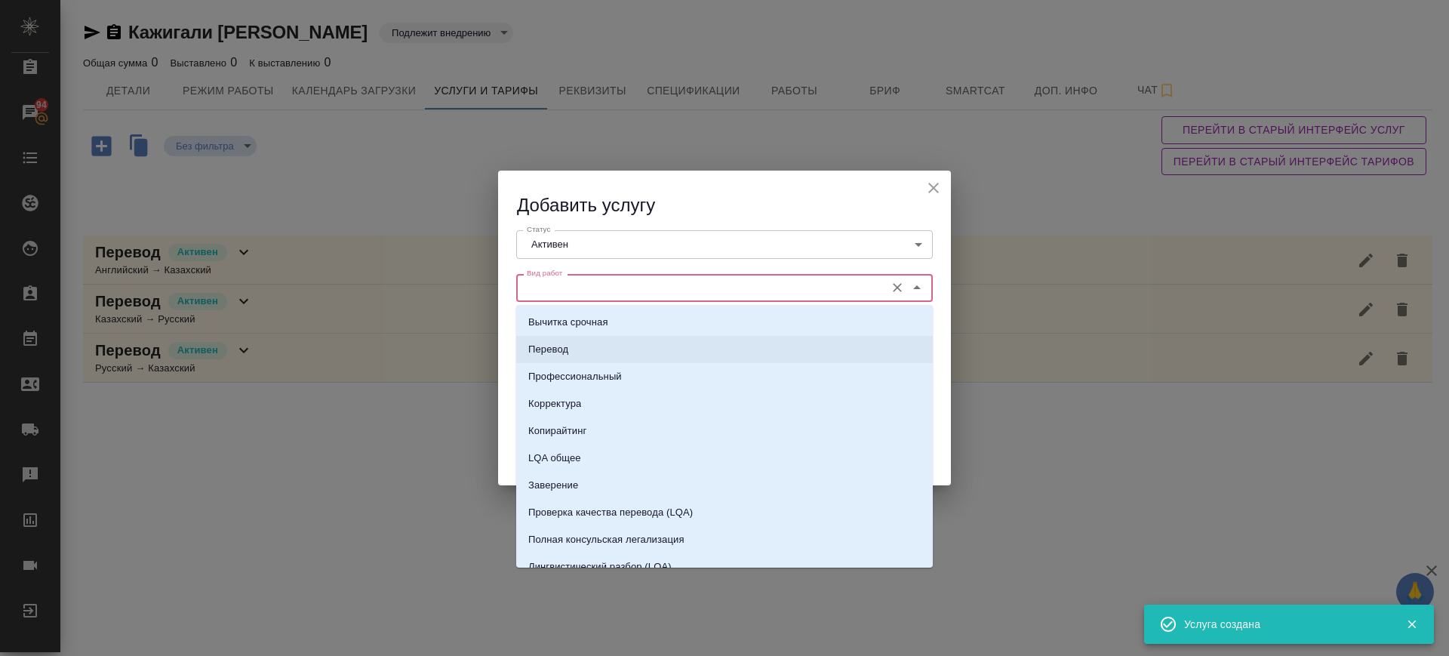
click at [581, 337] on li "Перевод" at bounding box center [724, 349] width 417 height 27
type input "Перевод"
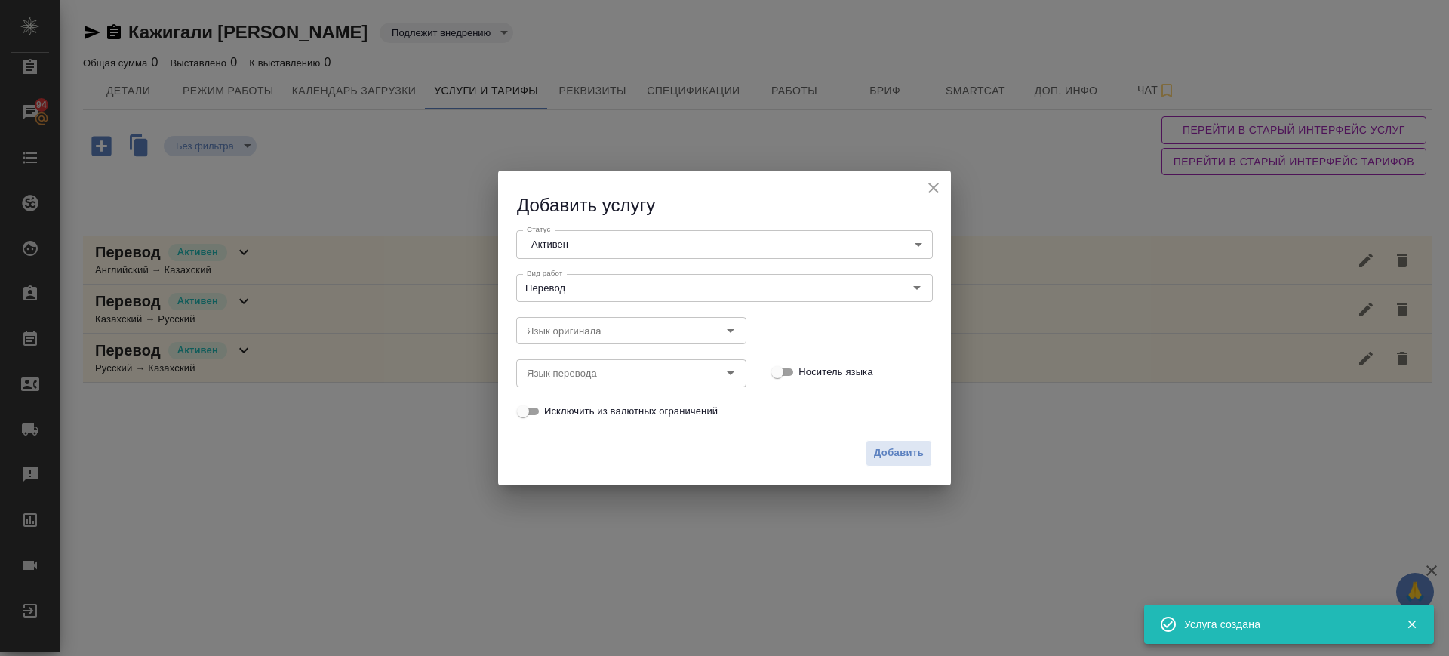
click at [580, 347] on div "Язык перевода Язык перевода" at bounding box center [631, 371] width 260 height 66
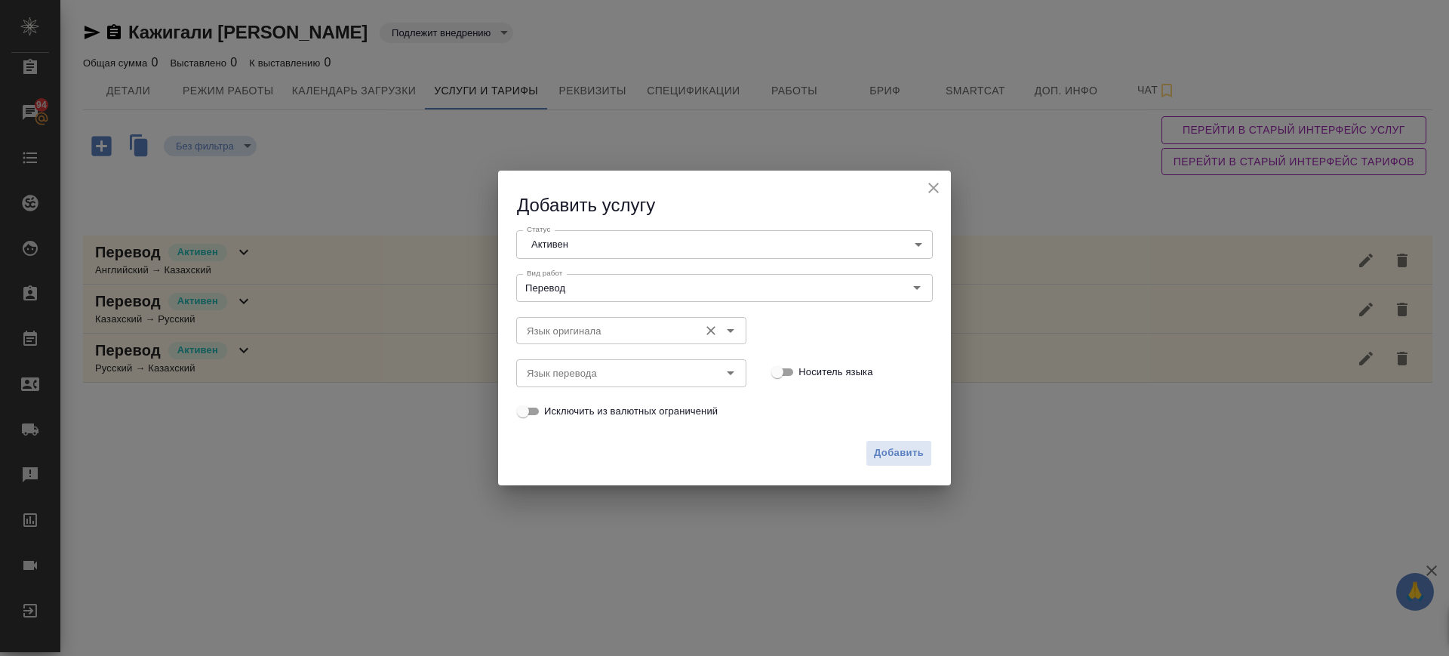
click at [576, 337] on input "Язык оригинала" at bounding box center [606, 331] width 171 height 18
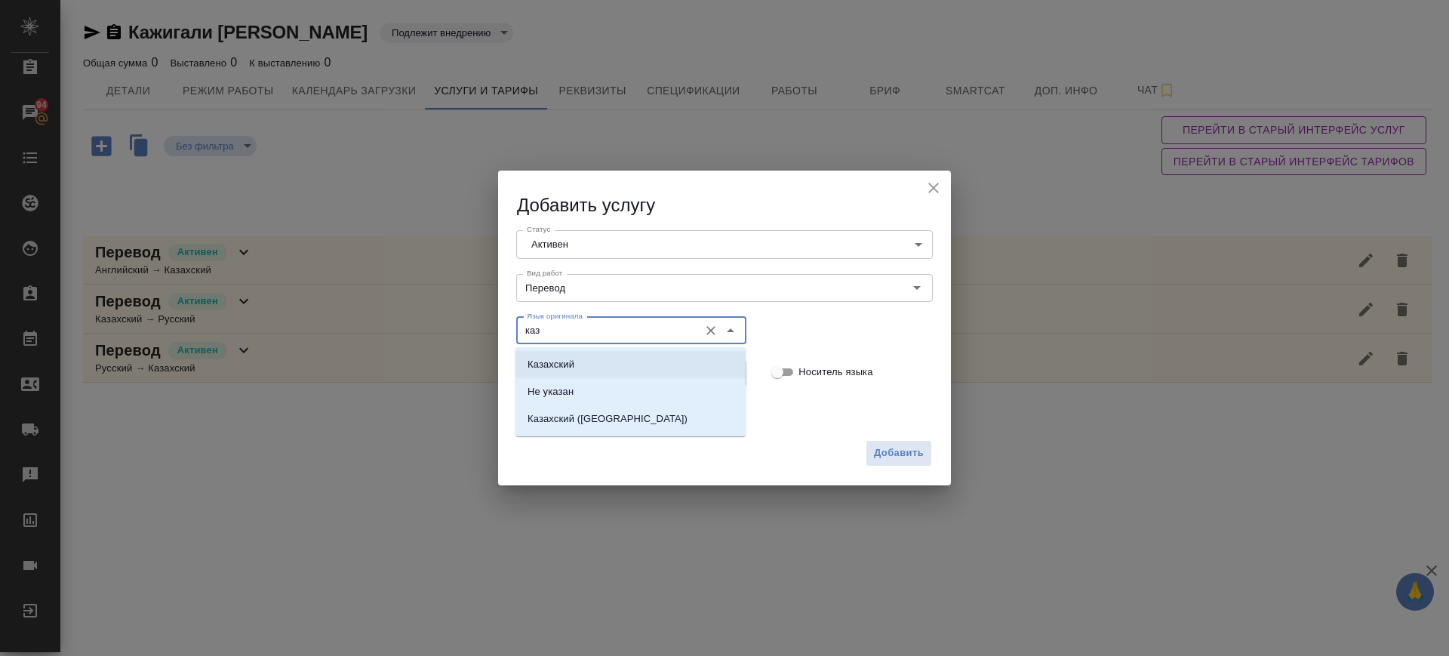
click at [596, 362] on li "Казахский" at bounding box center [631, 364] width 230 height 27
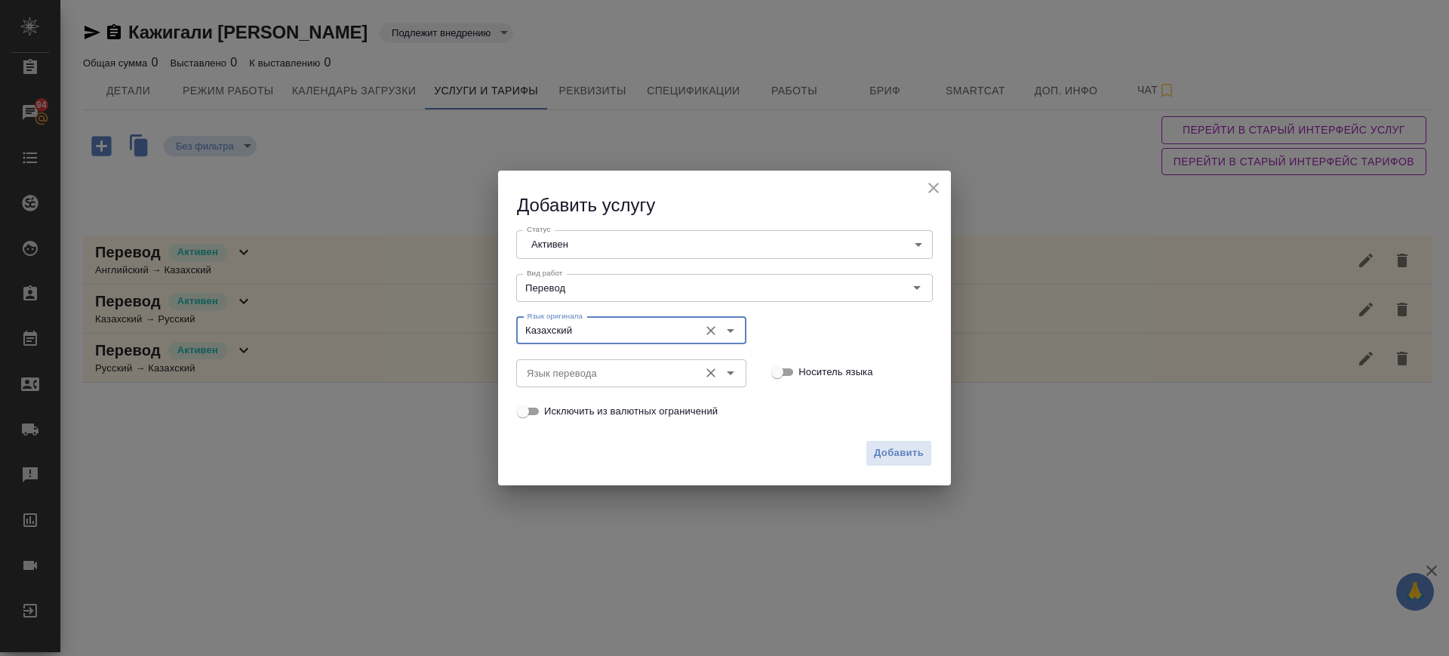
type input "Казахский"
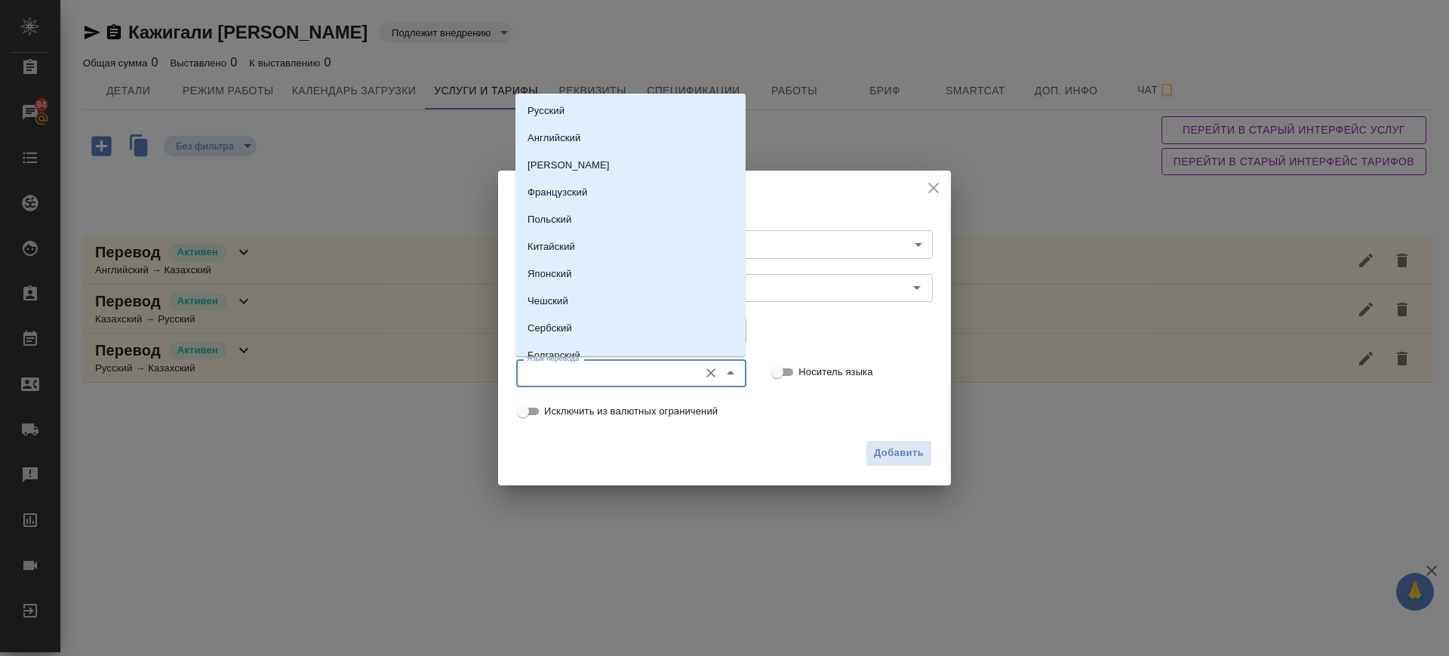
click at [603, 379] on input "Язык перевода" at bounding box center [606, 373] width 171 height 18
click at [573, 138] on p "Английский" at bounding box center [554, 138] width 53 height 15
type input "Английский"
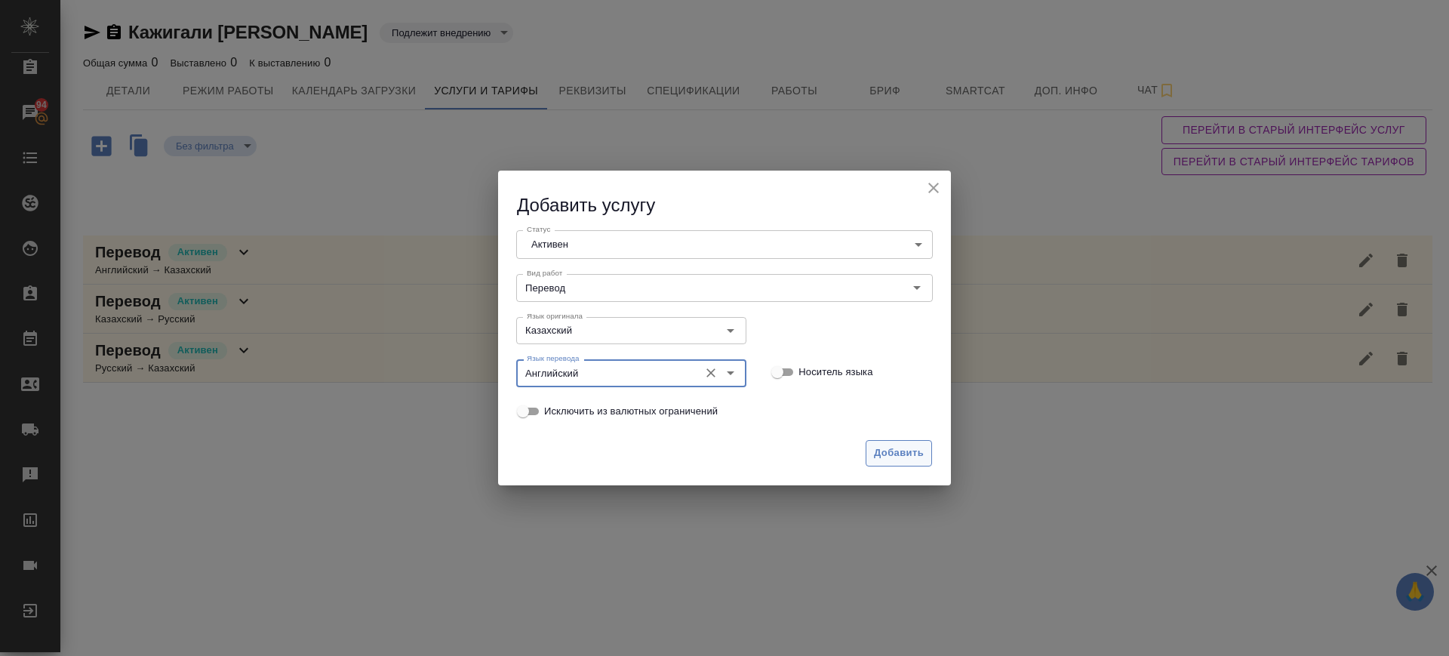
click at [888, 454] on span "Добавить" at bounding box center [899, 453] width 50 height 17
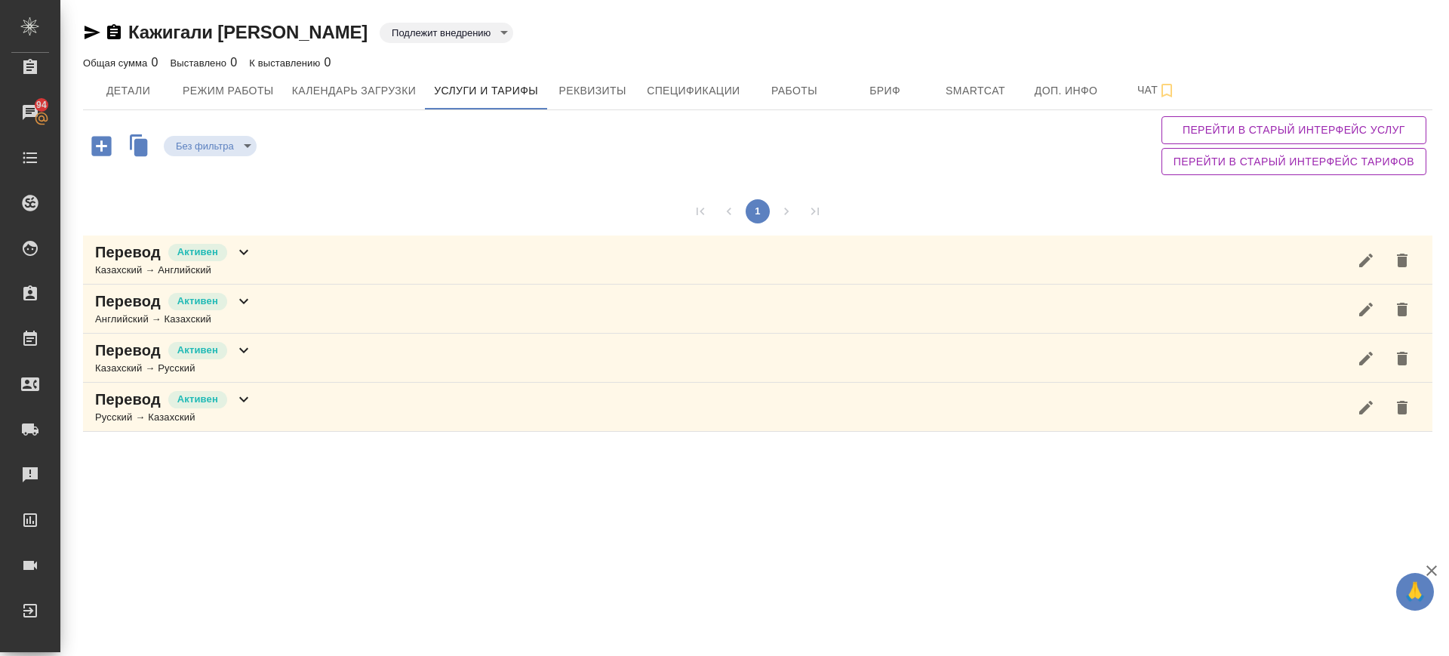
click at [269, 313] on div "Перевод Активен Английский → Казахский" at bounding box center [758, 309] width 1350 height 49
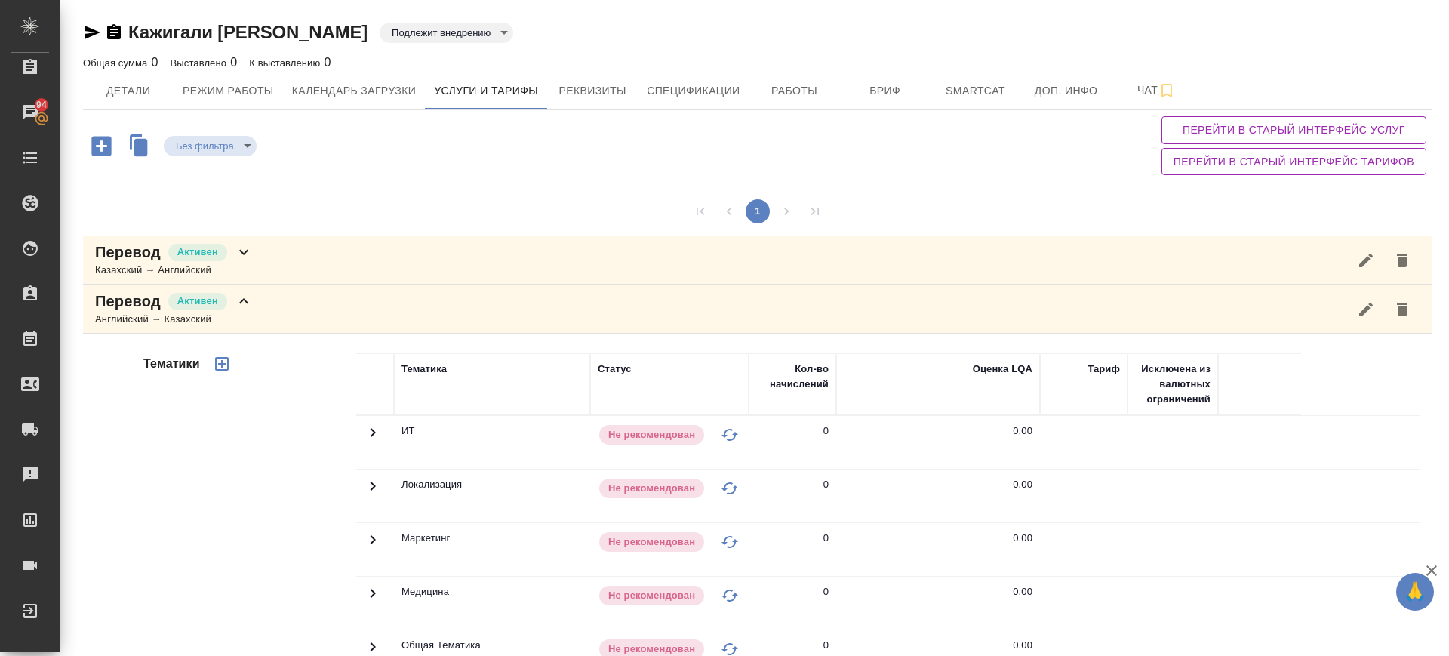
scroll to position [343, 0]
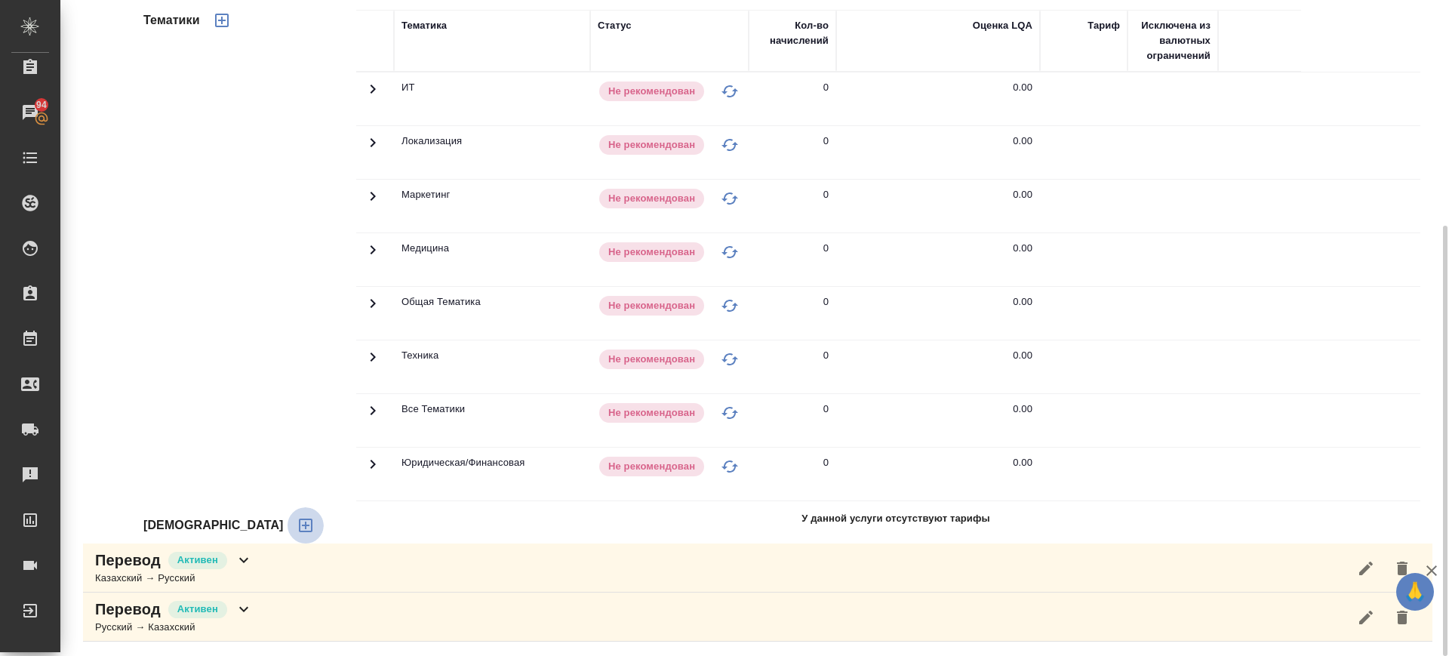
click at [297, 528] on icon "button" at bounding box center [306, 525] width 18 height 18
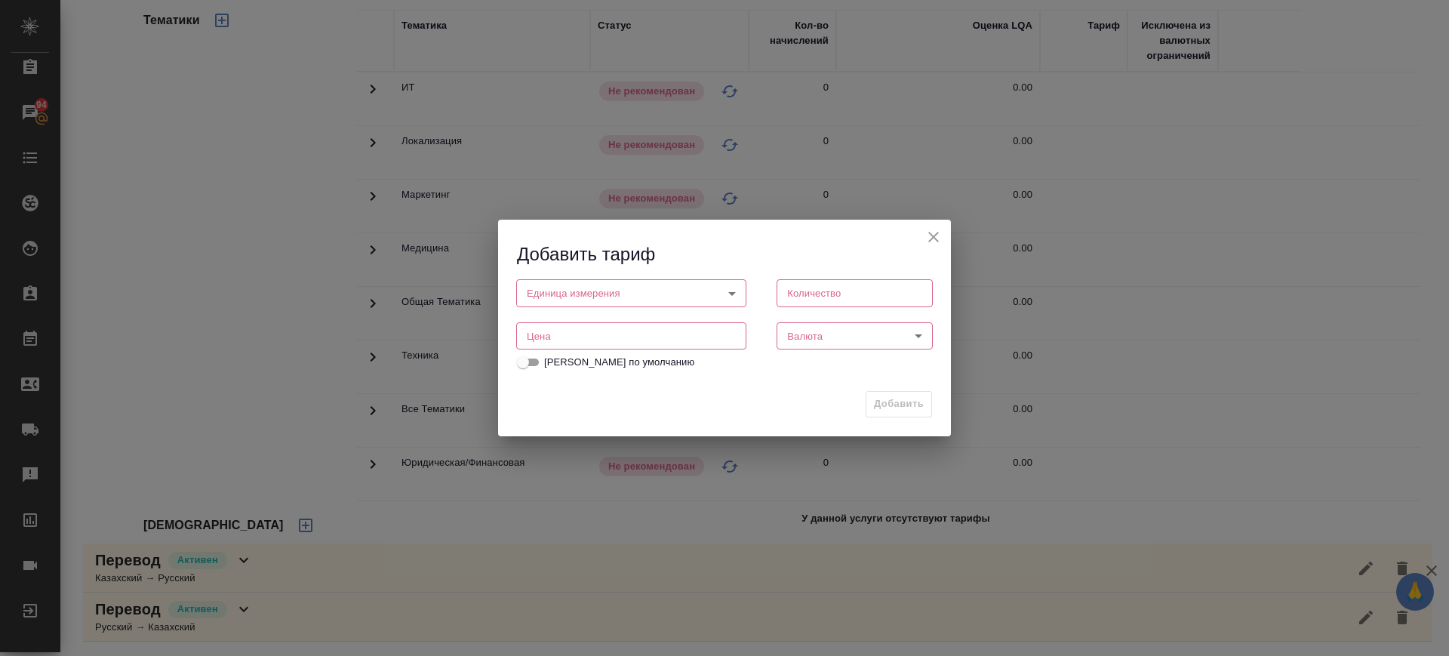
click at [586, 335] on input "number" at bounding box center [631, 335] width 230 height 27
type input "1"
click at [574, 295] on body "🙏 .cls-1 fill:#fff; AWATERA Саглам Виктория v.saglam Клиенты Спецификации Заказ…" at bounding box center [724, 328] width 1449 height 656
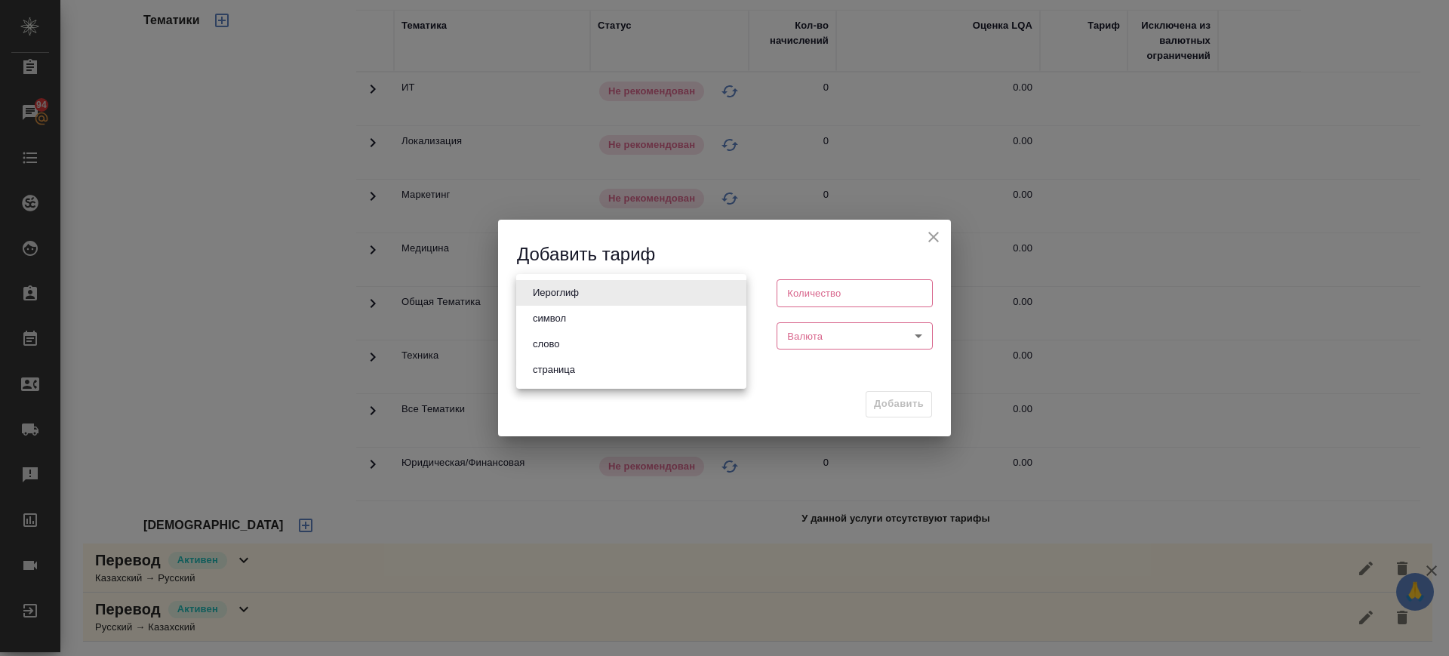
click at [569, 322] on button "символ" at bounding box center [549, 318] width 42 height 17
type input "5a8b1489cc6b4906c91bfd8e"
type input "1800"
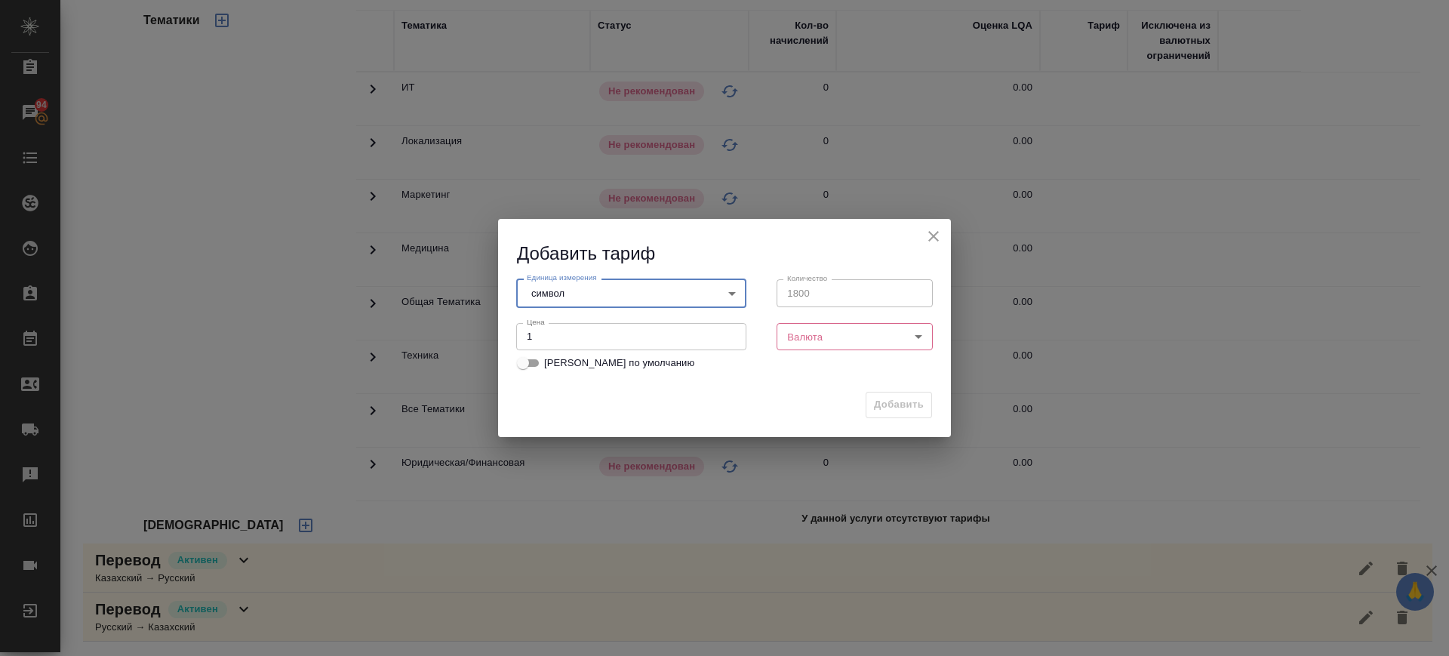
click at [580, 294] on body "🙏 .cls-1 fill:#fff; AWATERA Саглам Виктория v.saglam Клиенты Спецификации Заказ…" at bounding box center [724, 328] width 1449 height 656
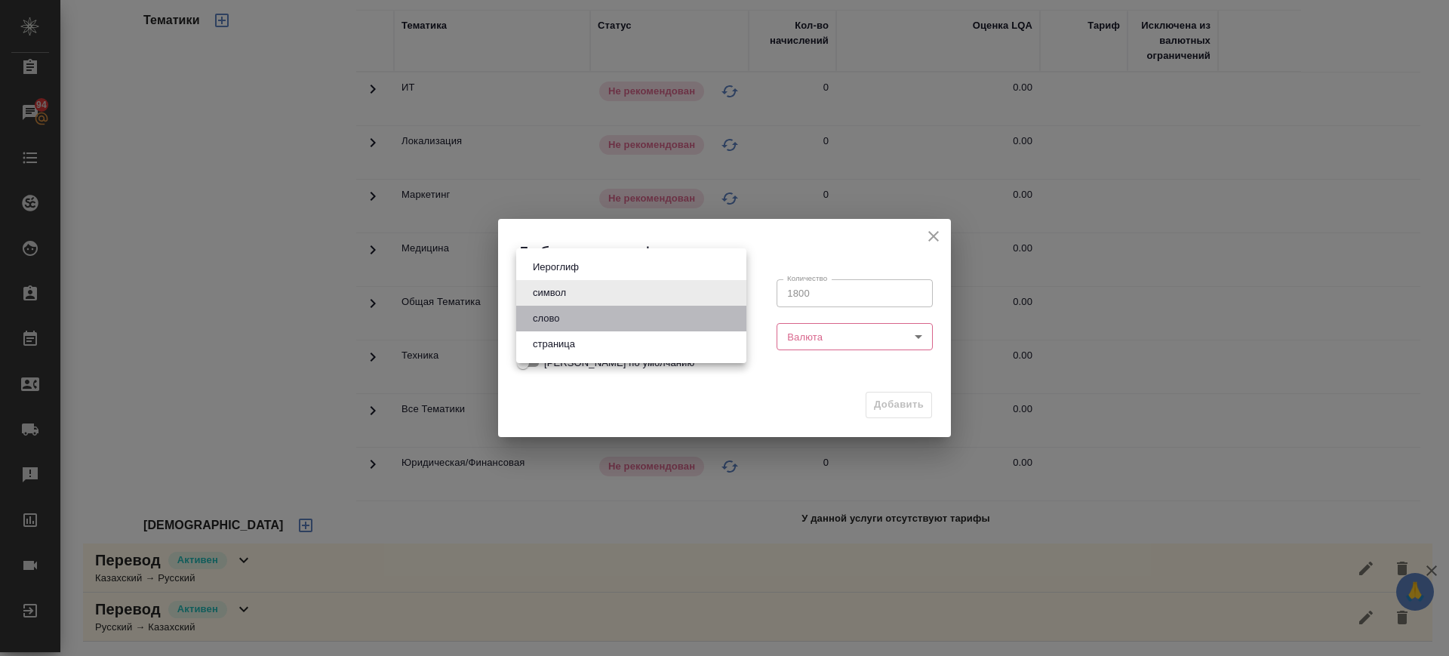
drag, startPoint x: 564, startPoint y: 320, endPoint x: 620, endPoint y: 333, distance: 58.0
click at [564, 319] on button "слово" at bounding box center [545, 318] width 35 height 17
type input "5a8b1489cc6b4906c91bfd90"
type input "1"
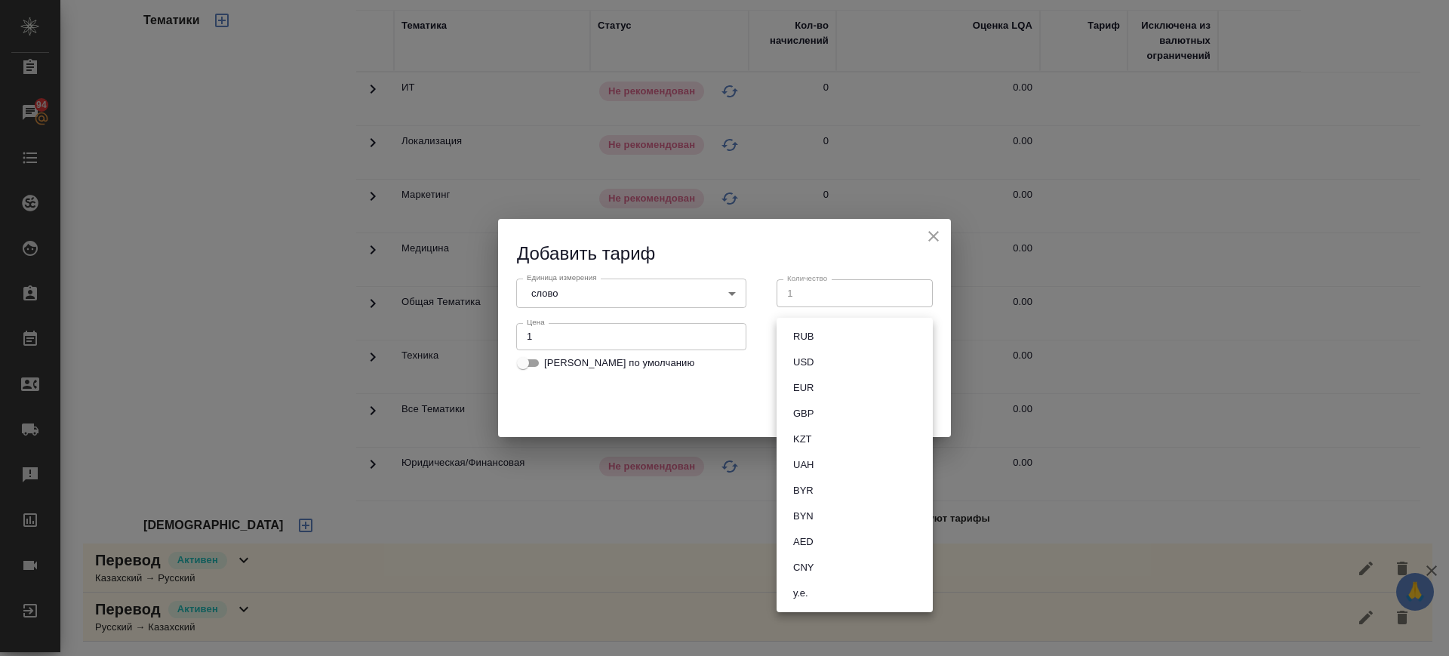
click at [808, 346] on body "🙏 .cls-1 fill:#fff; AWATERA Саглам Виктория v.saglam Клиенты Спецификации Заказ…" at bounding box center [724, 328] width 1449 height 656
click at [810, 337] on button "RUB" at bounding box center [803, 336] width 29 height 17
type input "RUB"
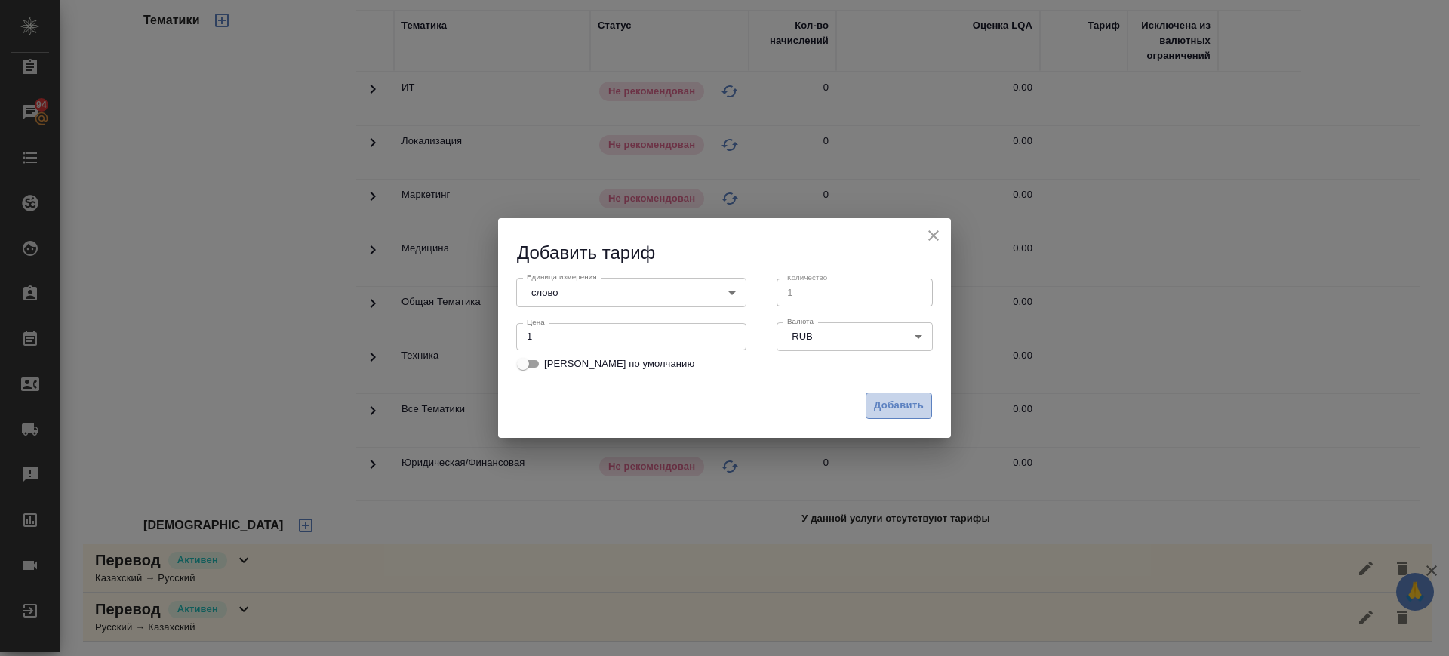
click at [907, 408] on span "Добавить" at bounding box center [899, 405] width 50 height 17
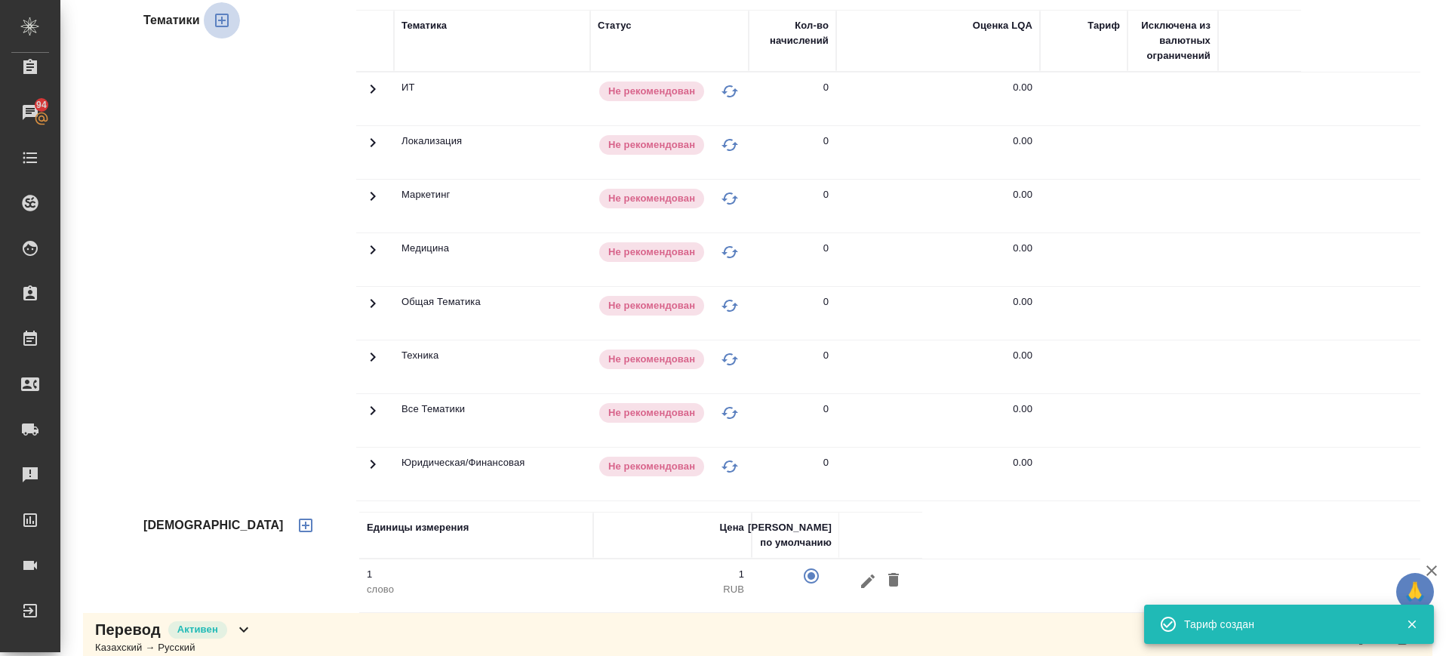
click at [219, 9] on button "button" at bounding box center [222, 20] width 36 height 36
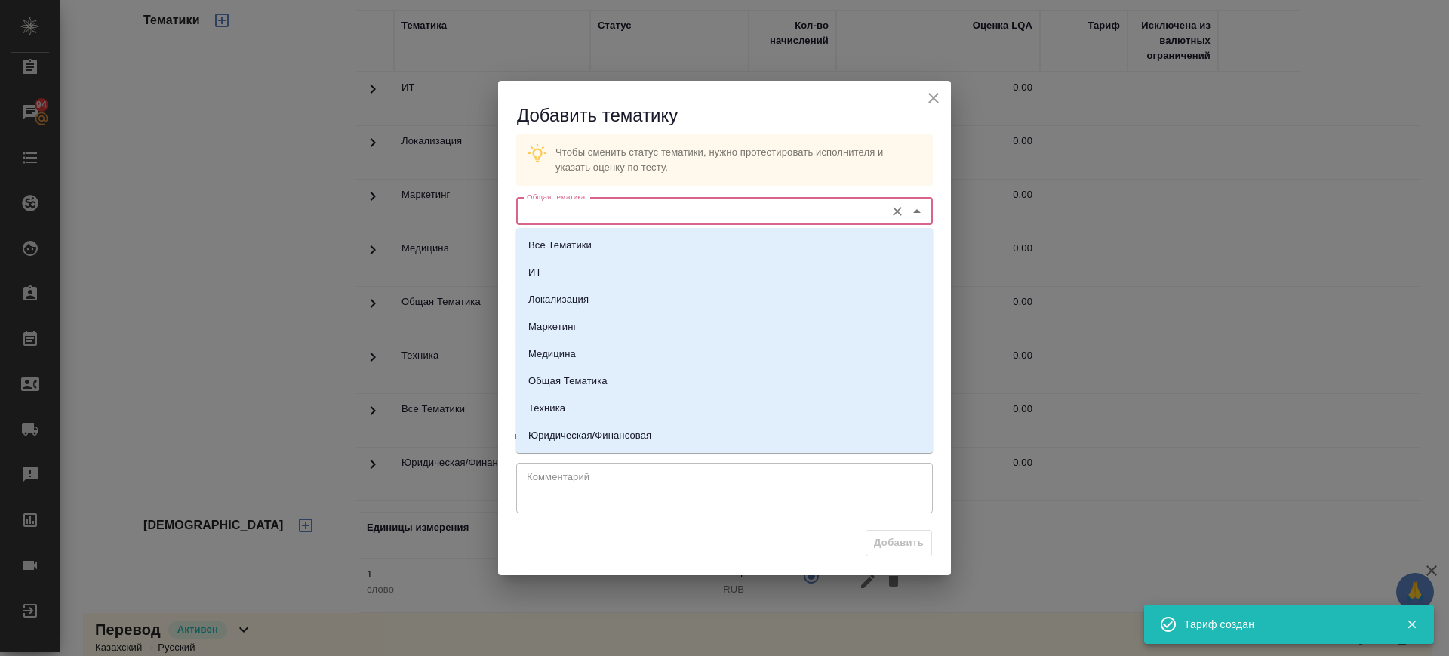
click at [624, 217] on input "Общая тематика" at bounding box center [699, 211] width 357 height 18
click at [600, 325] on li "Маркетинг" at bounding box center [724, 326] width 417 height 27
type input "Маркетинг"
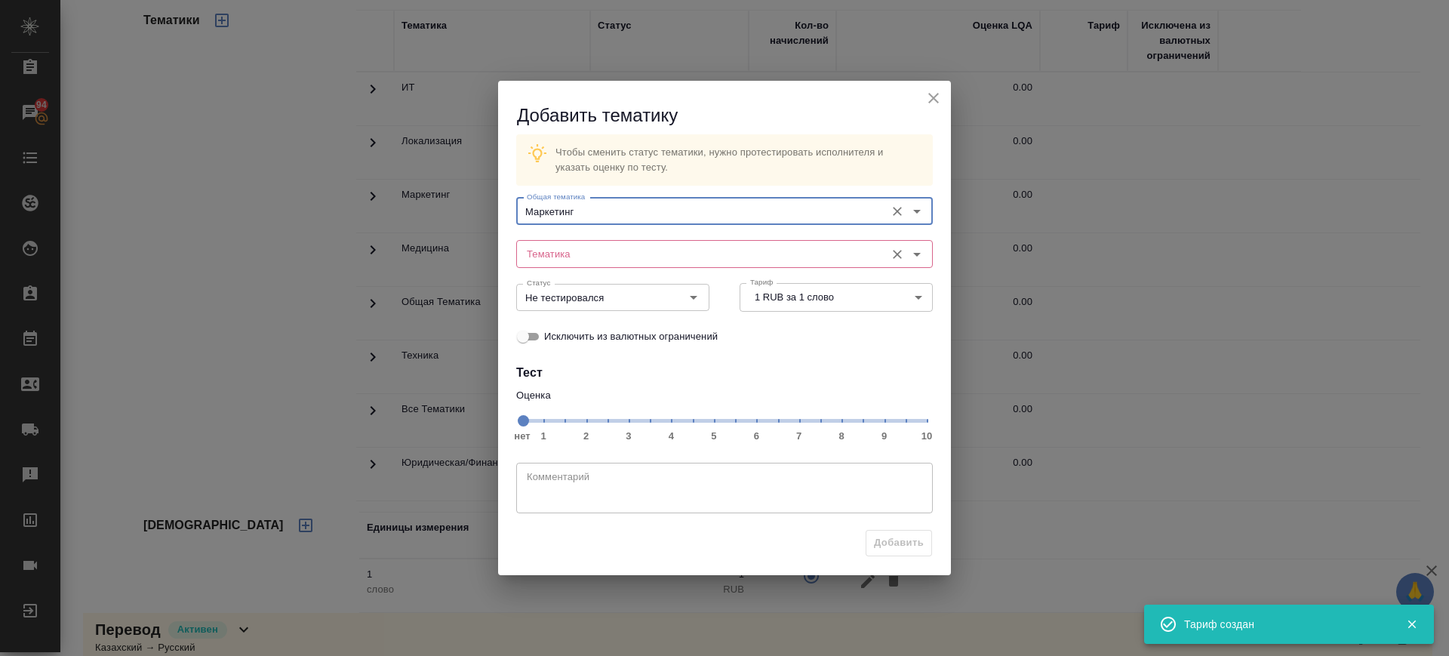
click at [600, 257] on input "Тематика" at bounding box center [699, 254] width 357 height 18
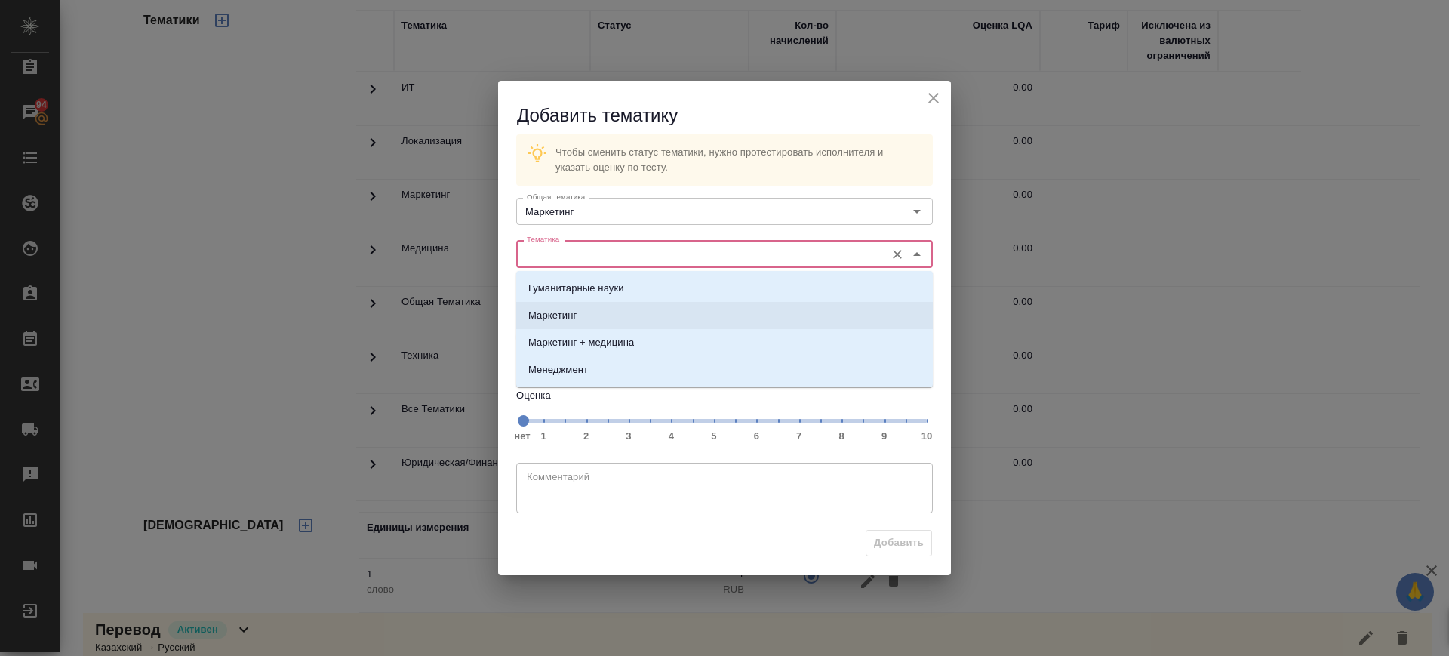
drag, startPoint x: 608, startPoint y: 316, endPoint x: 787, endPoint y: 420, distance: 207.0
click at [608, 316] on li "Маркетинг" at bounding box center [724, 315] width 417 height 27
type input "Маркетинг"
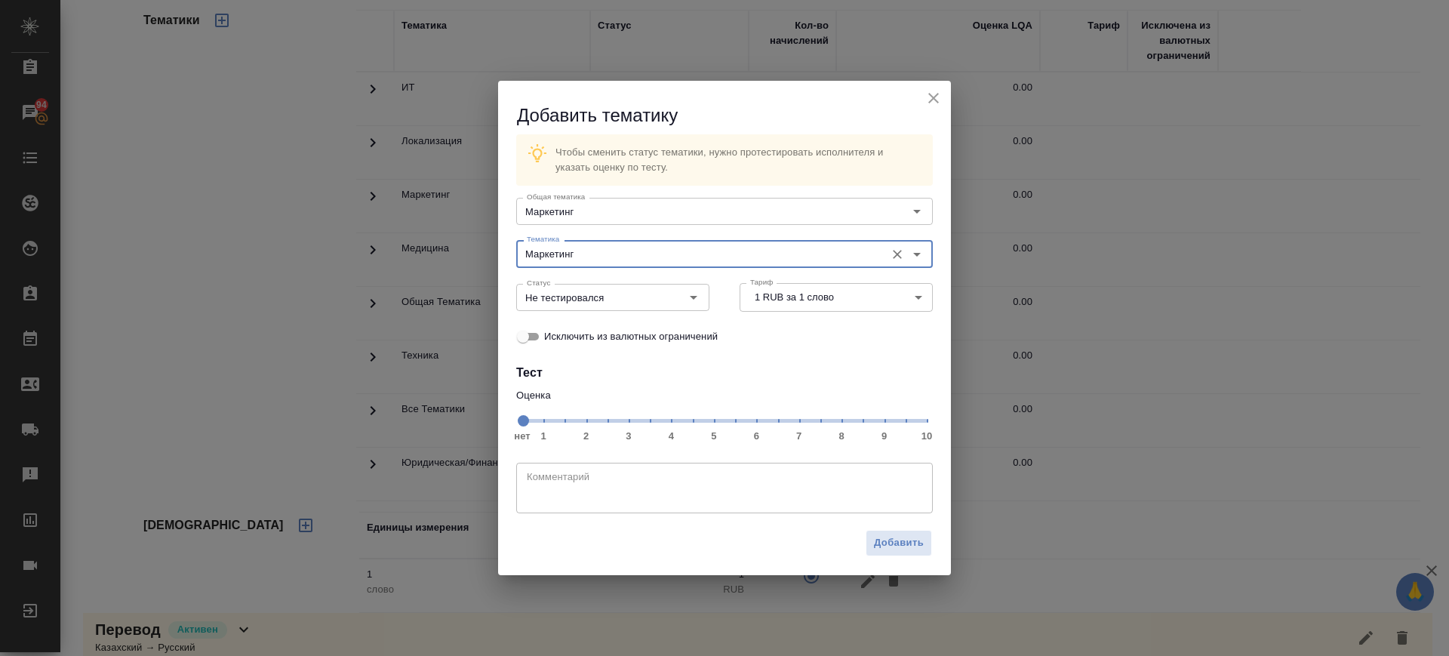
click at [799, 426] on span "нет 1 2 3 4 5 6 7 8 9 10" at bounding box center [724, 419] width 405 height 21
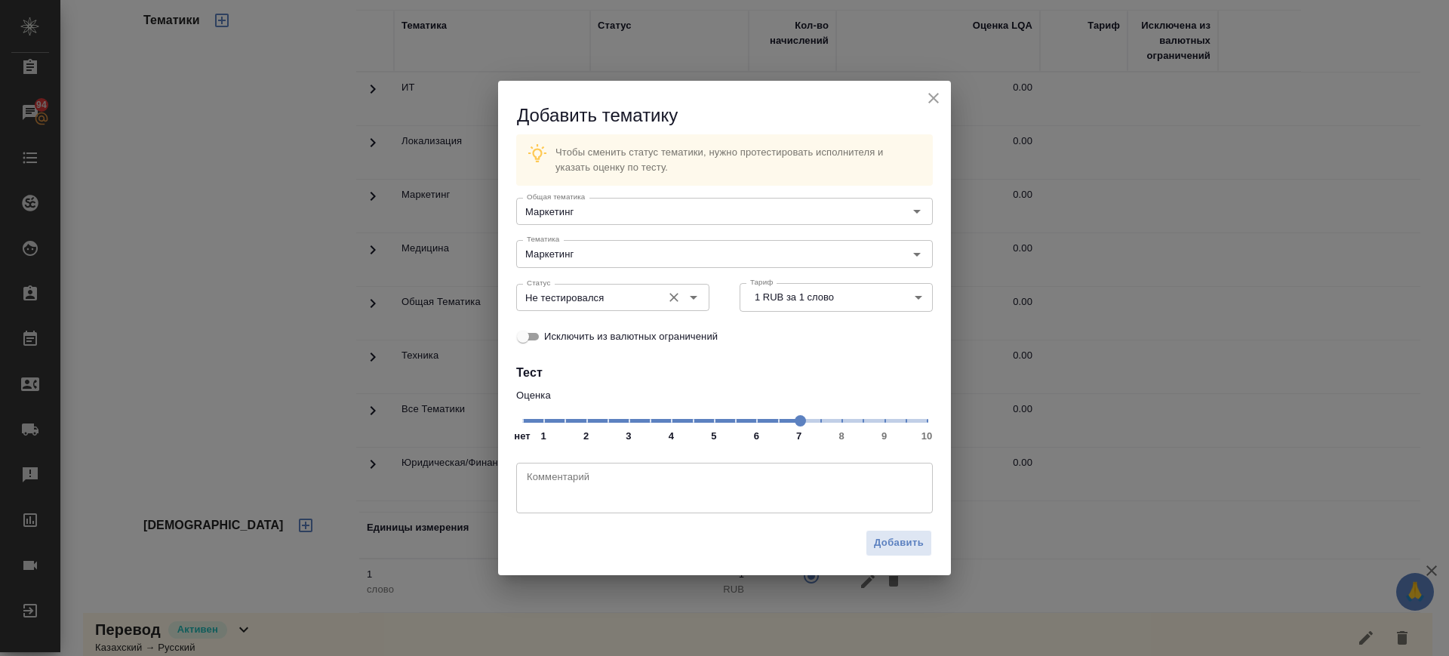
click at [612, 303] on input "Не тестировался" at bounding box center [588, 297] width 134 height 18
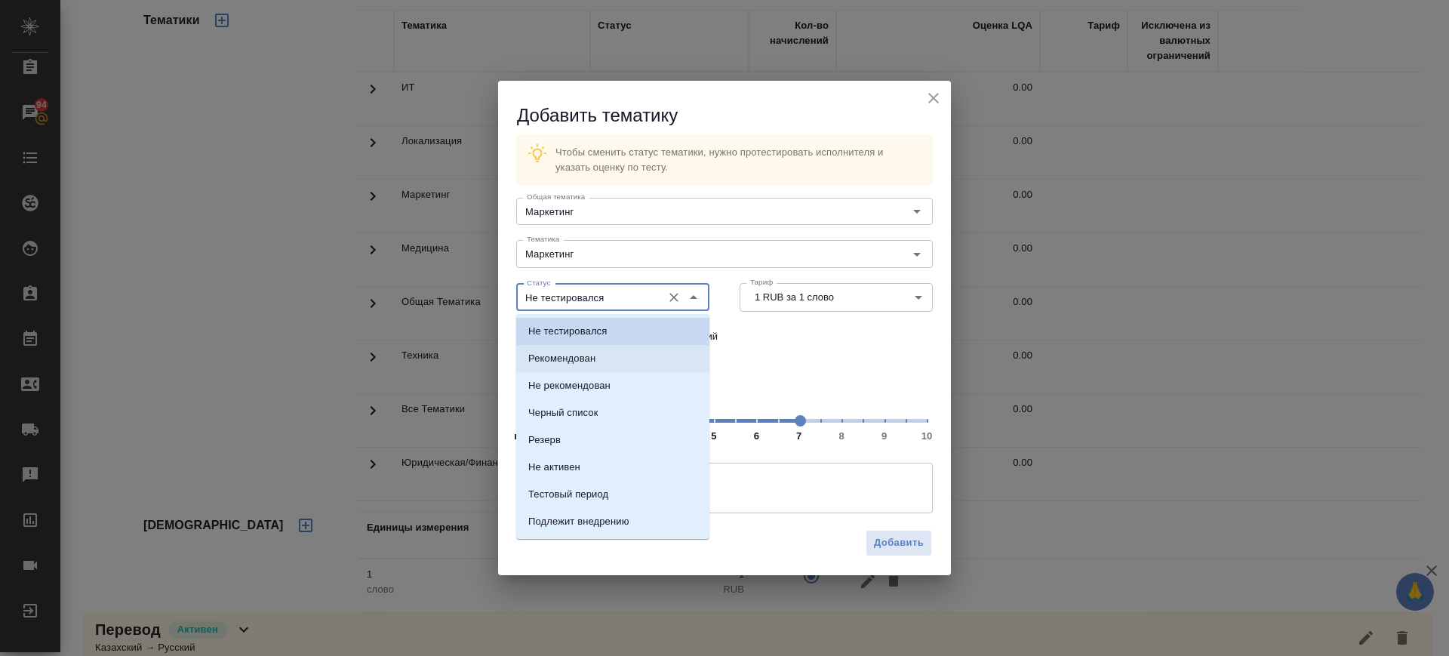
drag, startPoint x: 595, startPoint y: 353, endPoint x: 716, endPoint y: 418, distance: 137.1
click at [595, 355] on p "Рекомендован" at bounding box center [561, 358] width 67 height 15
type input "Рекомендован"
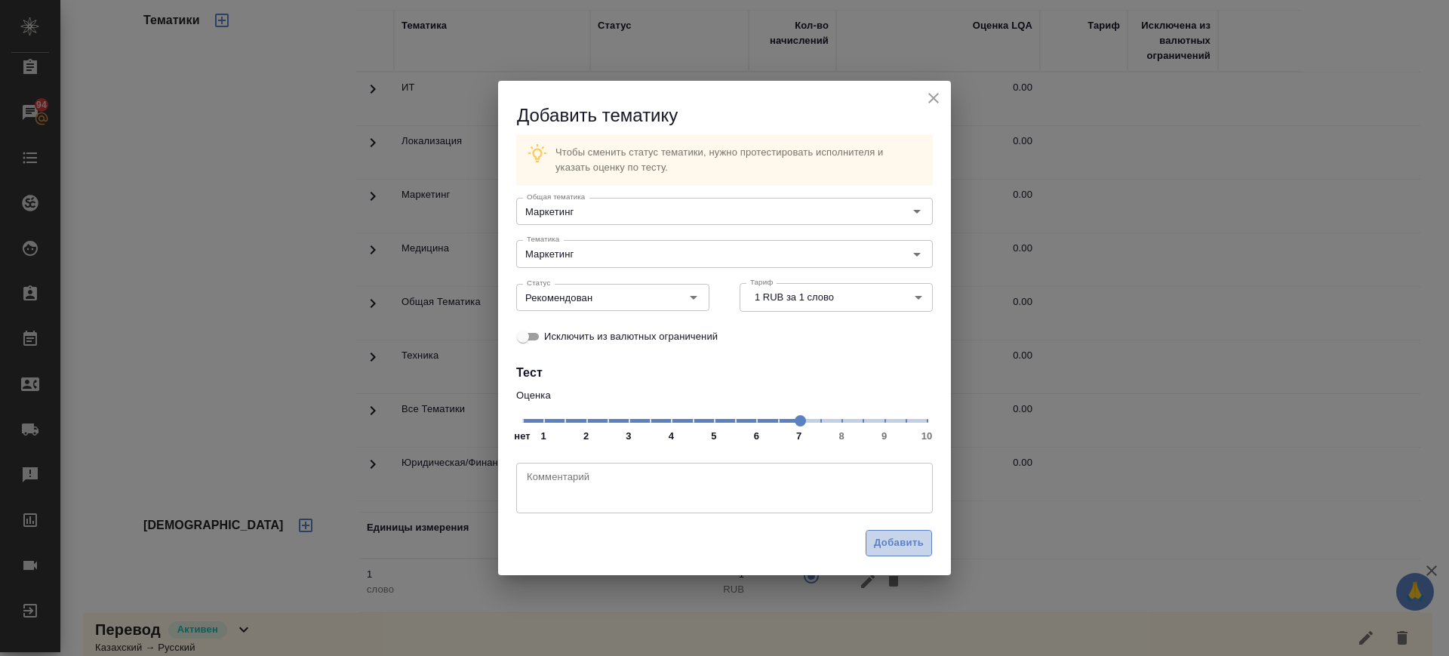
click at [913, 541] on span "Добавить" at bounding box center [899, 542] width 50 height 17
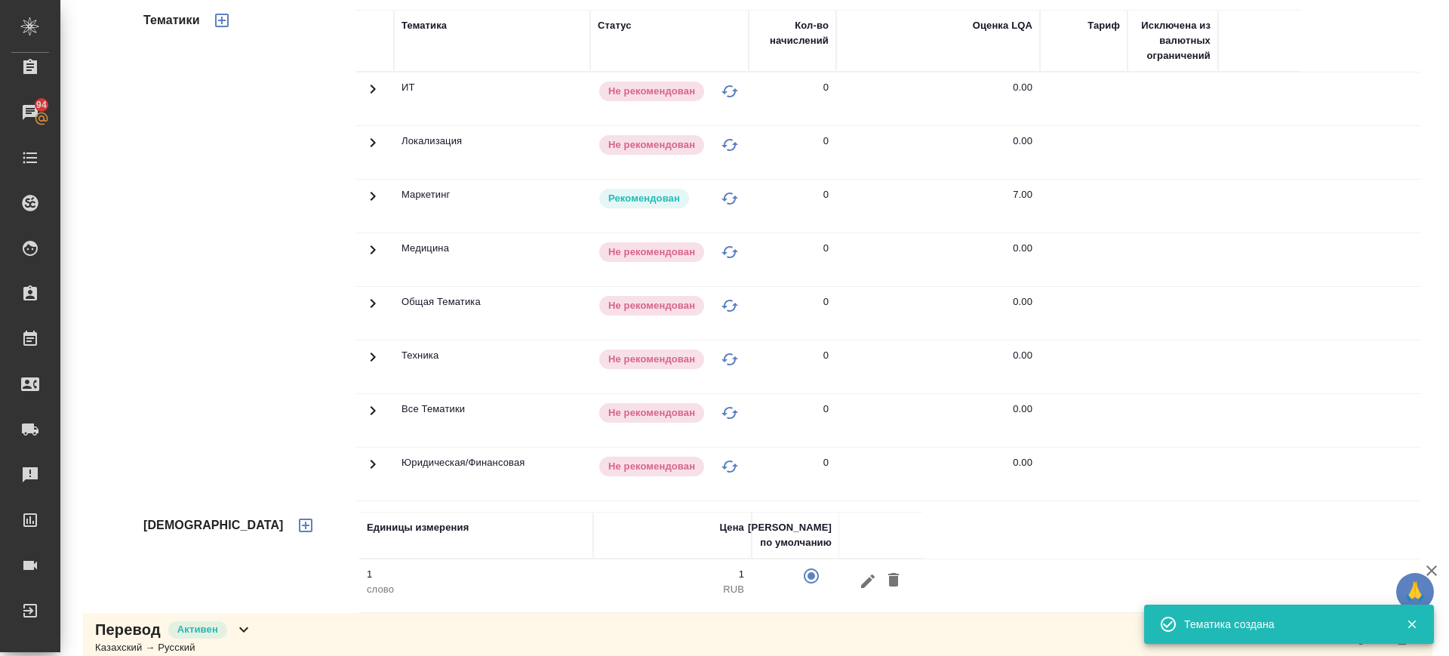
click at [226, 24] on icon "button" at bounding box center [222, 20] width 18 height 18
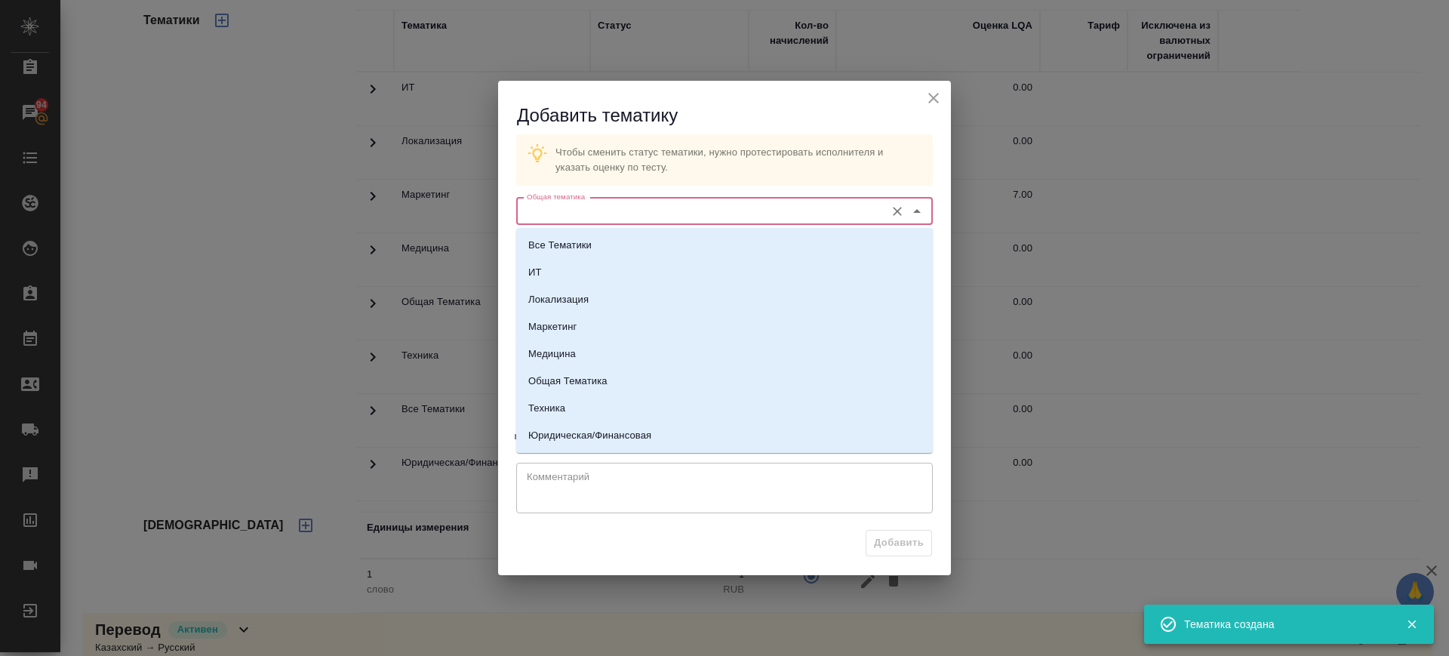
click at [775, 206] on input "Общая тематика" at bounding box center [699, 211] width 357 height 18
click at [650, 434] on p "Юридическая/Финансовая" at bounding box center [589, 435] width 123 height 15
type input "Юридическая/Финансовая"
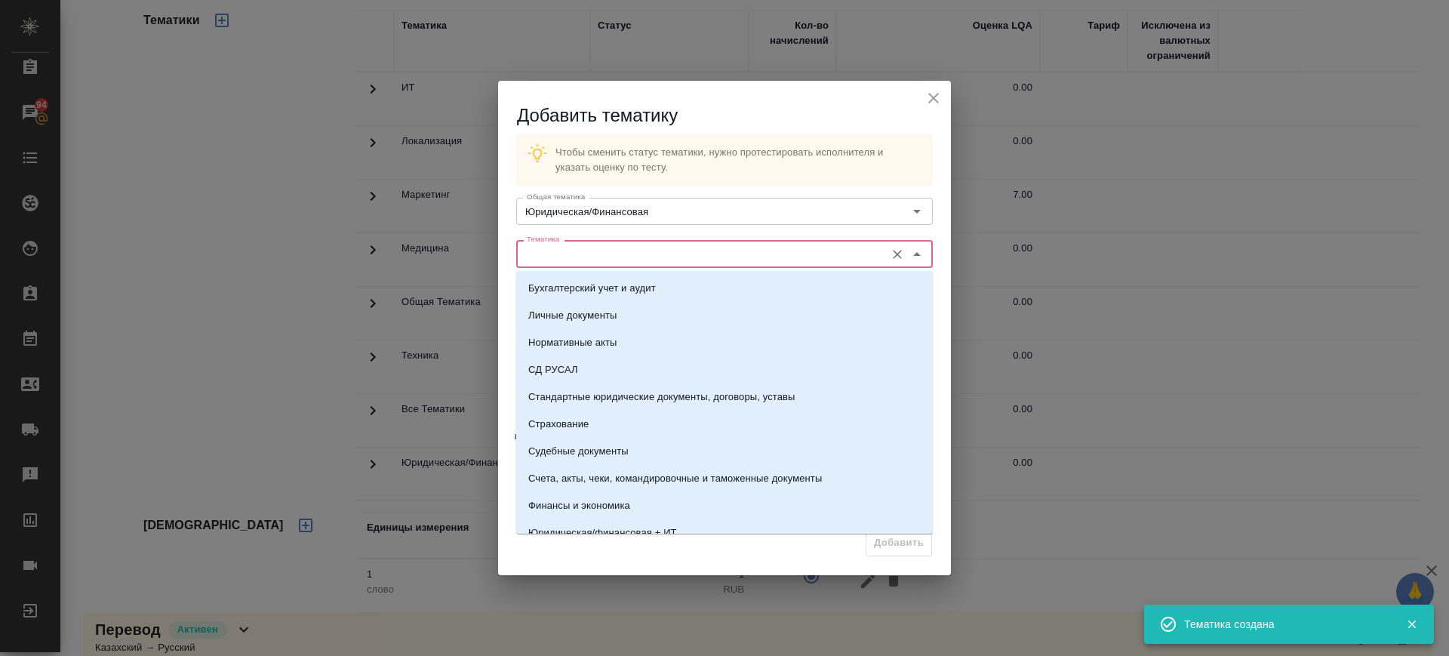
click at [601, 249] on input "Тематика" at bounding box center [699, 254] width 357 height 18
click at [671, 397] on p "Стандартные юридические документы, договоры, уставы" at bounding box center [661, 396] width 267 height 15
type input "Стандартные юридические документы, договоры, уставы"
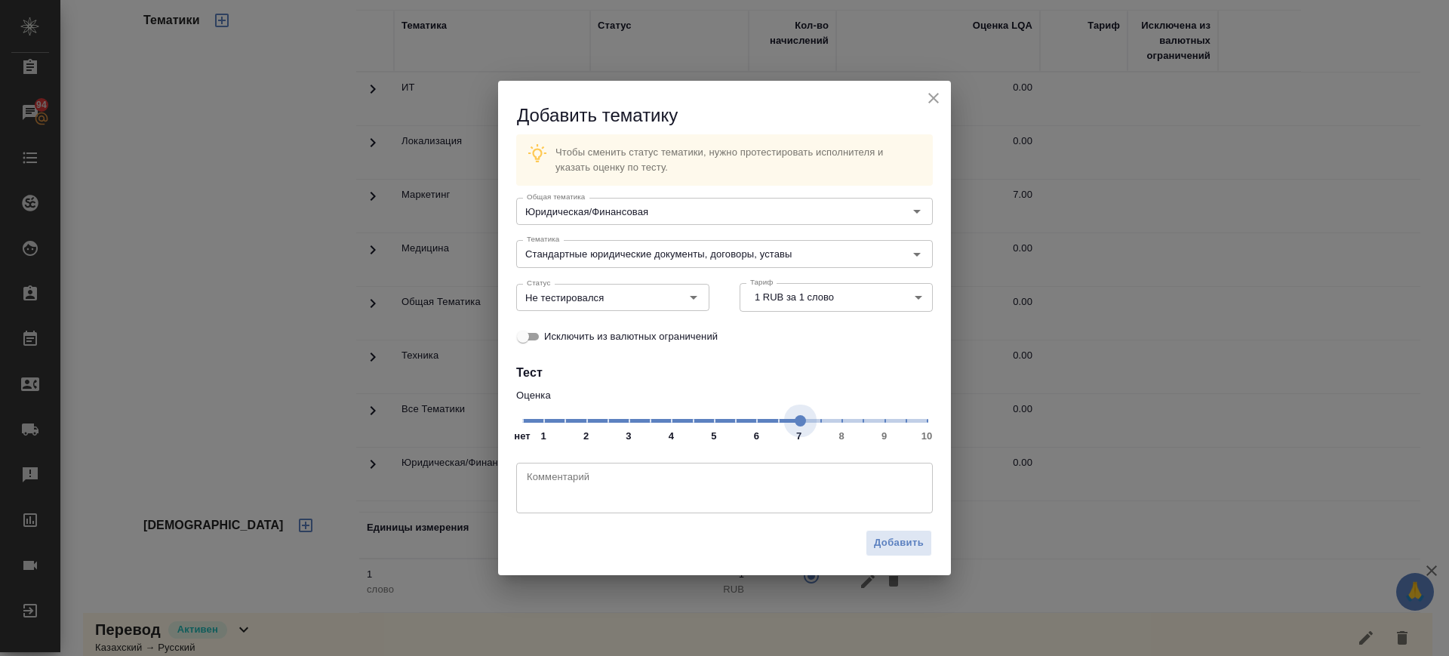
click at [800, 426] on span "нет 1 2 3 4 5 6 7 8 9 10" at bounding box center [724, 419] width 405 height 21
click at [617, 300] on input "Не тестировался" at bounding box center [588, 297] width 134 height 18
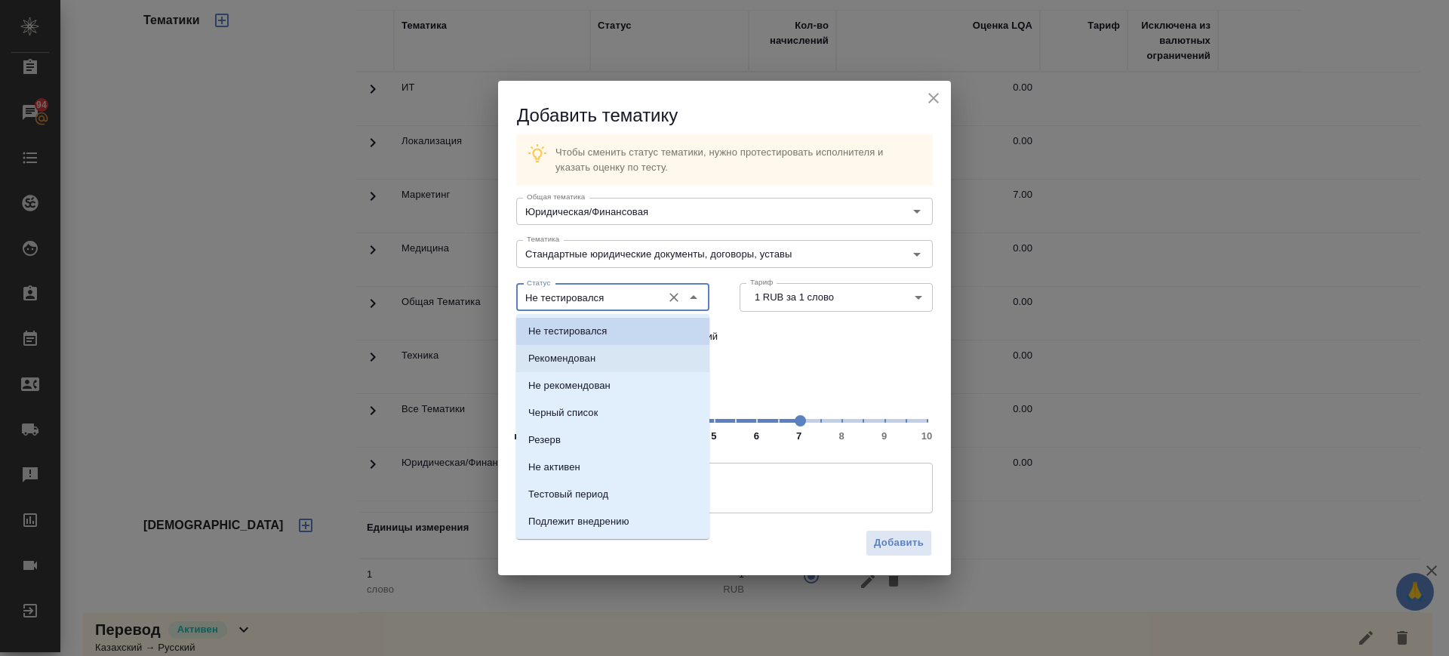
click at [624, 356] on li "Рекомендован" at bounding box center [612, 358] width 193 height 27
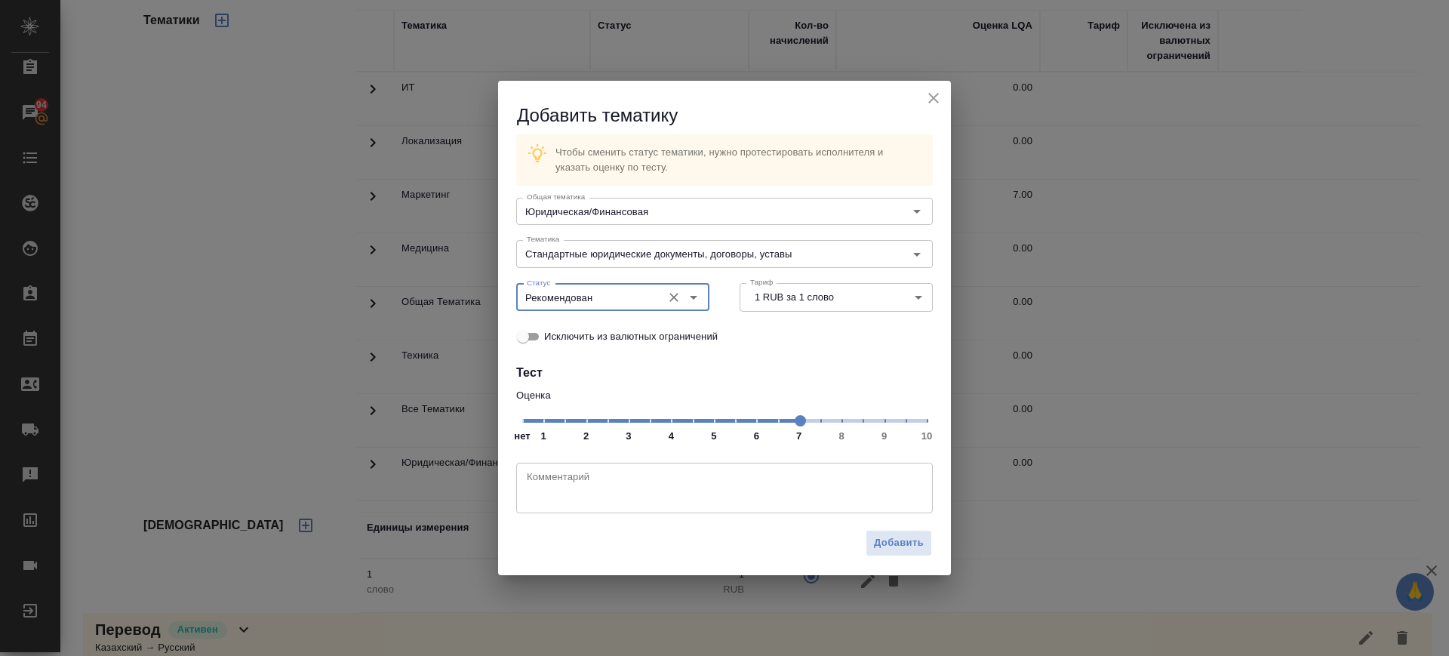
type input "Рекомендован"
click at [895, 541] on span "Добавить" at bounding box center [899, 542] width 50 height 17
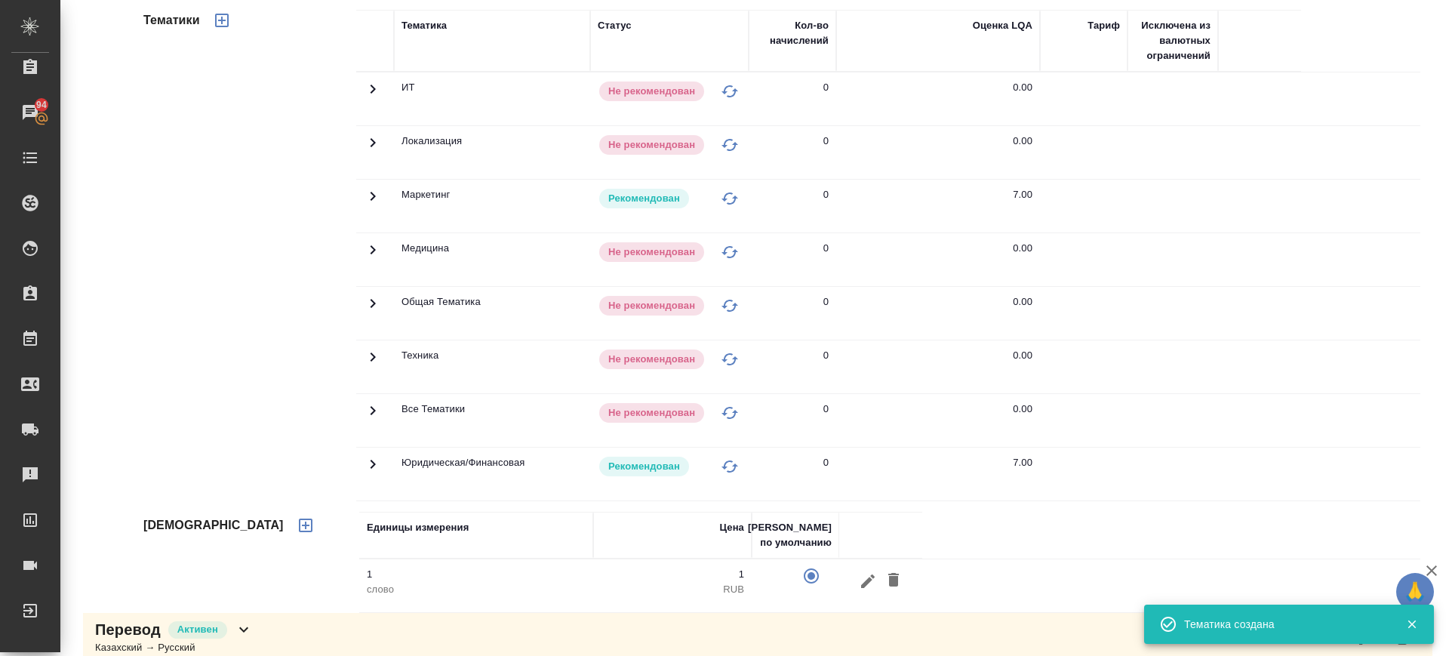
scroll to position [155, 0]
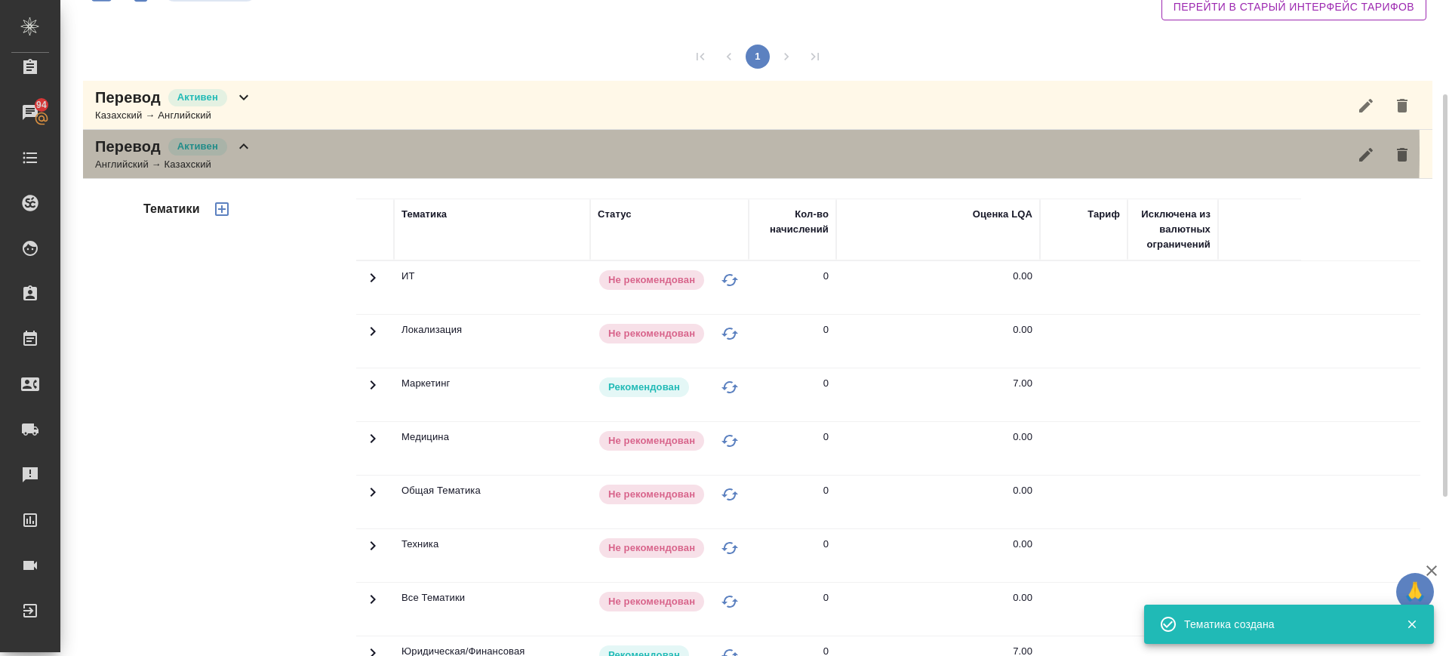
click at [327, 150] on div "Перевод Активен Английский → Казахский" at bounding box center [758, 154] width 1350 height 49
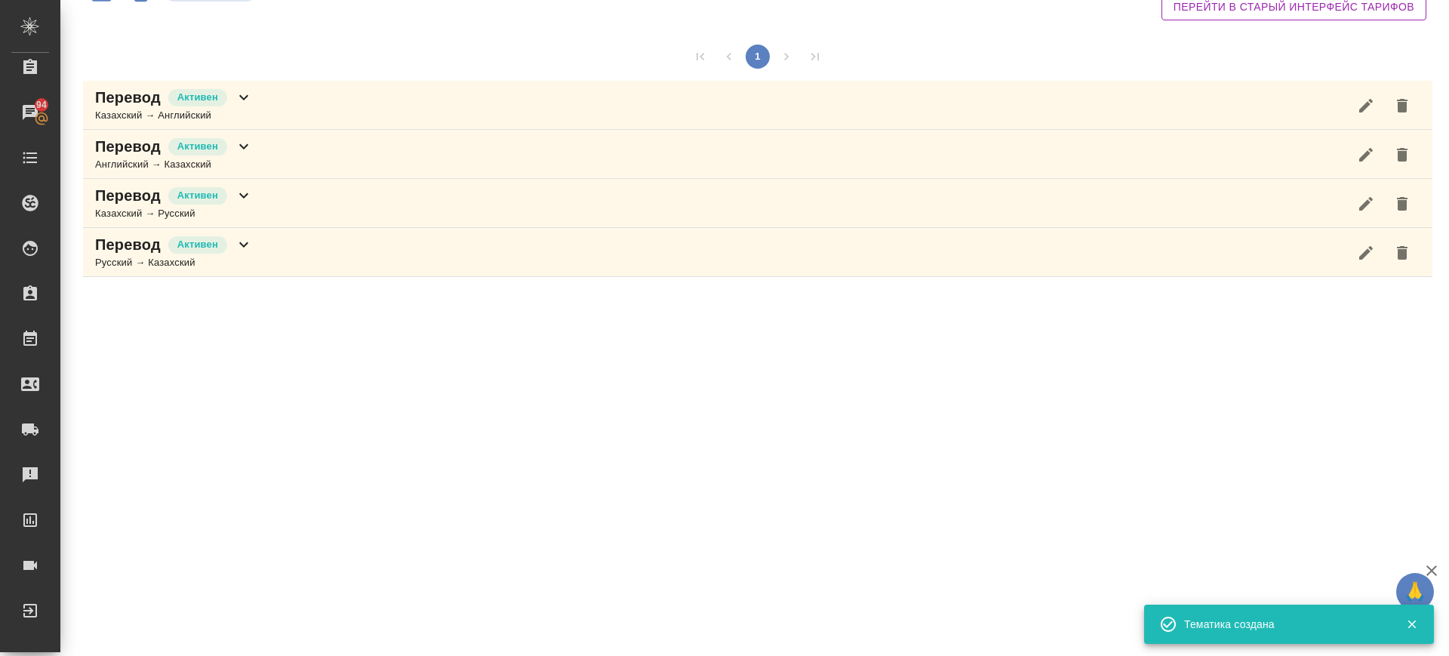
click at [309, 119] on div "Перевод Активен Казахский → Английский" at bounding box center [758, 105] width 1350 height 49
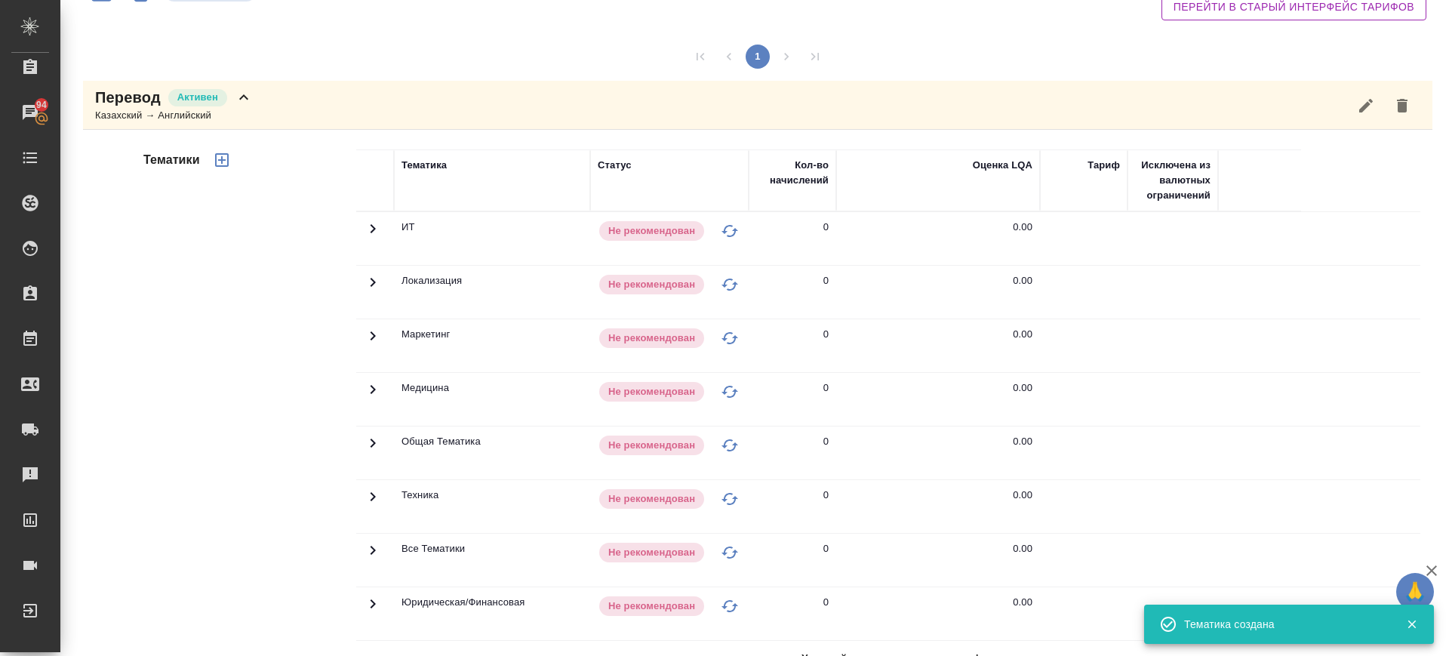
scroll to position [343, 0]
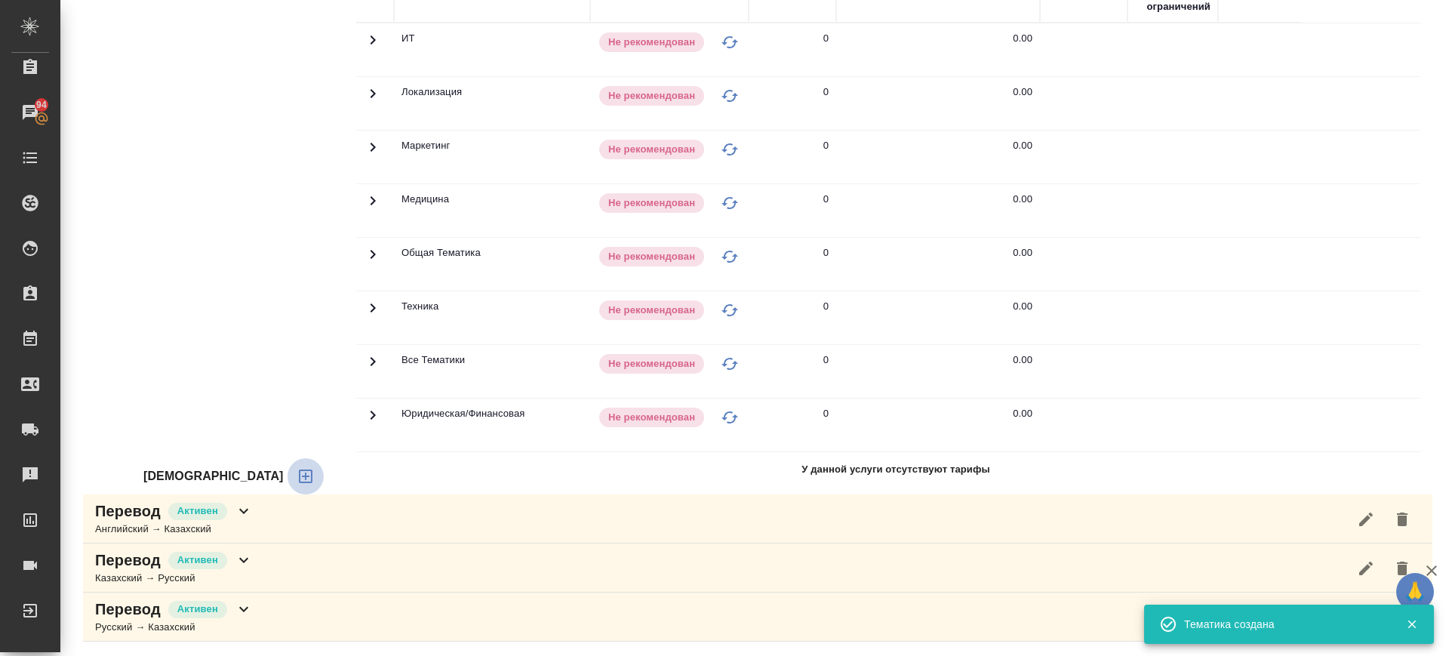
click at [299, 473] on icon "button" at bounding box center [306, 477] width 14 height 14
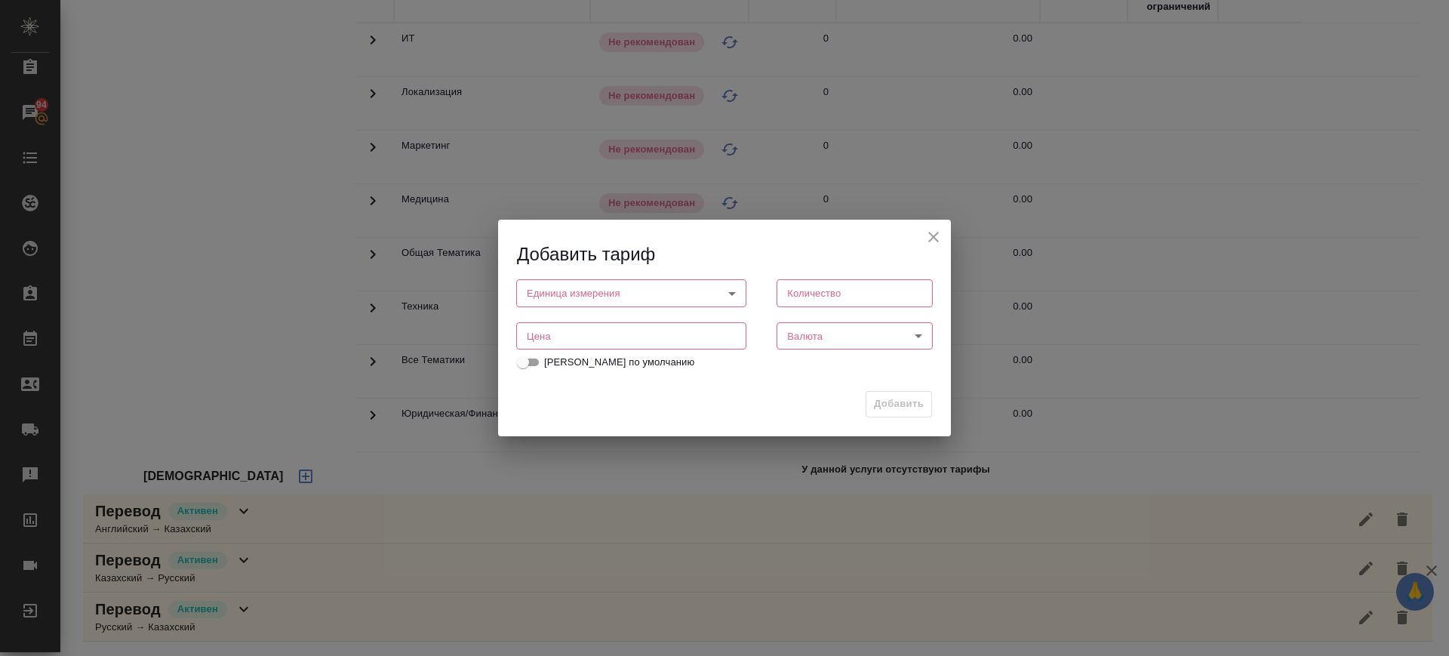
click at [550, 337] on input "number" at bounding box center [631, 335] width 230 height 27
type input "1"
click at [595, 295] on body "🙏 .cls-1 fill:#fff; AWATERA Саглам Виктория v.saglam Клиенты Спецификации Заказ…" at bounding box center [724, 328] width 1449 height 656
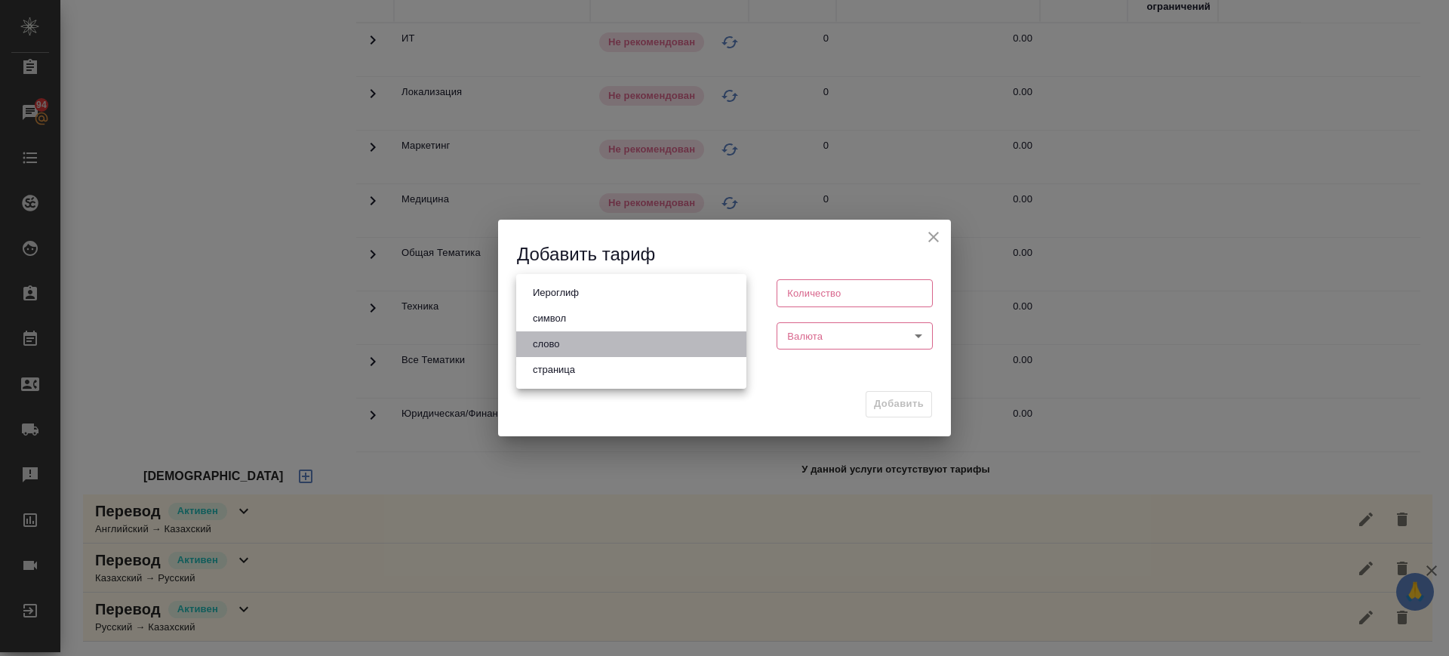
drag, startPoint x: 591, startPoint y: 342, endPoint x: 851, endPoint y: 351, distance: 259.8
click at [593, 342] on li "слово" at bounding box center [631, 344] width 230 height 26
type input "5a8b1489cc6b4906c91bfd90"
type input "1"
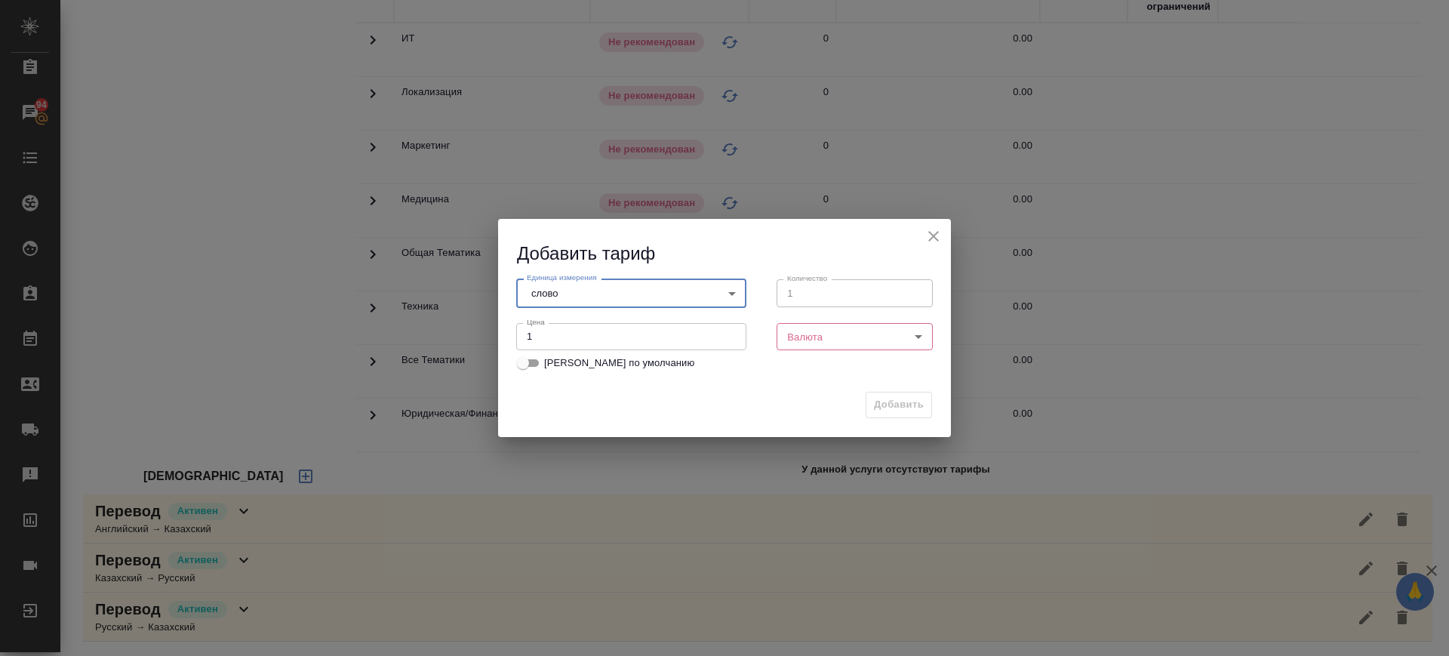
click at [869, 341] on body "🙏 .cls-1 fill:#fff; AWATERA Саглам Виктория v.saglam Клиенты Спецификации Заказ…" at bounding box center [724, 328] width 1449 height 656
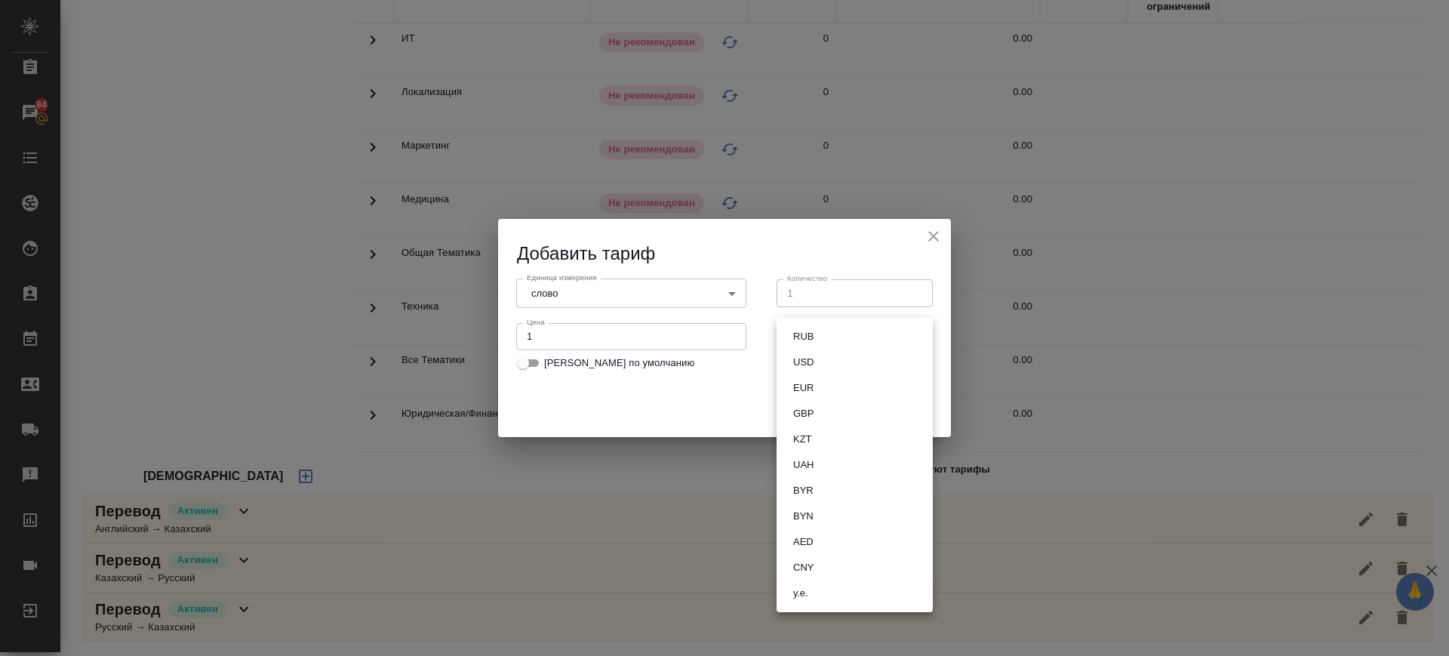
click at [867, 340] on li "RUB" at bounding box center [855, 337] width 156 height 26
type input "RUB"
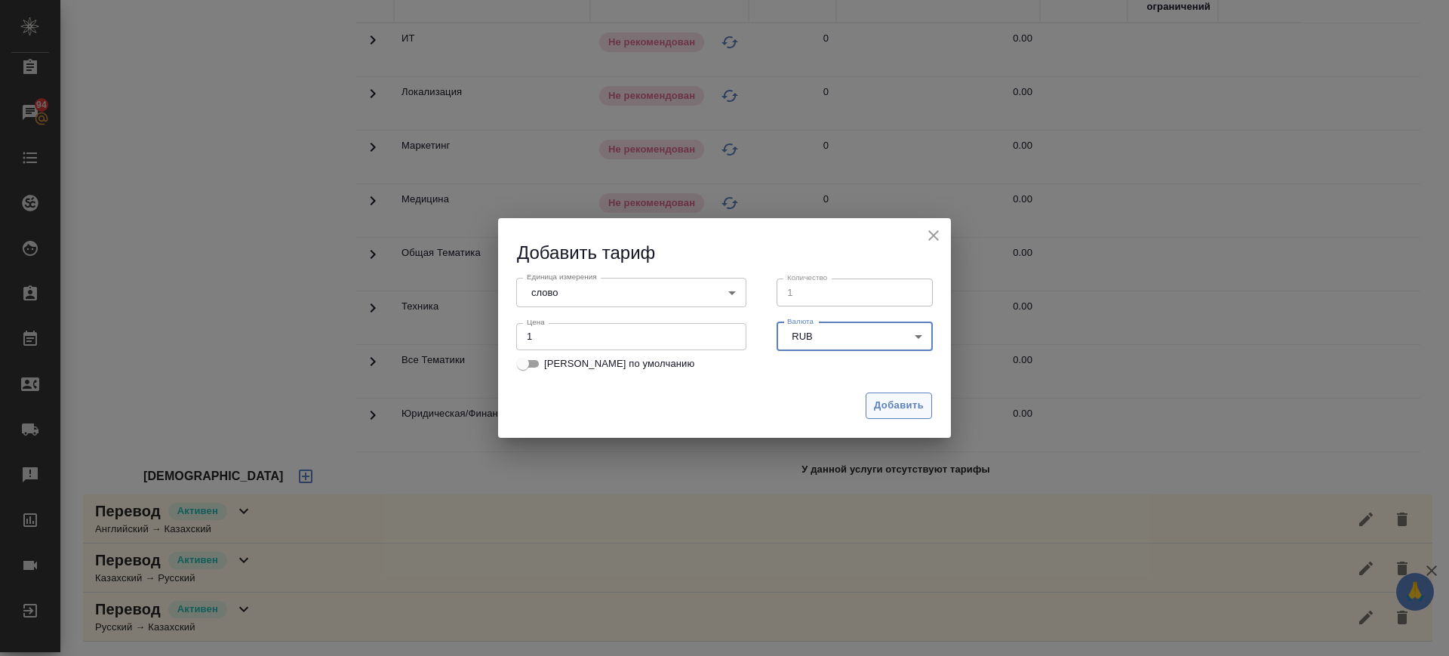
click at [897, 417] on button "Добавить" at bounding box center [899, 406] width 66 height 26
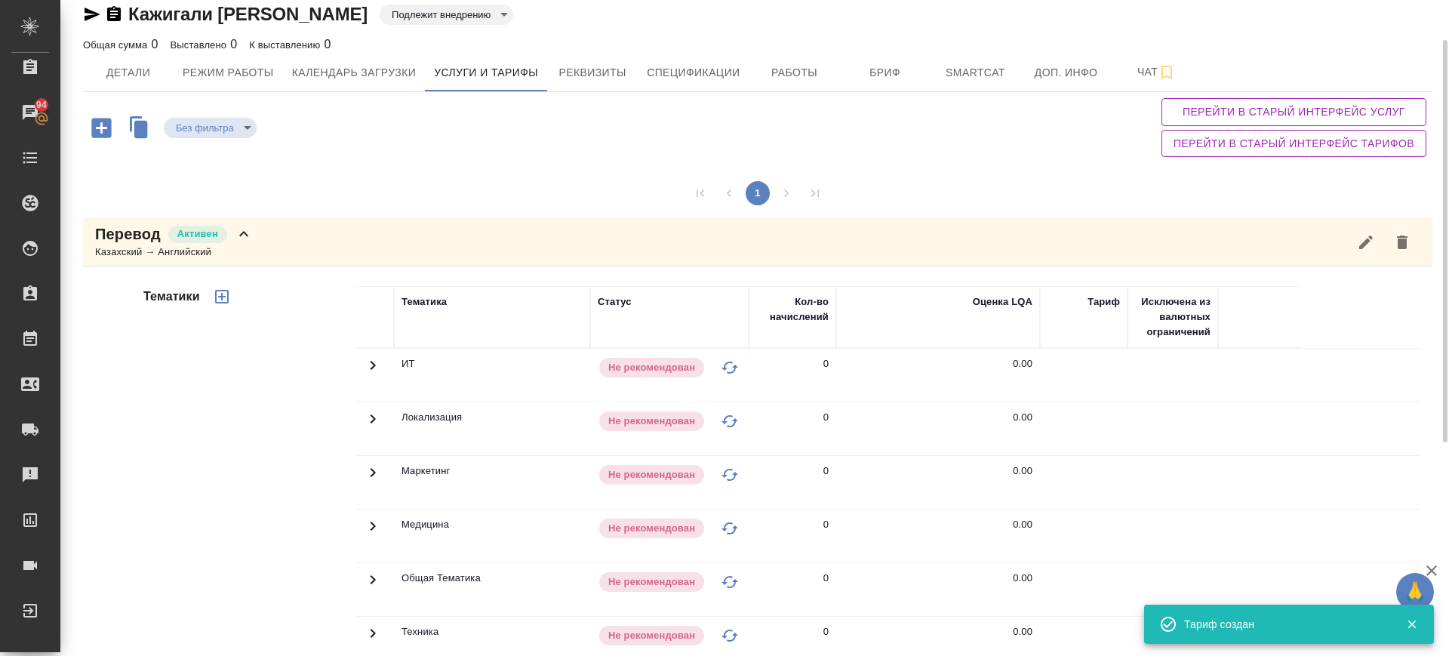
scroll to position [0, 0]
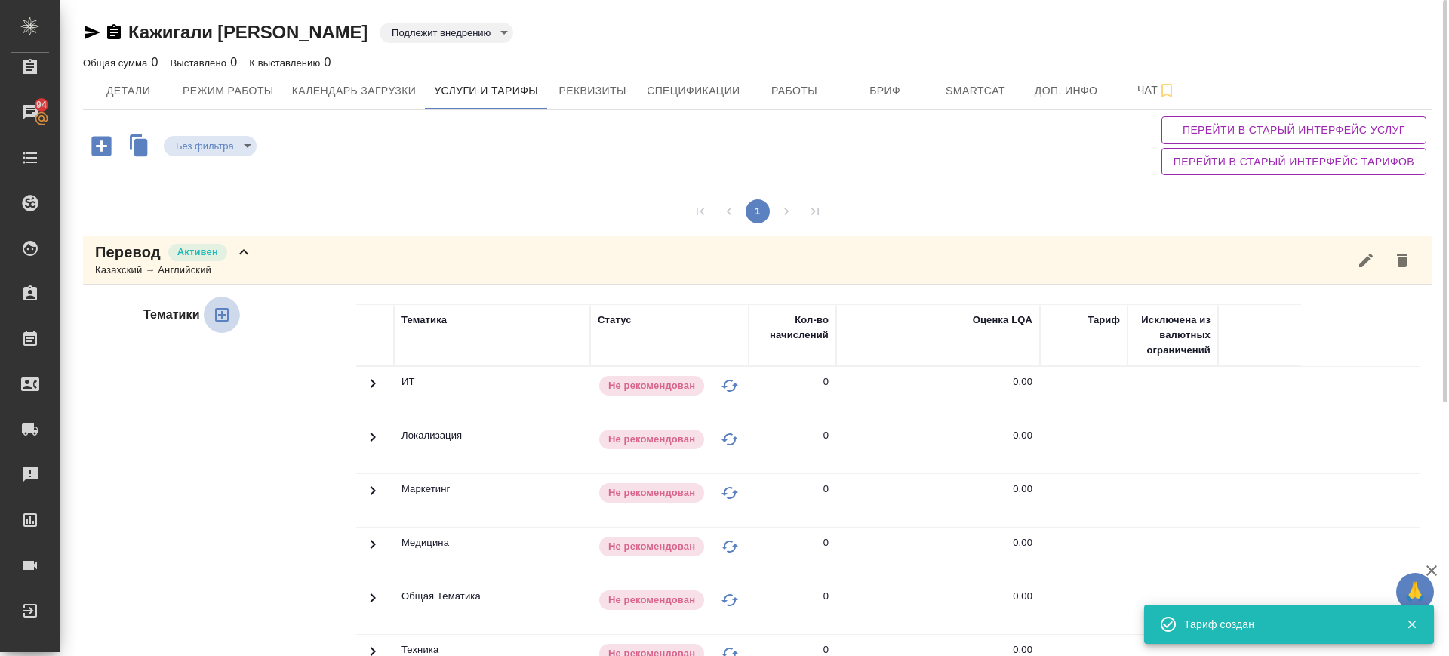
click at [220, 313] on icon "button" at bounding box center [222, 315] width 18 height 18
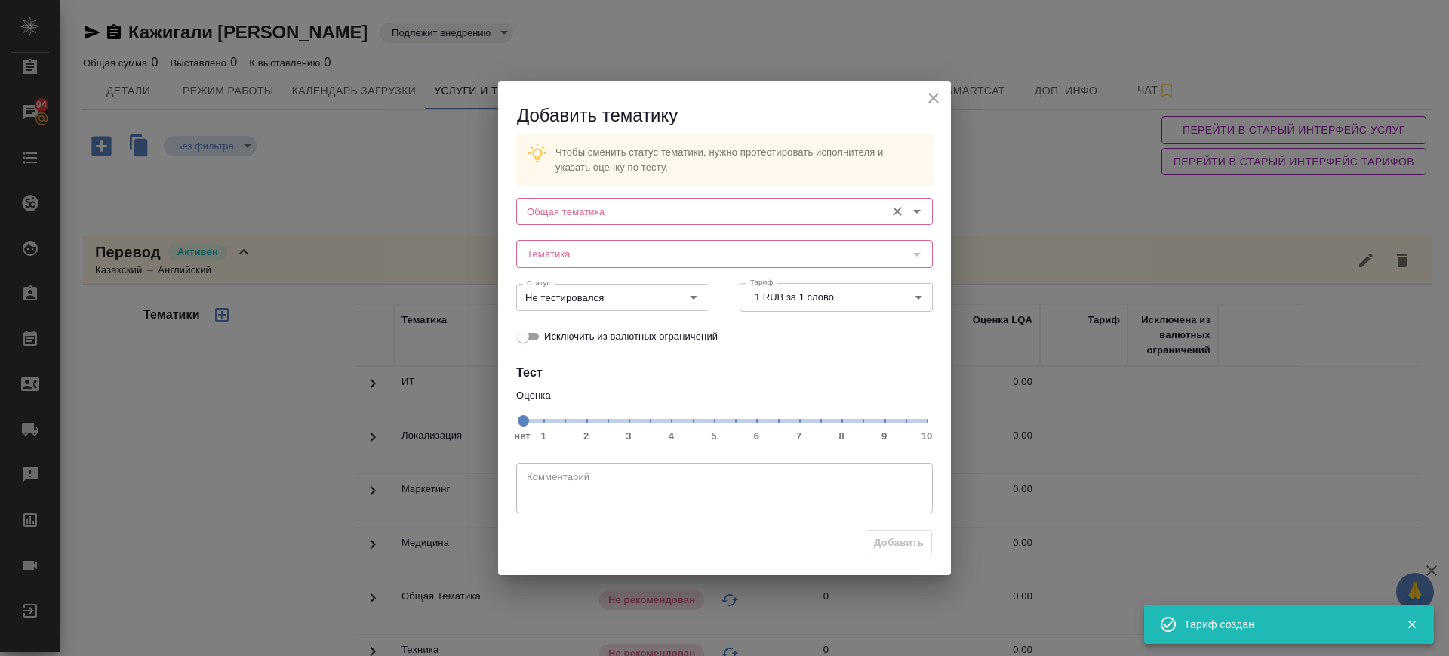
click at [619, 205] on input "Общая тематика" at bounding box center [699, 211] width 357 height 18
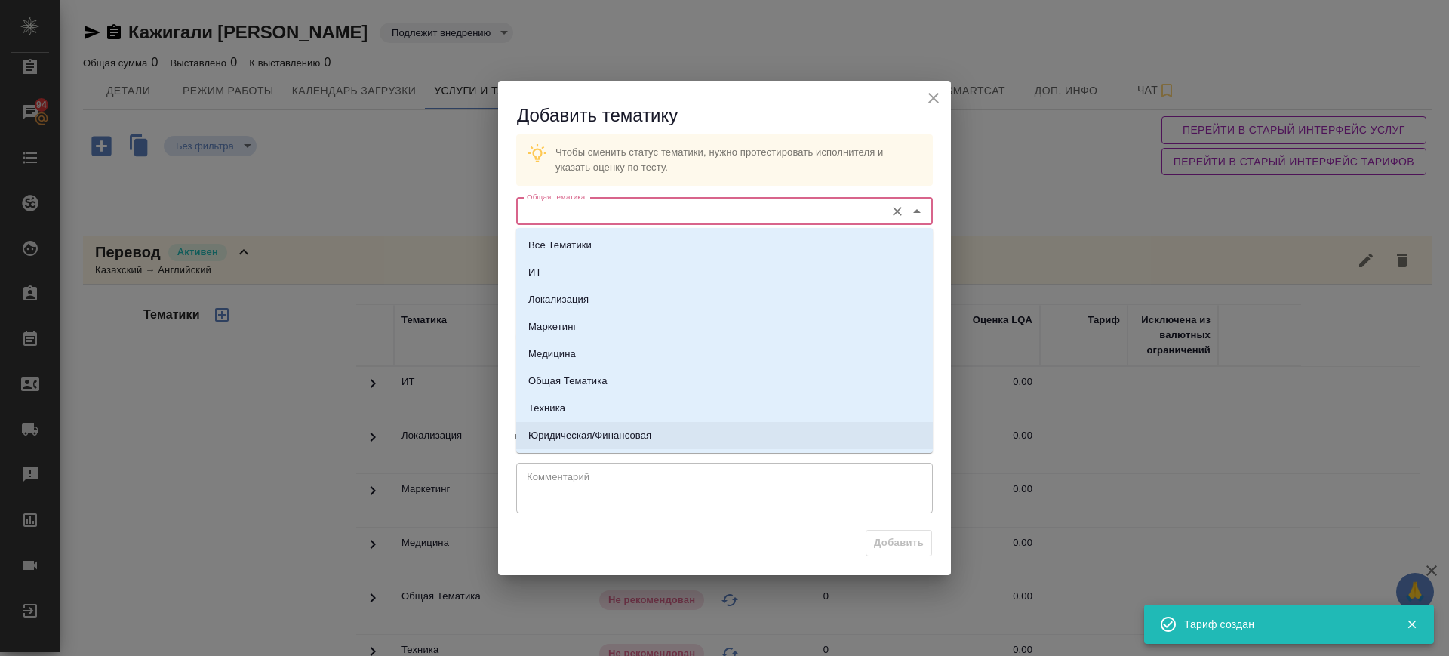
click at [590, 430] on p "Юридическая/Финансовая" at bounding box center [589, 435] width 123 height 15
type input "Юридическая/Финансовая"
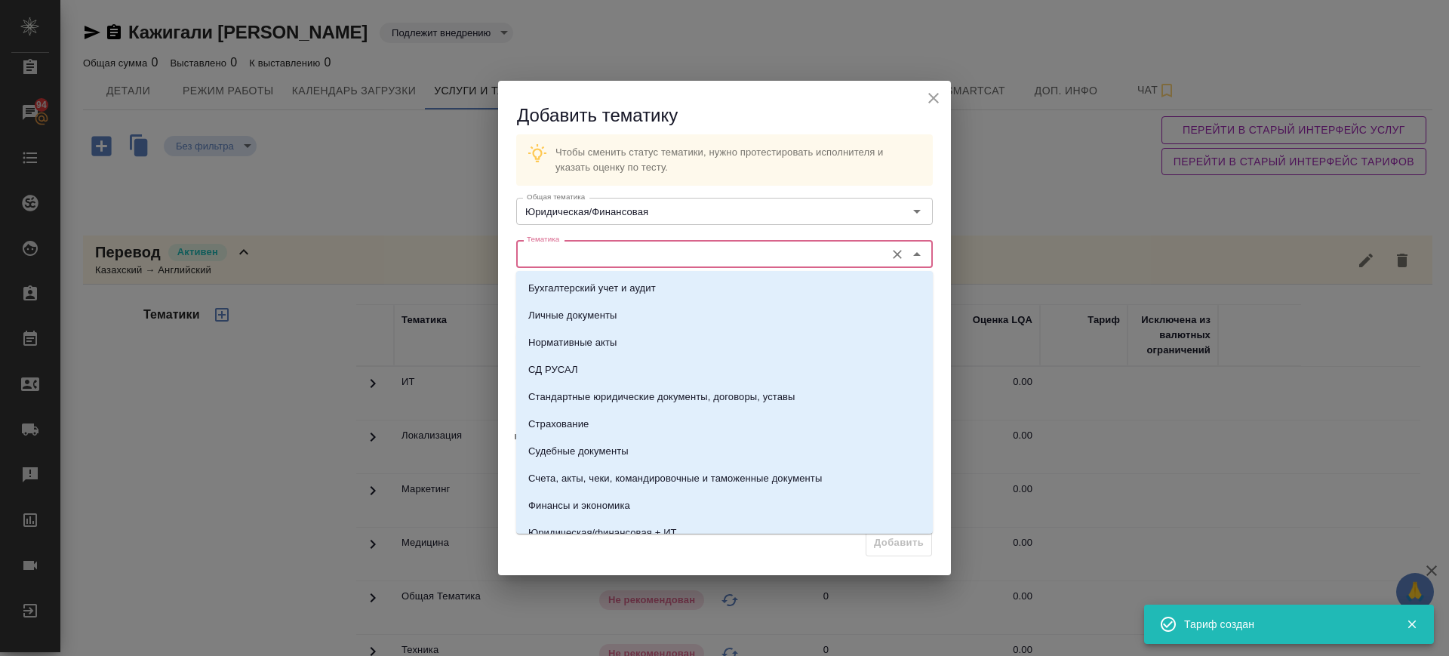
click at [604, 245] on input "Тематика" at bounding box center [699, 254] width 357 height 18
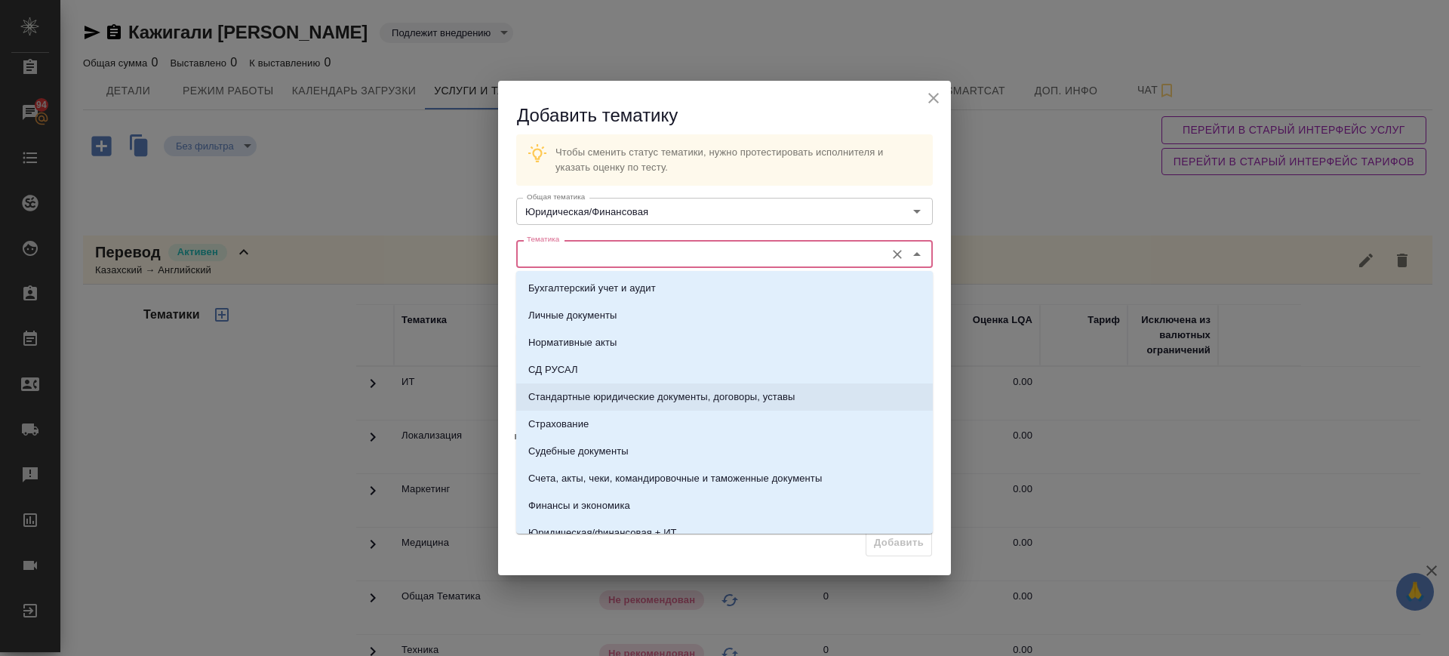
drag, startPoint x: 667, startPoint y: 386, endPoint x: 691, endPoint y: 396, distance: 26.4
click at [668, 386] on li "Стандартные юридические документы, договоры, уставы" at bounding box center [724, 396] width 417 height 27
type input "Стандартные юридические документы, договоры, уставы"
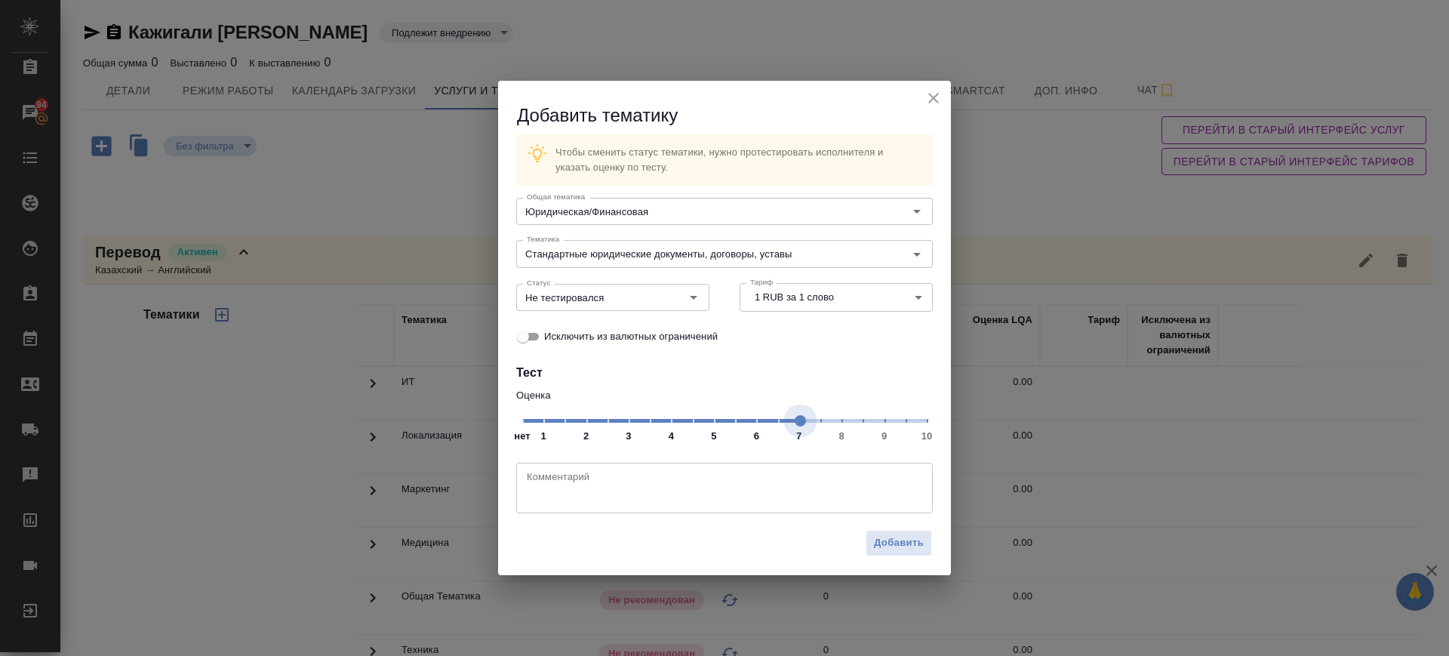
click at [805, 423] on span "нет 1 2 3 4 5 6 7 8 9 10" at bounding box center [724, 419] width 405 height 21
click at [581, 302] on input "Не тестировался" at bounding box center [588, 297] width 134 height 18
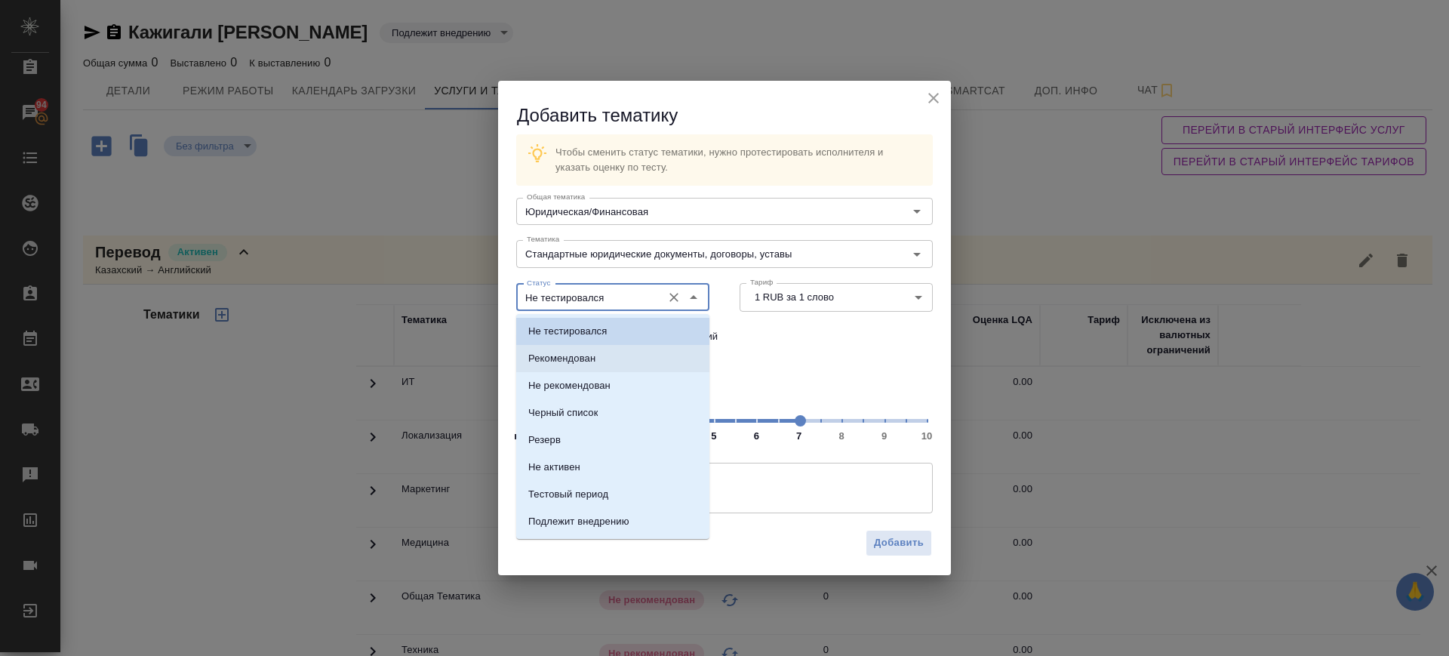
click at [592, 356] on p "Рекомендован" at bounding box center [561, 358] width 67 height 15
type input "Рекомендован"
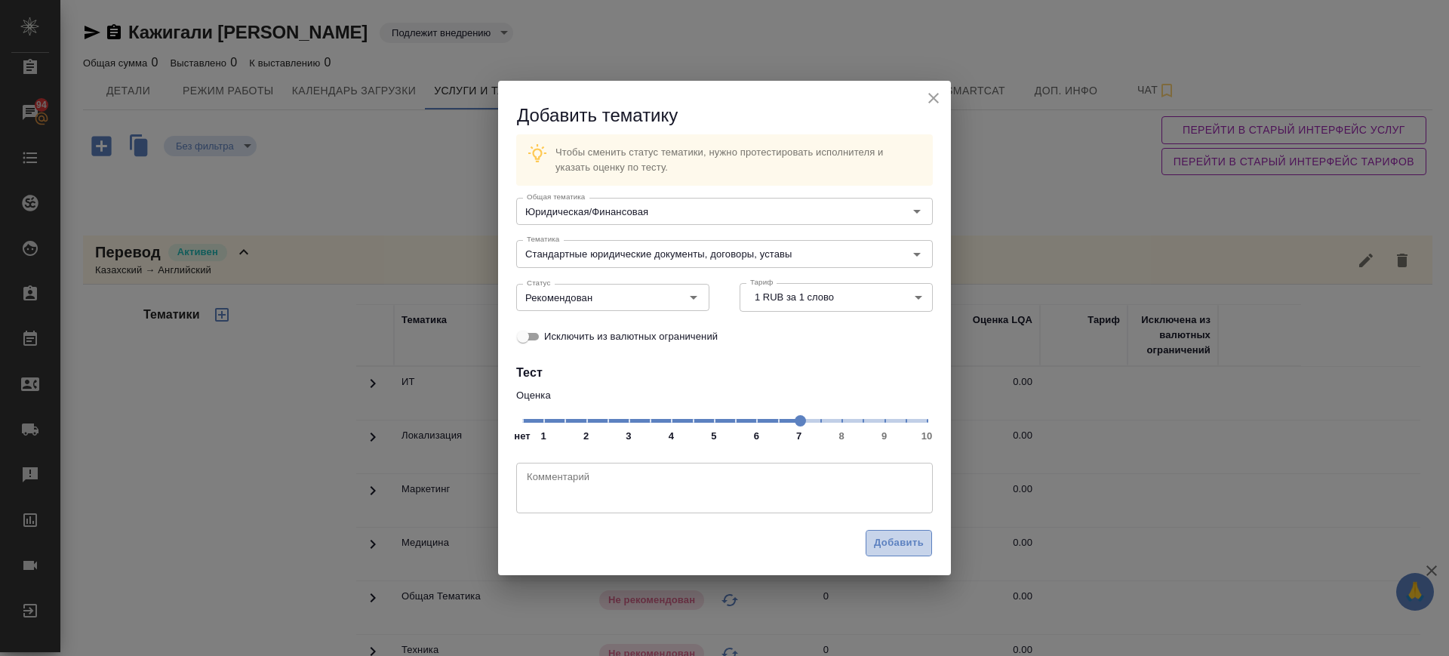
click at [895, 540] on span "Добавить" at bounding box center [899, 542] width 50 height 17
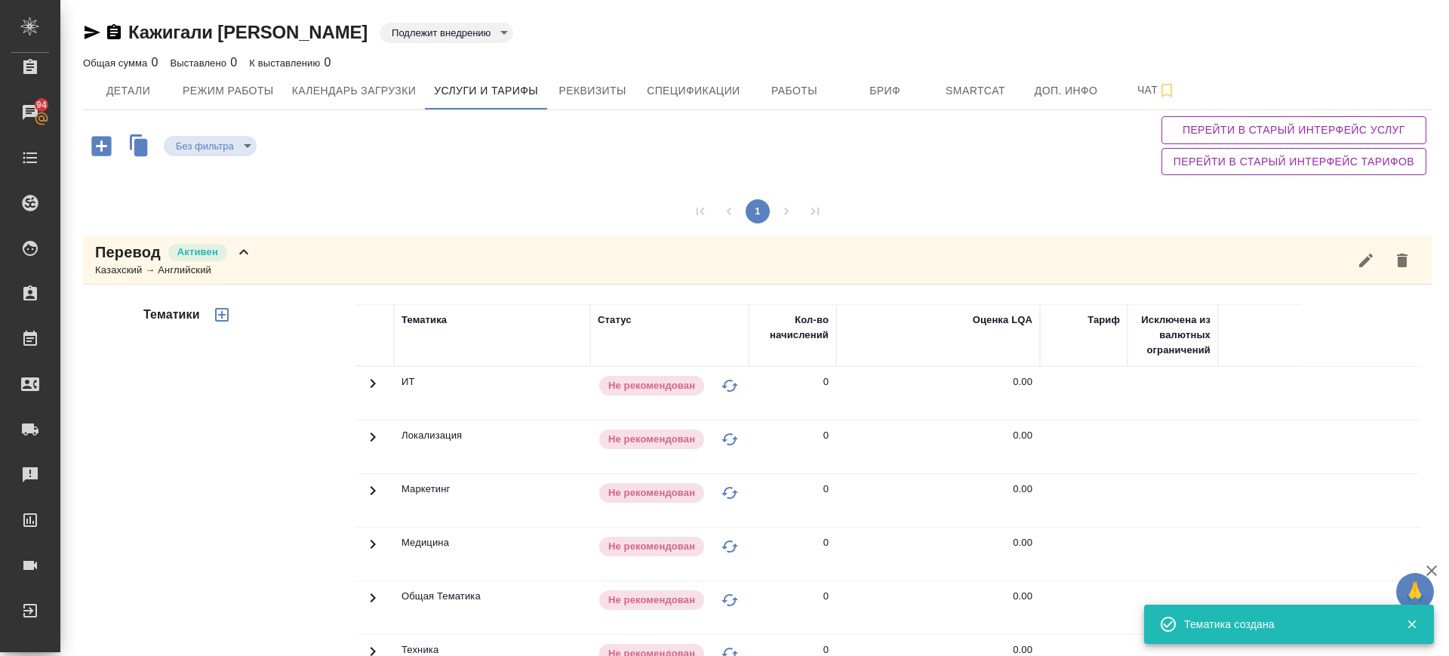
click at [218, 310] on icon "button" at bounding box center [222, 315] width 18 height 18
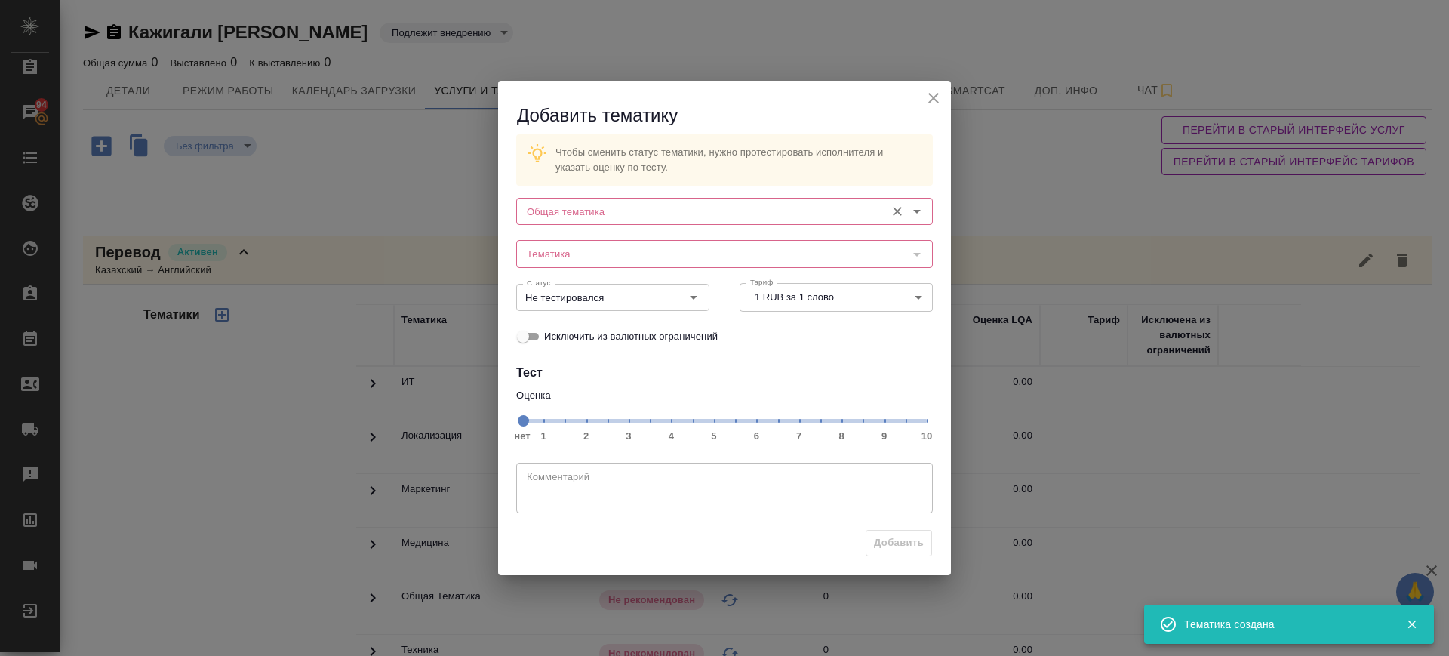
click at [686, 222] on div "Общая тематика" at bounding box center [724, 211] width 417 height 27
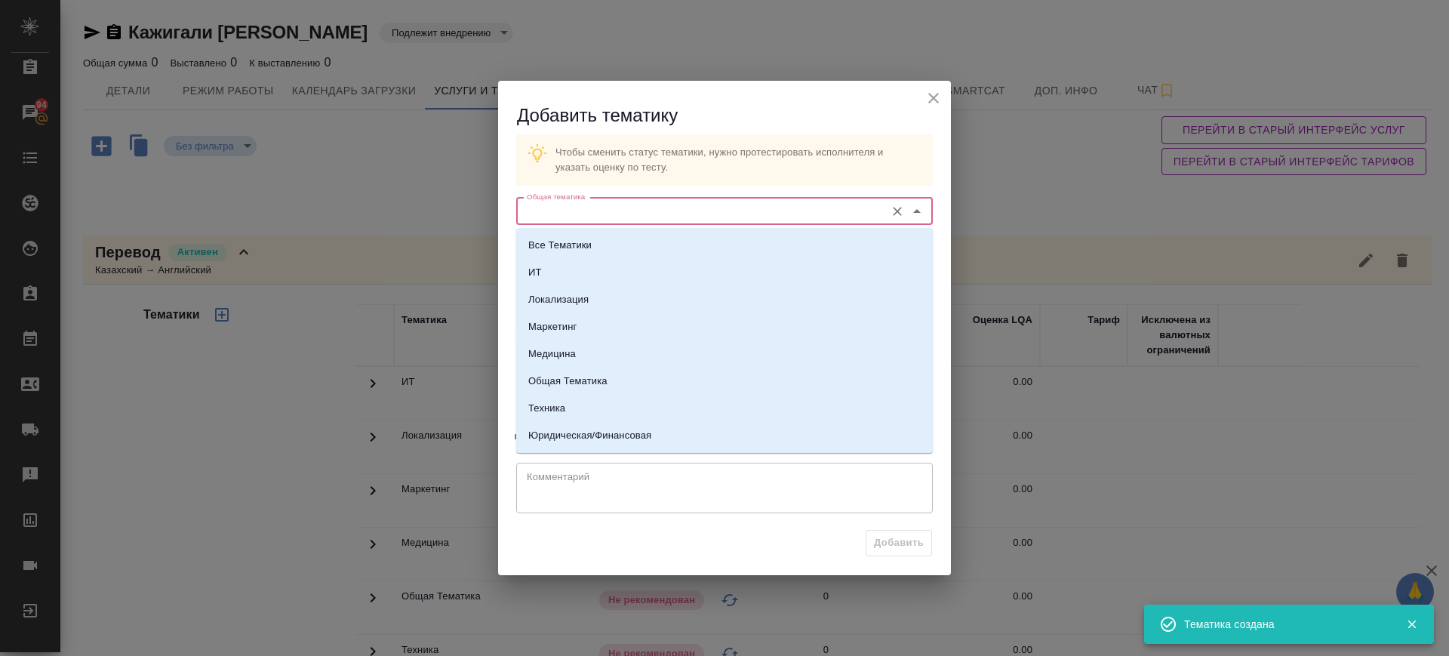
drag, startPoint x: 620, startPoint y: 208, endPoint x: 630, endPoint y: 350, distance: 143.0
click at [620, 208] on input "Общая тематика" at bounding box center [699, 211] width 357 height 18
click at [636, 439] on p "Юридическая/Финансовая" at bounding box center [589, 435] width 123 height 15
type input "Юридическая/Финансовая"
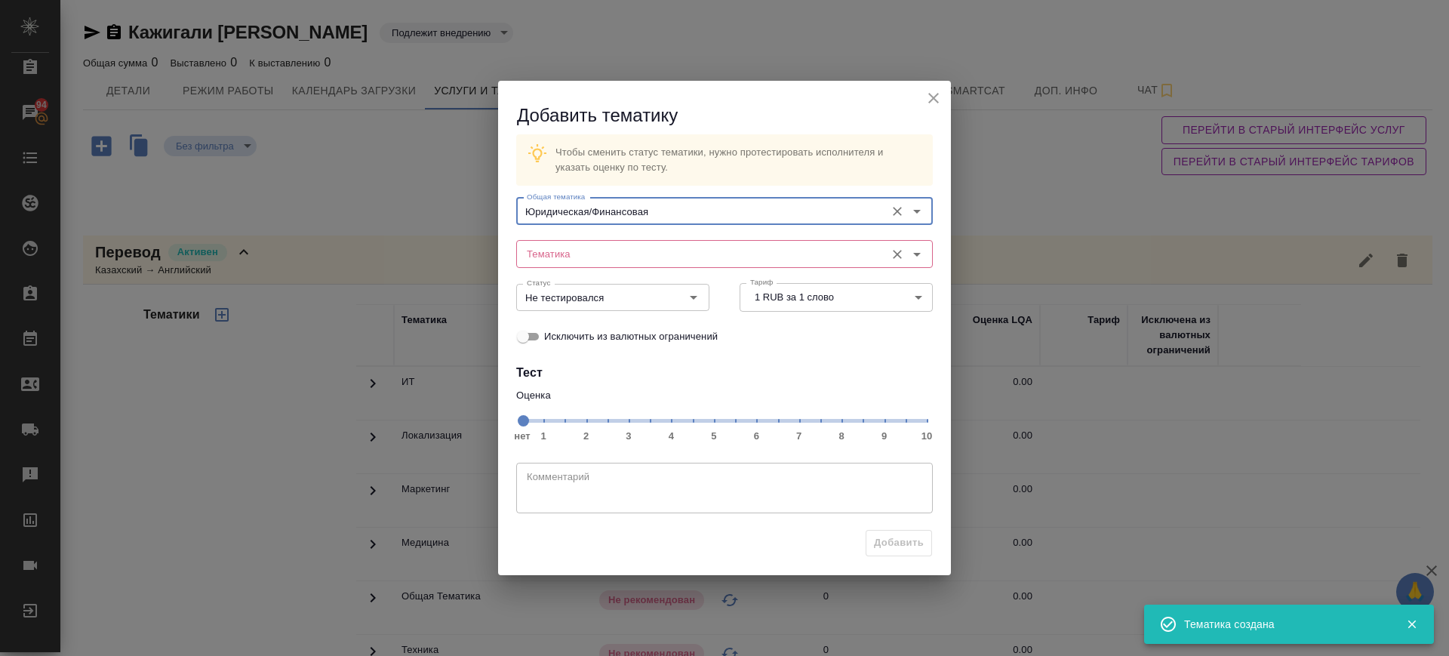
click at [612, 255] on input "Тематика" at bounding box center [699, 254] width 357 height 18
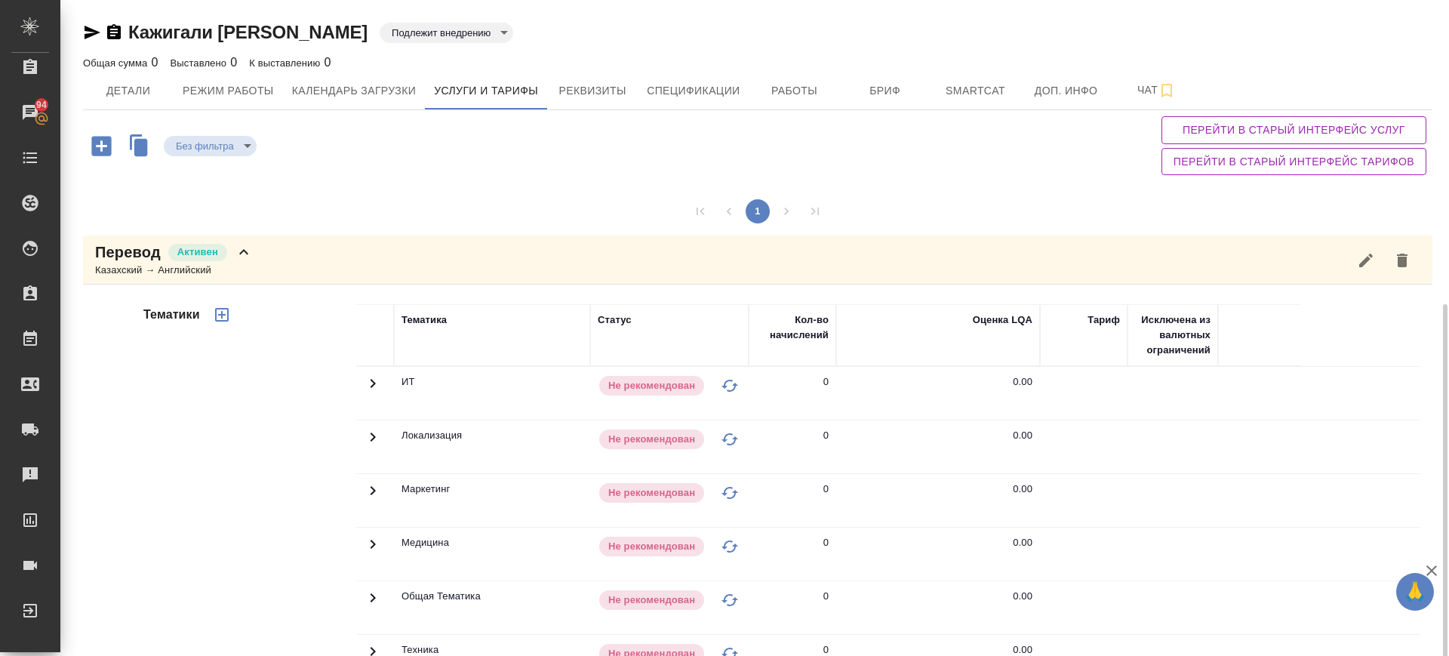
scroll to position [283, 0]
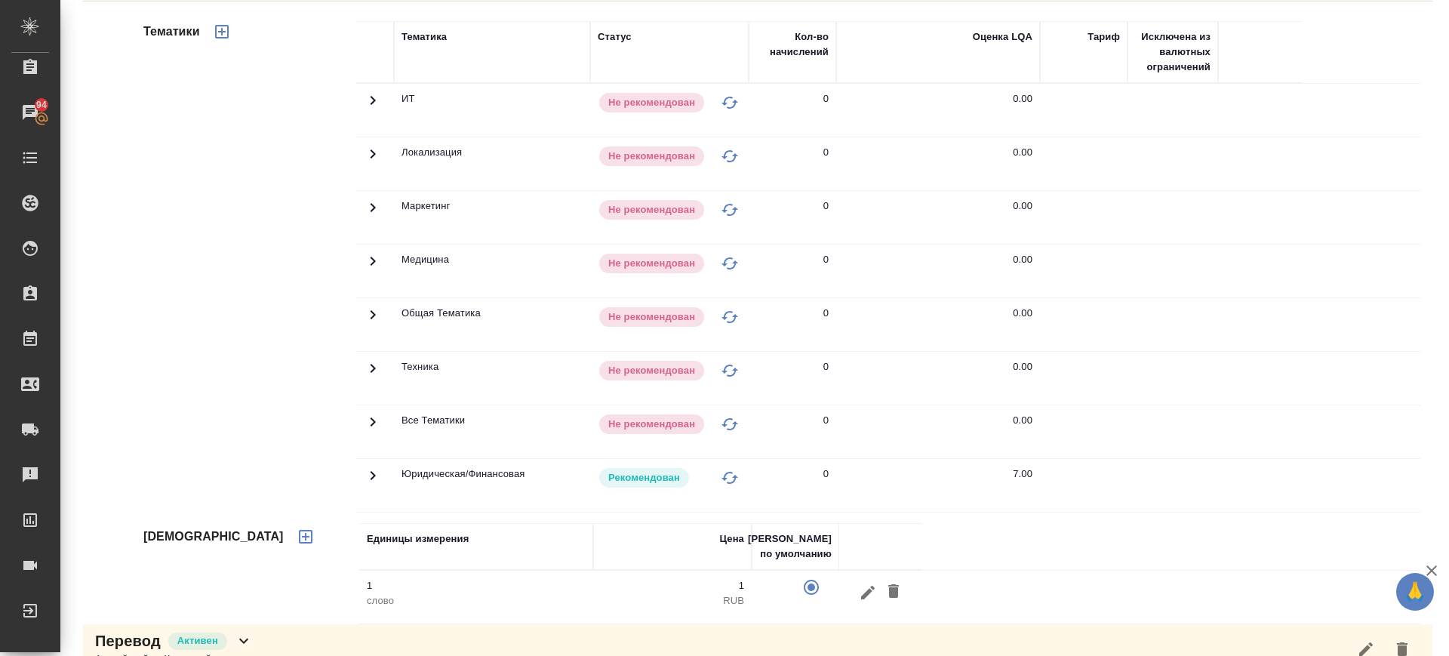
click at [222, 27] on icon "button" at bounding box center [222, 32] width 18 height 18
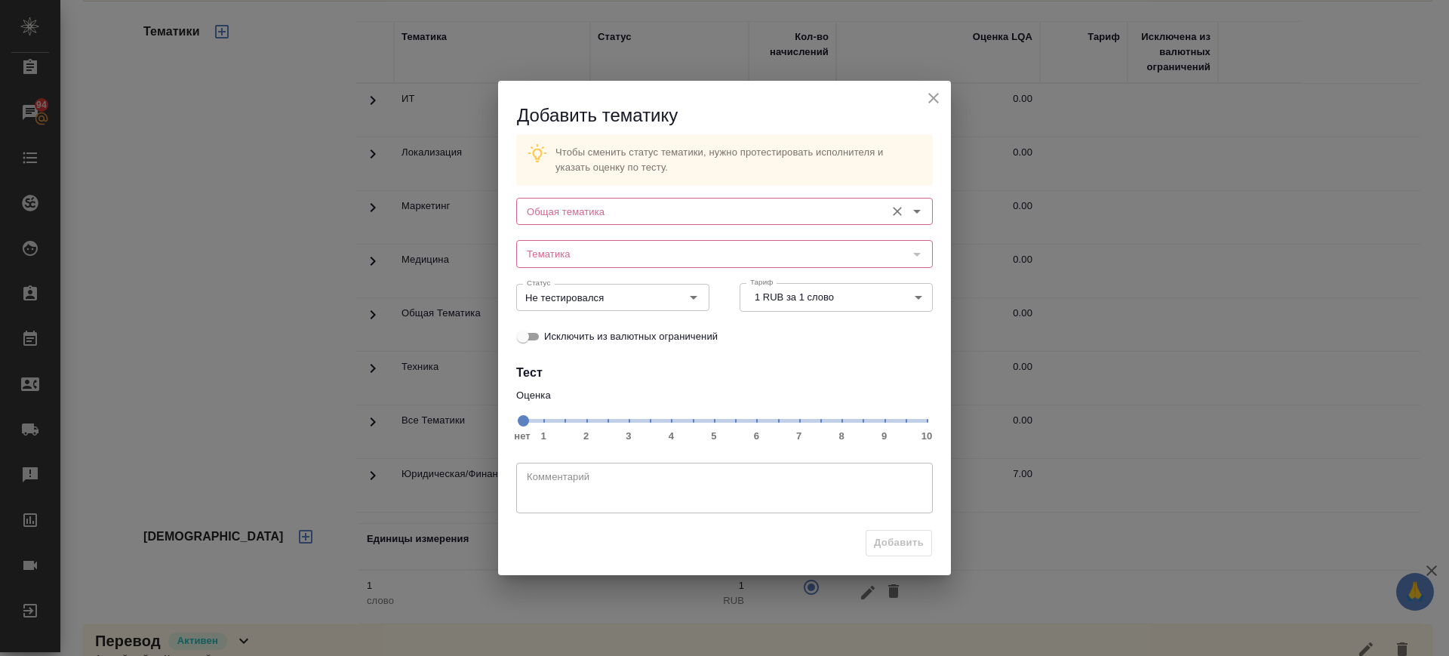
click at [626, 215] on input "Общая тематика" at bounding box center [699, 211] width 357 height 18
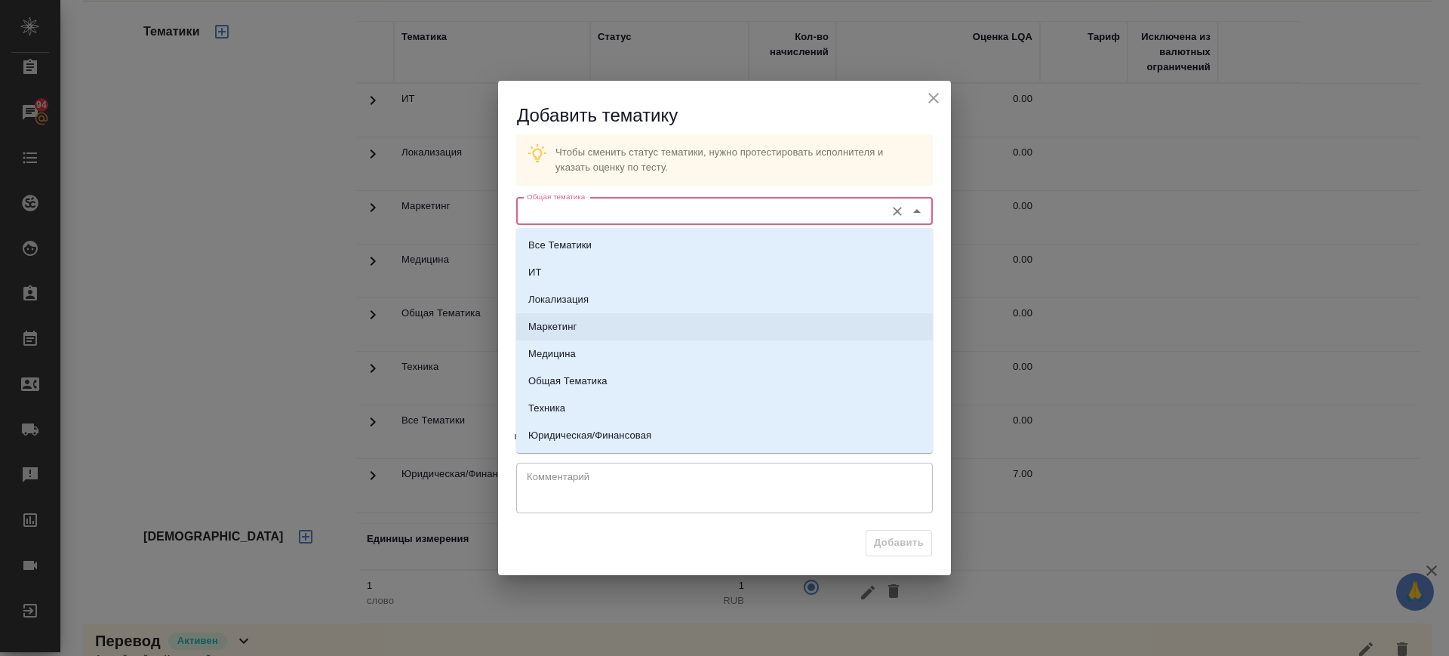
click at [593, 332] on li "Маркетинг" at bounding box center [724, 326] width 417 height 27
type input "Маркетинг"
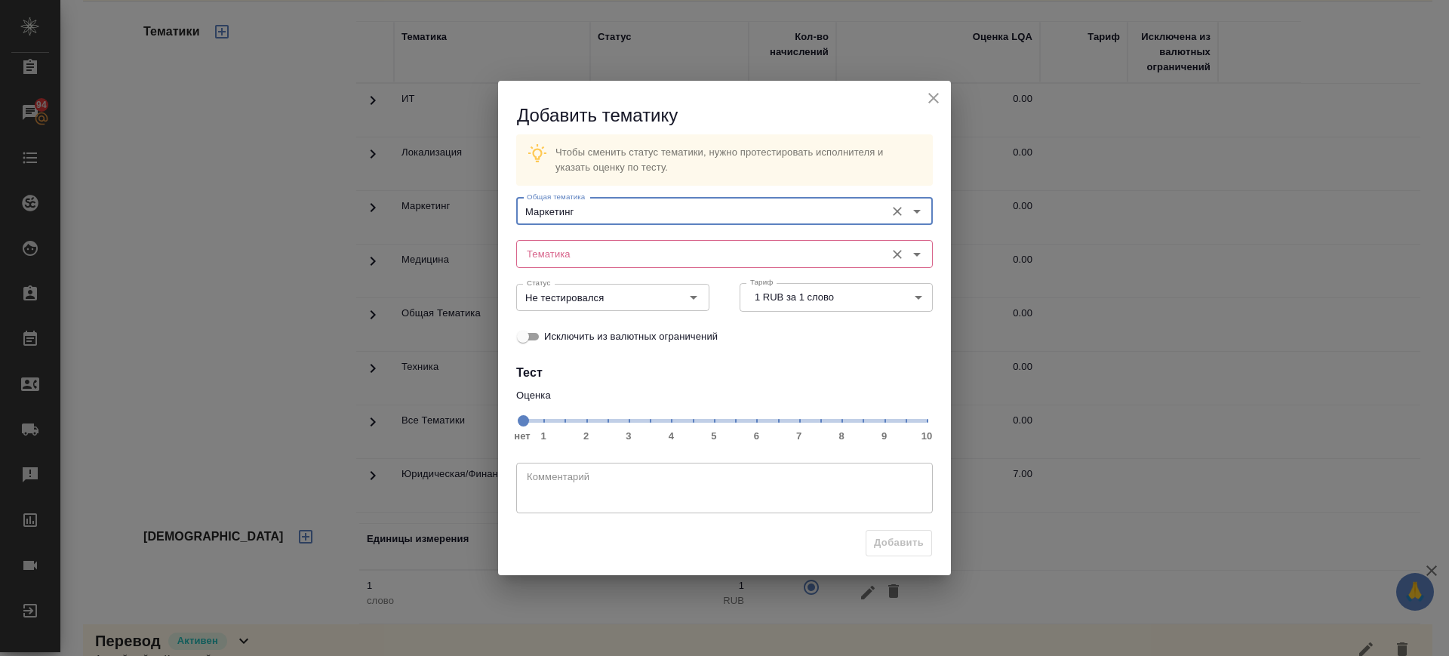
click at [593, 245] on input "Тематика" at bounding box center [699, 254] width 357 height 18
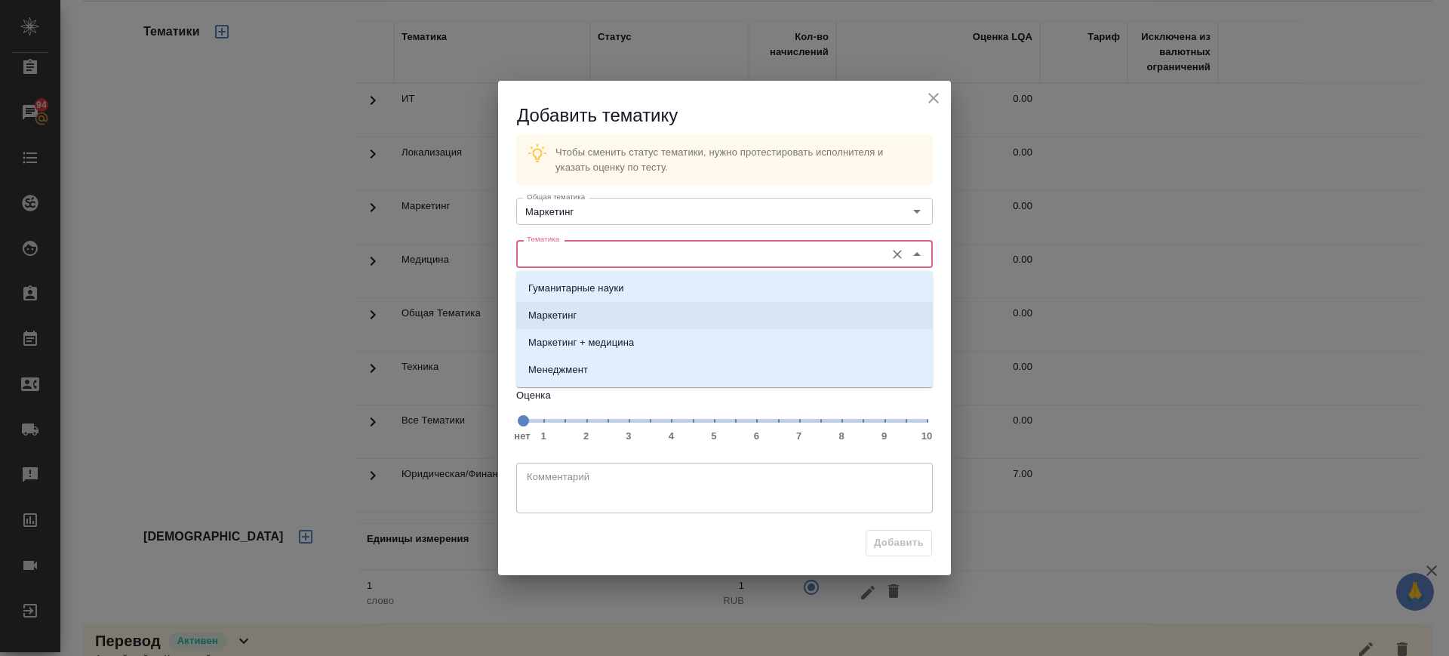
click at [620, 319] on li "Маркетинг" at bounding box center [724, 315] width 417 height 27
type input "Маркетинг"
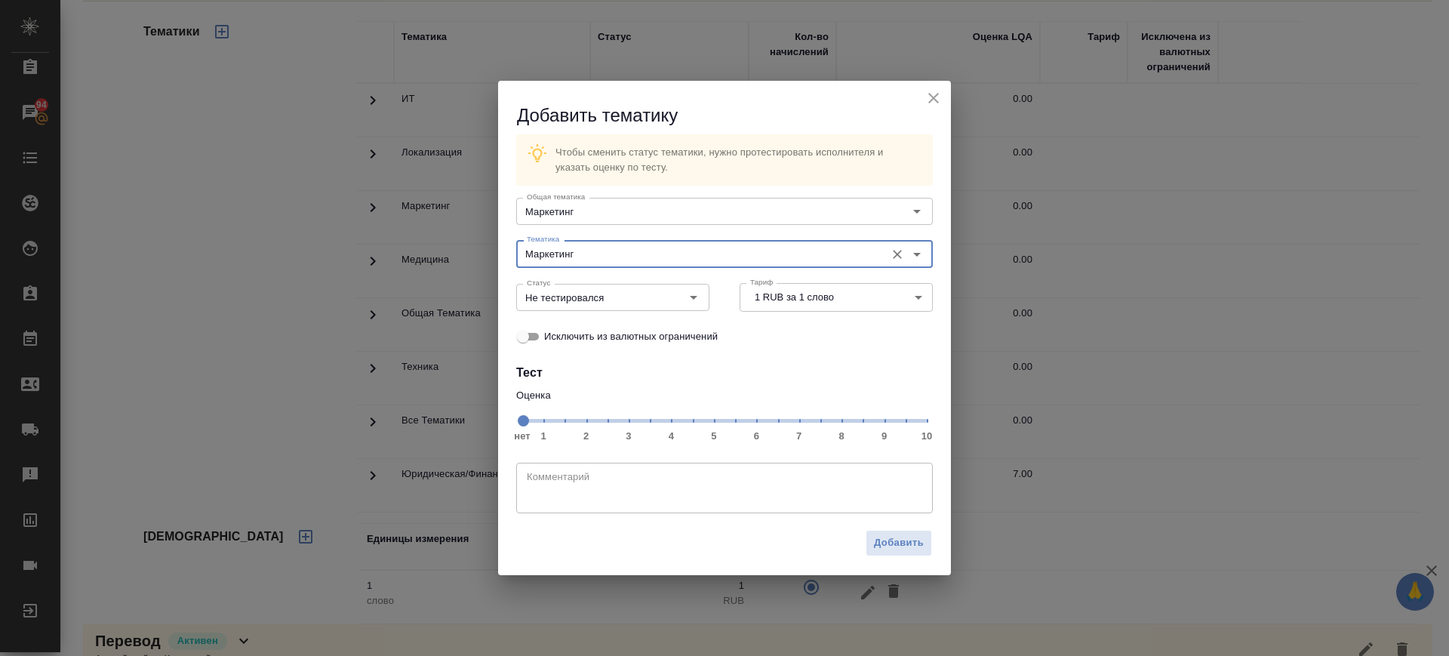
drag, startPoint x: 800, startPoint y: 426, endPoint x: 794, endPoint y: 420, distance: 8.0
click at [801, 425] on span "нет 1 2 3 4 5 6 7 8 9 10" at bounding box center [724, 419] width 405 height 21
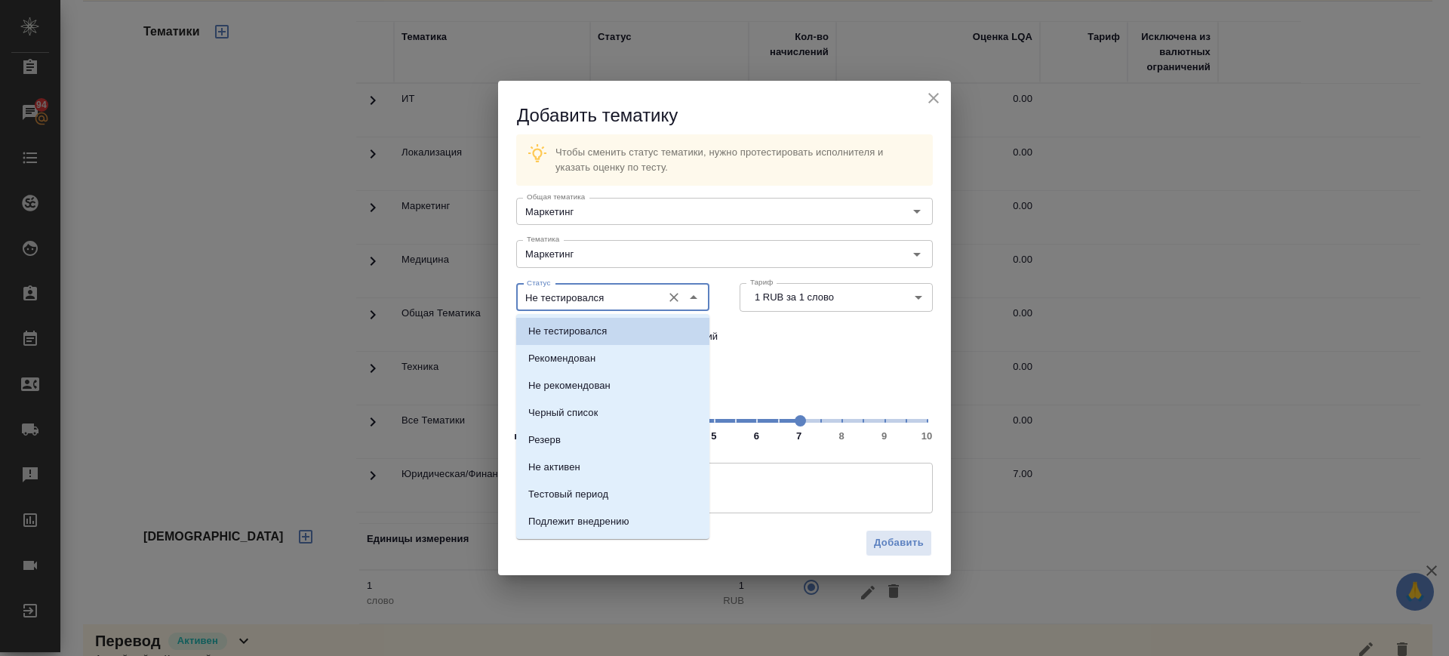
drag, startPoint x: 591, startPoint y: 297, endPoint x: 587, endPoint y: 358, distance: 61.3
click at [591, 297] on input "Не тестировался" at bounding box center [588, 297] width 134 height 18
click at [583, 359] on p "Рекомендован" at bounding box center [561, 358] width 67 height 15
type input "Рекомендован"
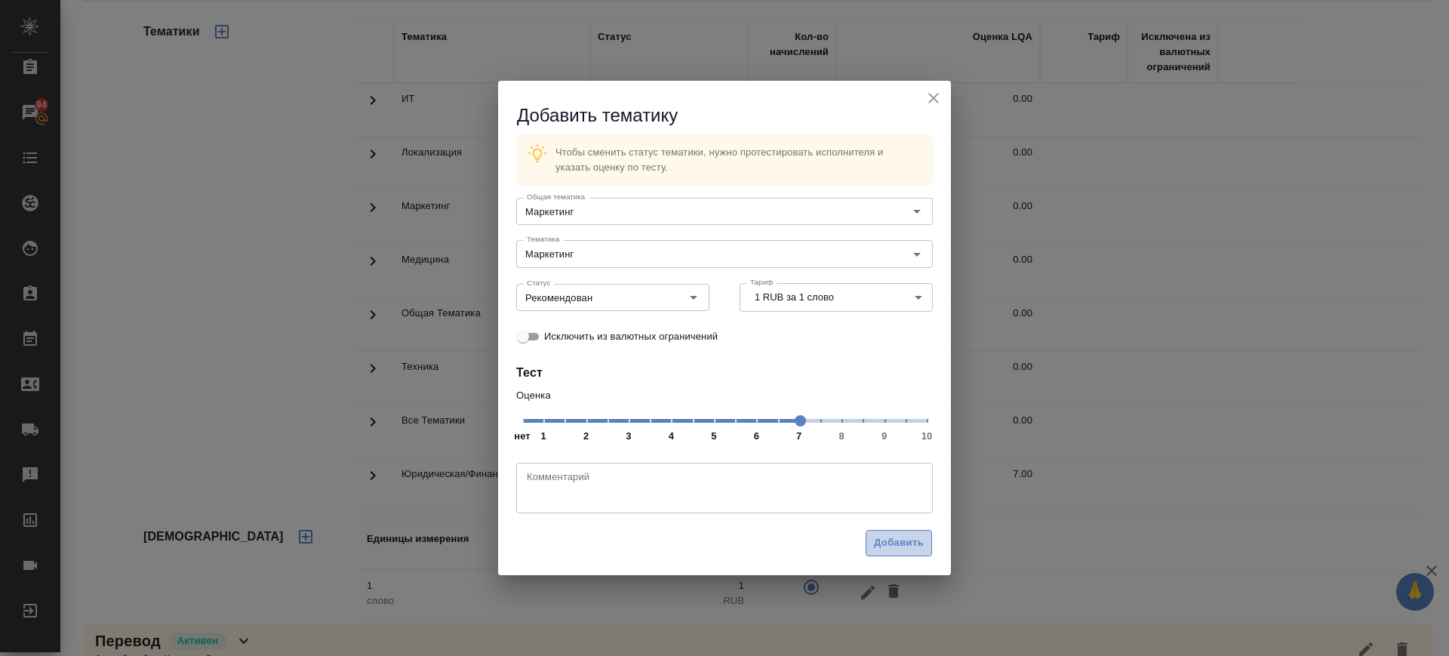
click at [883, 546] on span "Добавить" at bounding box center [899, 542] width 50 height 17
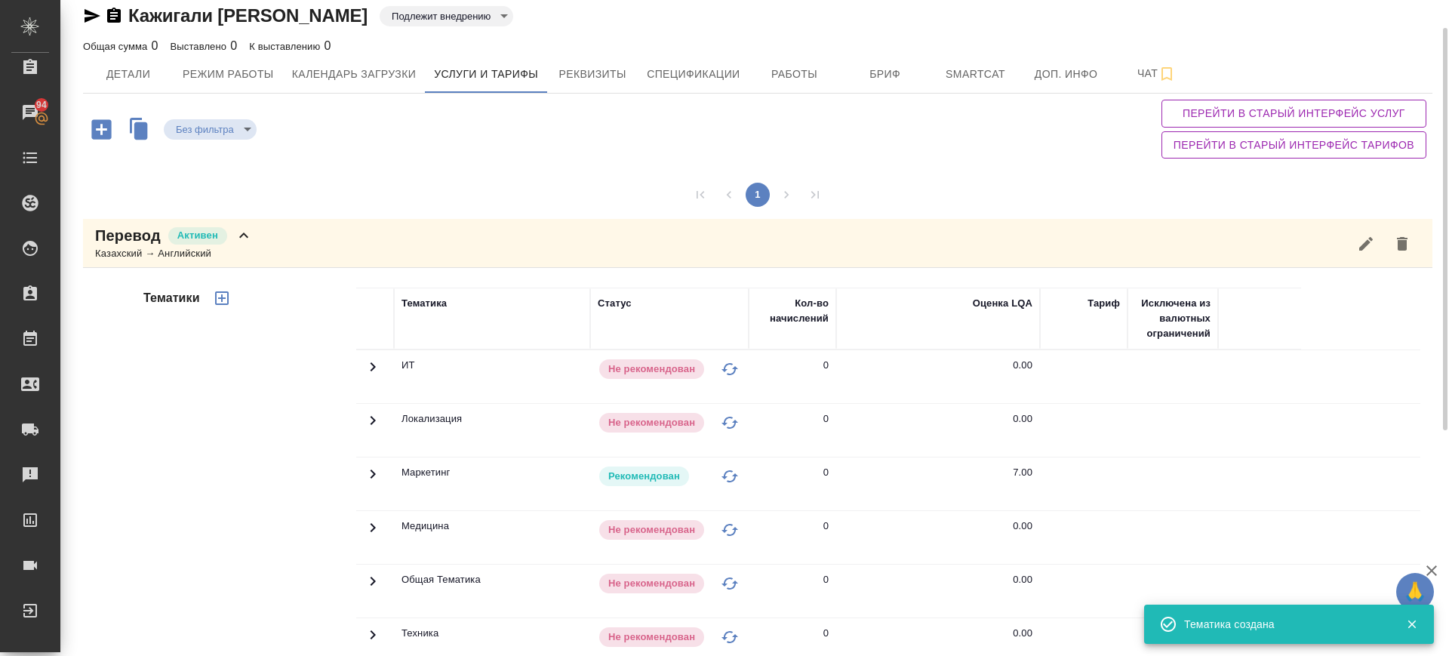
scroll to position [0, 0]
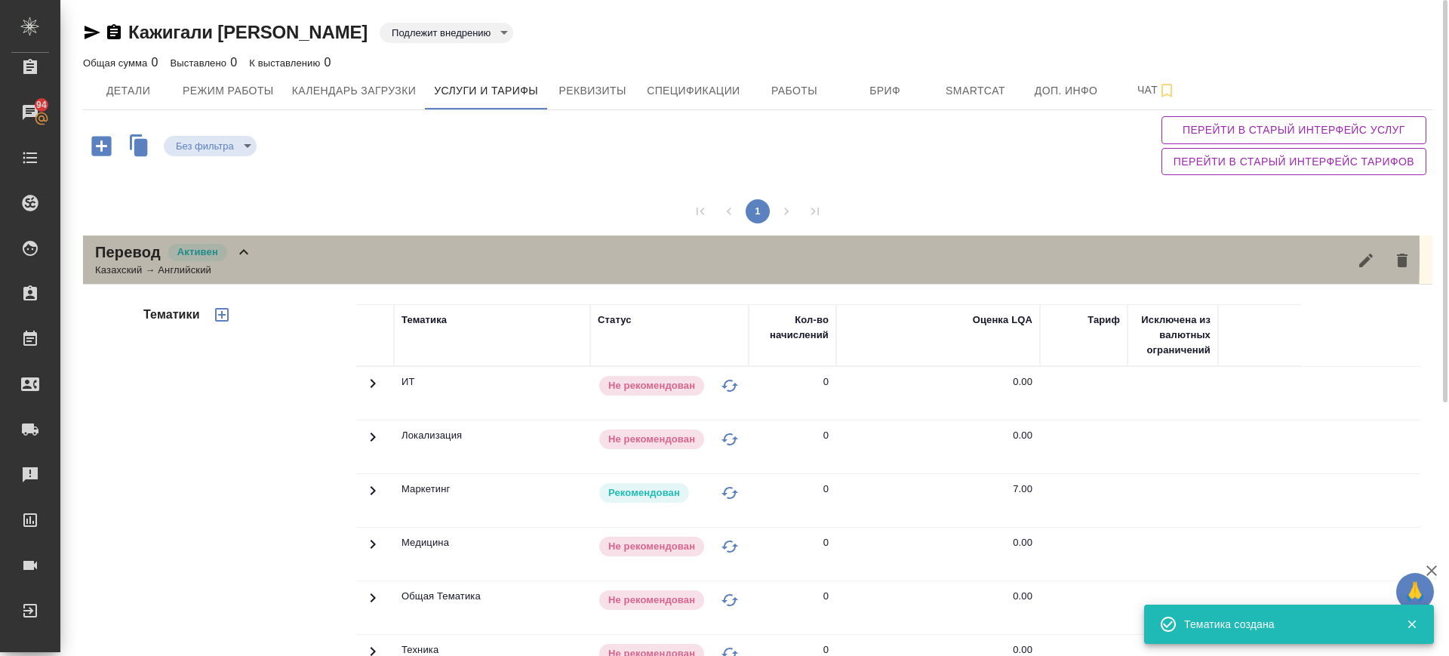
click at [279, 253] on div "Перевод Активен Казахский → Английский" at bounding box center [758, 260] width 1350 height 49
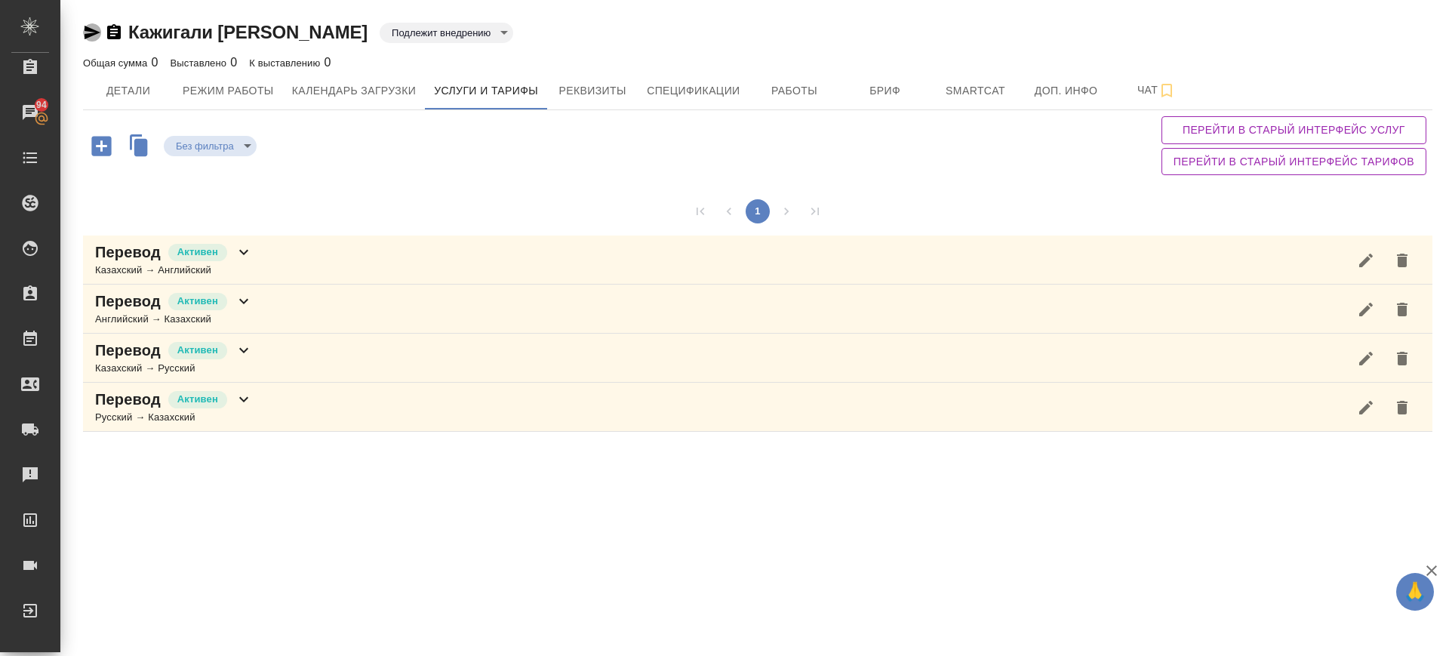
click at [88, 34] on icon "button" at bounding box center [93, 33] width 16 height 14
click at [94, 30] on icon "button" at bounding box center [93, 33] width 16 height 14
click at [115, 26] on icon "button" at bounding box center [114, 31] width 14 height 15
drag, startPoint x: 93, startPoint y: 33, endPoint x: 157, endPoint y: 90, distance: 85.6
click at [93, 32] on icon "button" at bounding box center [93, 33] width 16 height 14
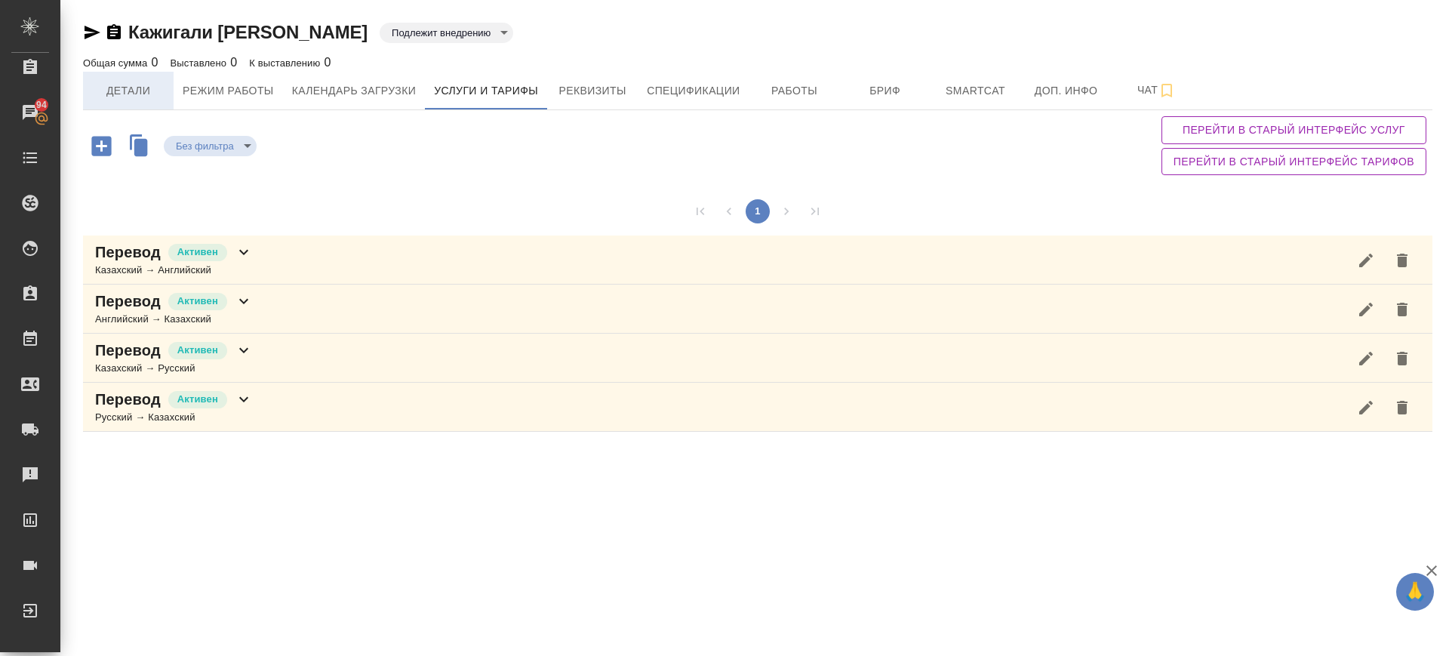
click at [140, 87] on span "Детали" at bounding box center [128, 91] width 72 height 19
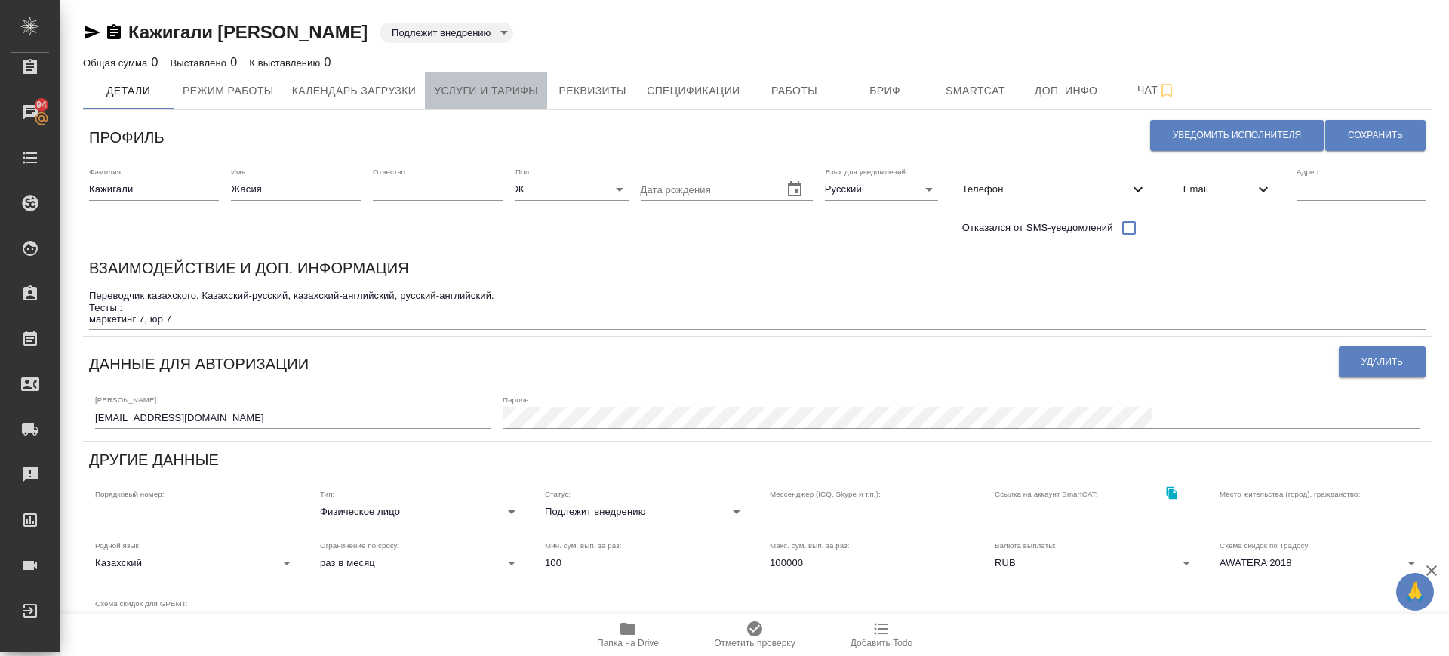
click at [516, 87] on span "Услуги и тарифы" at bounding box center [486, 91] width 104 height 19
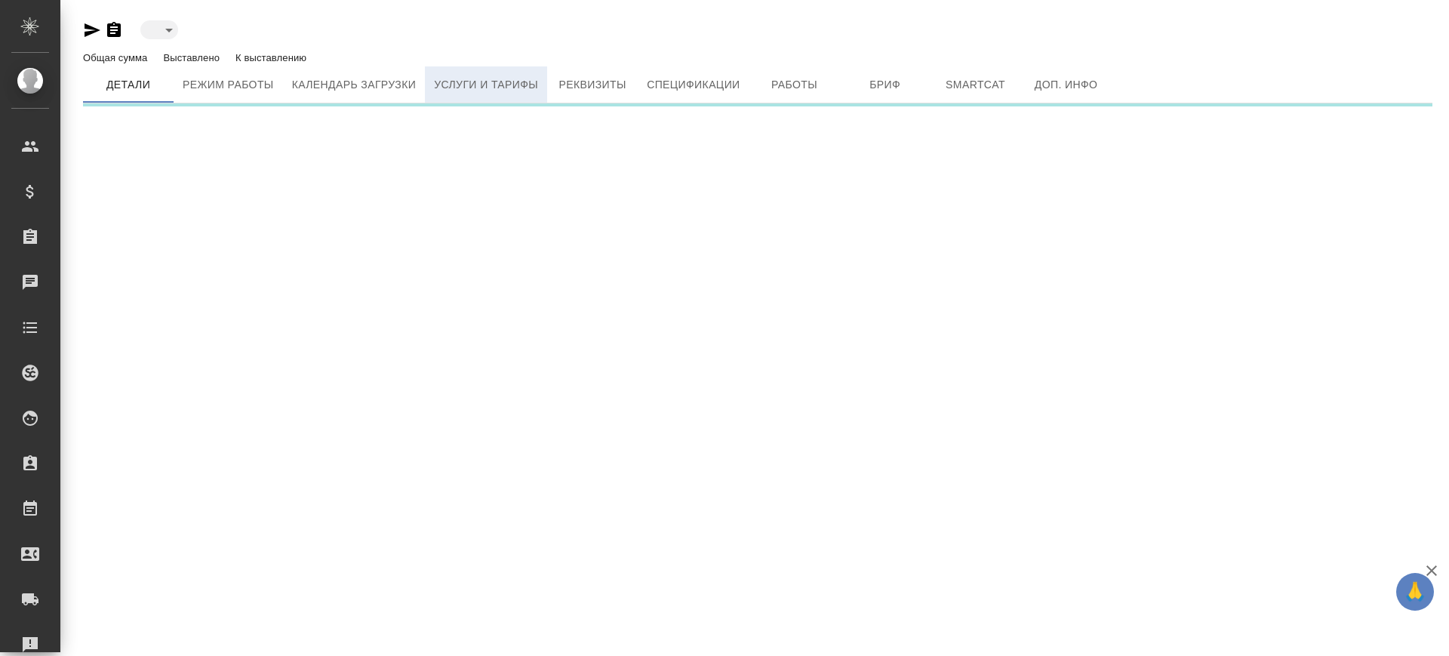
type input "active"
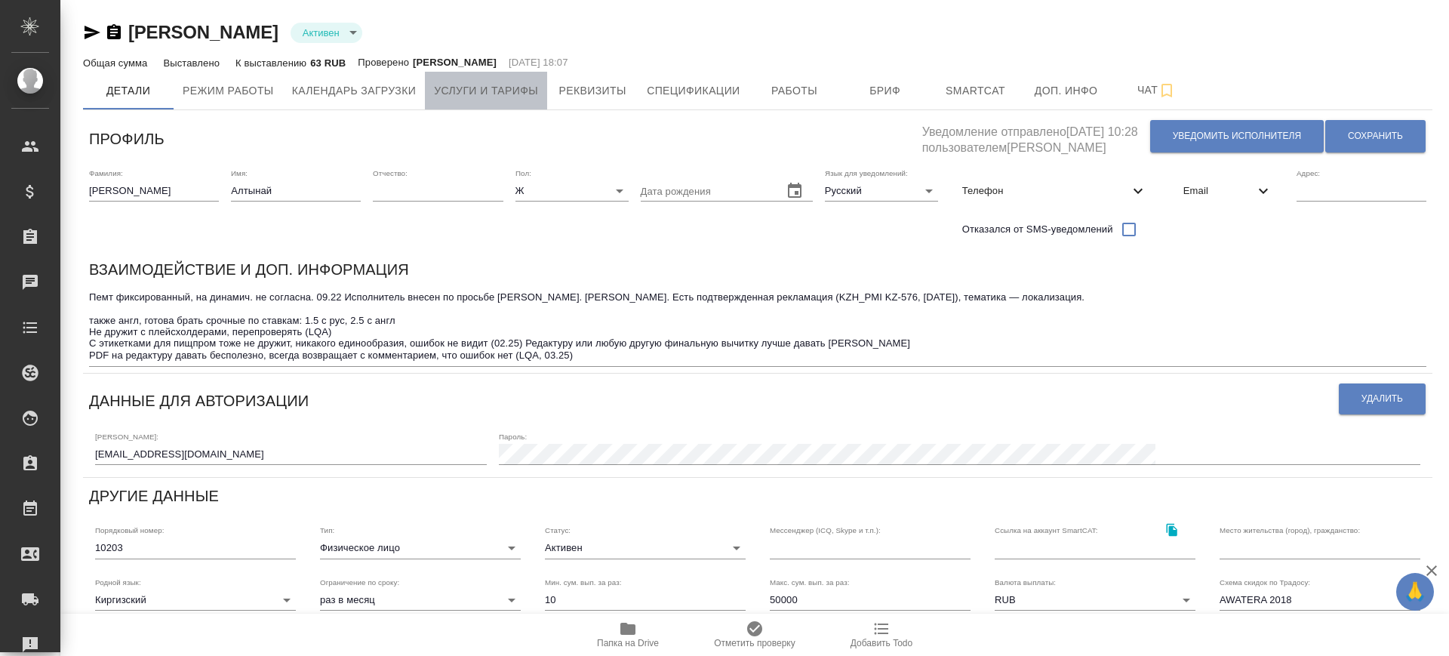
click at [494, 78] on button "Услуги и тарифы" at bounding box center [486, 91] width 122 height 38
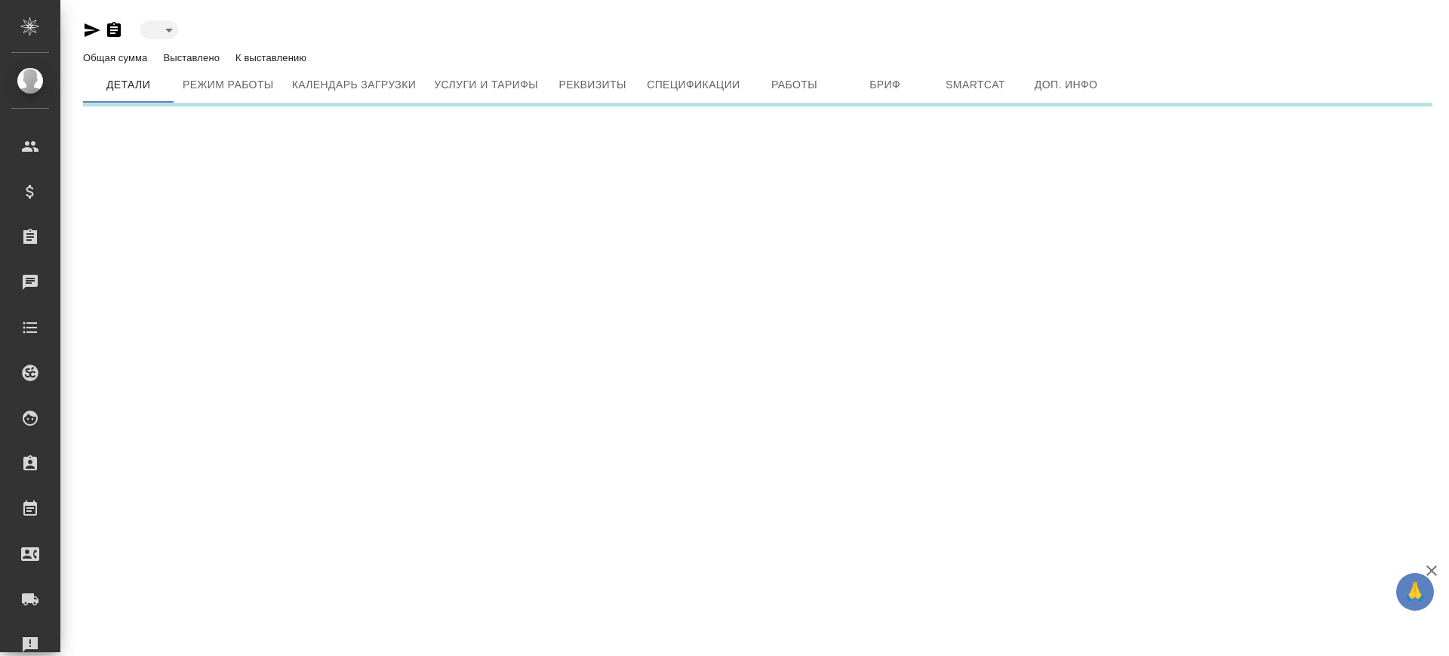
type input "toBeImplemented"
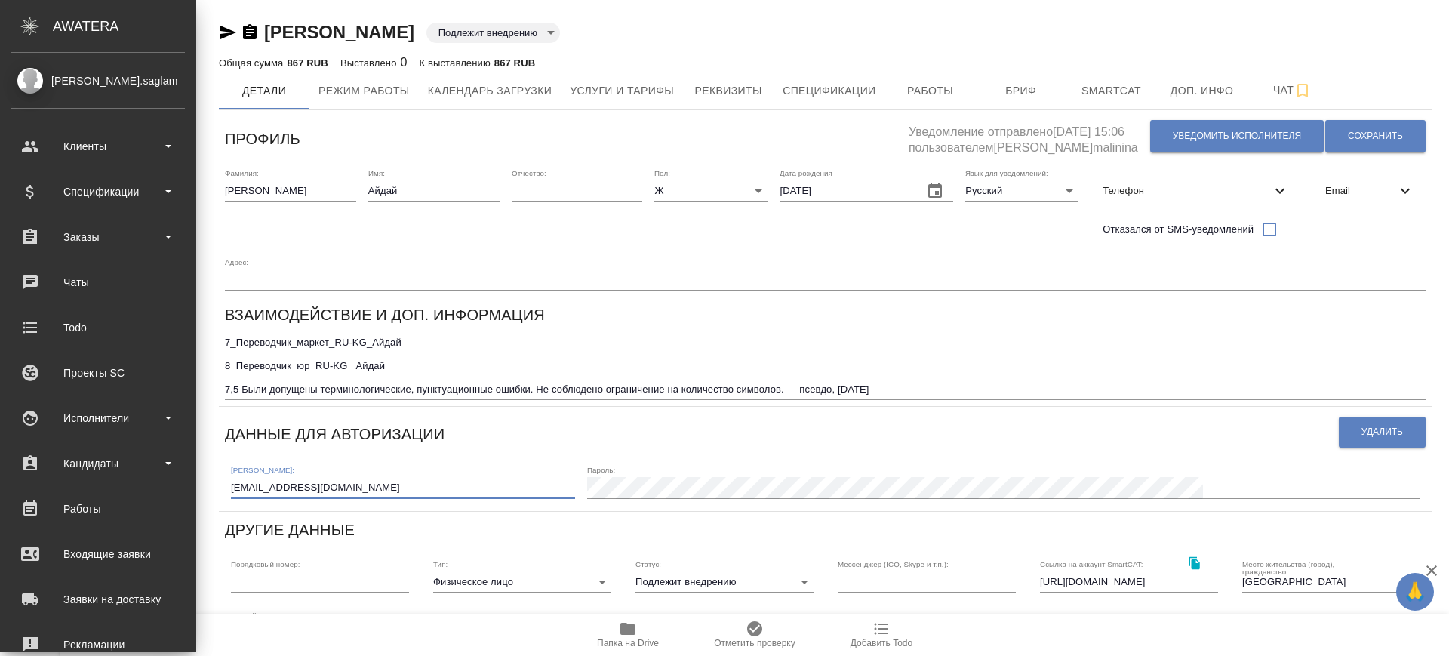
drag, startPoint x: 253, startPoint y: 445, endPoint x: 0, endPoint y: 434, distance: 253.1
click at [0, 434] on div ".cls-1 fill:#fff; AWATERA Саглам Виктория v.saglam Клиенты Спецификации Заказы …" at bounding box center [724, 328] width 1449 height 656
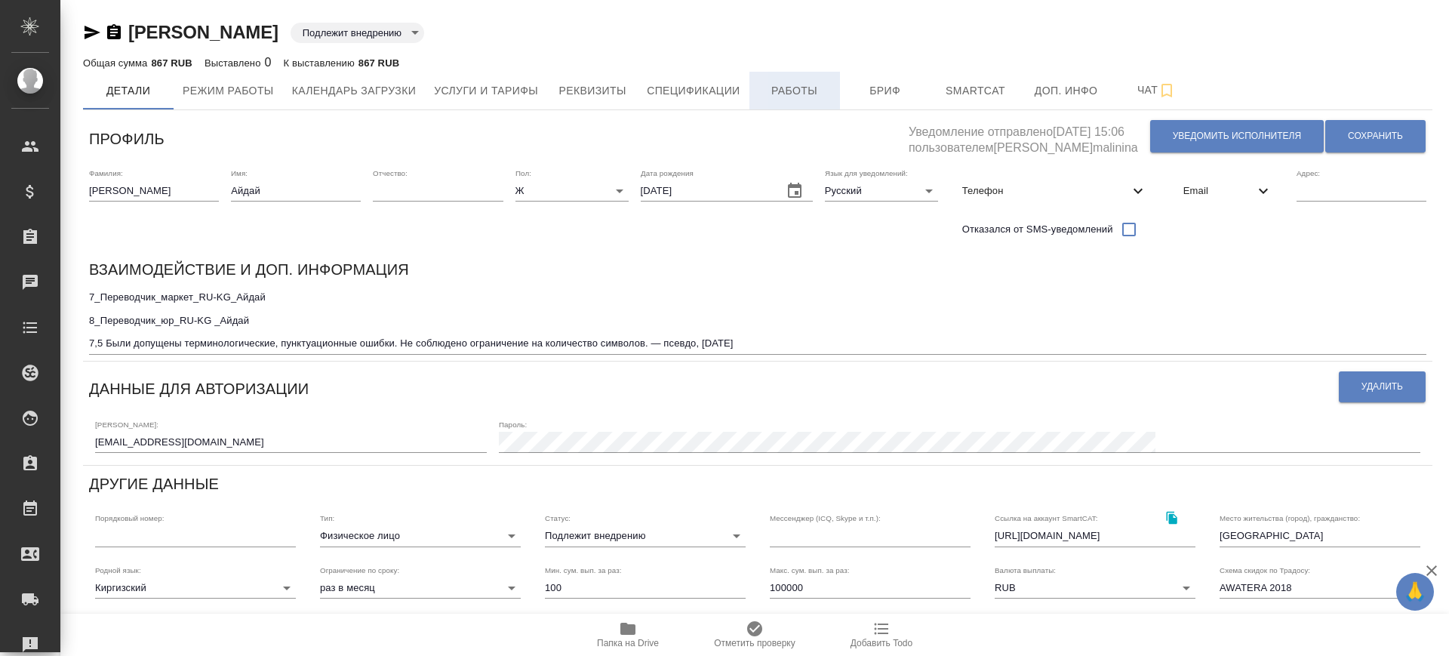
click at [803, 85] on span "Работы" at bounding box center [795, 91] width 72 height 19
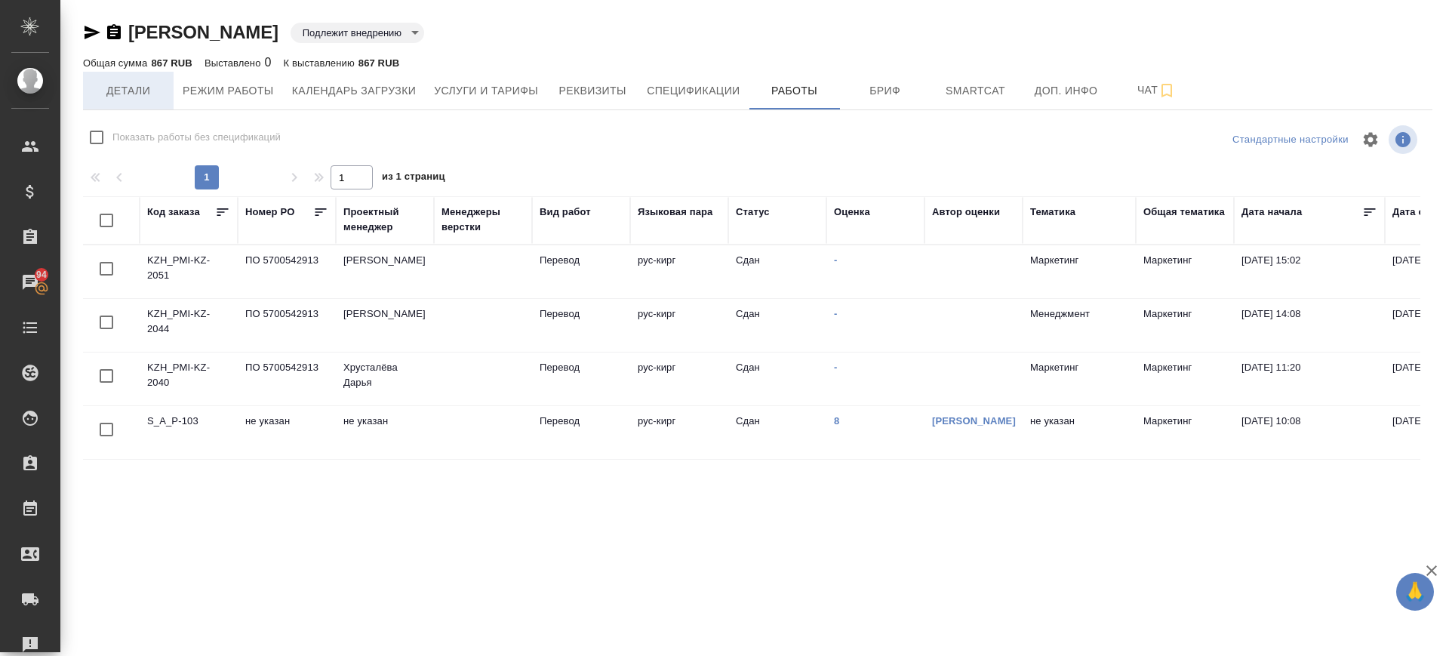
click at [152, 90] on span "Детали" at bounding box center [128, 91] width 72 height 19
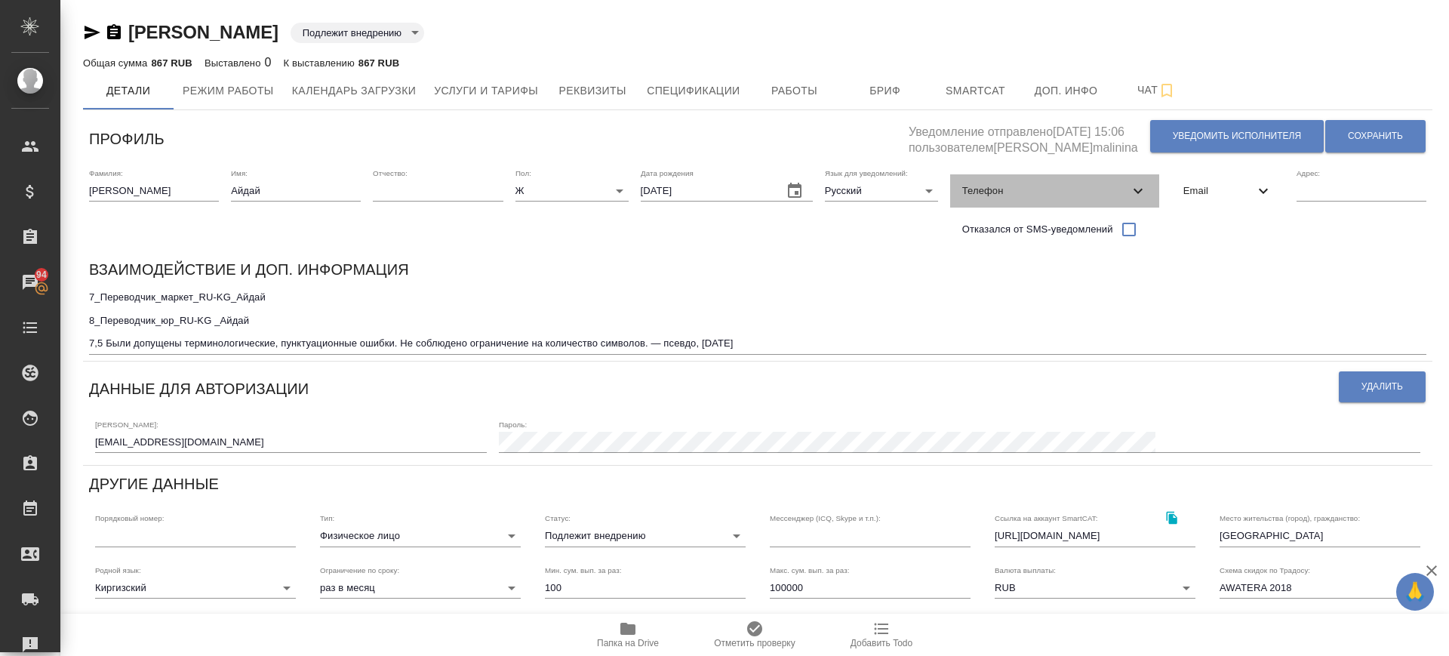
click at [1147, 191] on icon at bounding box center [1138, 191] width 18 height 18
select select "KG"
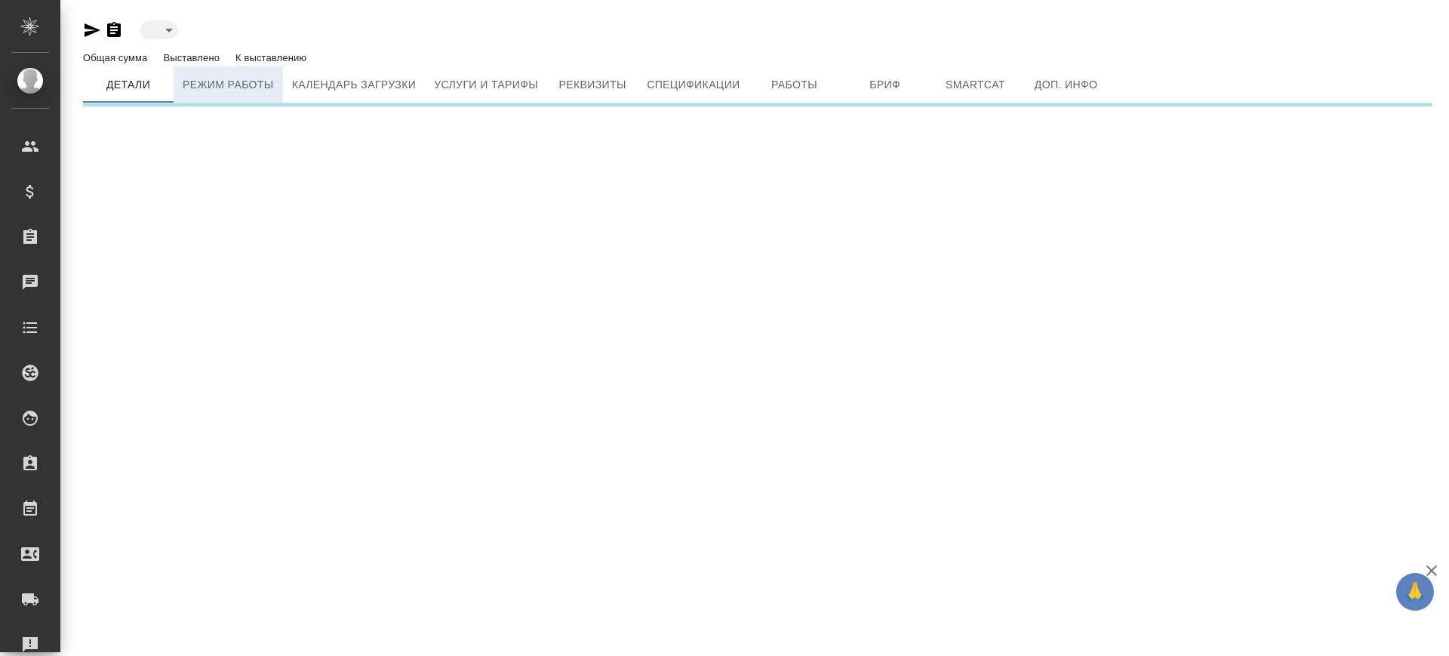
type input "toBeImplemented"
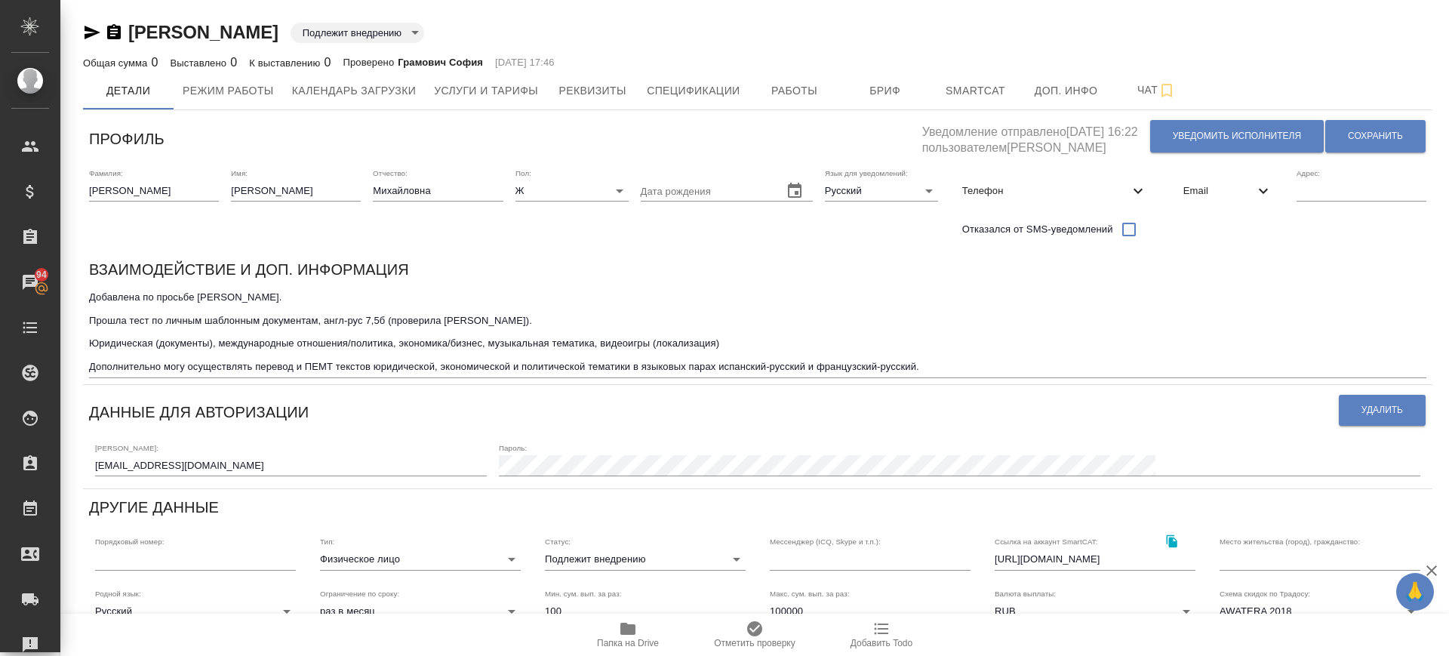
click at [1138, 176] on div "Телефон" at bounding box center [1054, 190] width 209 height 33
select select "RU"
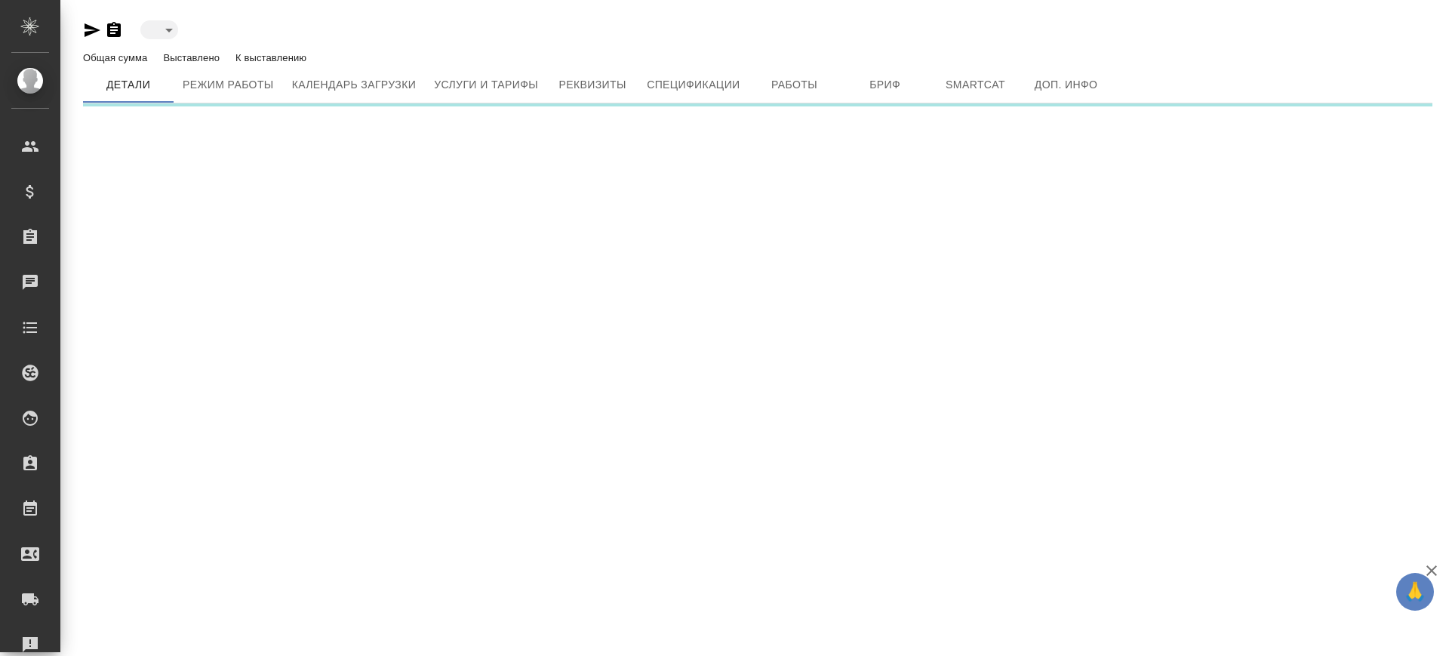
type input "toBeImplemented"
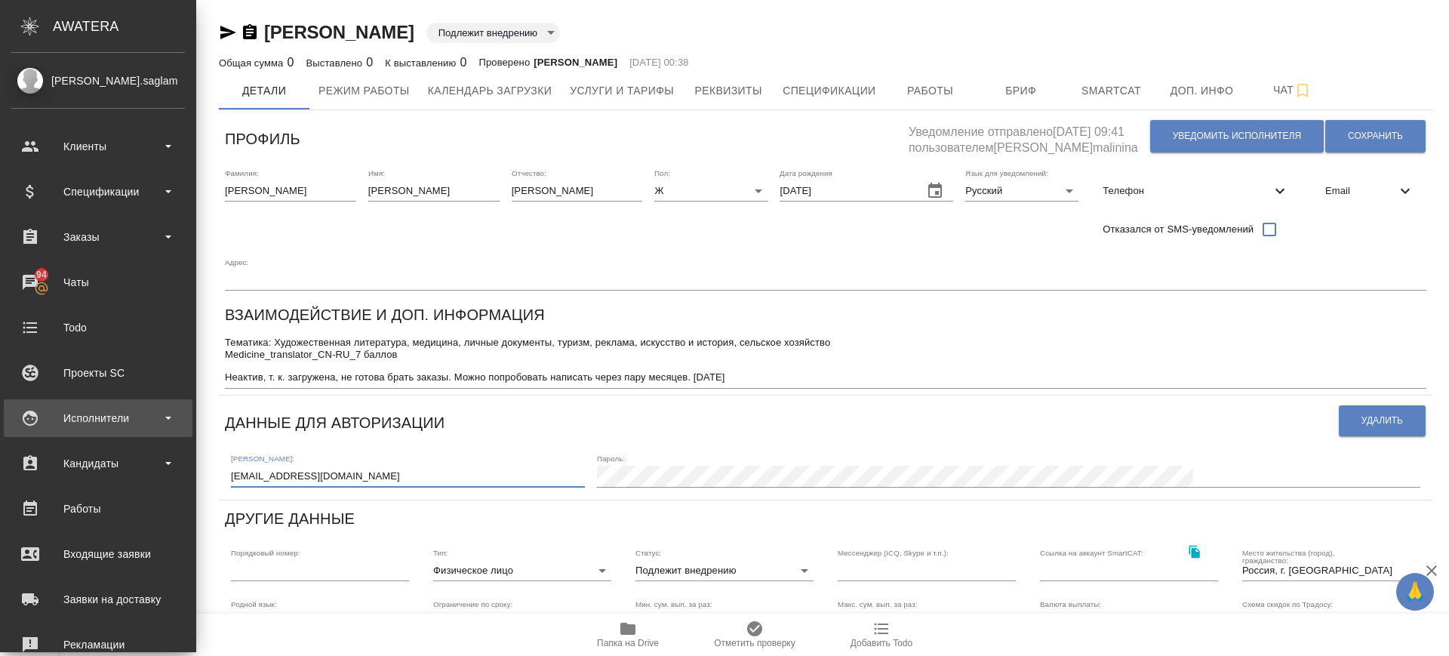
drag, startPoint x: 211, startPoint y: 430, endPoint x: 0, endPoint y: 419, distance: 210.9
click at [0, 419] on div ".cls-1 fill:#fff; AWATERA [PERSON_NAME].saglam Клиенты Спецификации Заказы 94 Ч…" at bounding box center [724, 328] width 1449 height 656
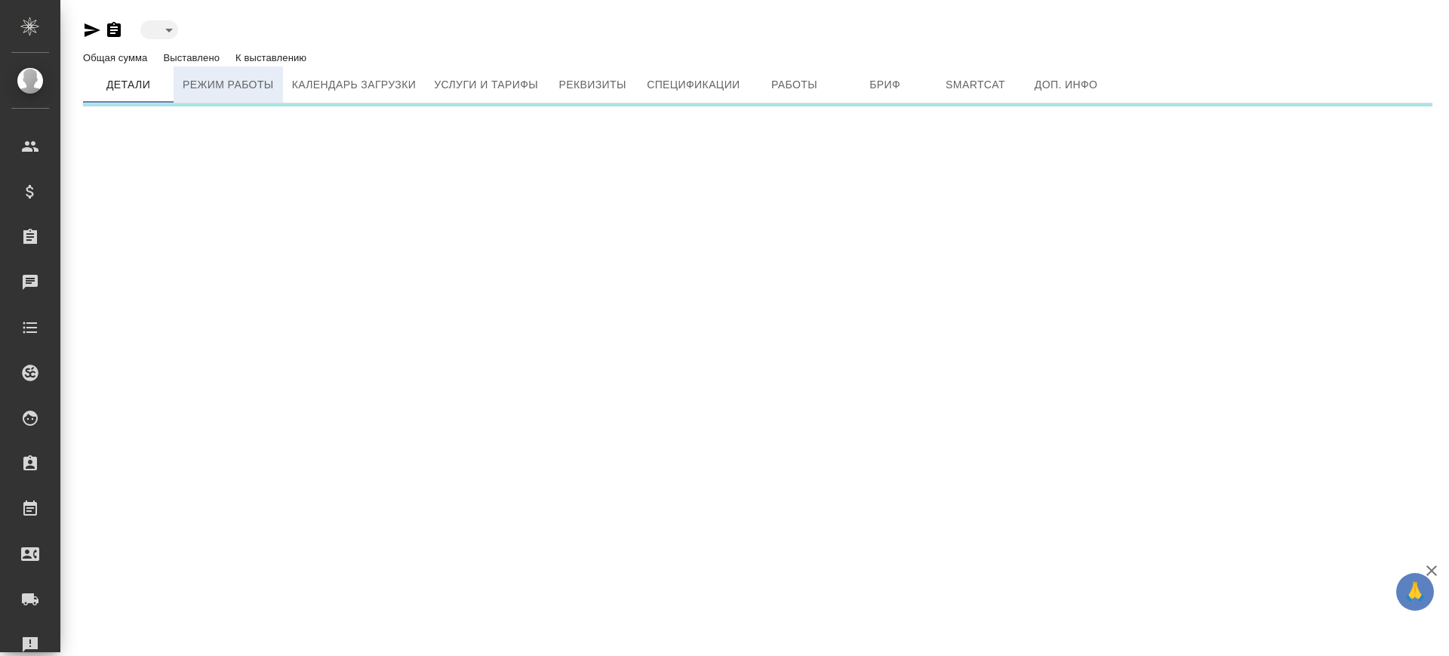
type input "toBeImplemented"
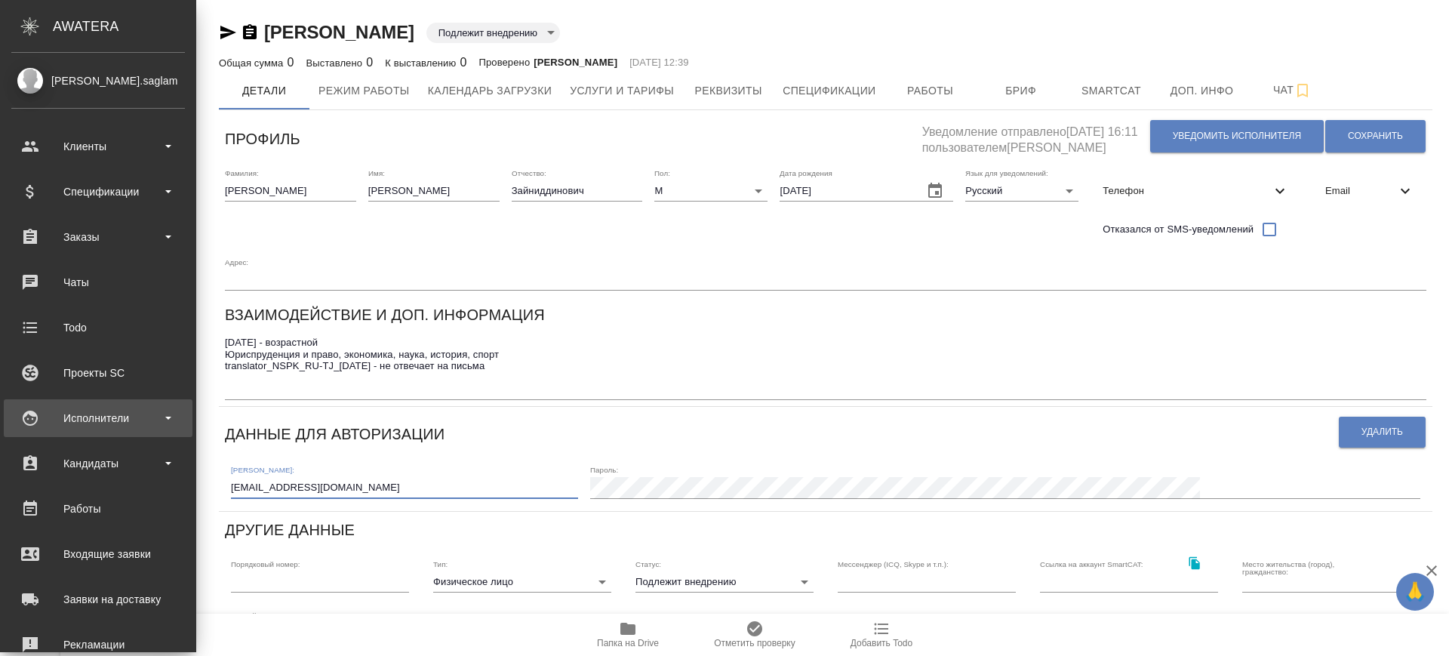
drag, startPoint x: 206, startPoint y: 442, endPoint x: 22, endPoint y: 417, distance: 185.9
click at [22, 417] on div ".cls-1 fill:#fff; AWATERA Саглам Виктория v.saglam Клиенты Спецификации Заказы …" at bounding box center [724, 328] width 1449 height 656
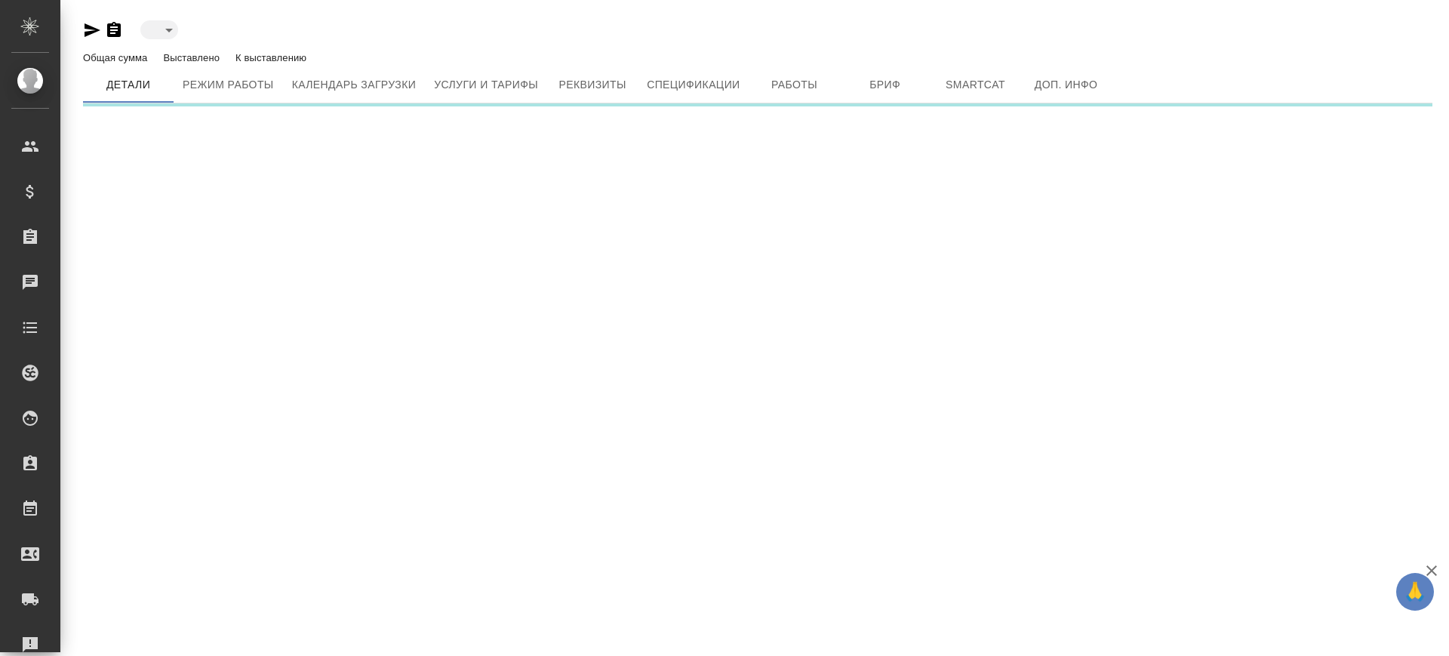
type input "inactive"
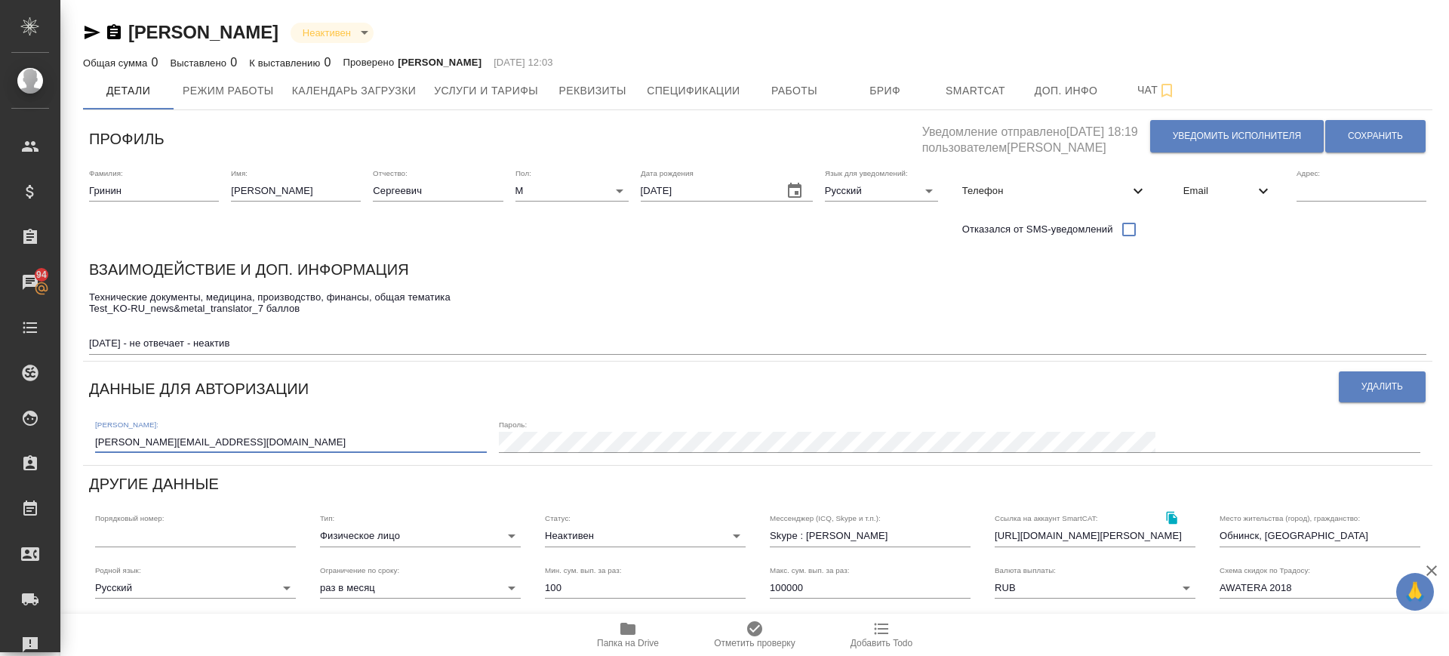
drag, startPoint x: 221, startPoint y: 445, endPoint x: 77, endPoint y: 424, distance: 145.6
click at [77, 424] on div "Гринин Станислав Сергеевич Неактивен inactive Общая сумма 0 Выставлено 0 К выст…" at bounding box center [758, 481] width 1366 height 962
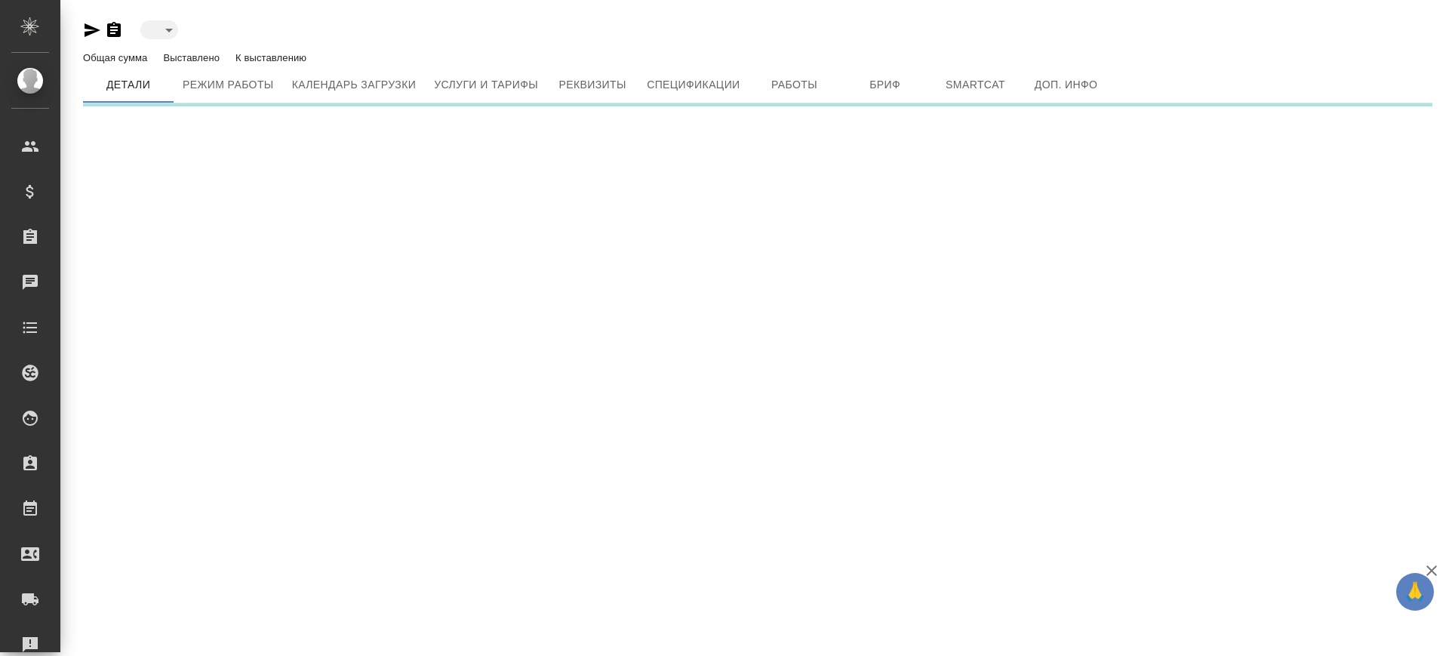
type input "toBeImplemented"
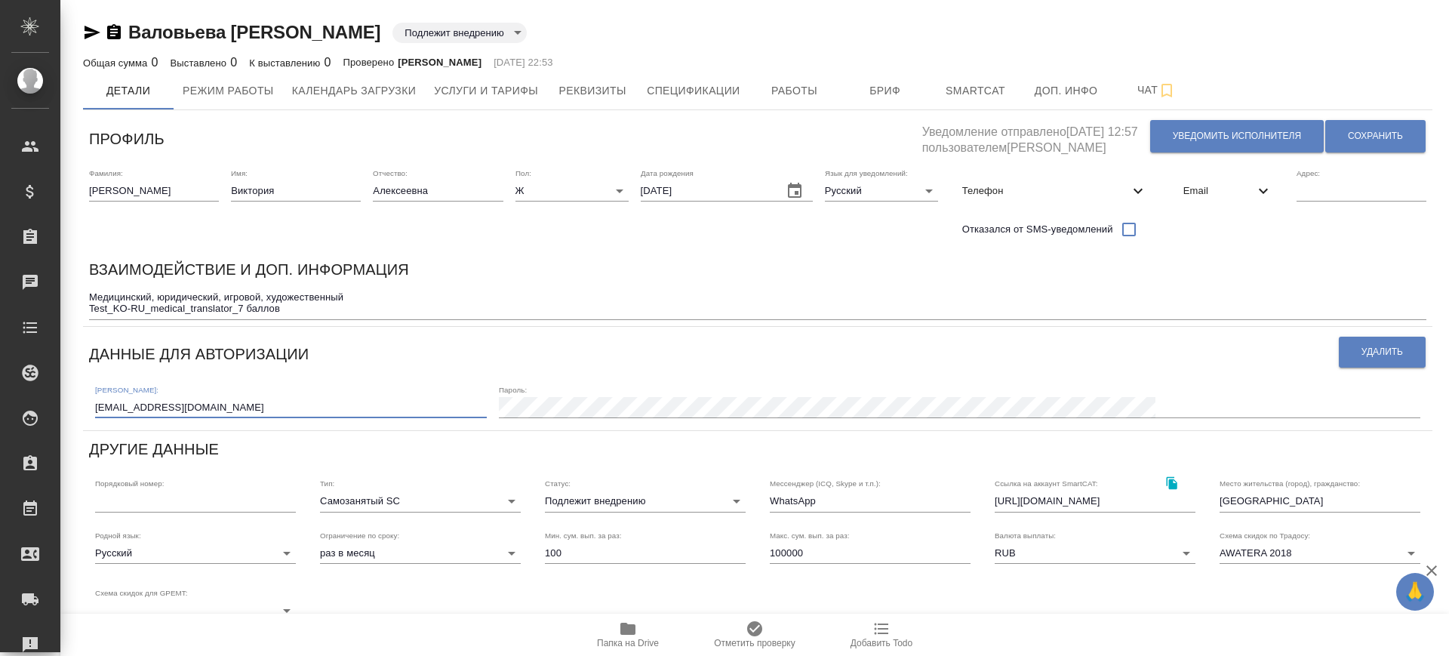
drag, startPoint x: 235, startPoint y: 405, endPoint x: 64, endPoint y: 412, distance: 170.8
click at [64, 412] on div "Валовьева Виктория Алексеевна Подлежит внедрению toBeImplemented Общая сумма 0 …" at bounding box center [754, 463] width 1389 height 927
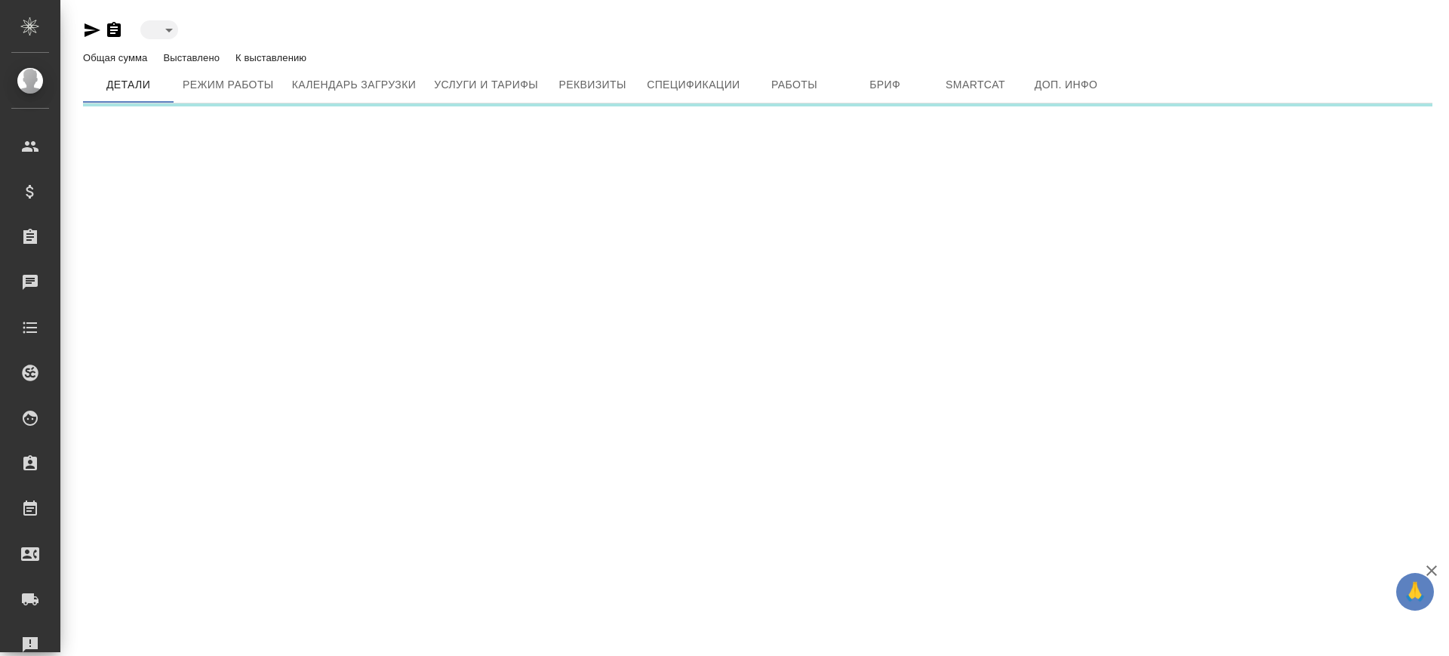
type input "toBeImplemented"
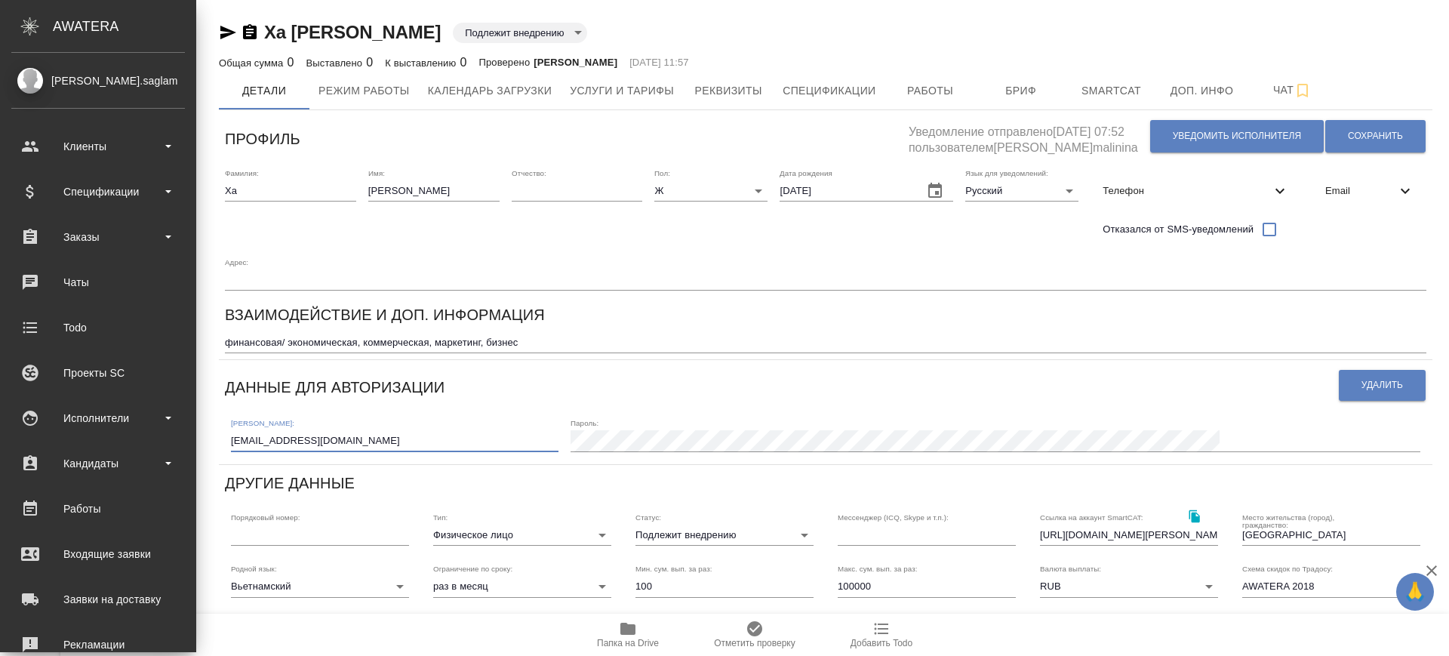
drag, startPoint x: 247, startPoint y: 400, endPoint x: 0, endPoint y: 379, distance: 247.7
click at [0, 379] on div ".cls-1 fill:#fff; AWATERA [PERSON_NAME].saglam Клиенты Спецификации Заказы Чаты…" at bounding box center [724, 328] width 1449 height 656
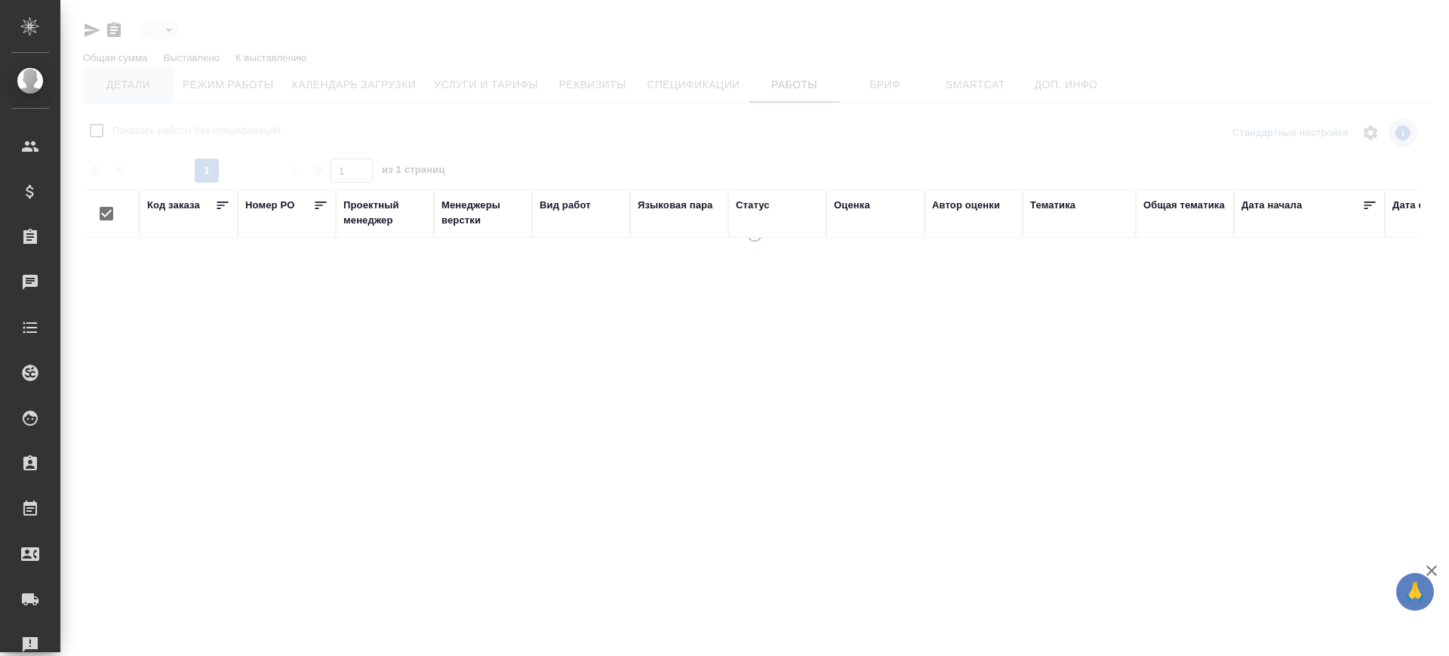
type input "active"
checkbox input "false"
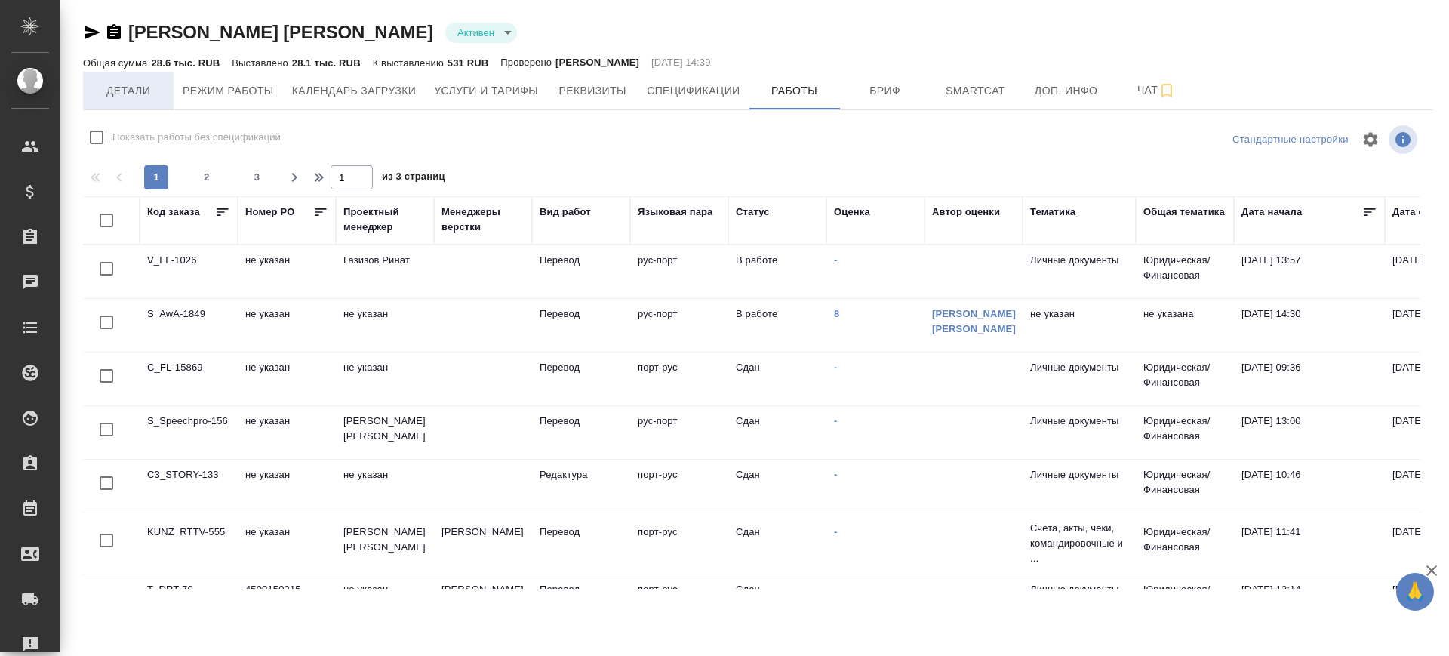
click at [134, 90] on span "Детали" at bounding box center [128, 91] width 72 height 19
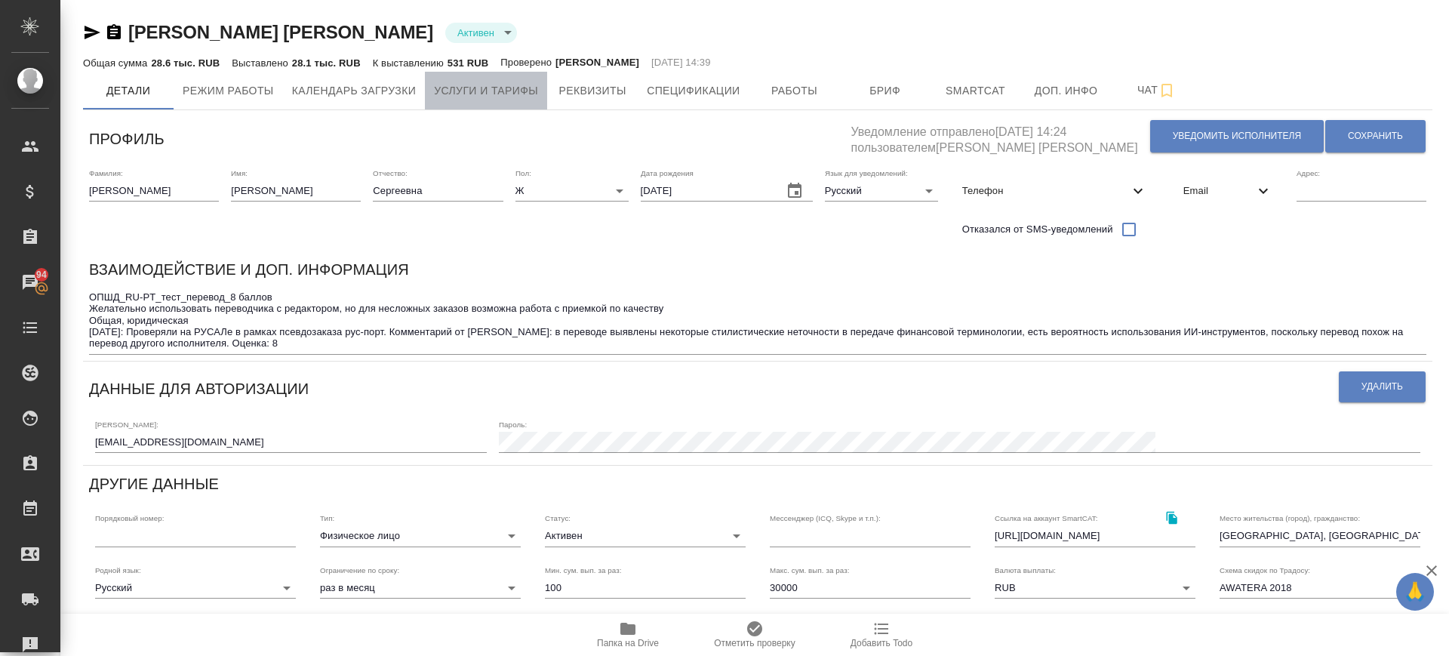
click at [500, 95] on span "Услуги и тарифы" at bounding box center [486, 91] width 104 height 19
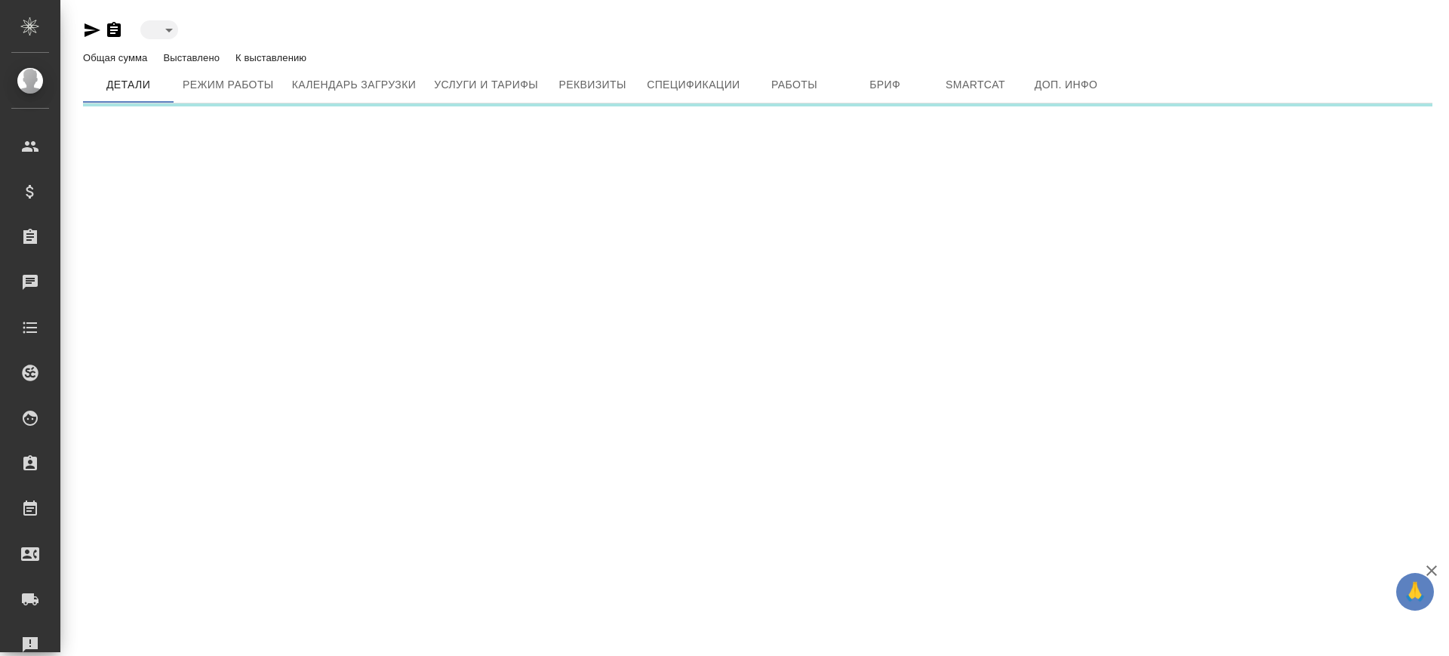
type input "toBeImplemented"
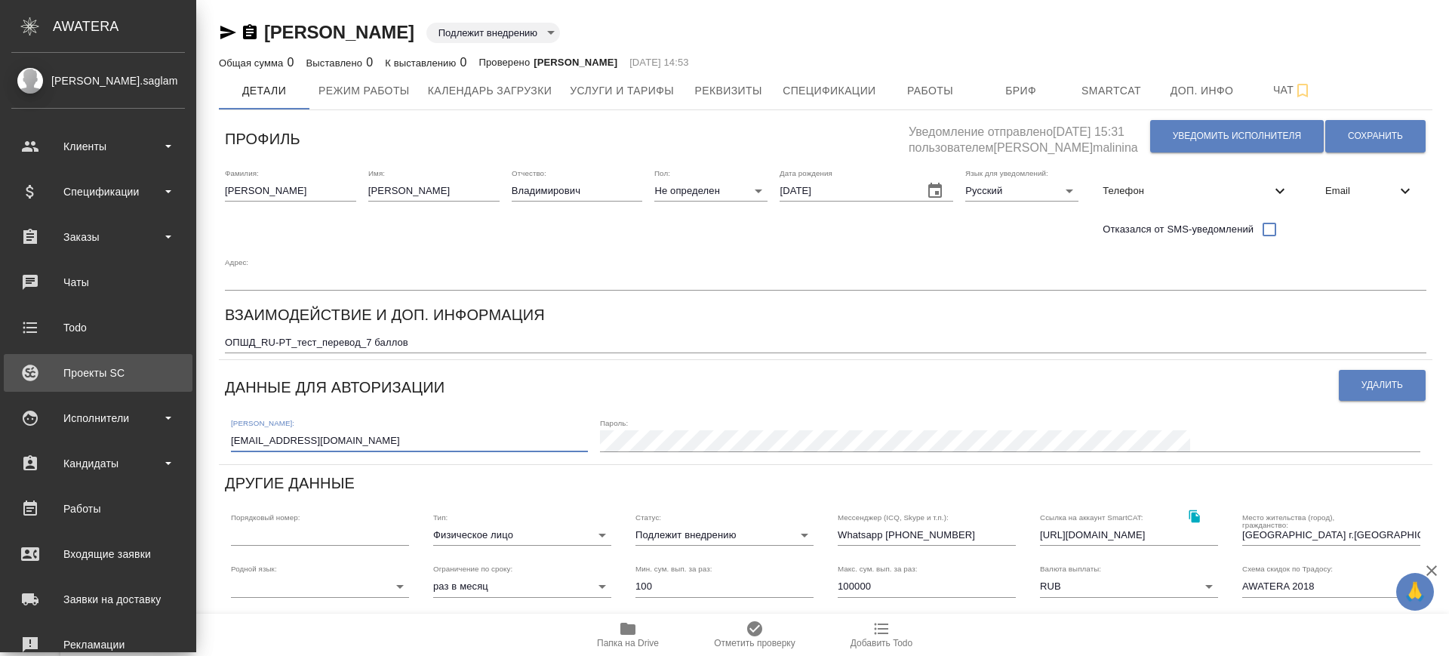
drag, startPoint x: 226, startPoint y: 396, endPoint x: 23, endPoint y: 373, distance: 204.4
click at [23, 373] on div ".cls-1 fill:#fff; AWATERA [PERSON_NAME].saglam Клиенты Спецификации Заказы Чаты…" at bounding box center [724, 328] width 1449 height 656
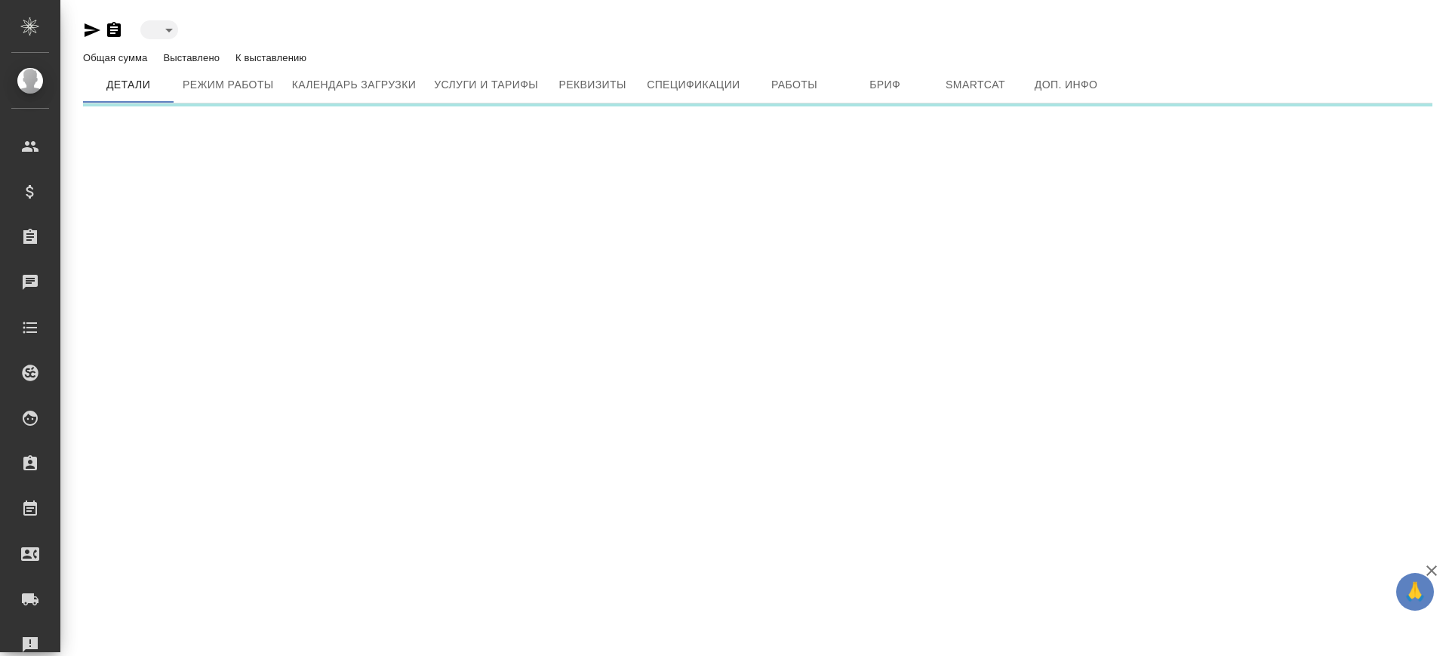
type input "toBeImplemented"
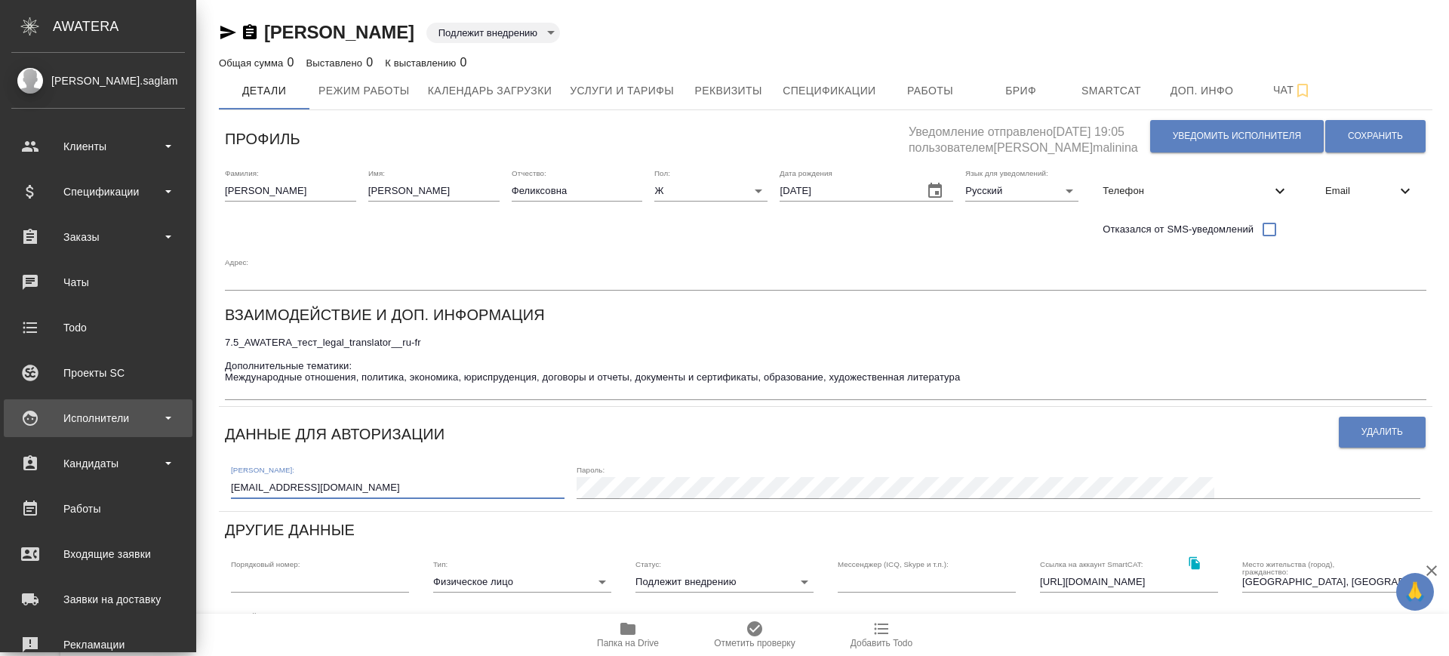
drag, startPoint x: 234, startPoint y: 443, endPoint x: 32, endPoint y: 415, distance: 203.5
click at [42, 416] on div ".cls-1 fill:#fff; AWATERA [PERSON_NAME].saglam Клиенты Спецификации Заказы Чаты…" at bounding box center [724, 328] width 1449 height 656
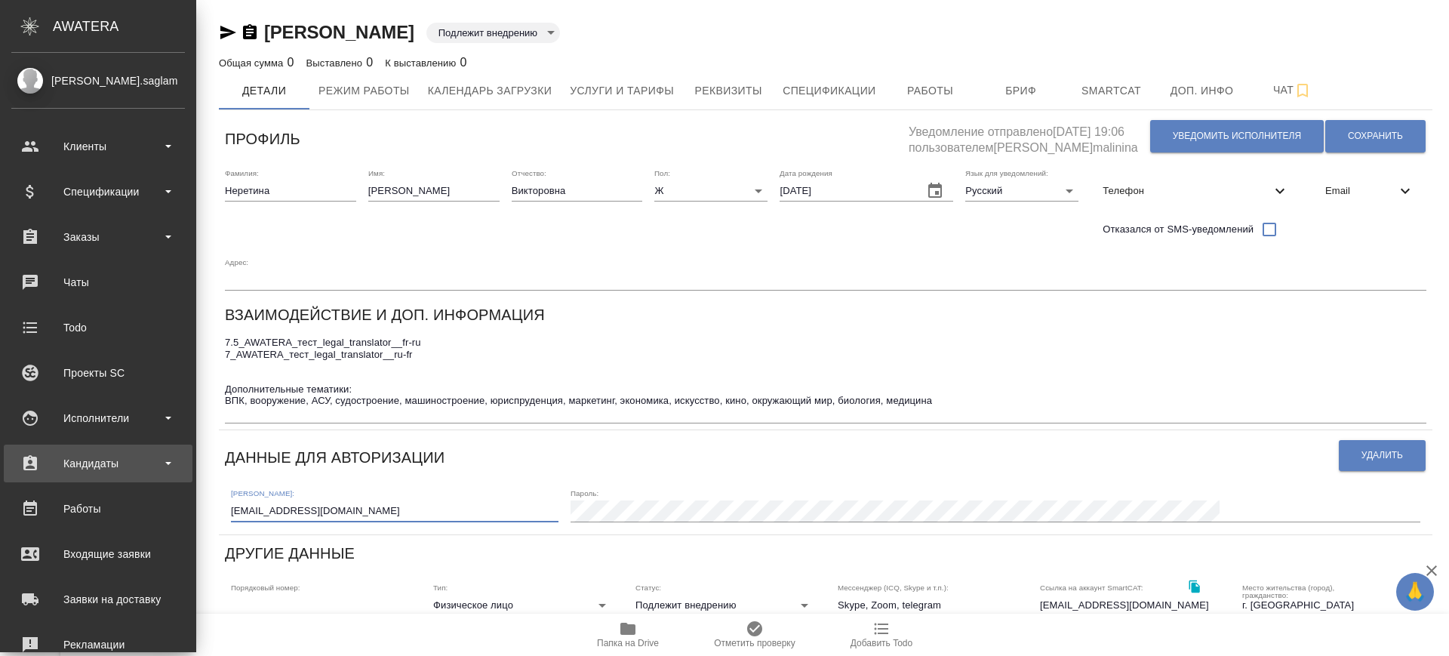
drag, startPoint x: 187, startPoint y: 473, endPoint x: 57, endPoint y: 467, distance: 130.0
click at [57, 467] on div ".cls-1 fill:#fff; AWATERA [PERSON_NAME].saglam Клиенты Спецификации Заказы Чаты…" at bounding box center [724, 328] width 1449 height 656
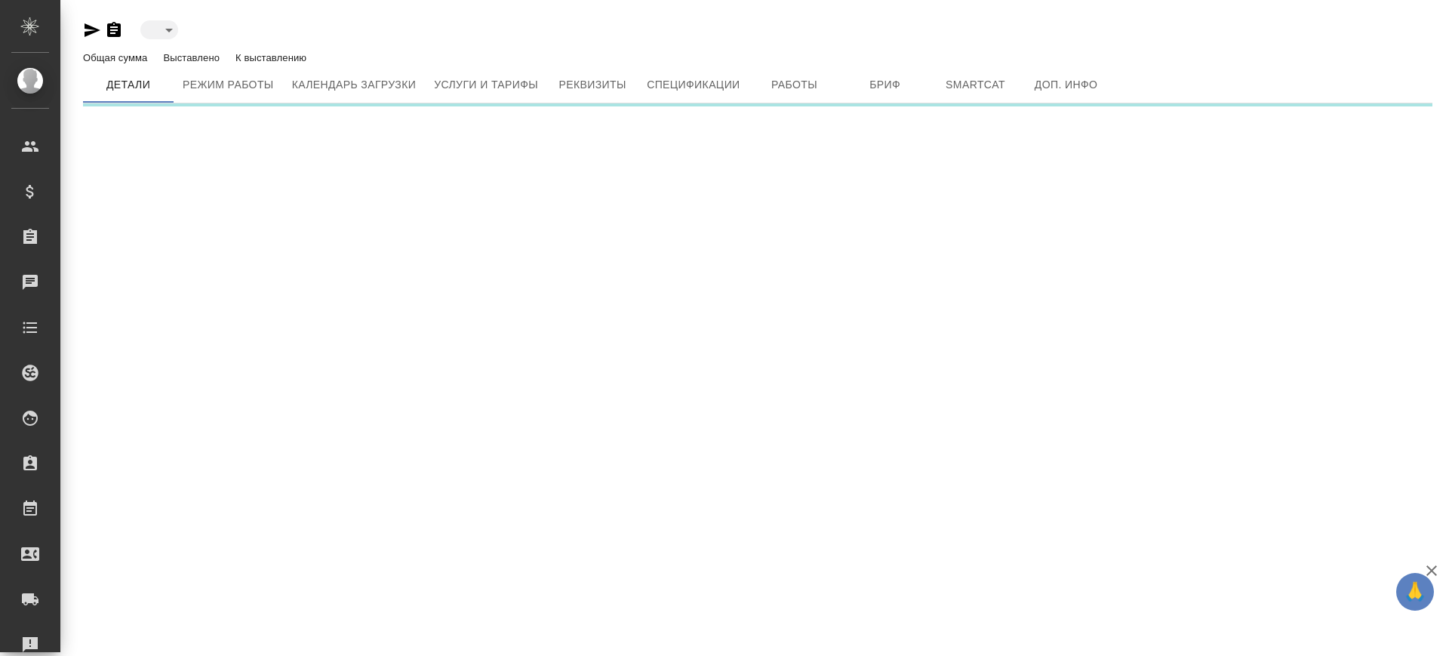
type input "toBeImplemented"
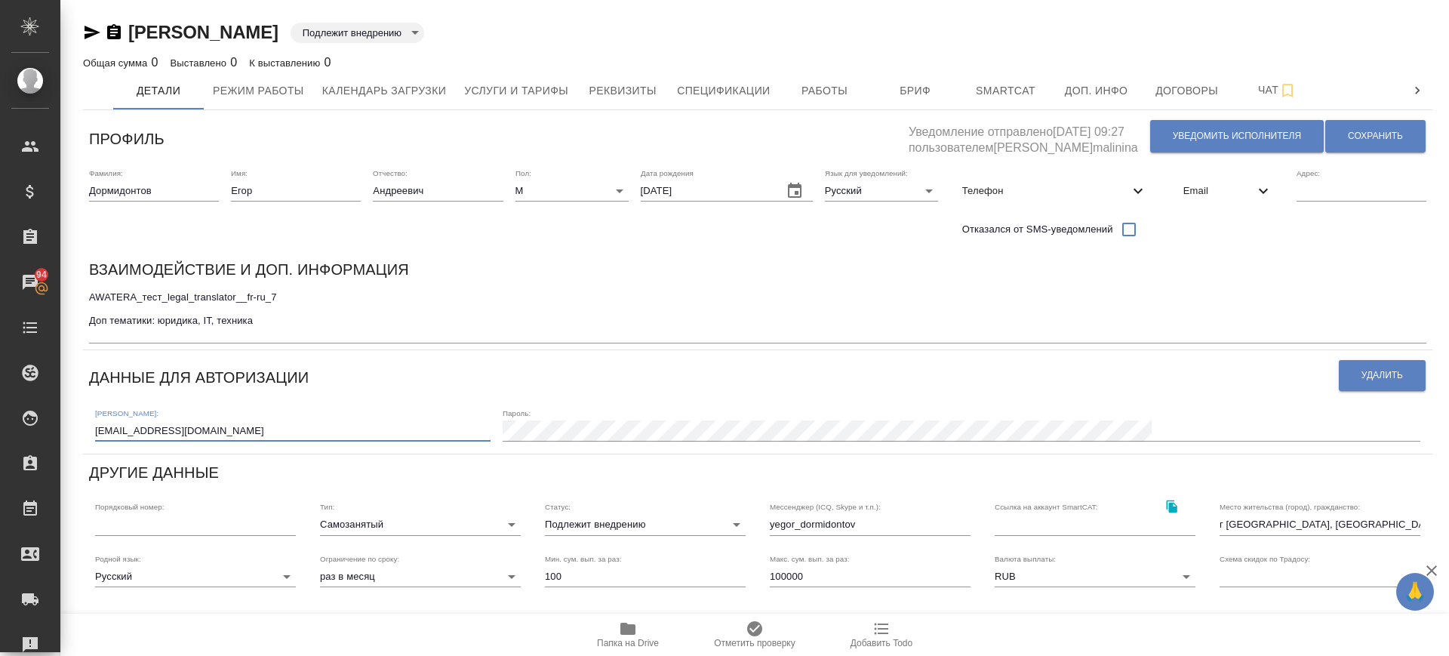
drag, startPoint x: 229, startPoint y: 429, endPoint x: 80, endPoint y: 418, distance: 149.1
click at [80, 418] on div "Дормидонтов Егор Андреевич Подлежит внедрению toBeImplemented Общая сумма 0 Выс…" at bounding box center [758, 475] width 1366 height 950
